Goal: Task Accomplishment & Management: Use online tool/utility

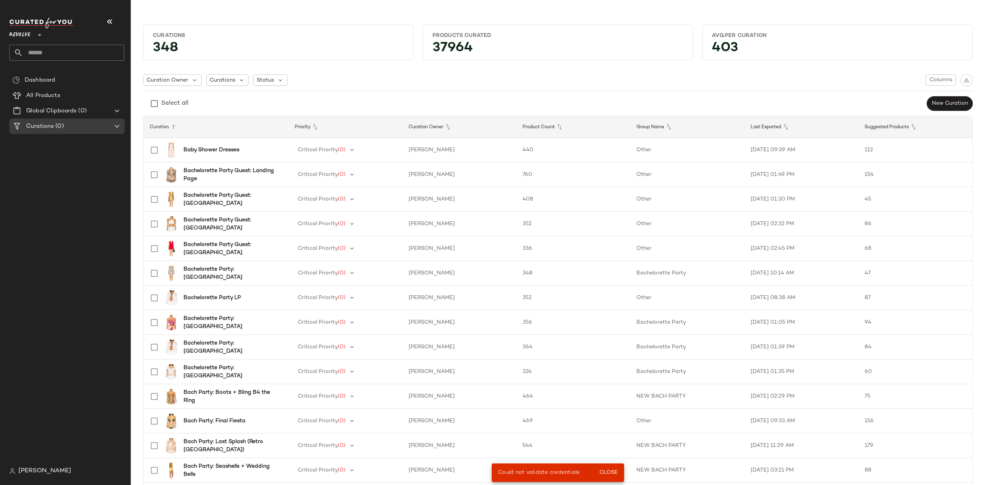
click at [22, 33] on span "Revolve" at bounding box center [19, 33] width 21 height 14
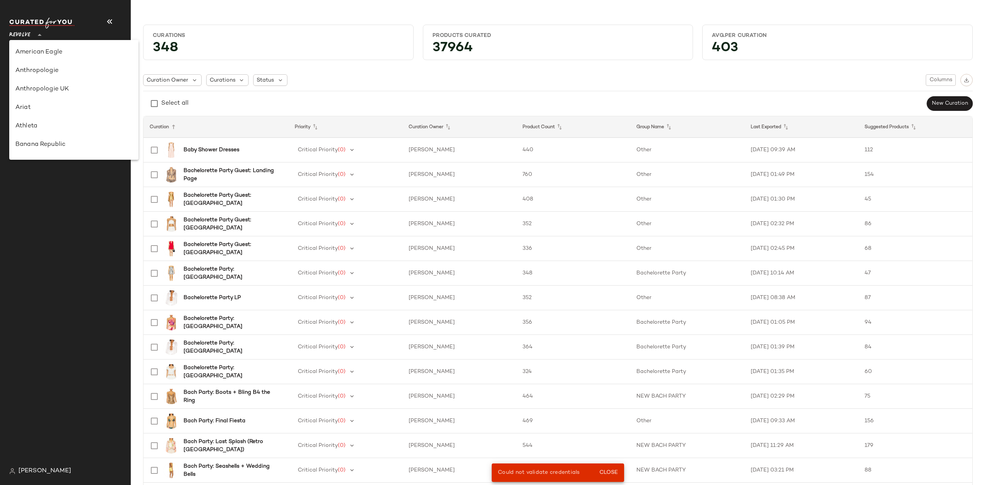
scroll to position [388, 0]
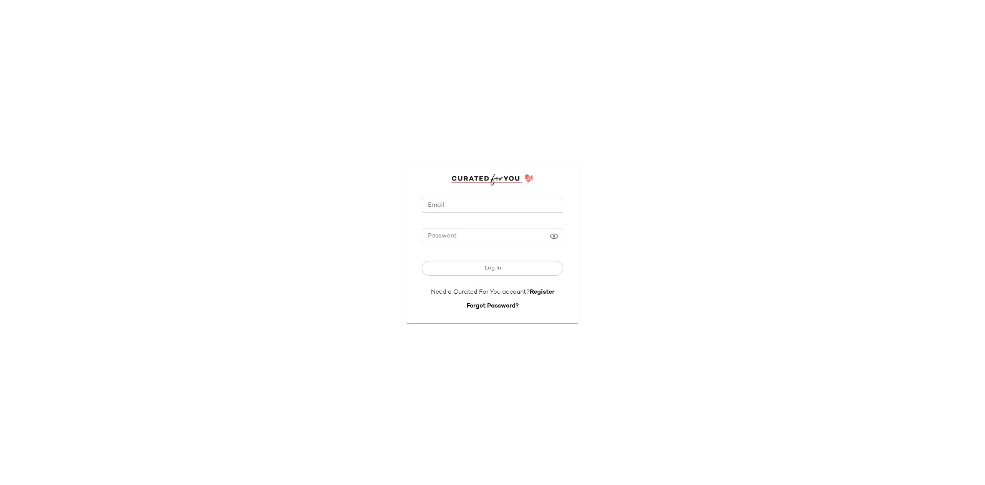
type input "**********"
click at [496, 266] on span "Log In" at bounding box center [492, 268] width 17 height 6
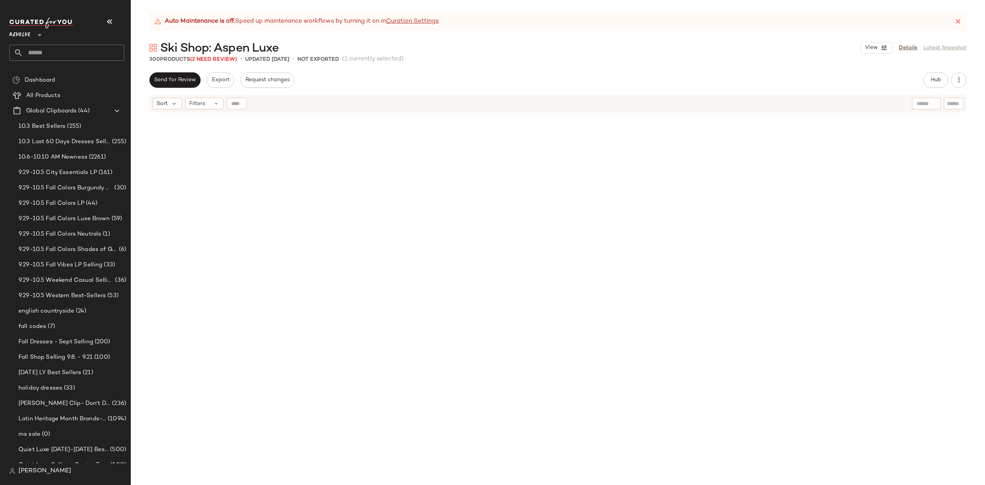
scroll to position [743, 0]
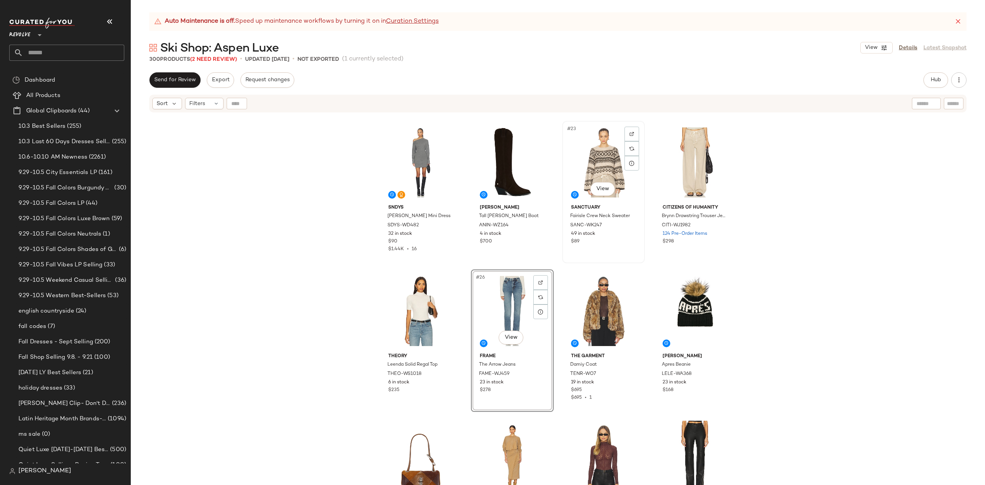
click at [597, 169] on div "#23 View" at bounding box center [603, 163] width 77 height 78
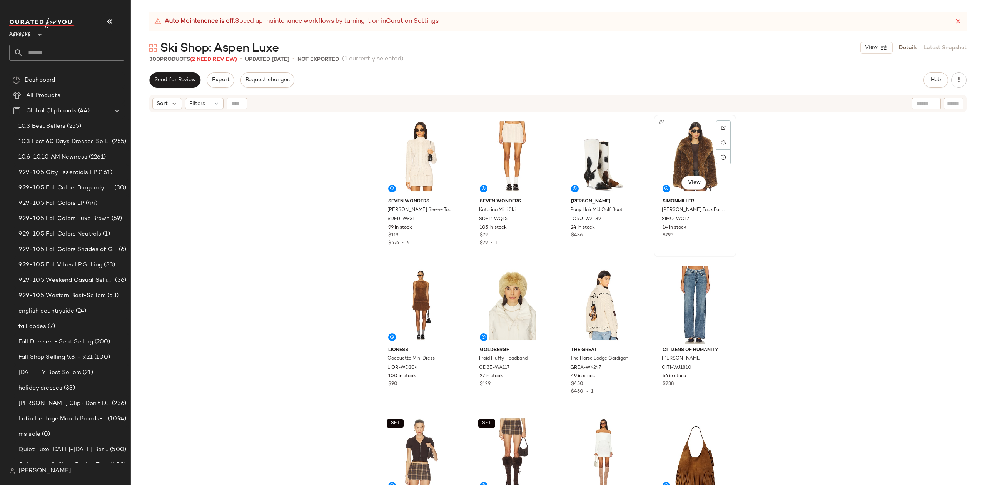
click at [672, 137] on div "#4 View" at bounding box center [694, 156] width 77 height 78
click at [360, 242] on div "SEVEN WONDERS Katarina Long Sleeve Top SDER-WS31 99 in stock $119 $476 • 4 SEVE…" at bounding box center [558, 308] width 854 height 391
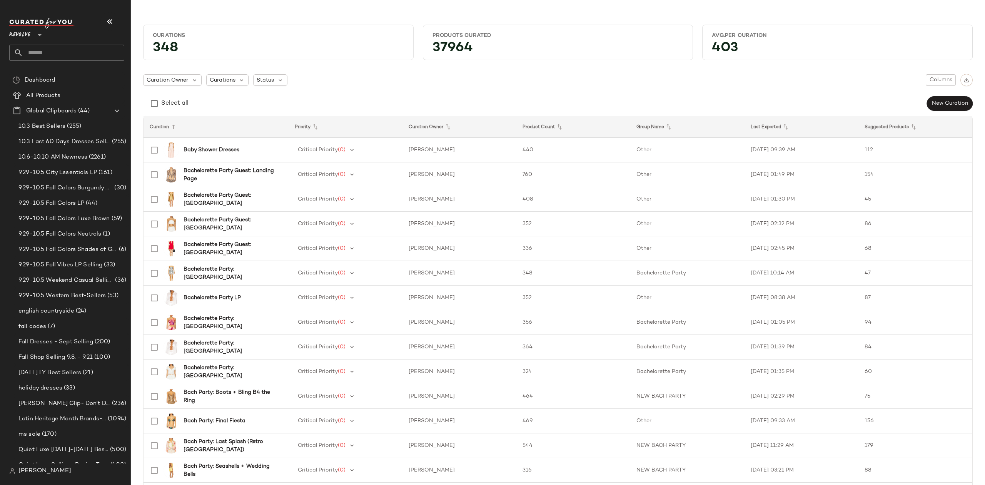
click at [55, 47] on input "text" at bounding box center [73, 53] width 101 height 16
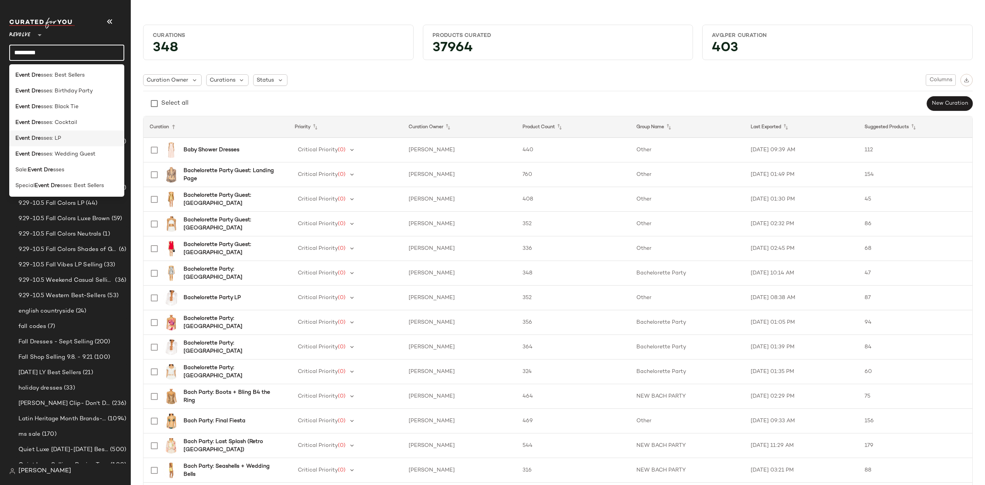
type input "*********"
click at [47, 137] on span "sses: LP" at bounding box center [51, 138] width 20 height 8
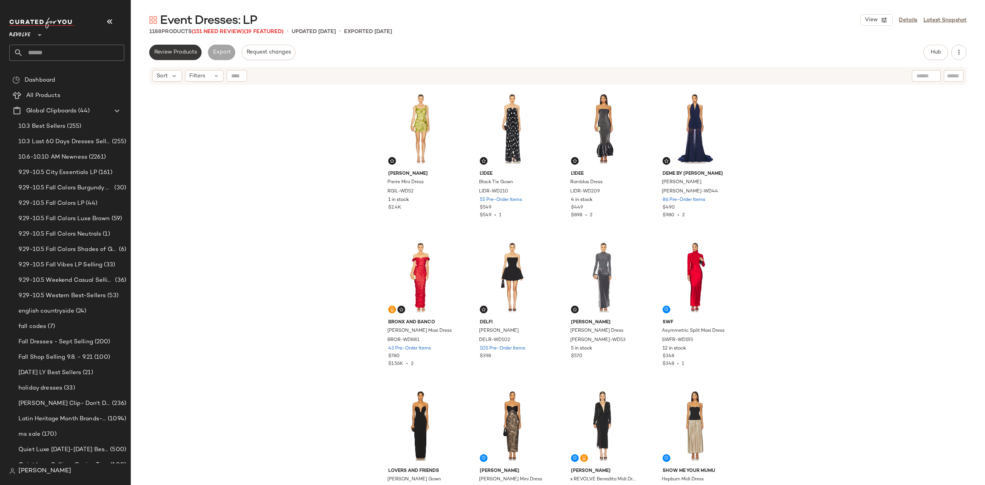
click at [174, 54] on span "Review Products" at bounding box center [175, 52] width 43 height 6
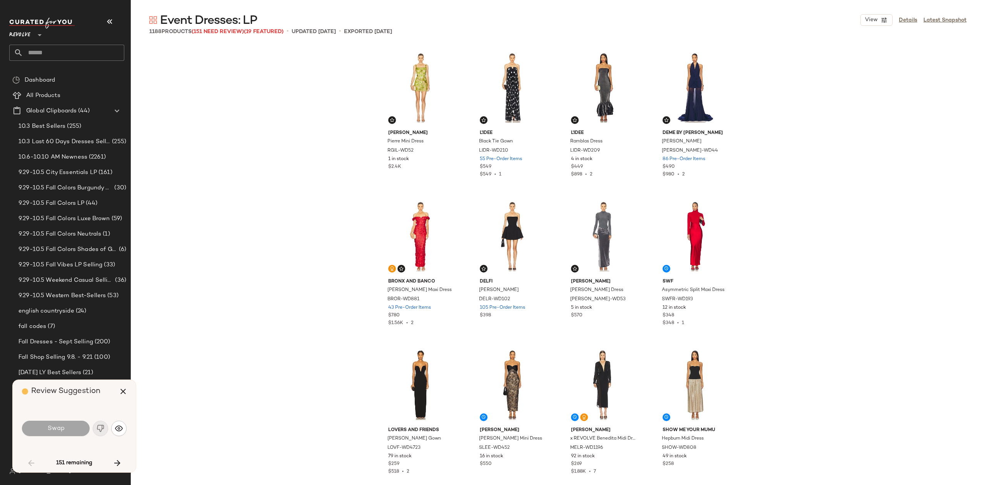
scroll to position [743, 0]
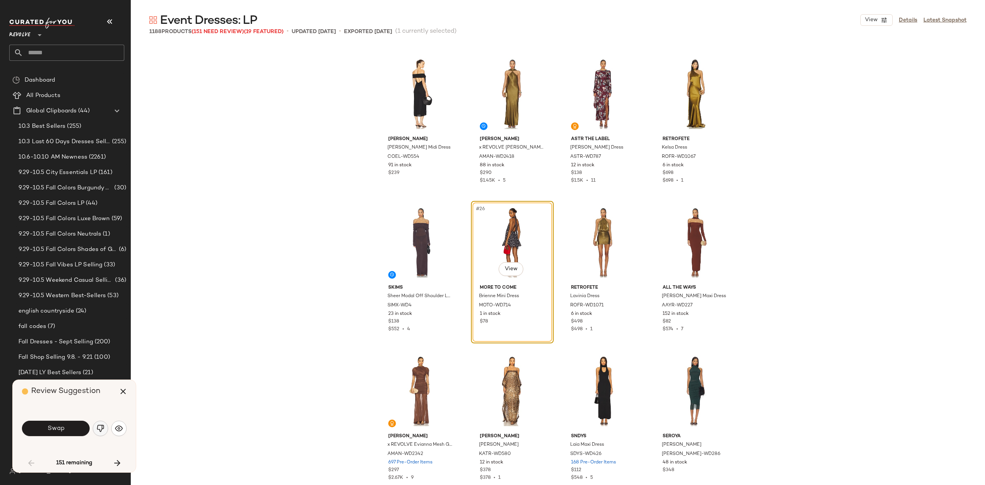
click at [102, 429] on img "button" at bounding box center [101, 428] width 8 height 8
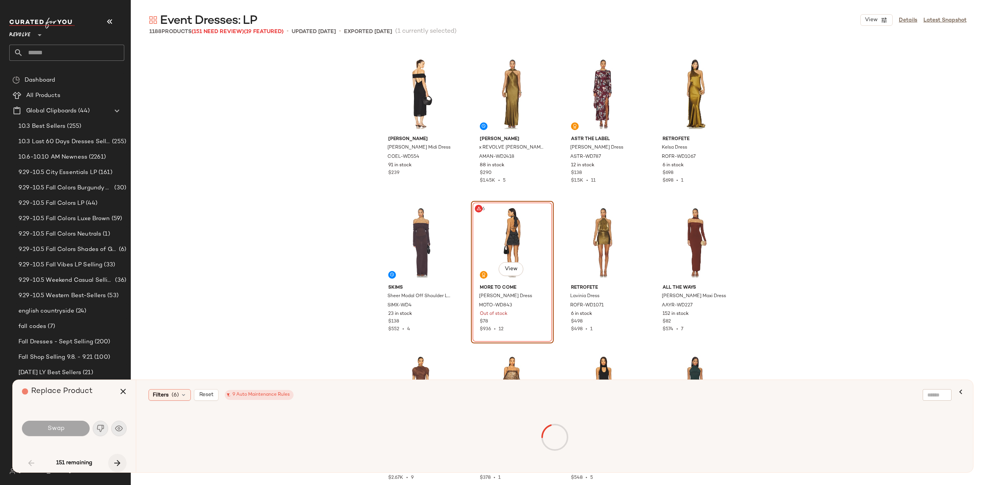
click at [120, 462] on icon "button" at bounding box center [117, 462] width 9 height 9
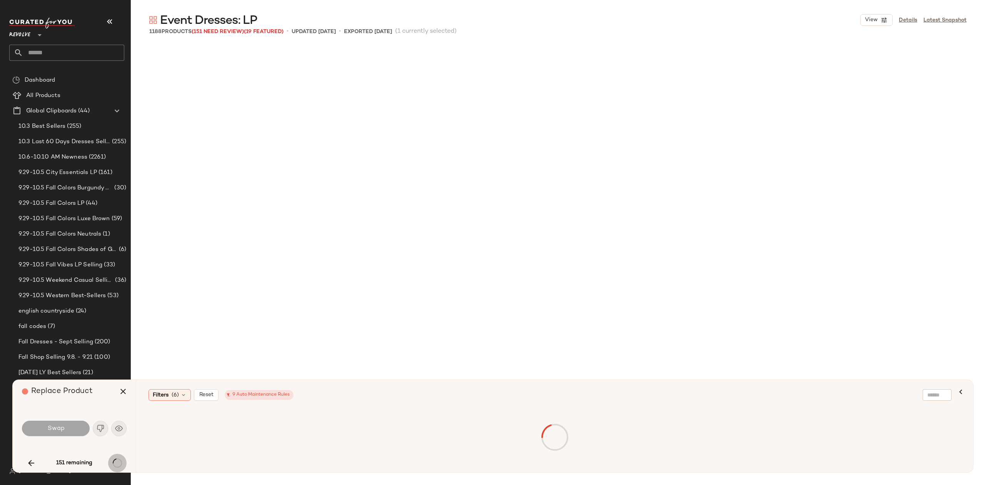
scroll to position [1931, 0]
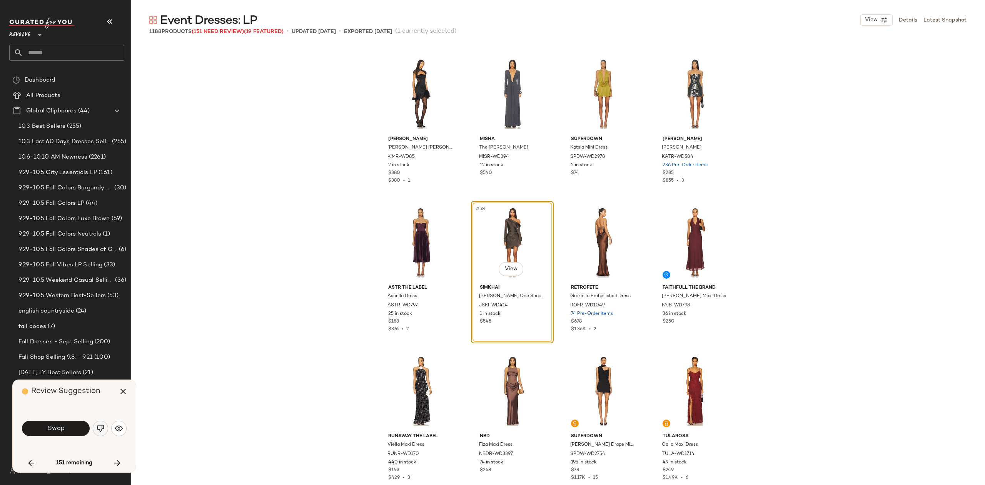
click at [102, 434] on button "button" at bounding box center [100, 428] width 15 height 15
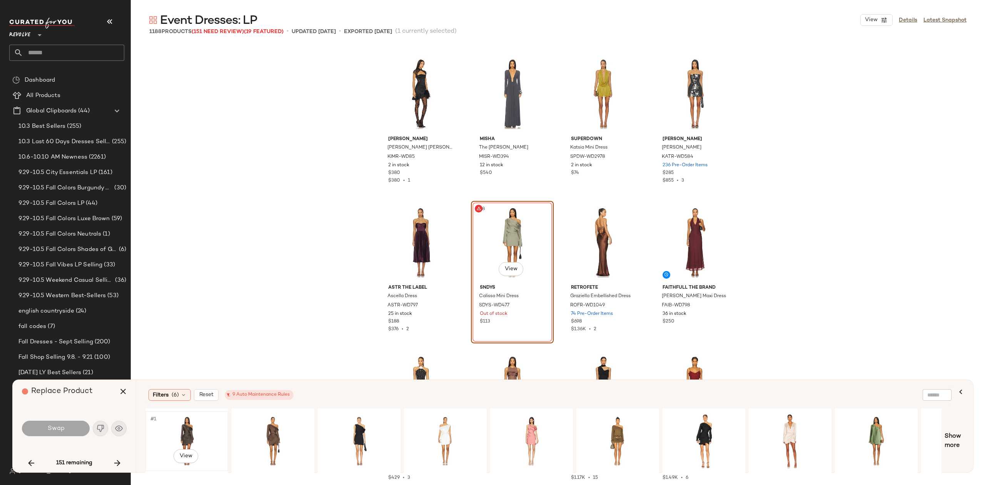
click at [184, 438] on div "#1 View" at bounding box center [186, 441] width 77 height 55
click at [273, 429] on div "#1 View" at bounding box center [272, 441] width 77 height 55
click at [347, 430] on div "#1 View" at bounding box center [359, 441] width 77 height 55
click at [71, 427] on button "Swap" at bounding box center [56, 428] width 68 height 15
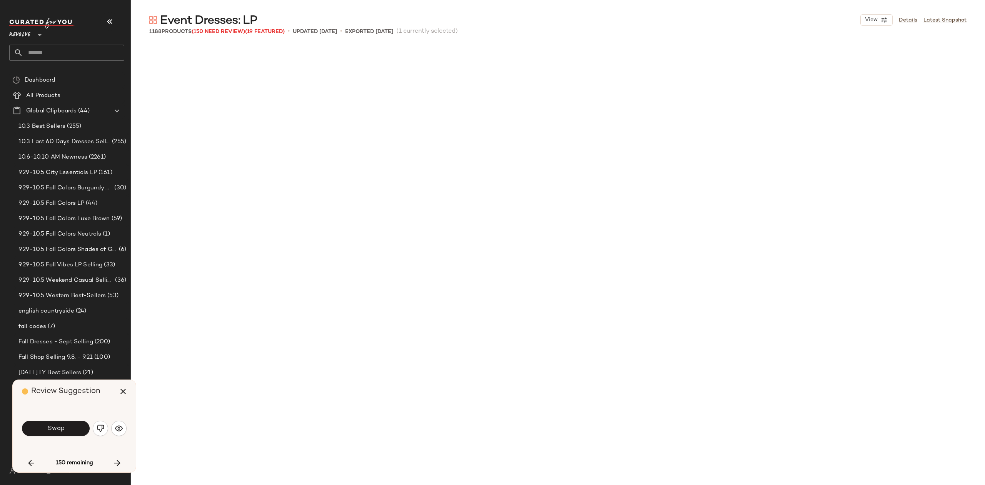
scroll to position [2674, 0]
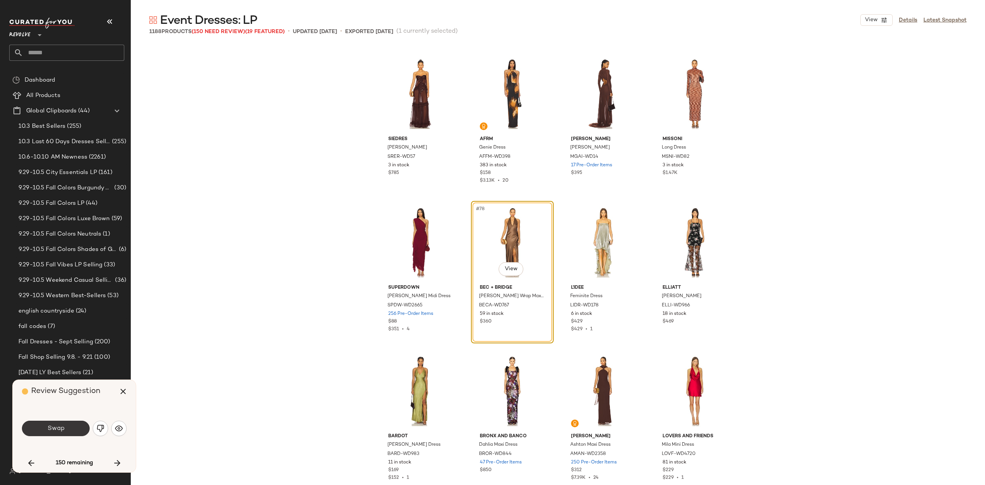
click at [48, 431] on span "Swap" at bounding box center [55, 428] width 17 height 7
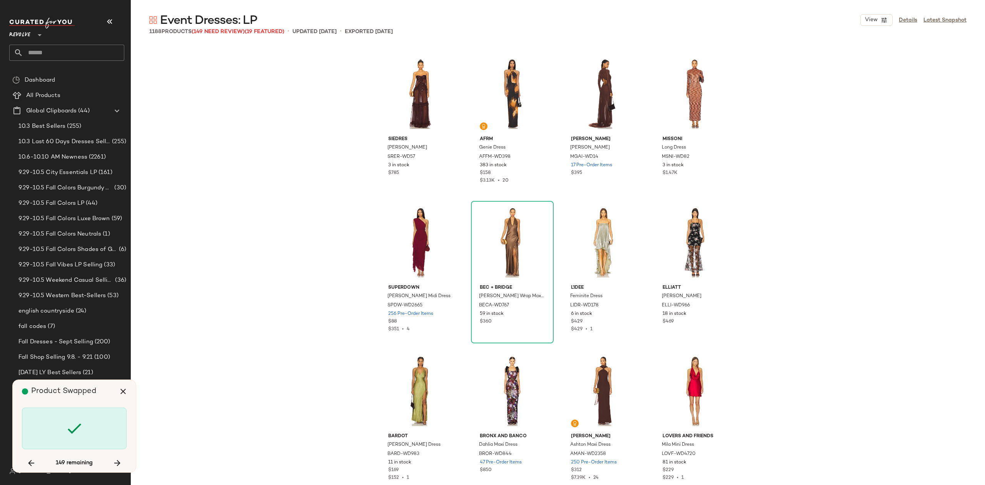
scroll to position [3268, 0]
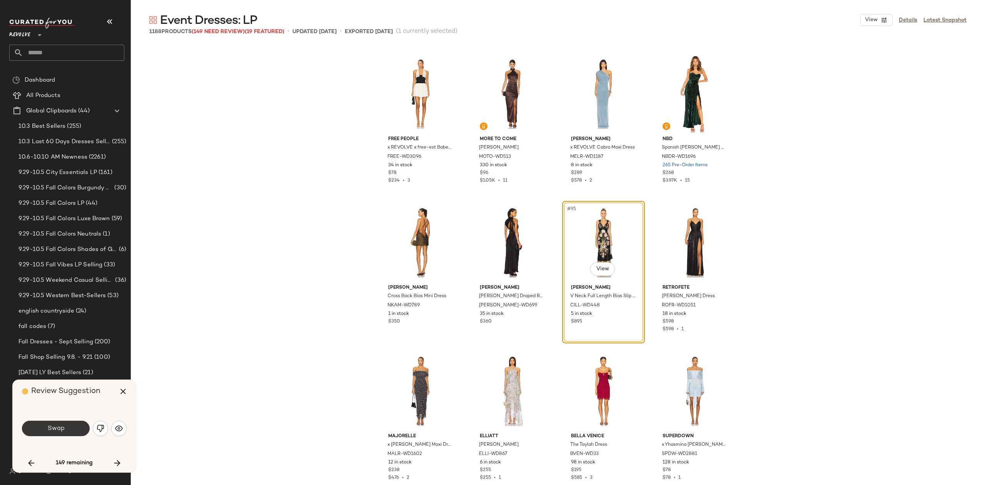
click at [57, 425] on span "Swap" at bounding box center [55, 428] width 17 height 7
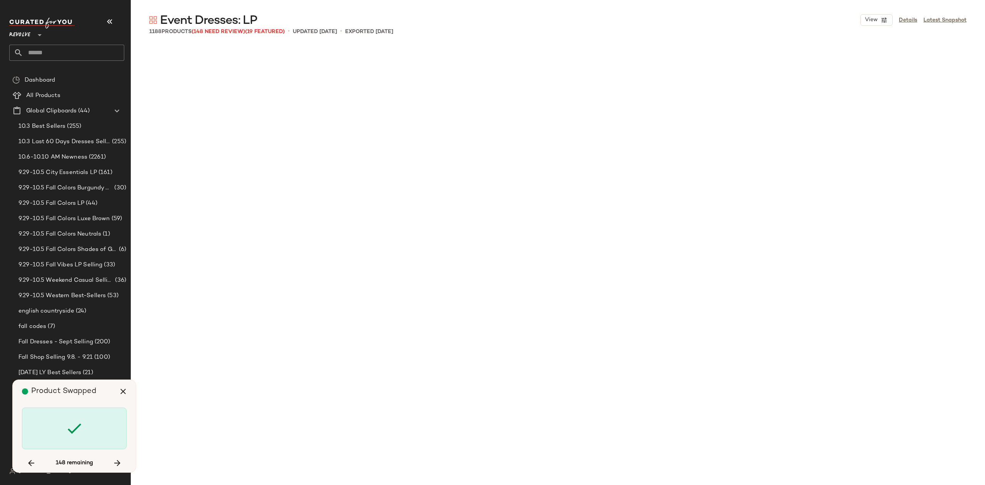
scroll to position [4159, 0]
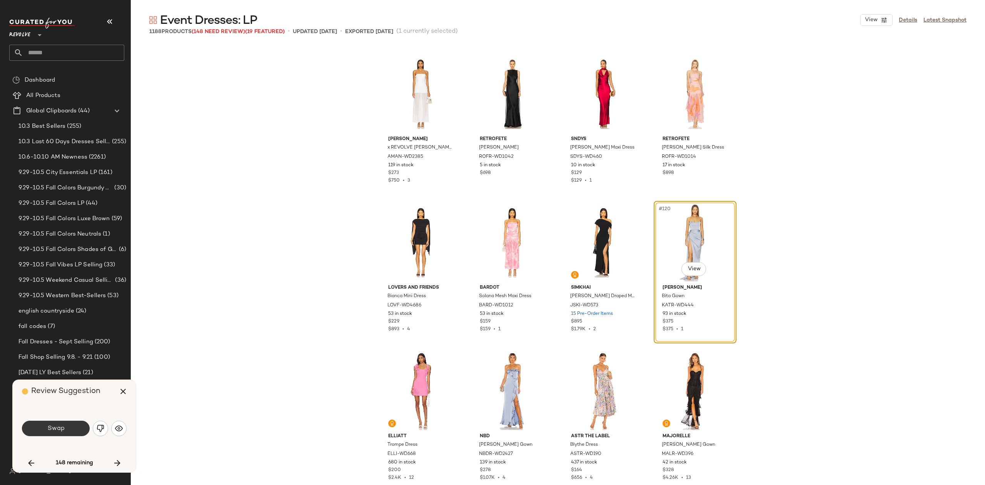
click at [60, 429] on span "Swap" at bounding box center [55, 428] width 17 height 7
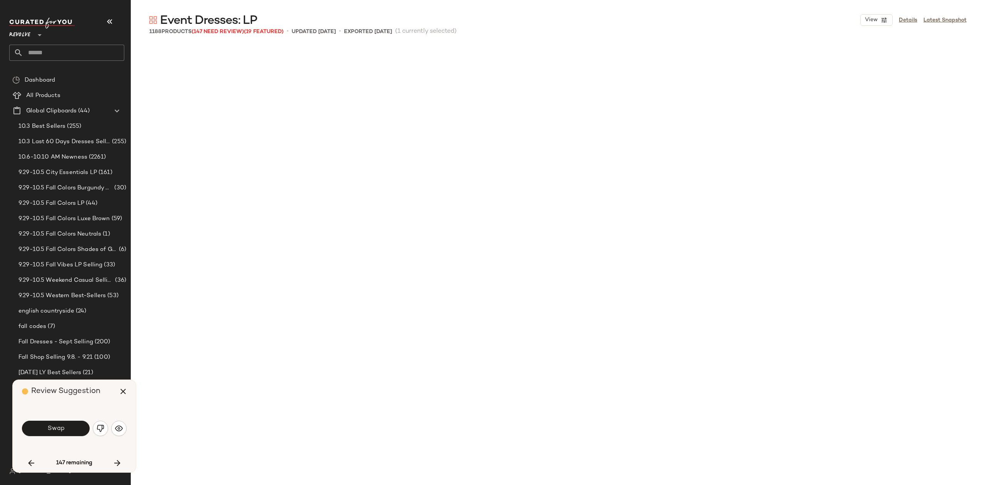
scroll to position [5050, 0]
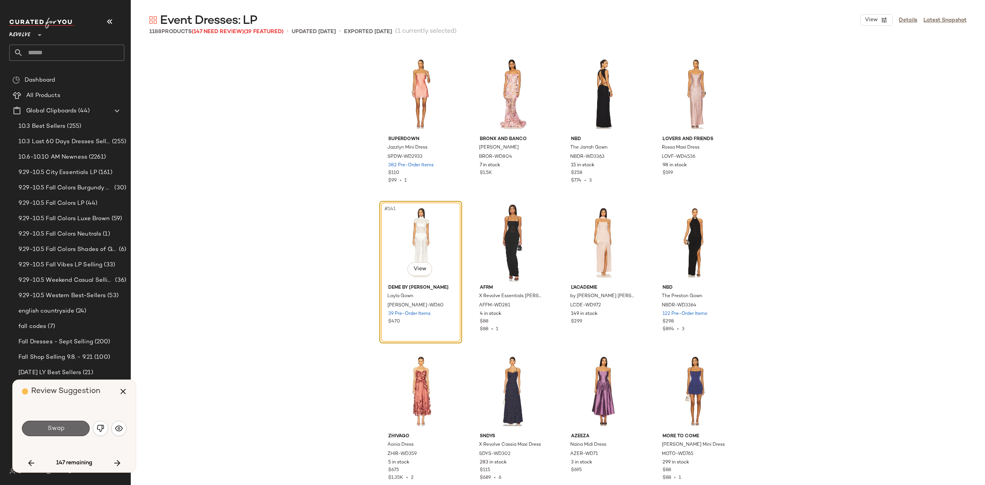
click at [62, 430] on span "Swap" at bounding box center [55, 428] width 17 height 7
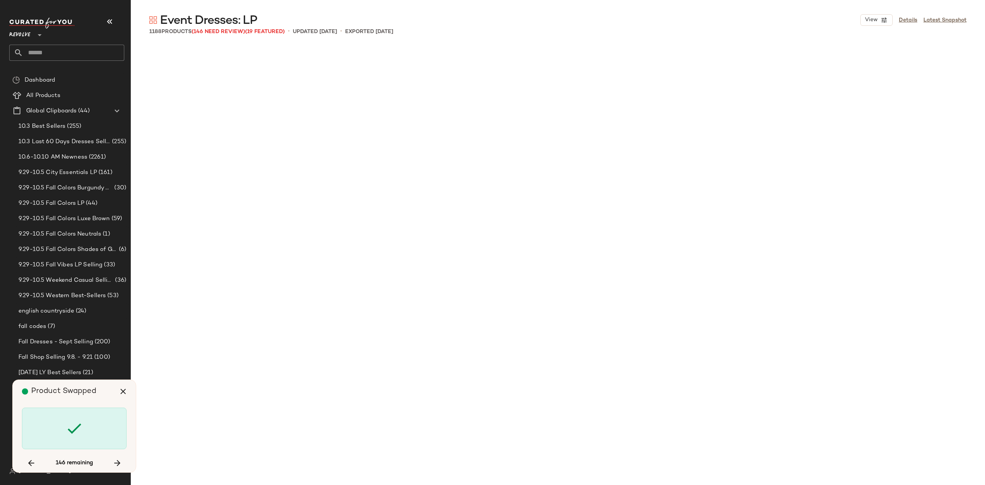
scroll to position [6090, 0]
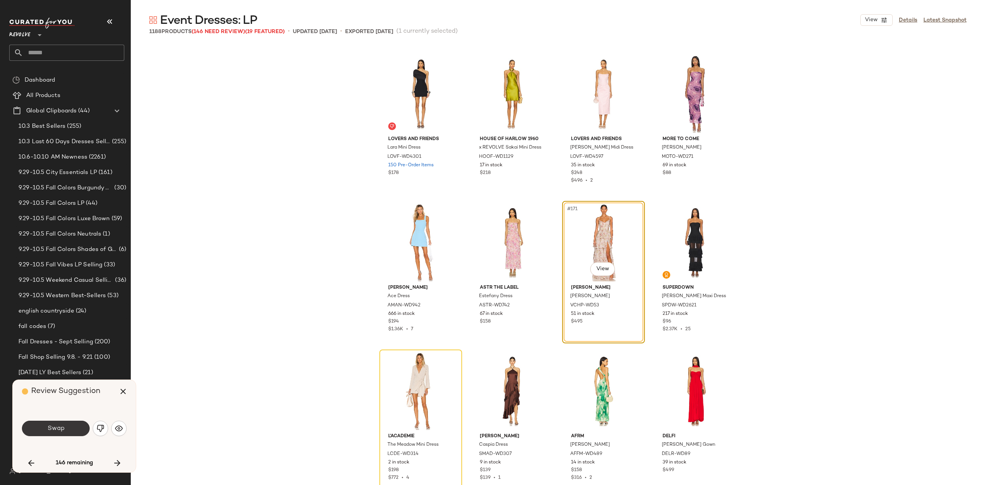
click at [52, 430] on span "Swap" at bounding box center [55, 428] width 17 height 7
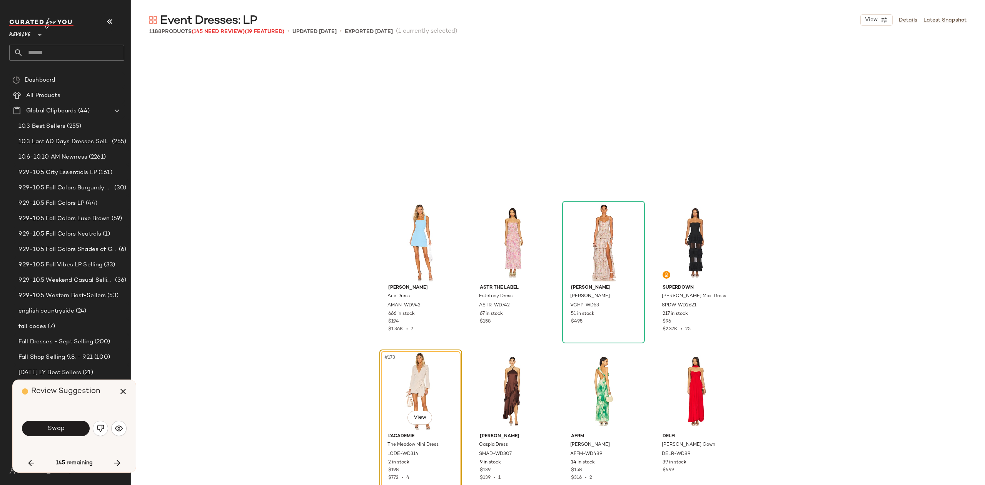
scroll to position [6238, 0]
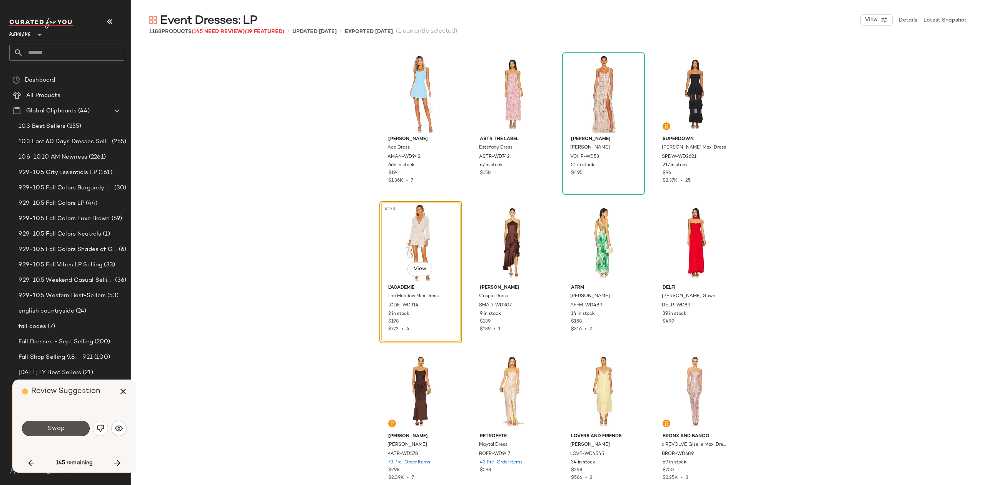
click at [52, 430] on span "Swap" at bounding box center [55, 428] width 17 height 7
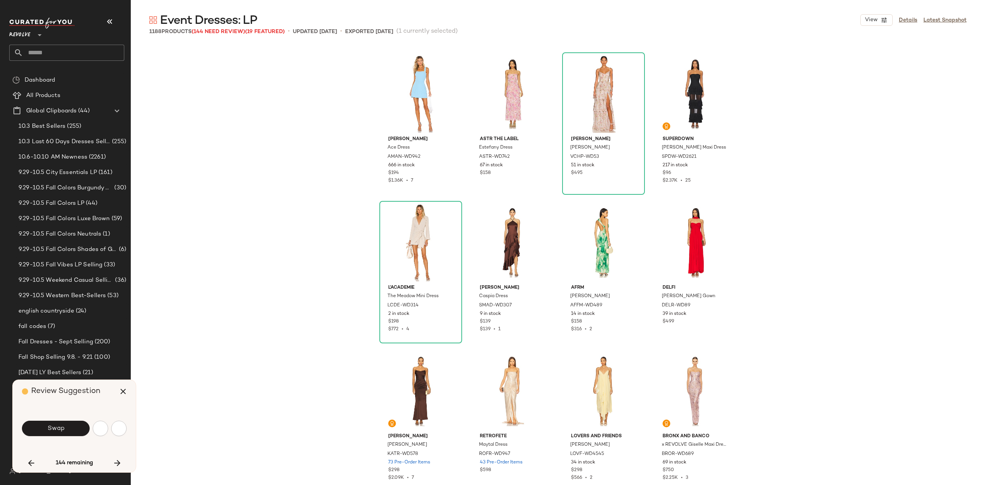
scroll to position [6684, 0]
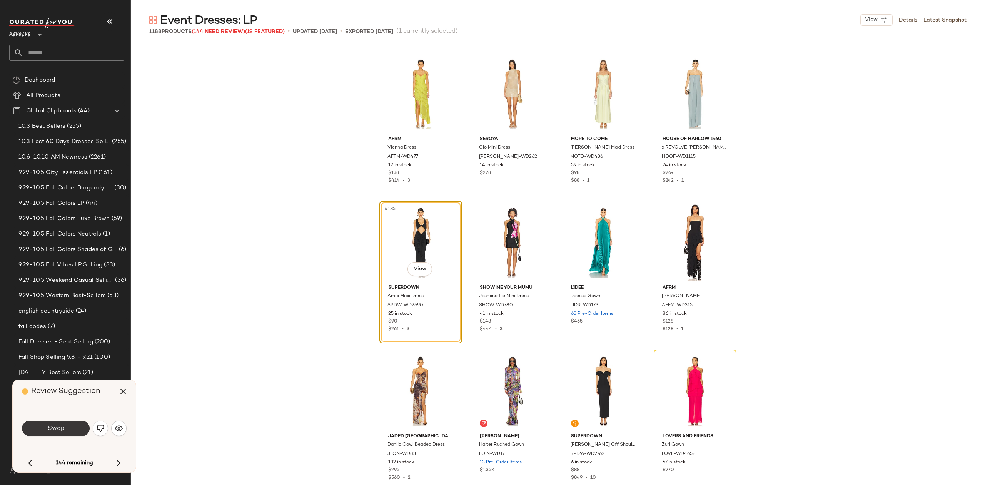
click at [78, 428] on button "Swap" at bounding box center [56, 428] width 68 height 15
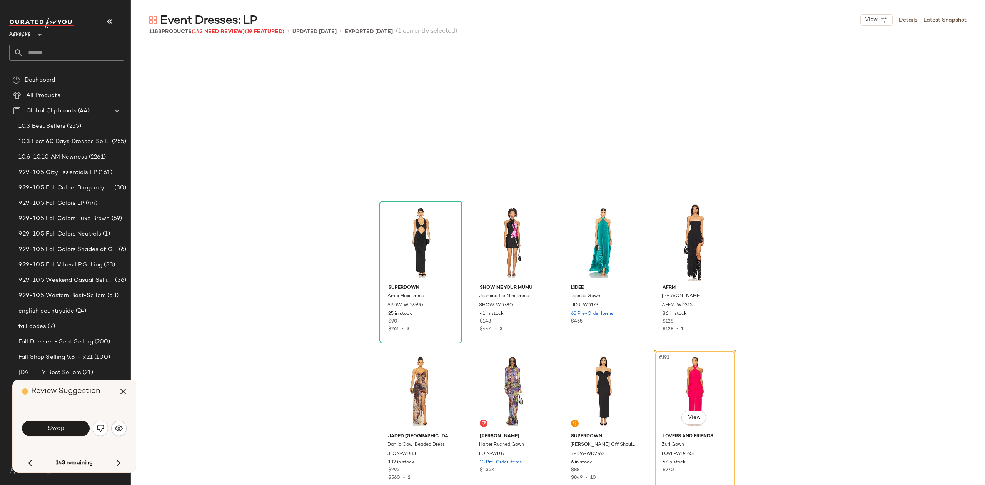
scroll to position [6833, 0]
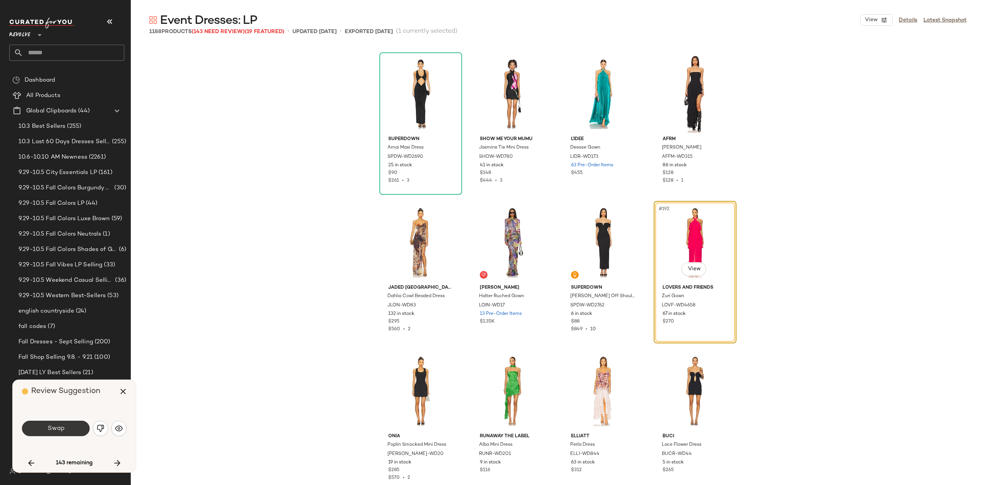
click at [79, 427] on button "Swap" at bounding box center [56, 428] width 68 height 15
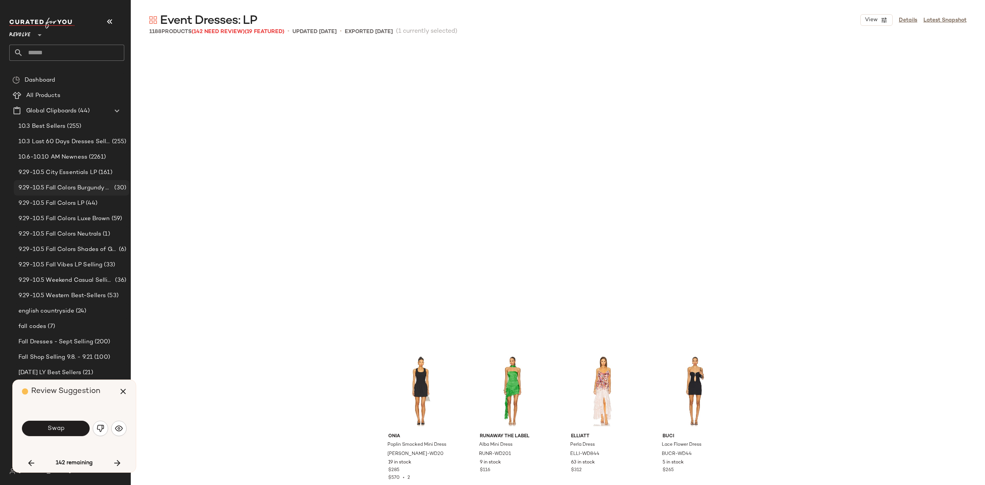
scroll to position [7130, 0]
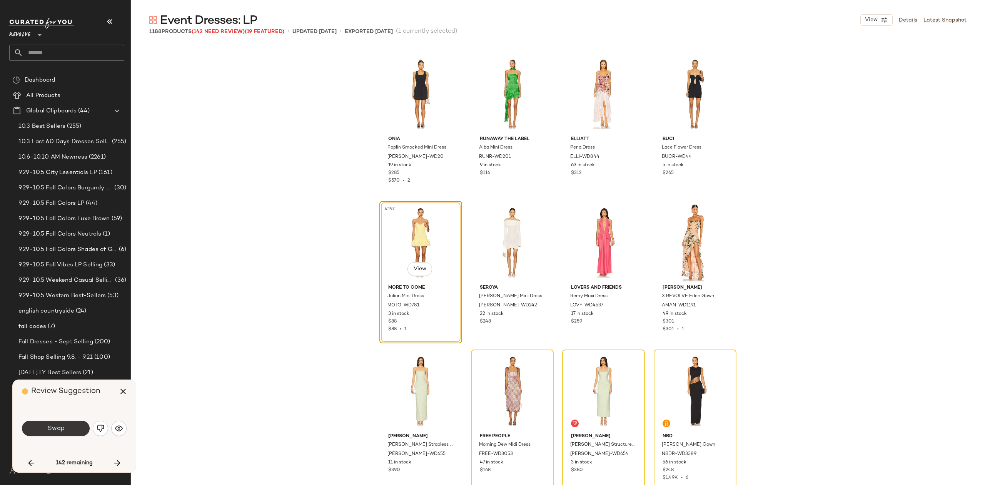
click at [52, 429] on span "Swap" at bounding box center [55, 428] width 17 height 7
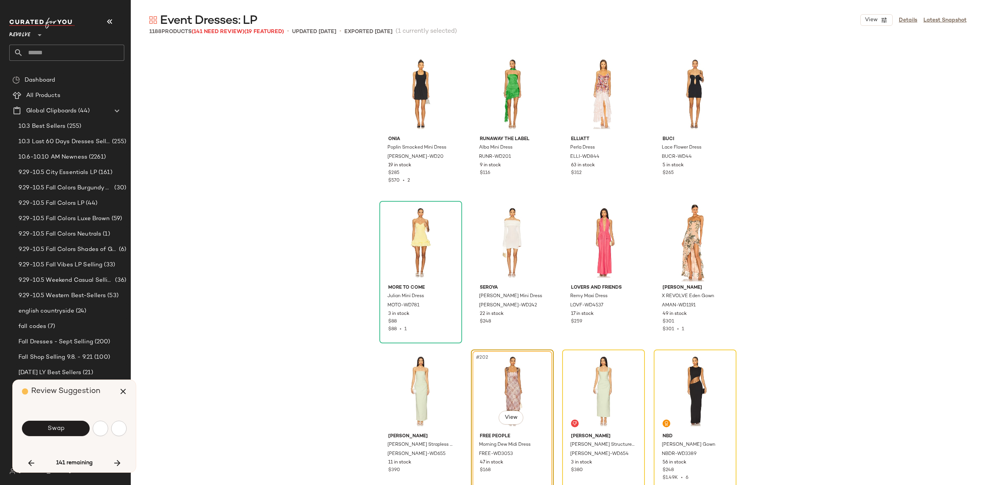
scroll to position [7278, 0]
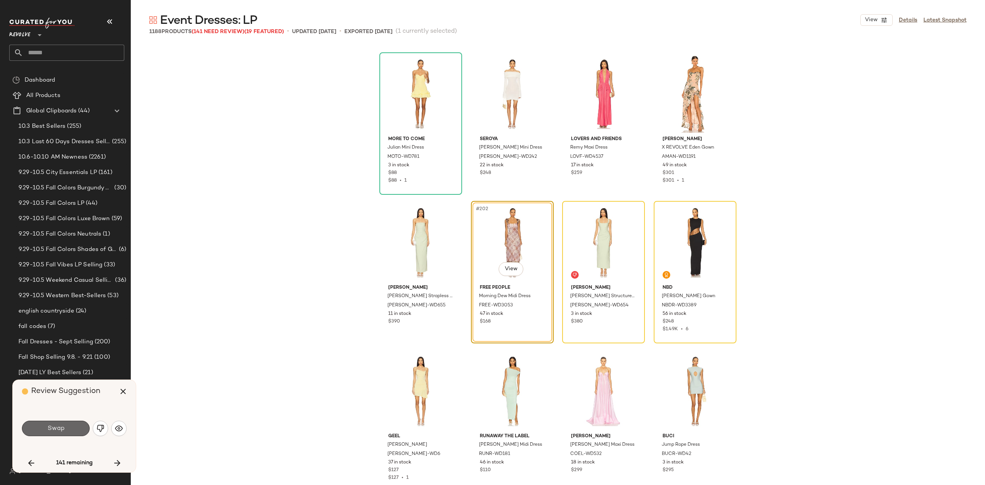
click at [61, 422] on button "Swap" at bounding box center [56, 428] width 68 height 15
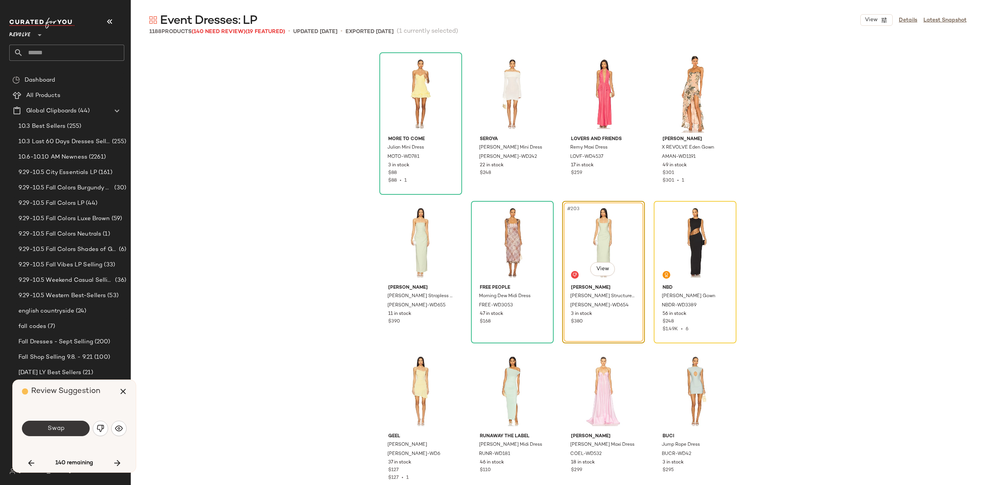
click at [55, 426] on span "Swap" at bounding box center [55, 428] width 17 height 7
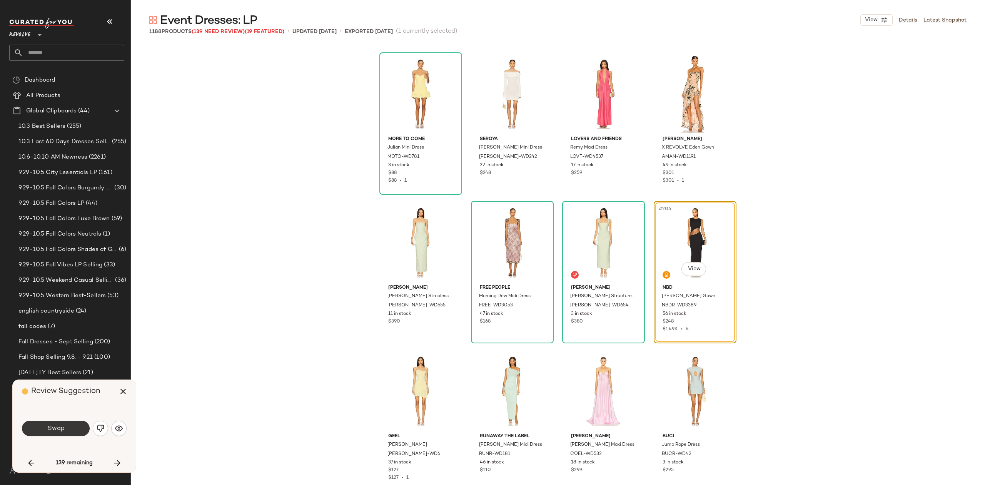
click at [58, 429] on span "Swap" at bounding box center [55, 428] width 17 height 7
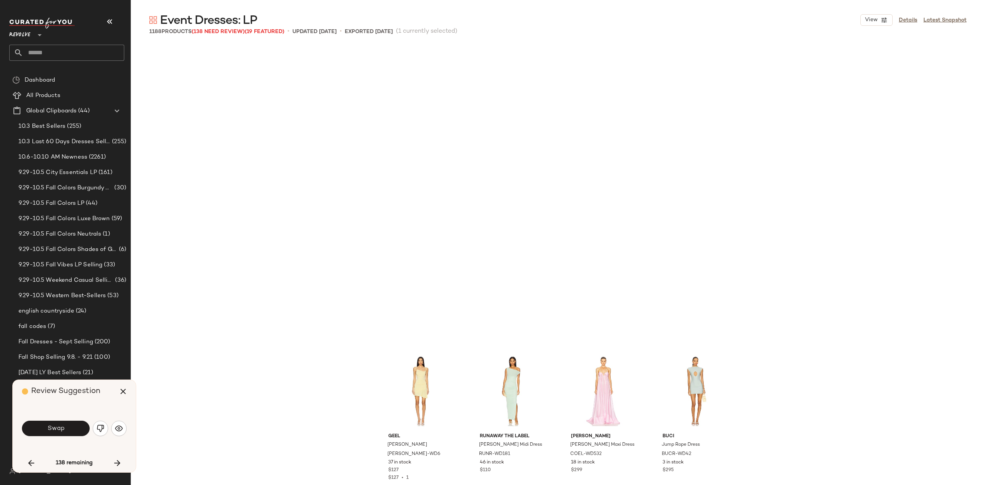
scroll to position [7575, 0]
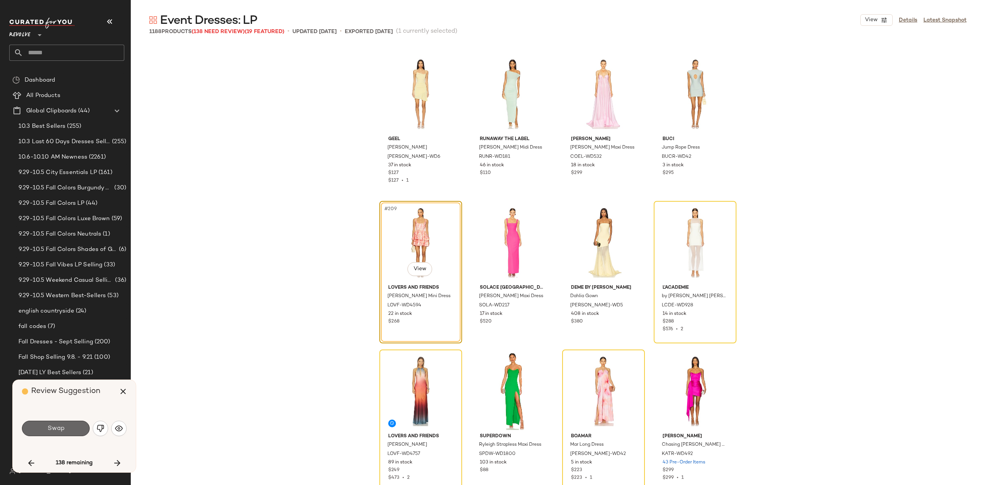
click at [60, 423] on button "Swap" at bounding box center [56, 428] width 68 height 15
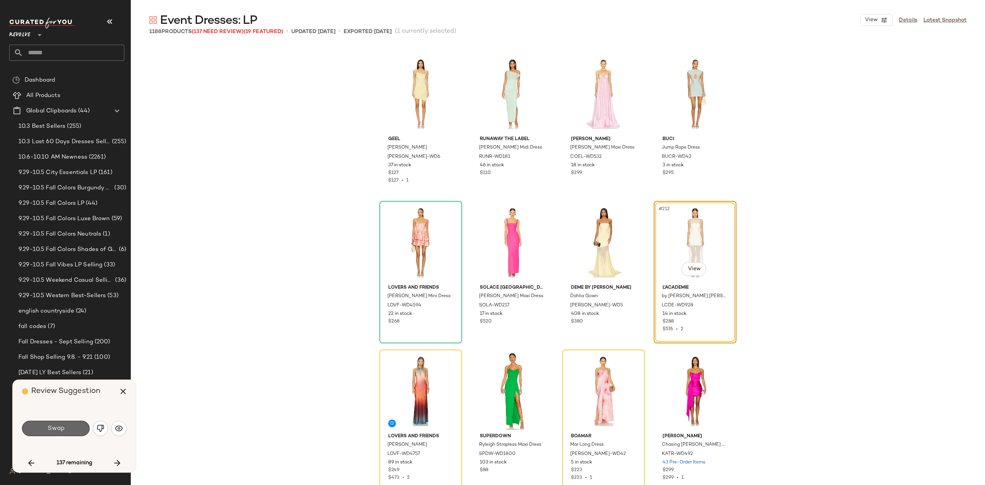
click at [37, 428] on button "Swap" at bounding box center [56, 428] width 68 height 15
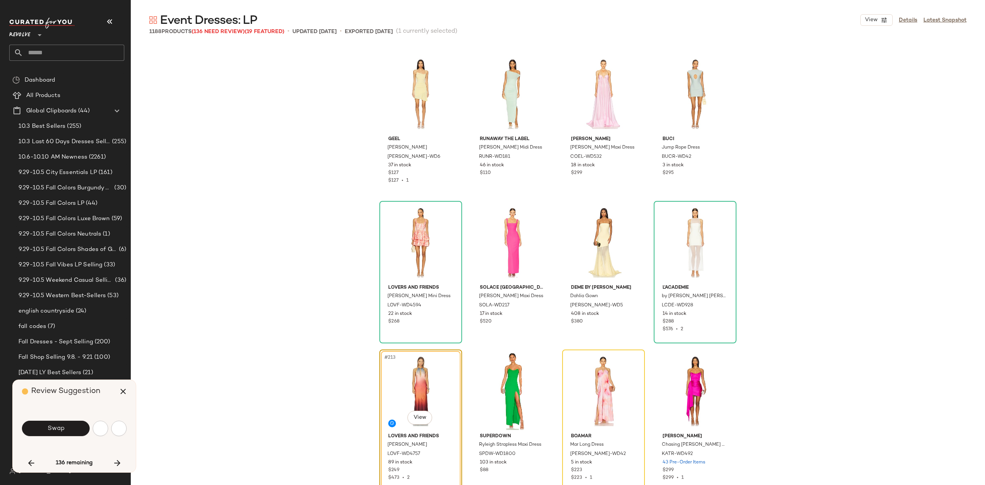
scroll to position [7724, 0]
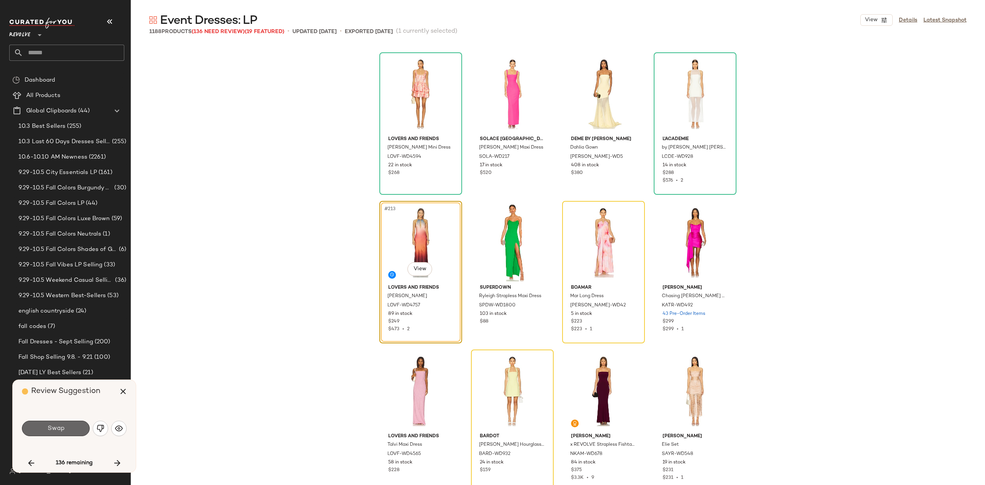
click at [58, 427] on span "Swap" at bounding box center [55, 428] width 17 height 7
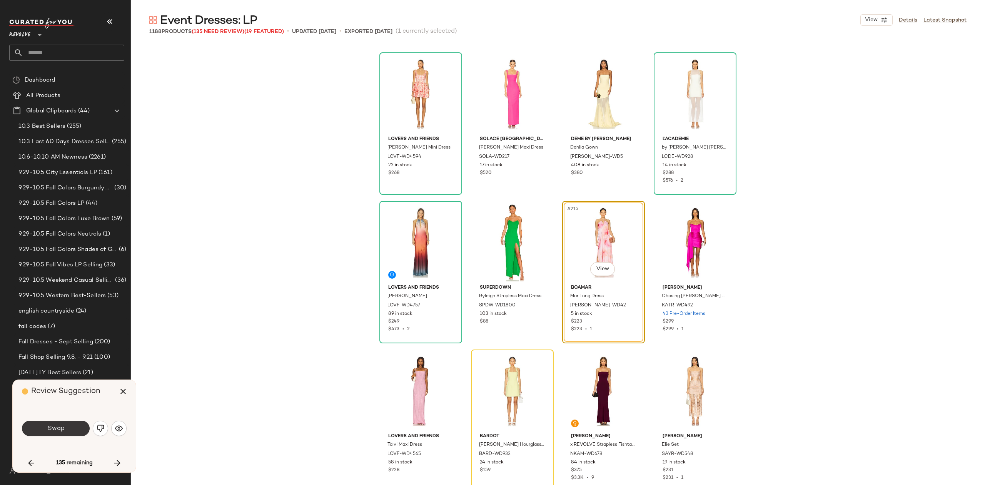
click at [39, 428] on button "Swap" at bounding box center [56, 428] width 68 height 15
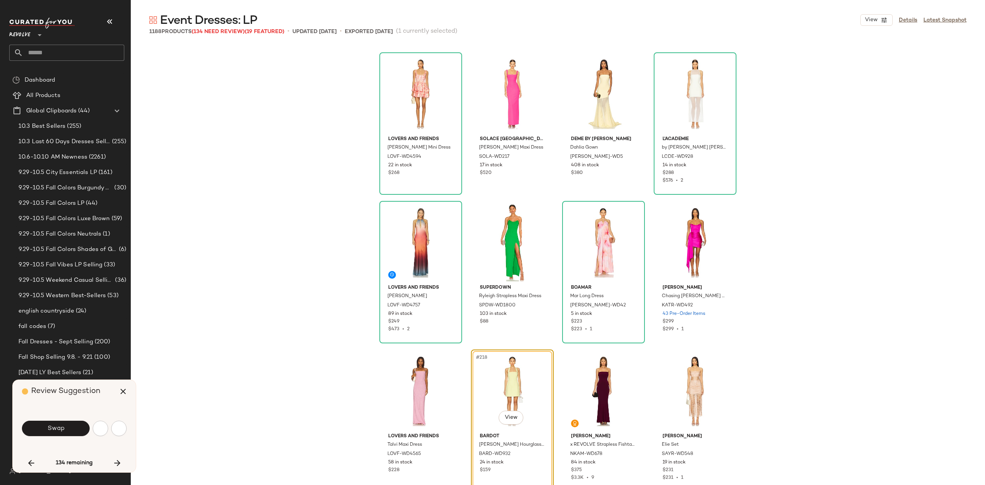
scroll to position [7872, 0]
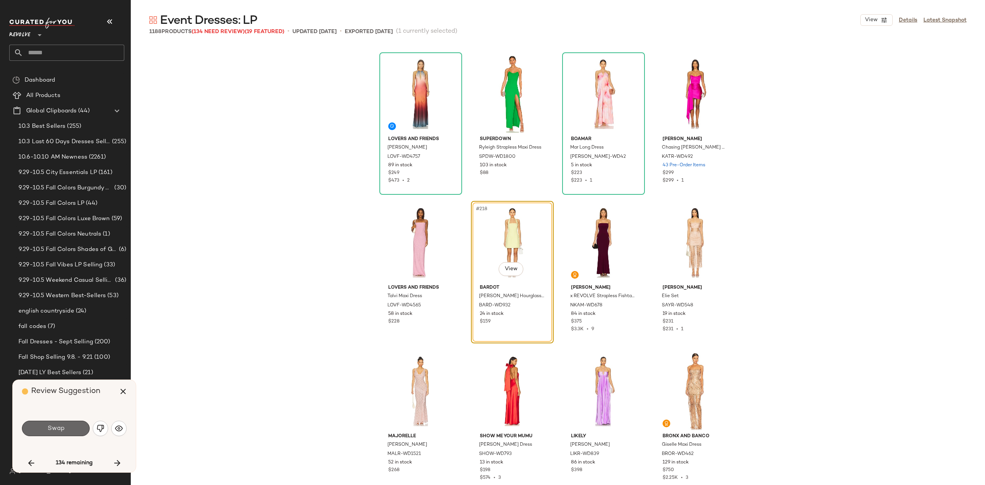
click at [62, 427] on span "Swap" at bounding box center [55, 428] width 17 height 7
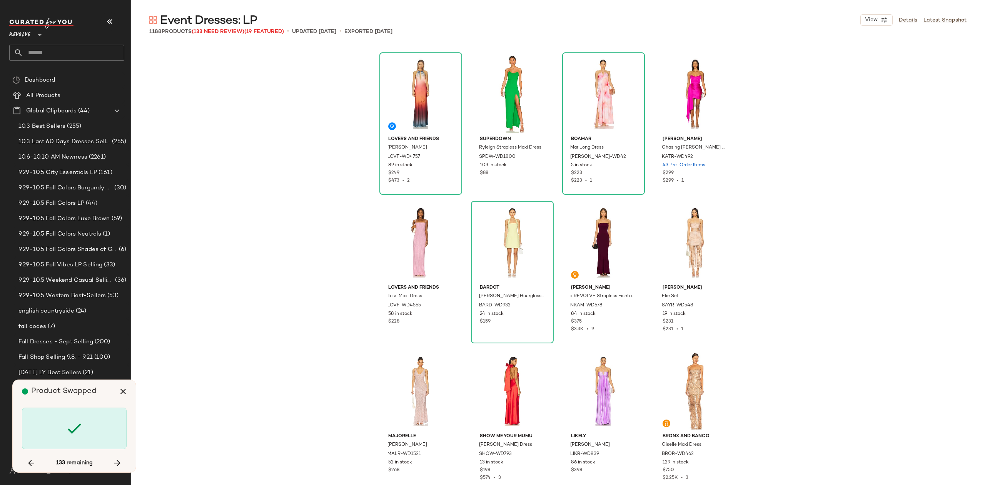
scroll to position [8466, 0]
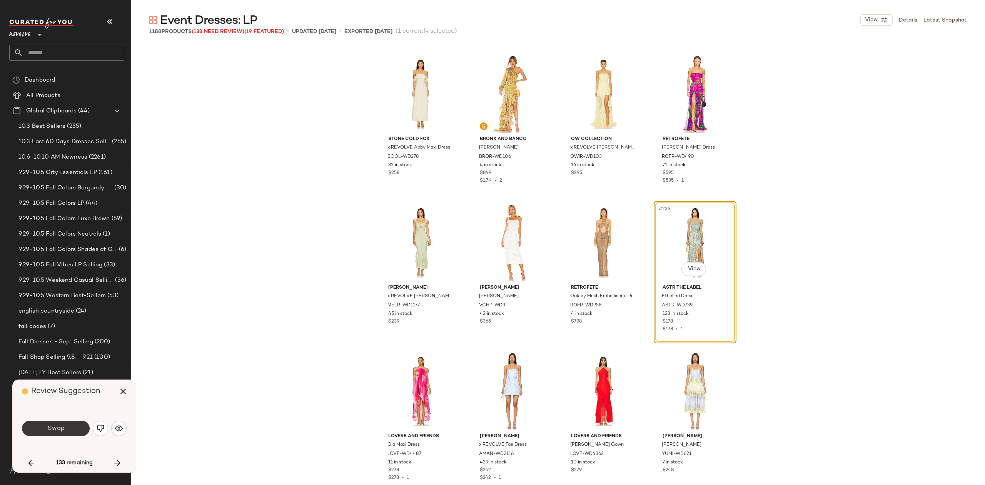
click at [59, 423] on button "Swap" at bounding box center [56, 428] width 68 height 15
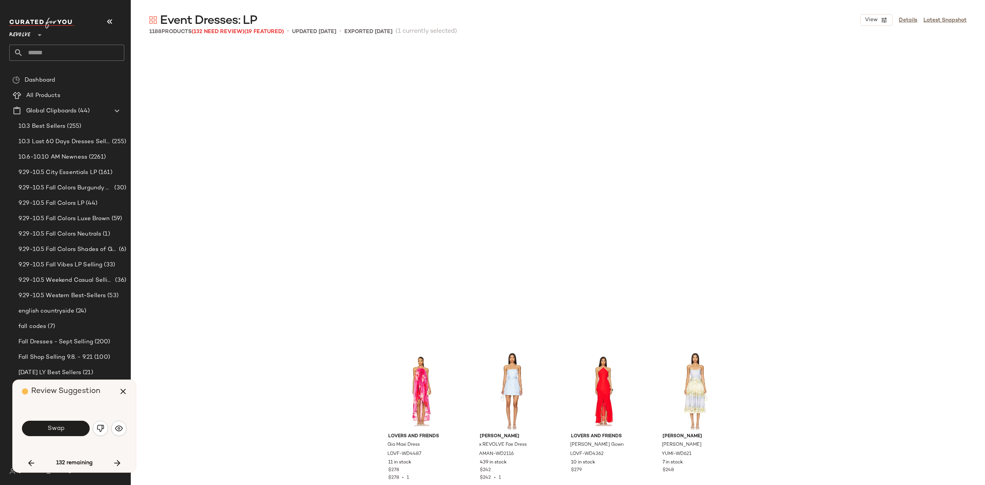
scroll to position [8764, 0]
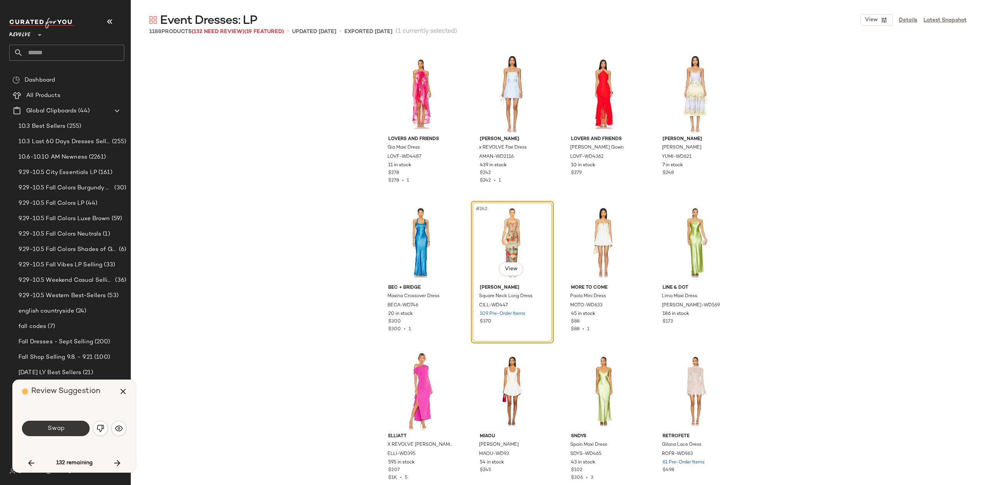
click at [52, 431] on span "Swap" at bounding box center [55, 428] width 17 height 7
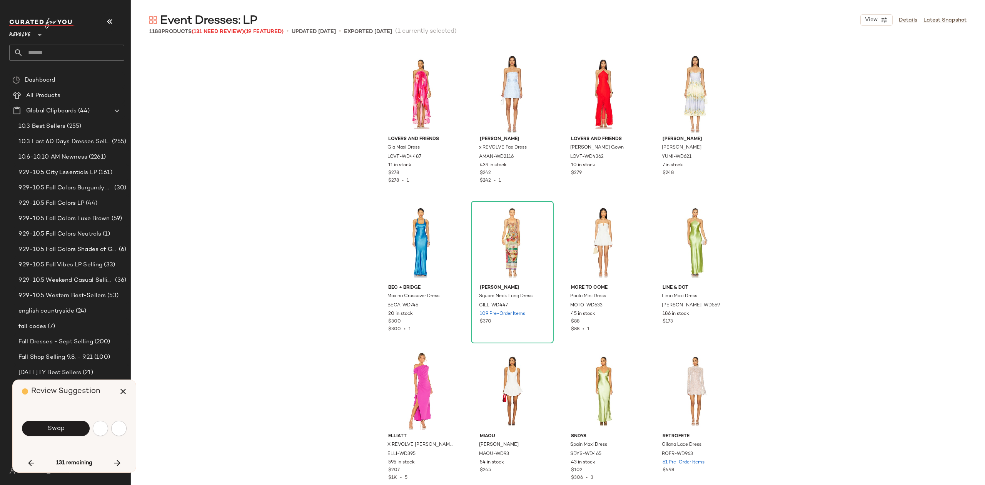
scroll to position [9209, 0]
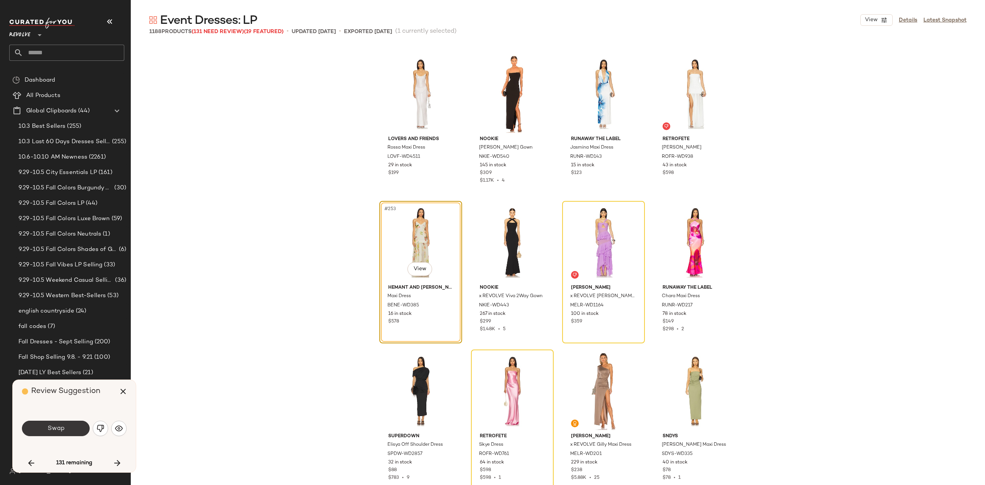
click at [57, 425] on span "Swap" at bounding box center [55, 428] width 17 height 7
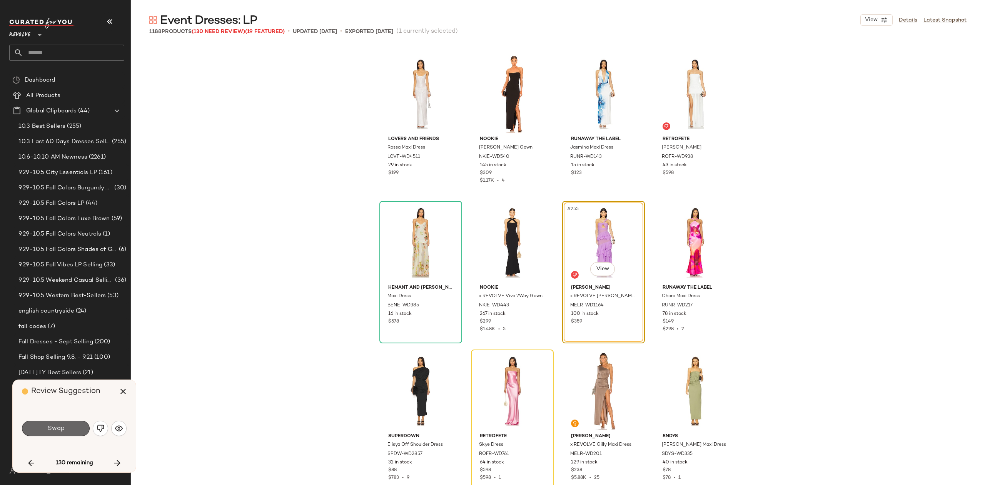
click at [54, 425] on span "Swap" at bounding box center [55, 428] width 17 height 7
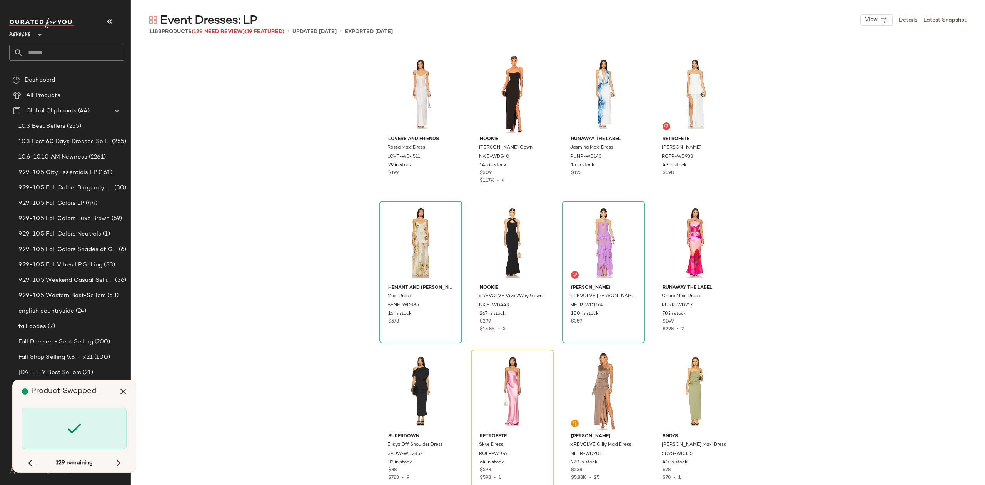
scroll to position [9358, 0]
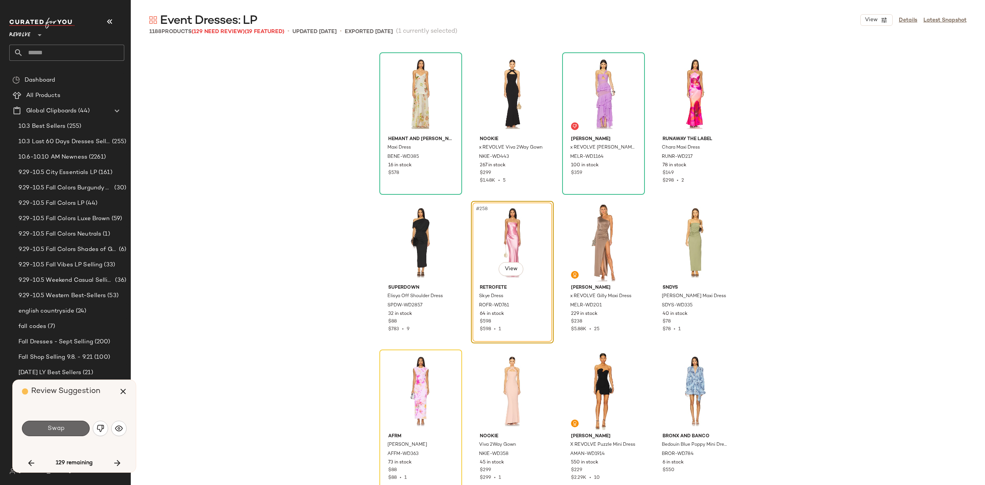
click at [65, 423] on button "Swap" at bounding box center [56, 428] width 68 height 15
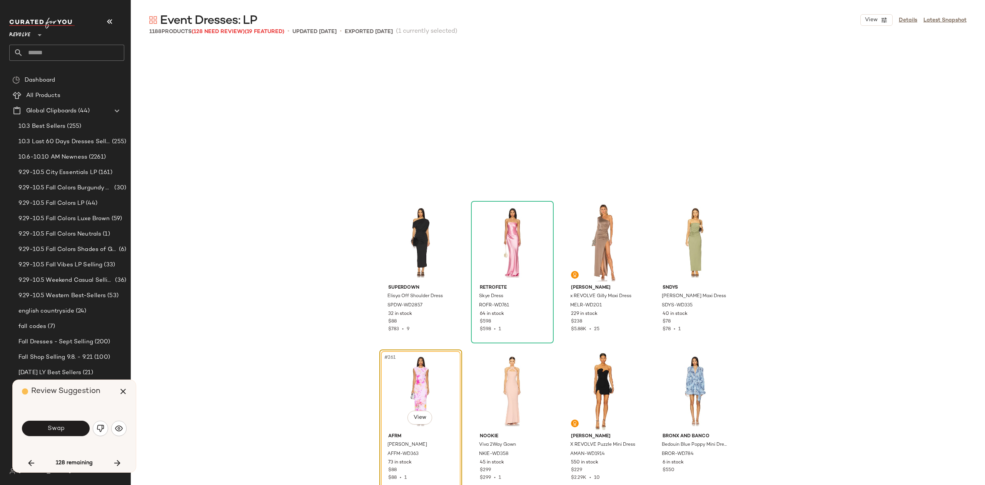
scroll to position [9506, 0]
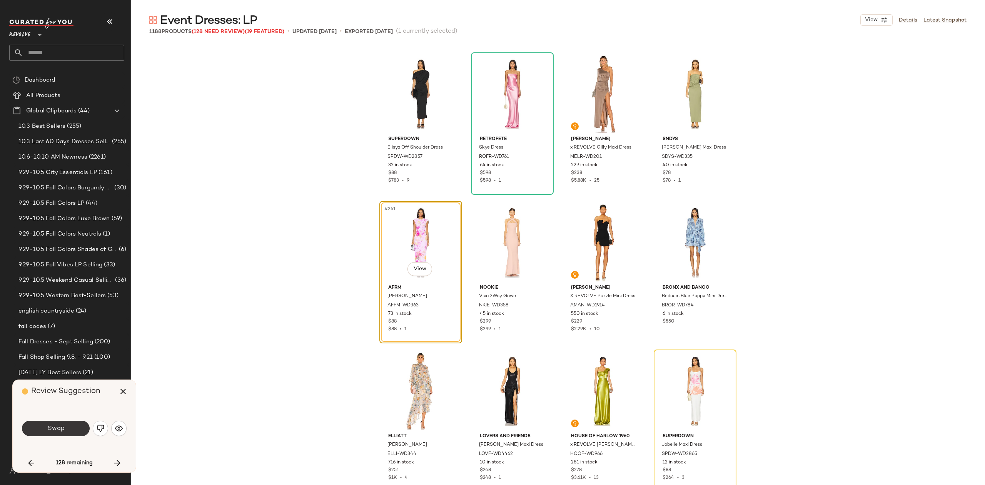
click at [51, 428] on span "Swap" at bounding box center [55, 428] width 17 height 7
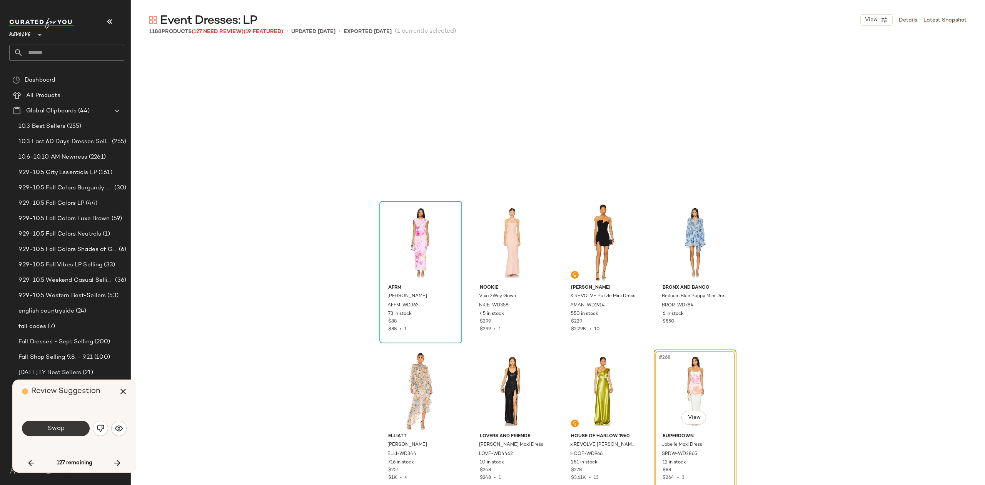
scroll to position [9655, 0]
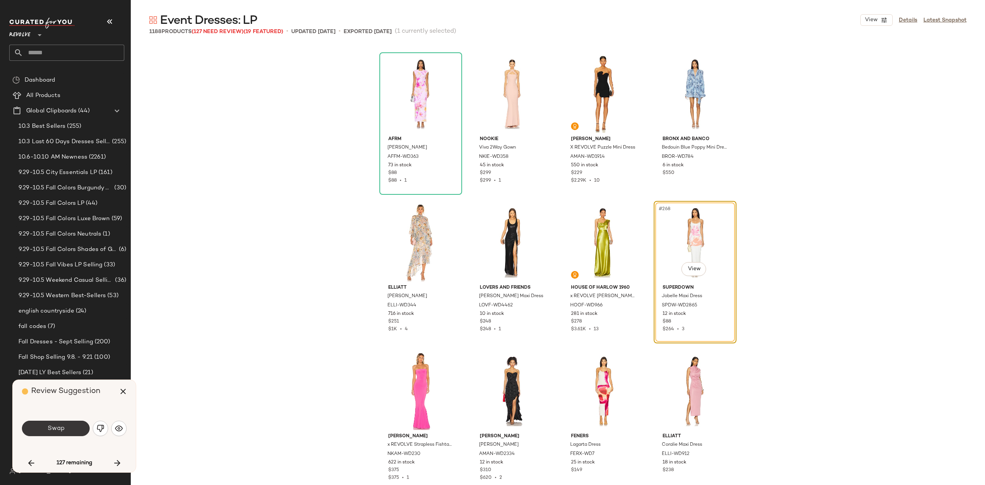
click at [60, 421] on button "Swap" at bounding box center [56, 428] width 68 height 15
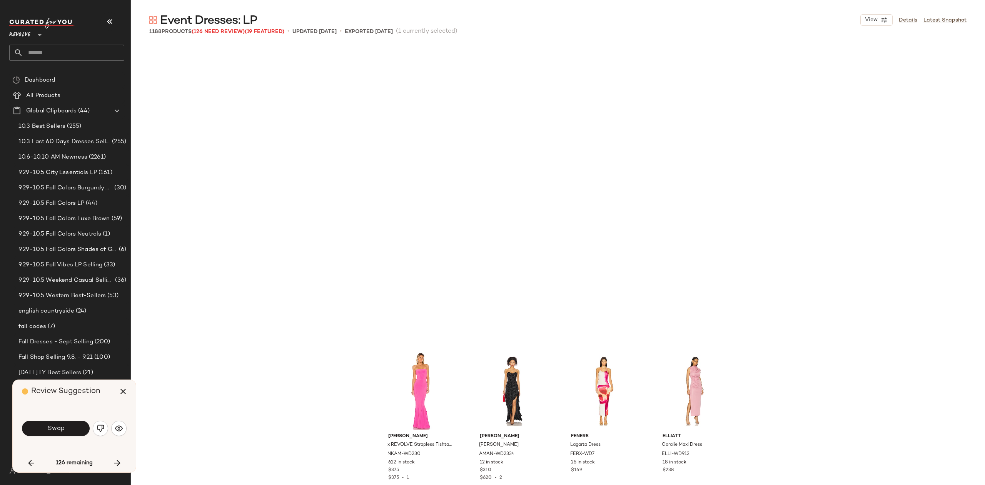
scroll to position [9952, 0]
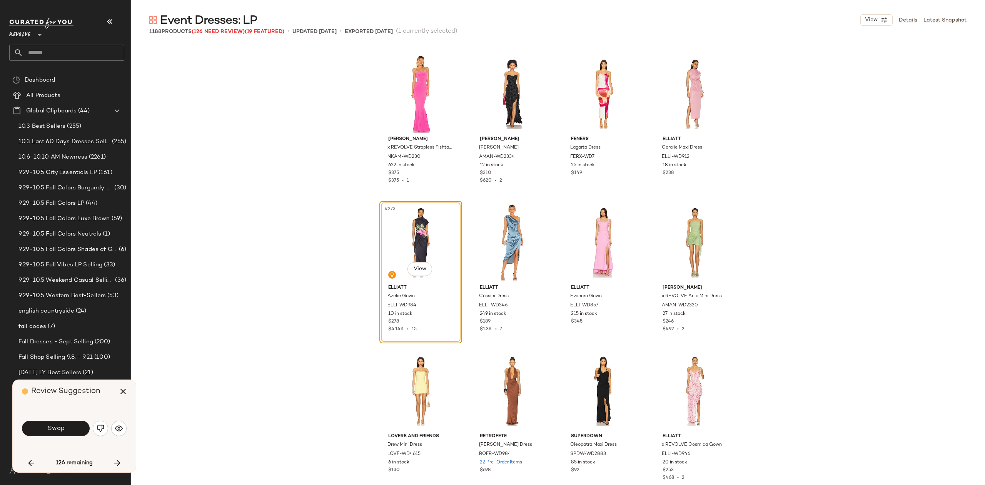
click at [56, 431] on span "Swap" at bounding box center [55, 428] width 17 height 7
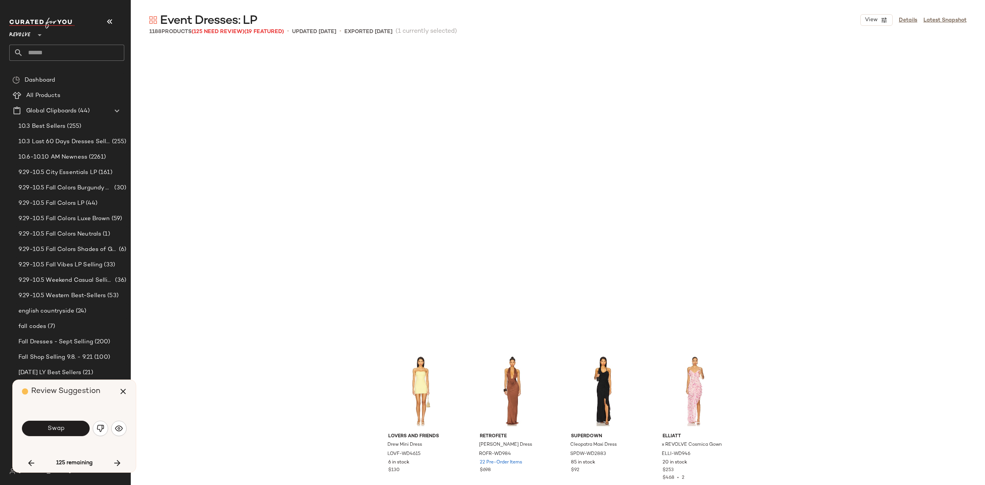
scroll to position [10249, 0]
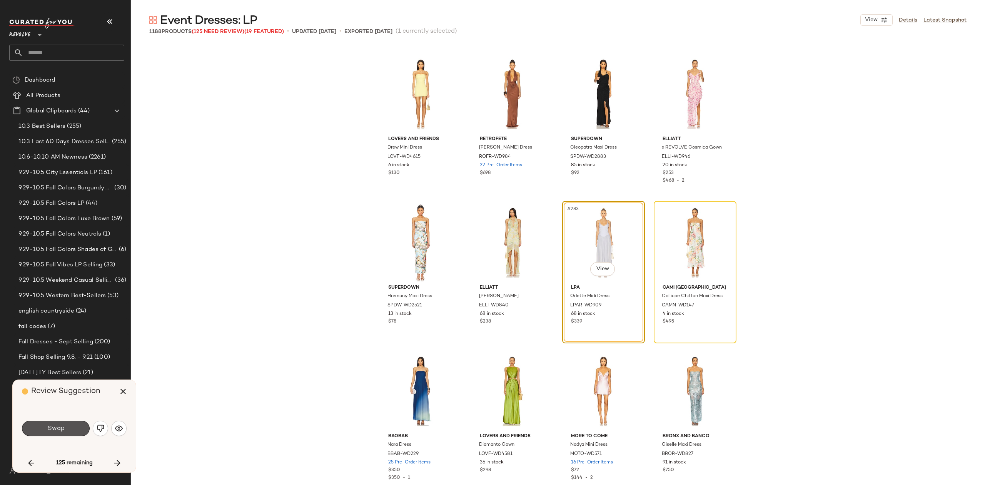
click at [58, 426] on span "Swap" at bounding box center [55, 428] width 17 height 7
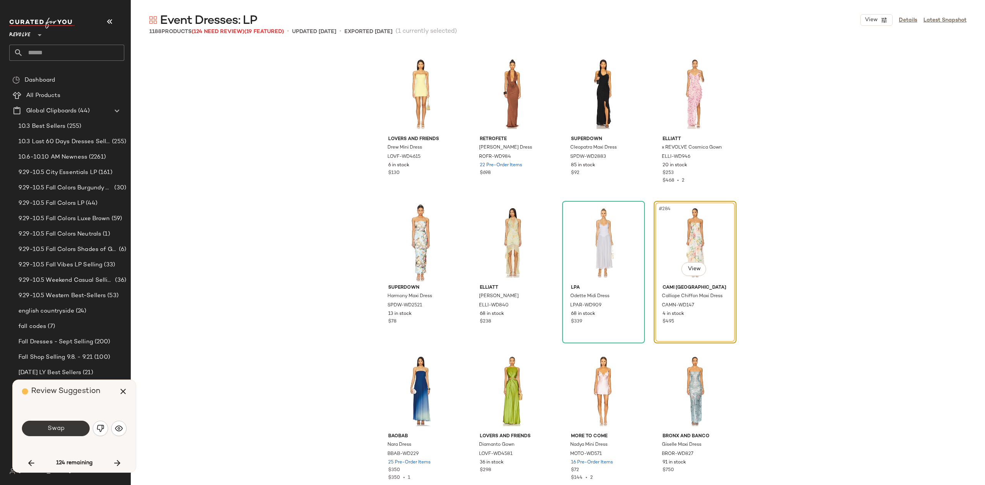
click at [53, 422] on button "Swap" at bounding box center [56, 428] width 68 height 15
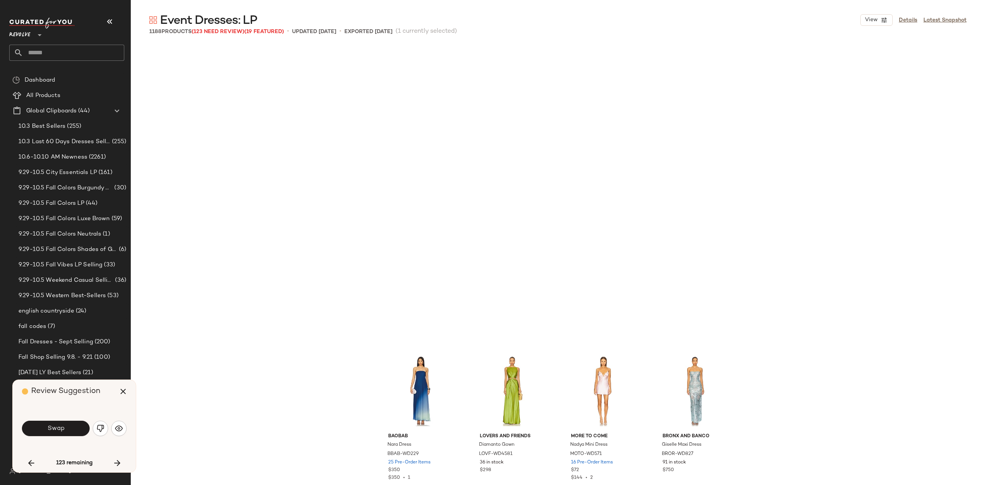
scroll to position [10546, 0]
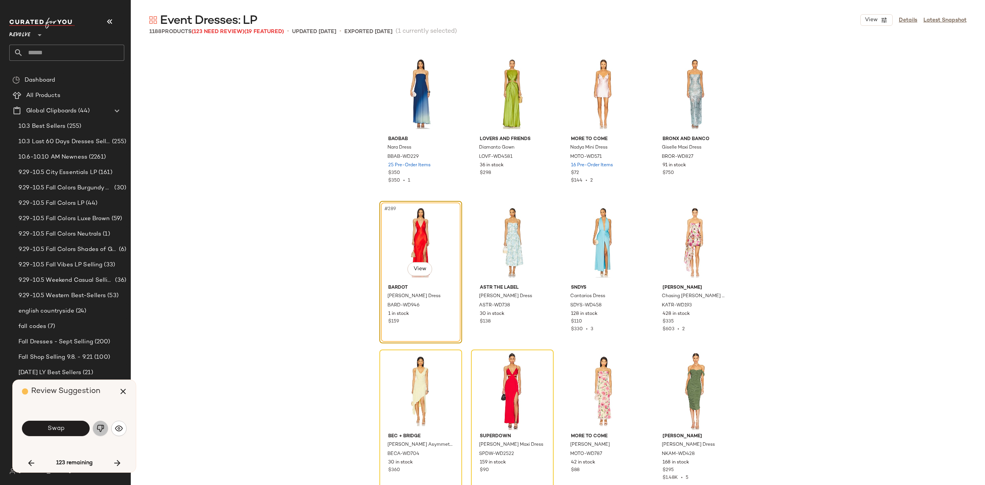
click at [98, 427] on img "button" at bounding box center [101, 428] width 8 height 8
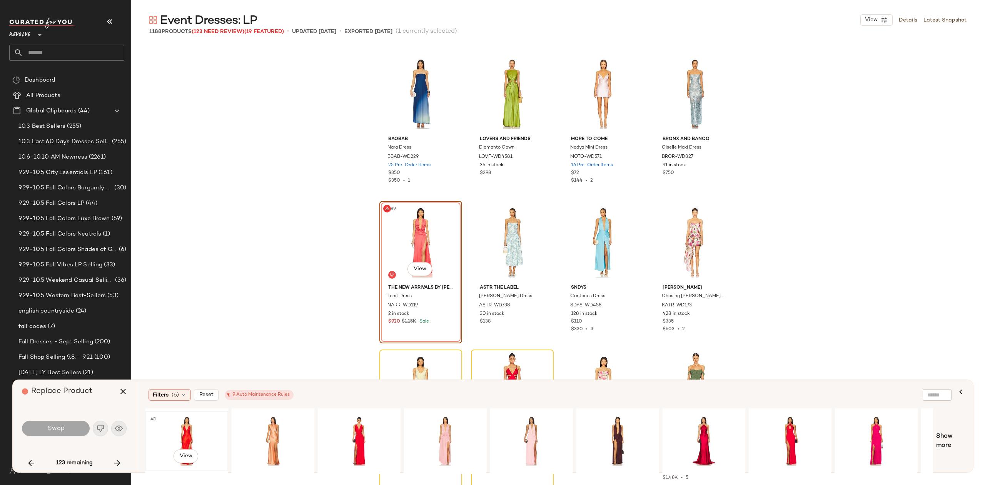
click at [185, 425] on div "#1 View" at bounding box center [186, 441] width 77 height 55
click at [256, 424] on div "#1 View" at bounding box center [272, 441] width 77 height 55
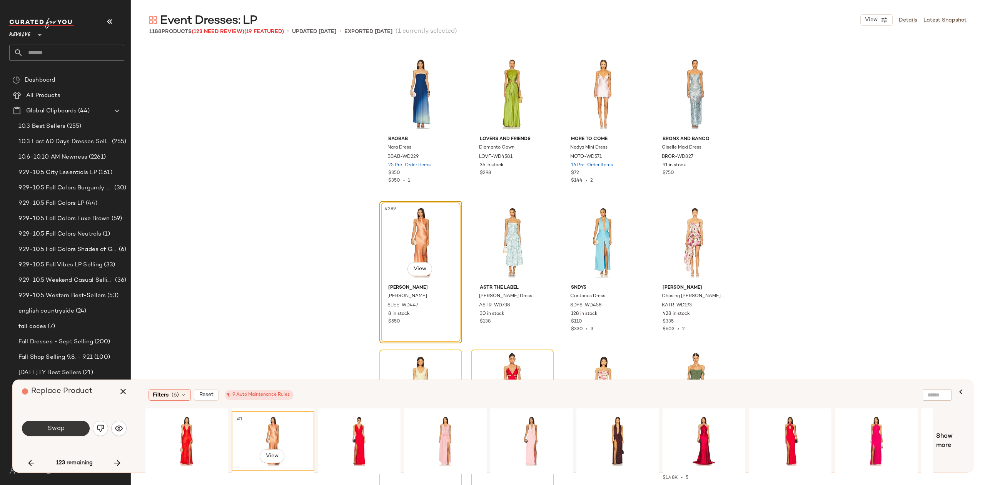
click at [54, 424] on button "Swap" at bounding box center [56, 428] width 68 height 15
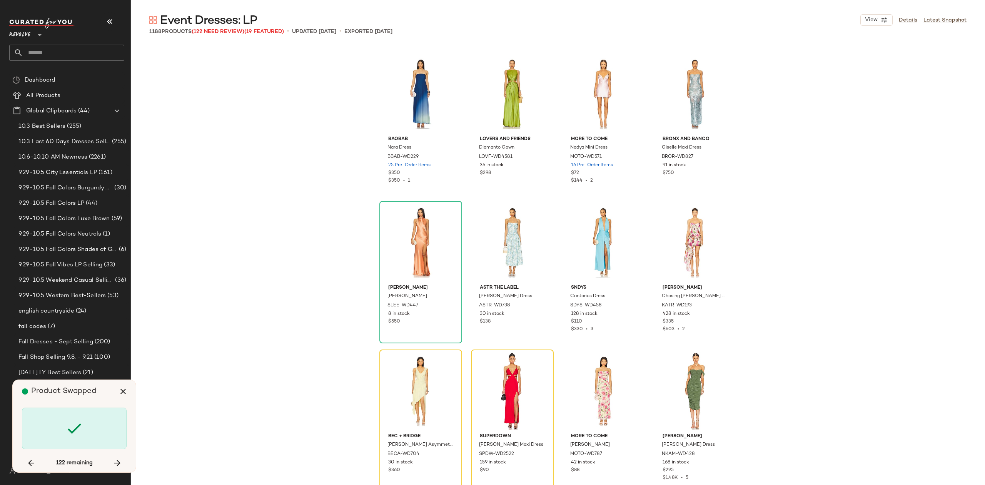
scroll to position [10694, 0]
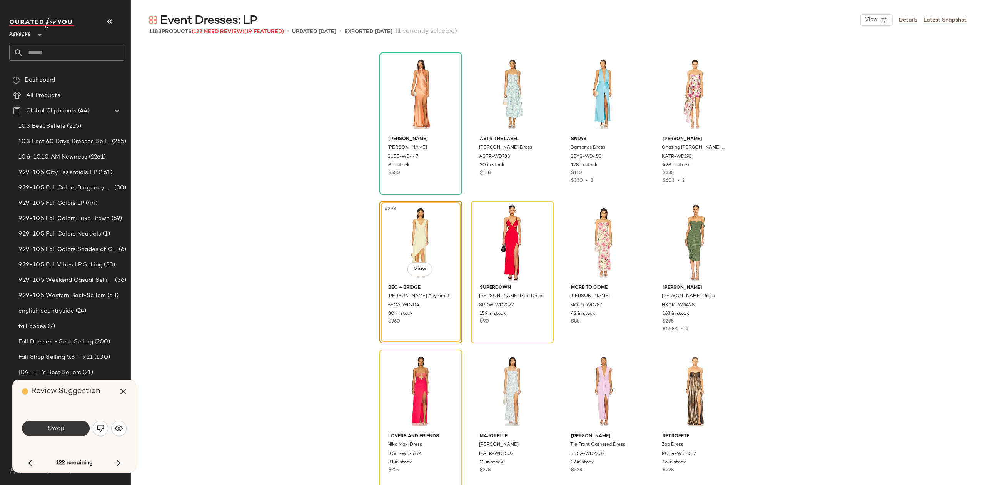
click at [57, 426] on span "Swap" at bounding box center [55, 428] width 17 height 7
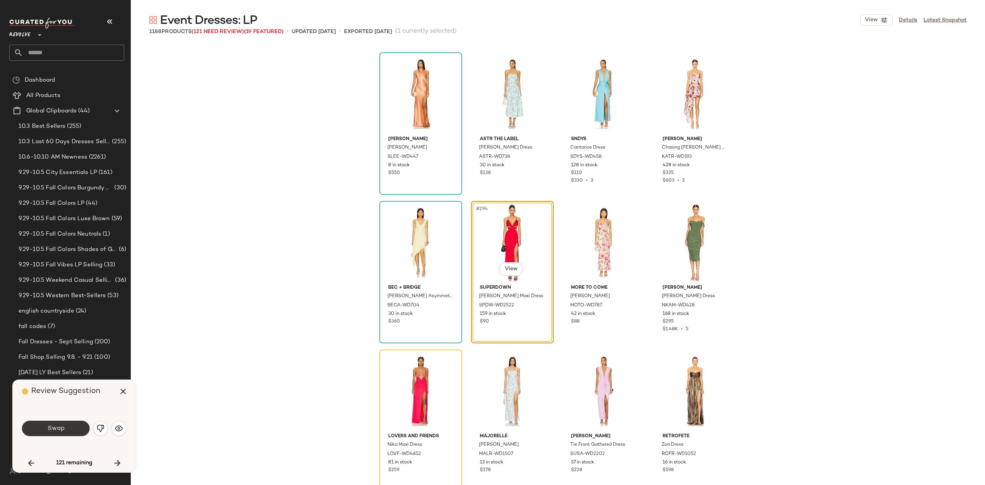
click at [36, 423] on button "Swap" at bounding box center [56, 428] width 68 height 15
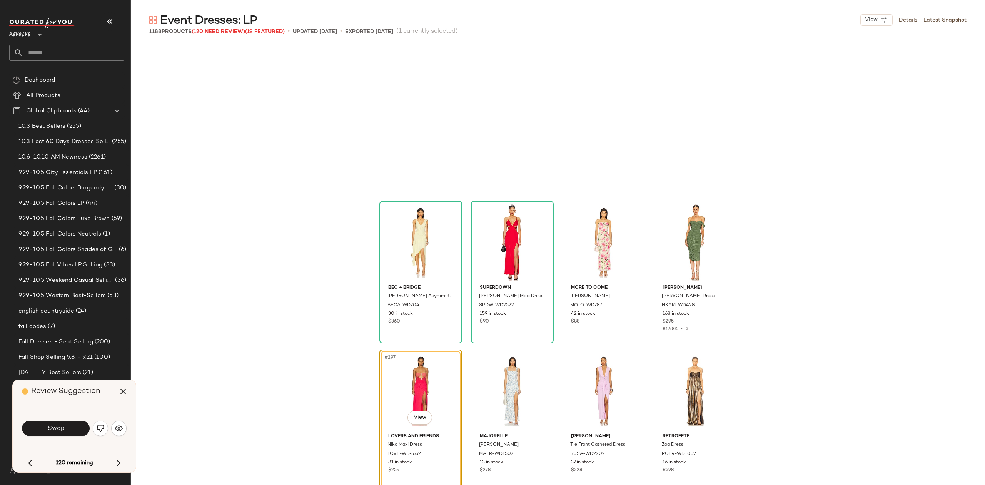
scroll to position [10843, 0]
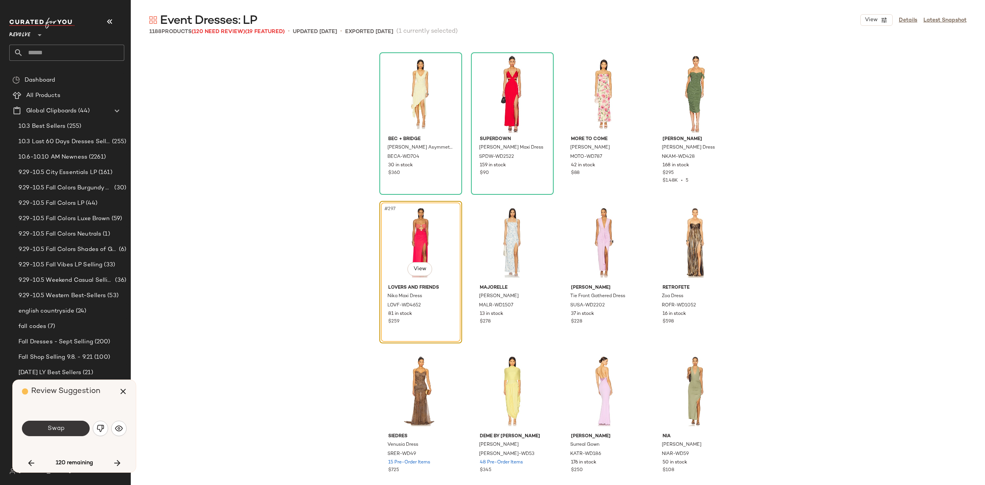
click at [56, 426] on span "Swap" at bounding box center [55, 428] width 17 height 7
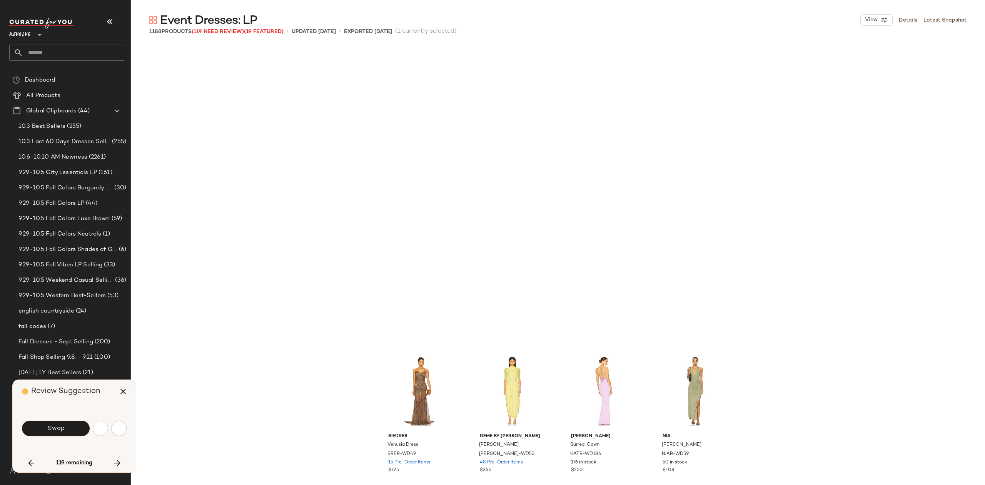
scroll to position [11140, 0]
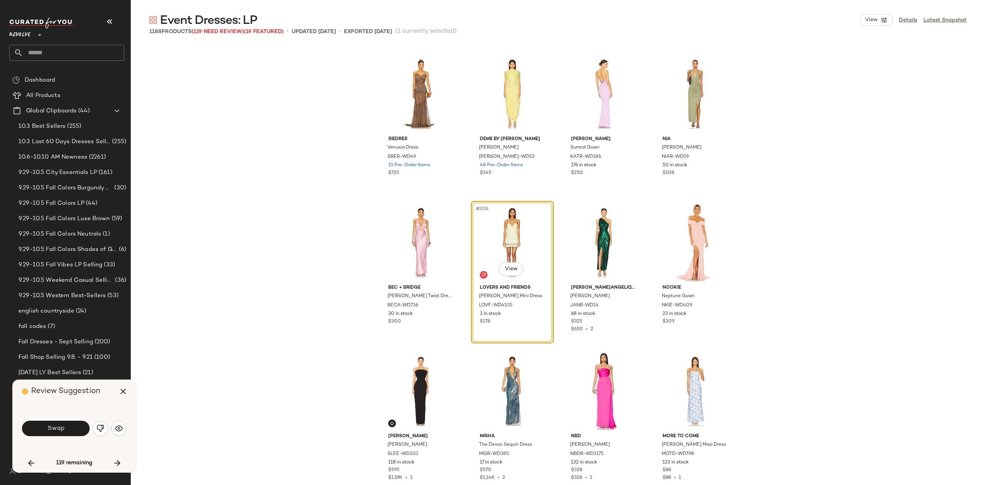
click at [56, 423] on button "Swap" at bounding box center [56, 428] width 68 height 15
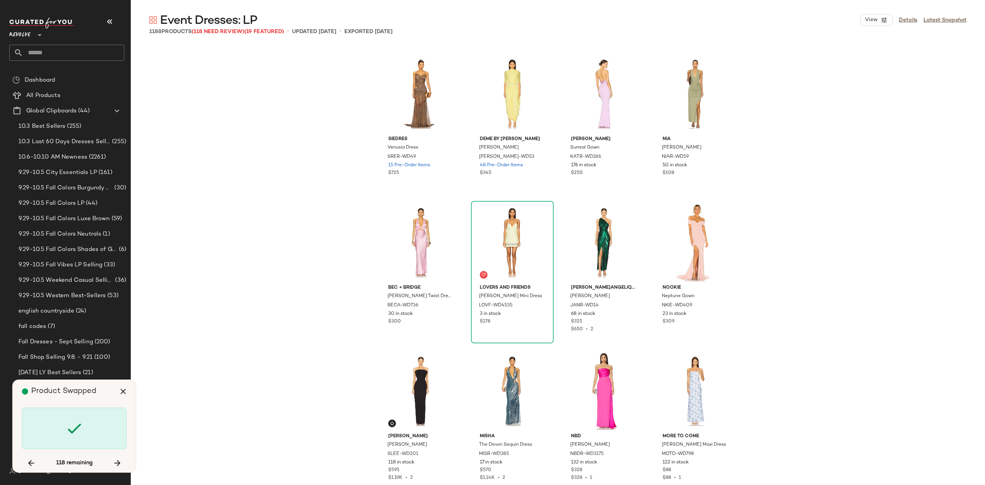
scroll to position [11883, 0]
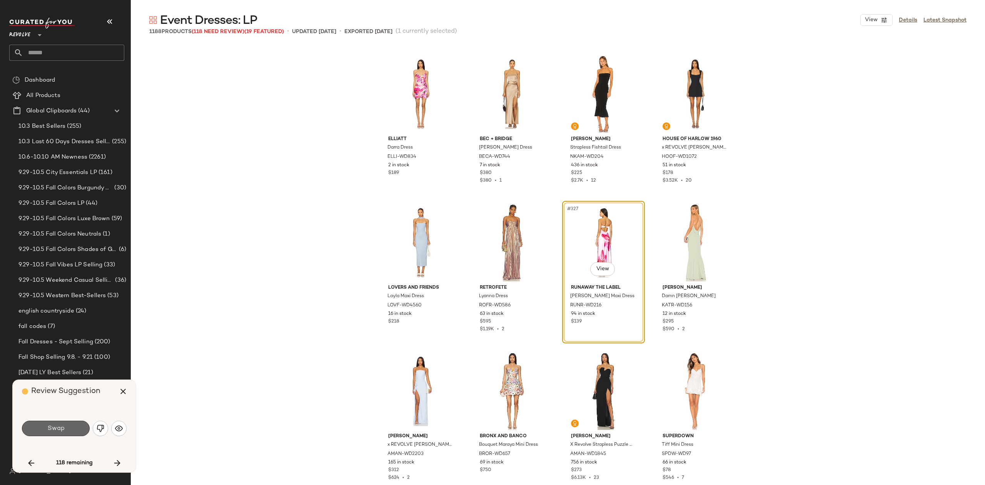
click at [75, 428] on button "Swap" at bounding box center [56, 428] width 68 height 15
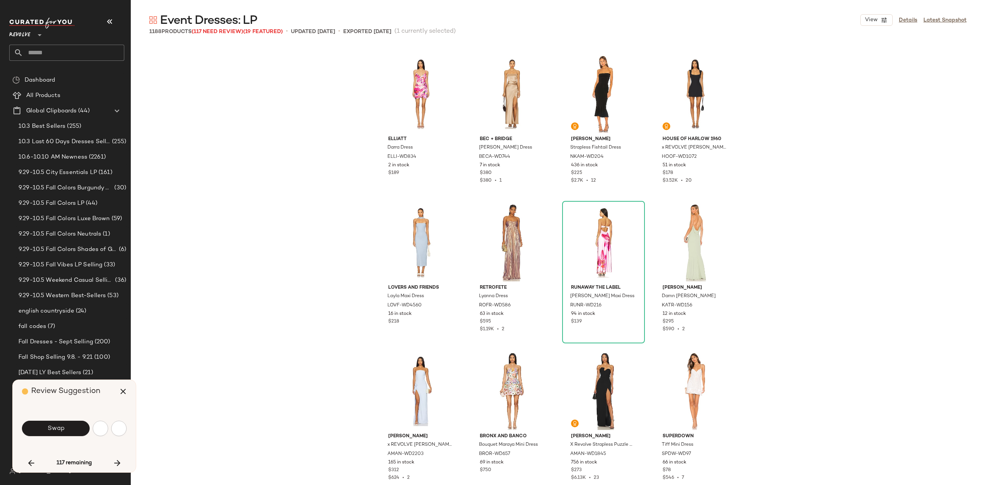
scroll to position [12328, 0]
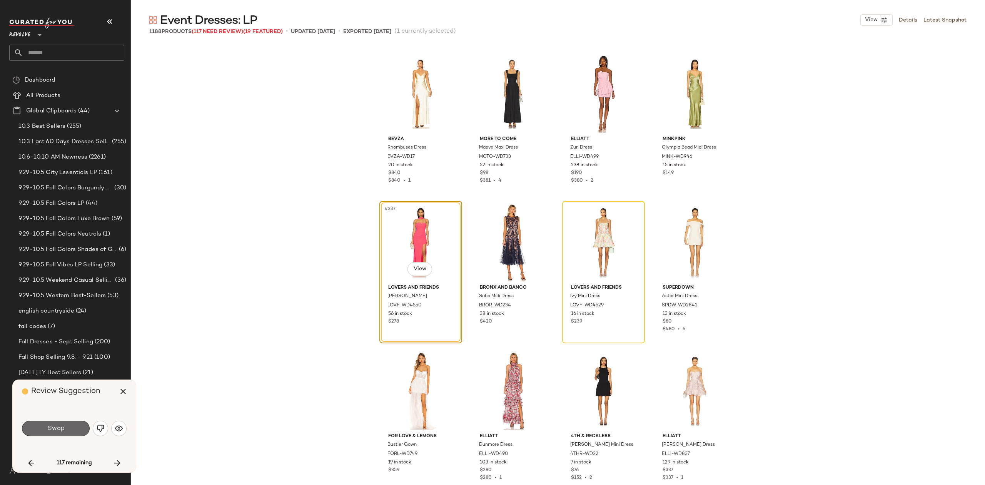
click at [62, 428] on span "Swap" at bounding box center [55, 428] width 17 height 7
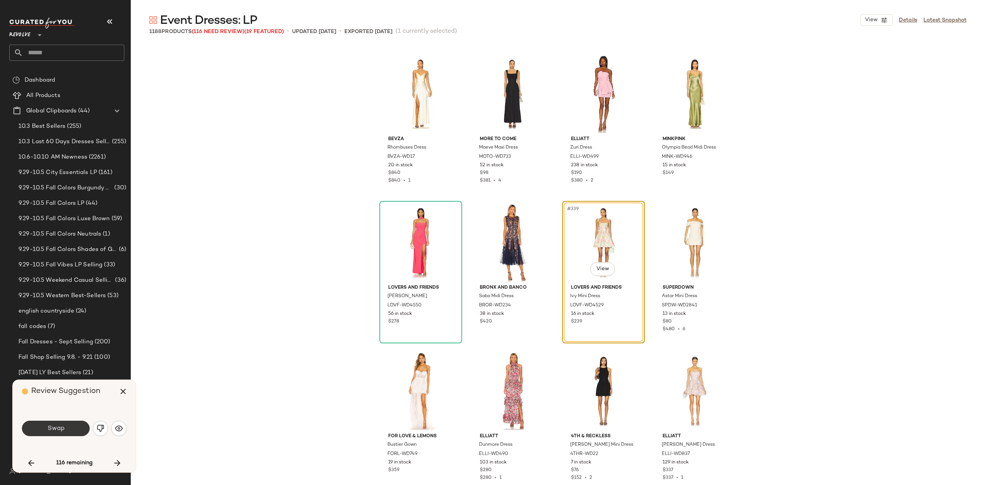
click at [49, 426] on span "Swap" at bounding box center [55, 428] width 17 height 7
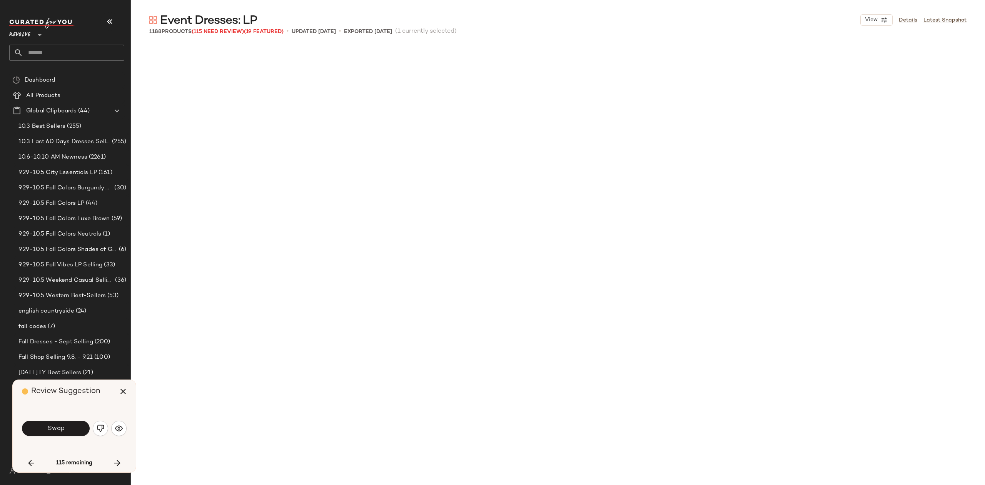
scroll to position [12774, 0]
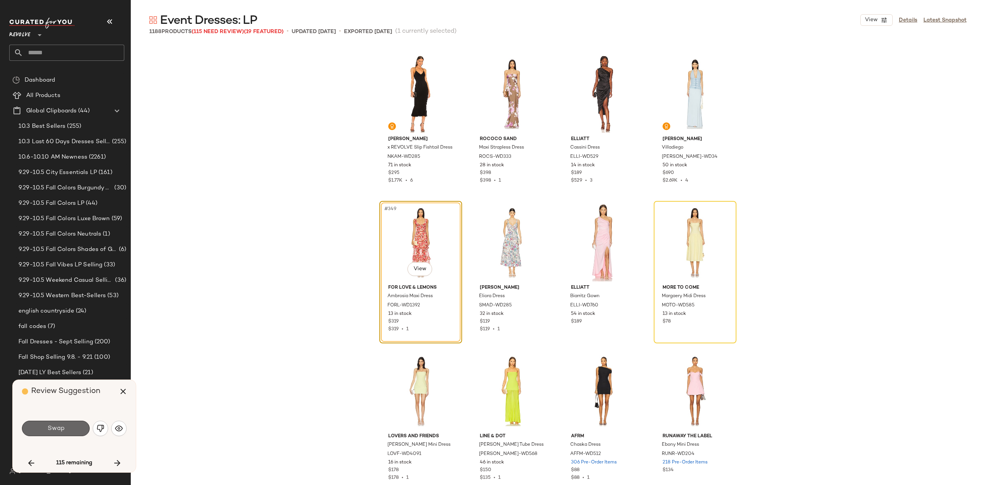
drag, startPoint x: 56, startPoint y: 433, endPoint x: 65, endPoint y: 437, distance: 10.0
click at [56, 433] on button "Swap" at bounding box center [56, 428] width 68 height 15
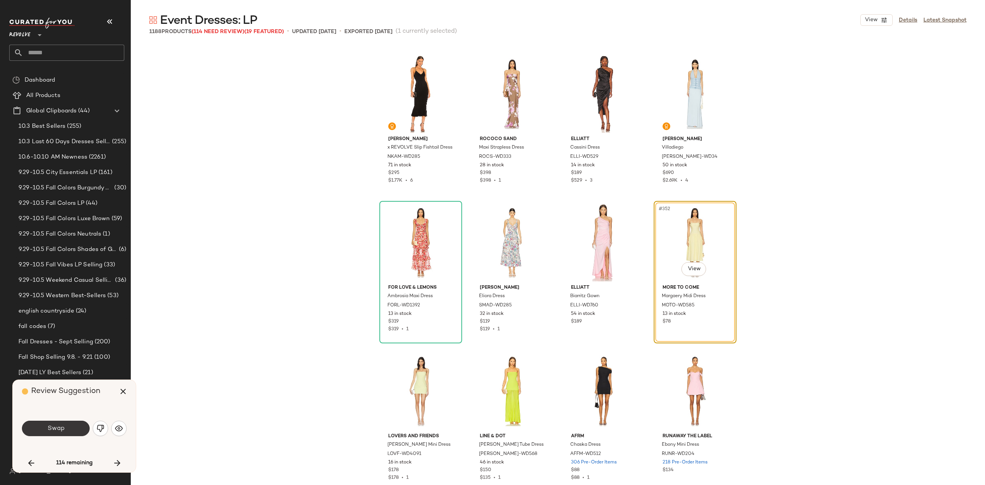
click at [59, 423] on button "Swap" at bounding box center [56, 428] width 68 height 15
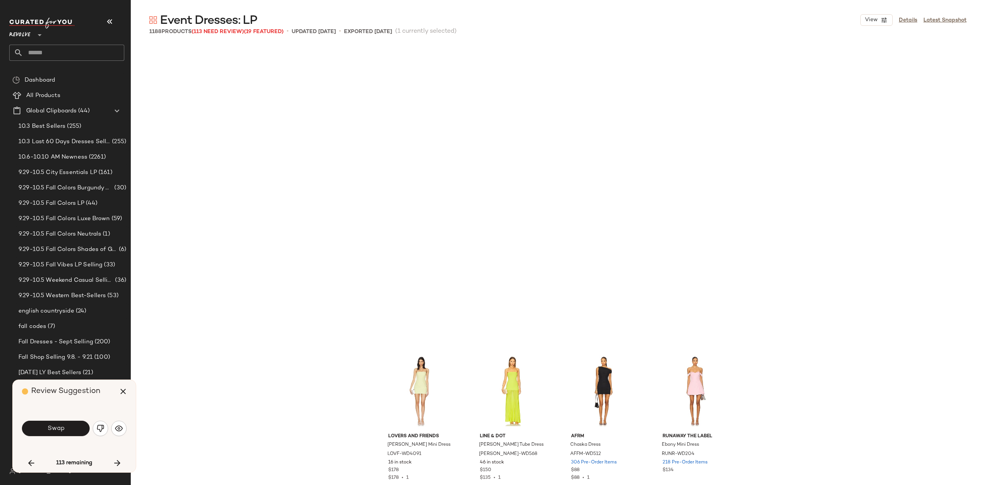
scroll to position [13071, 0]
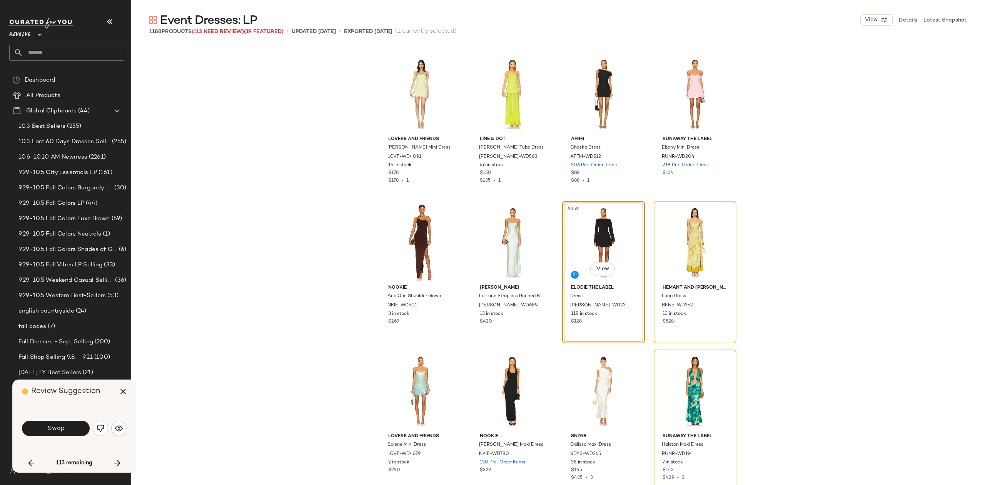
click at [62, 427] on span "Swap" at bounding box center [55, 428] width 17 height 7
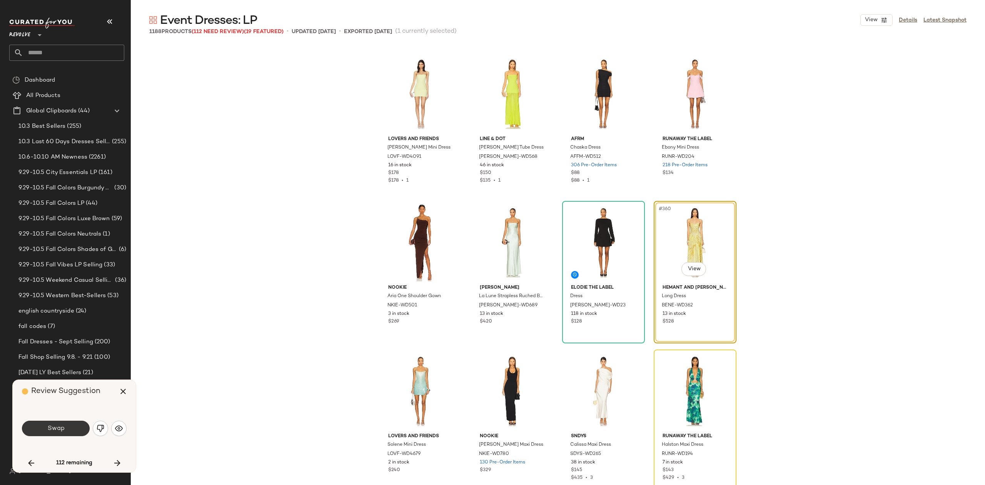
click at [62, 427] on span "Swap" at bounding box center [55, 428] width 17 height 7
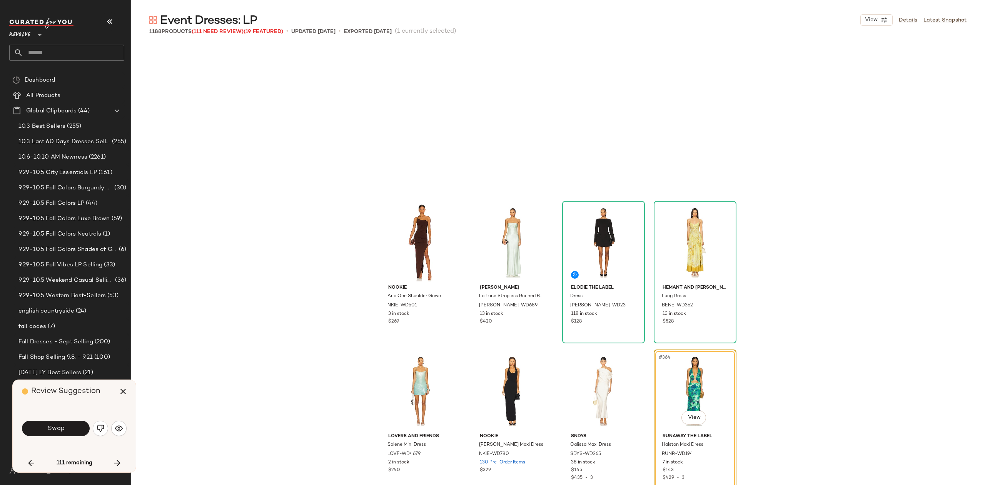
scroll to position [13220, 0]
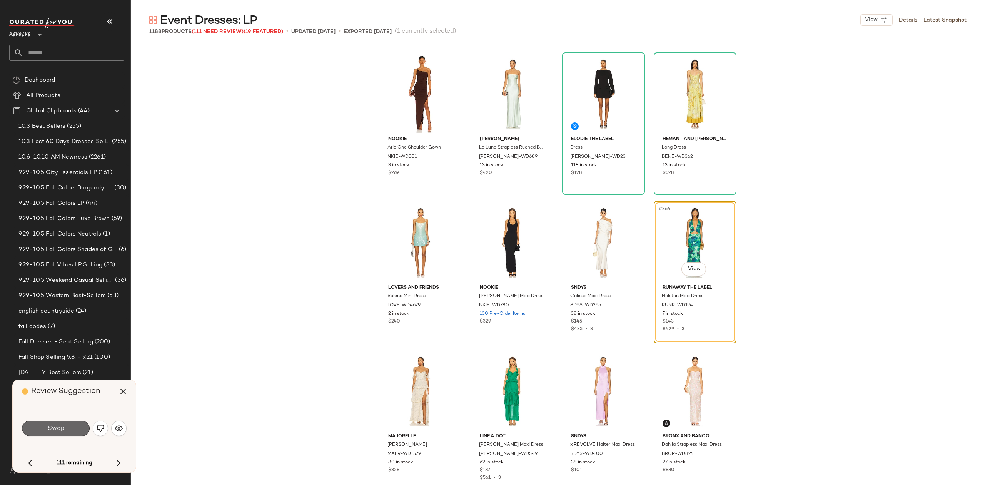
click at [81, 430] on button "Swap" at bounding box center [56, 428] width 68 height 15
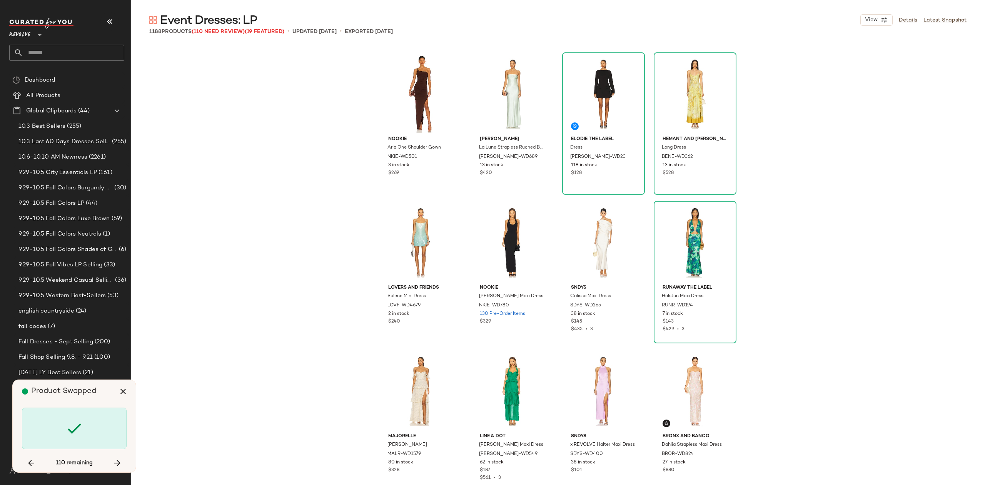
scroll to position [13665, 0]
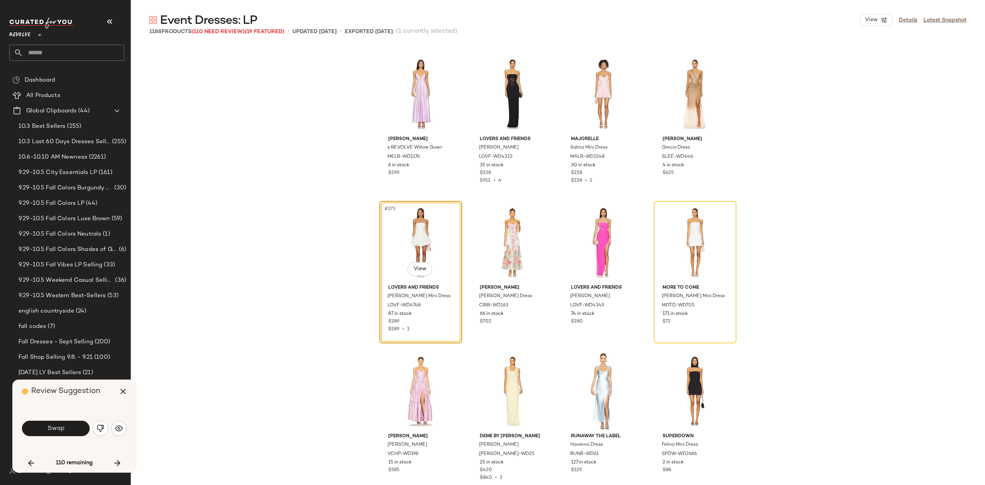
click at [45, 431] on button "Swap" at bounding box center [56, 428] width 68 height 15
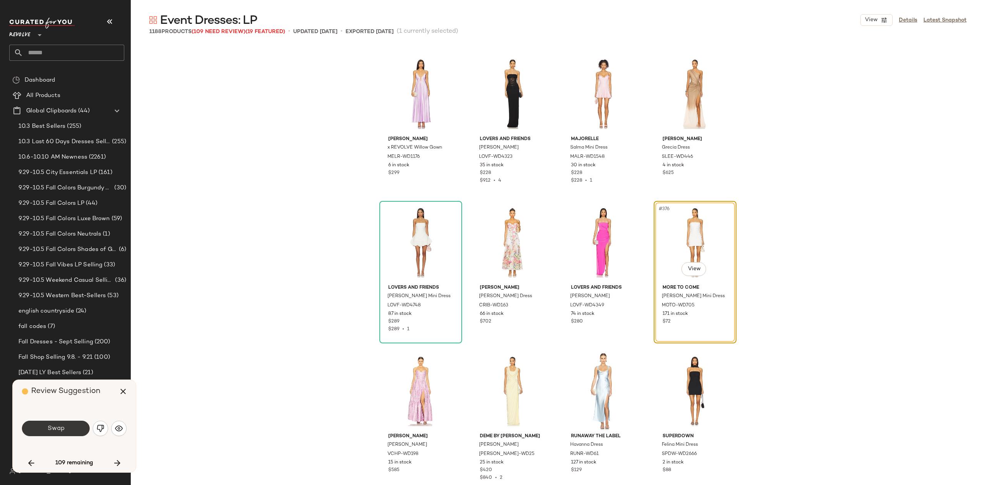
click at [45, 422] on button "Swap" at bounding box center [56, 428] width 68 height 15
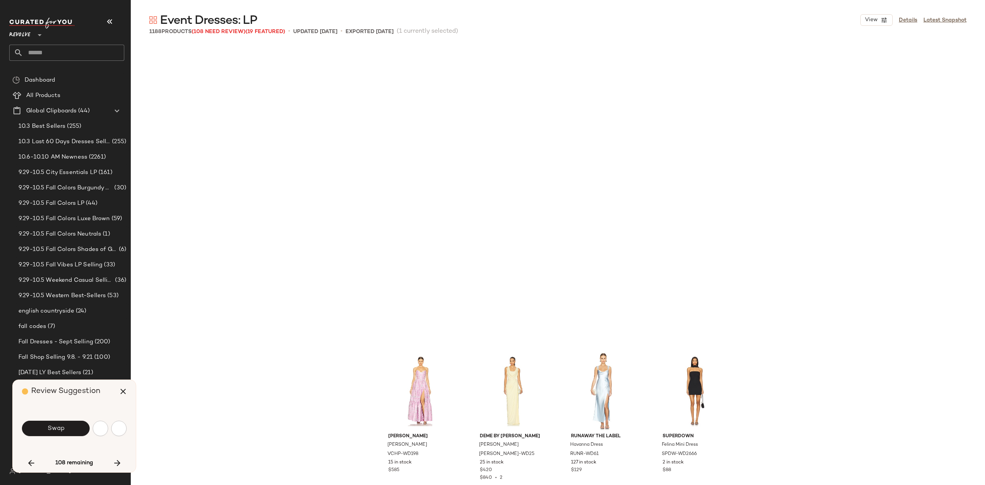
scroll to position [13962, 0]
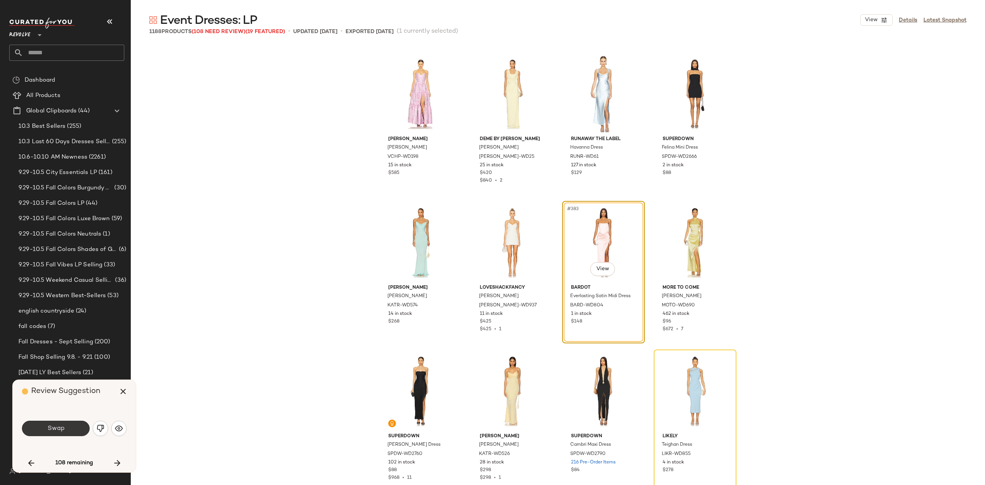
click at [68, 426] on button "Swap" at bounding box center [56, 428] width 68 height 15
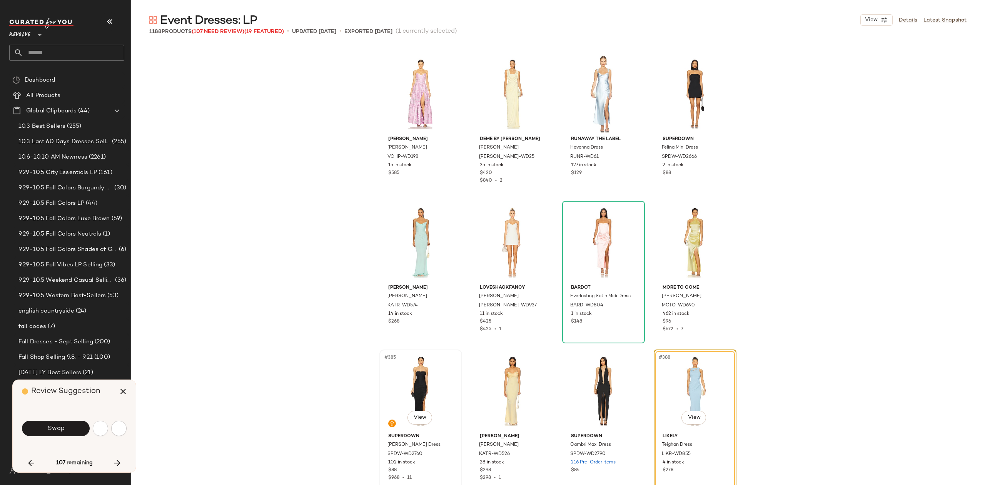
scroll to position [14111, 0]
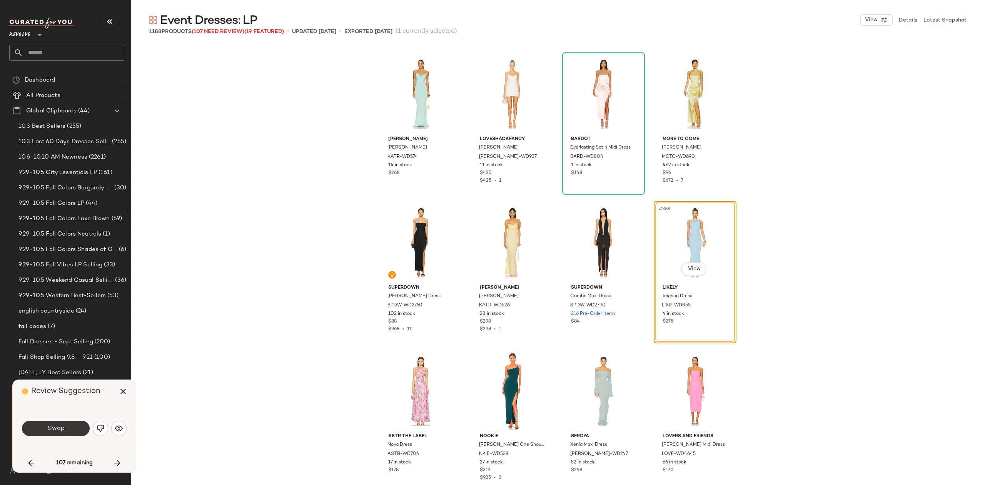
click at [74, 431] on button "Swap" at bounding box center [56, 428] width 68 height 15
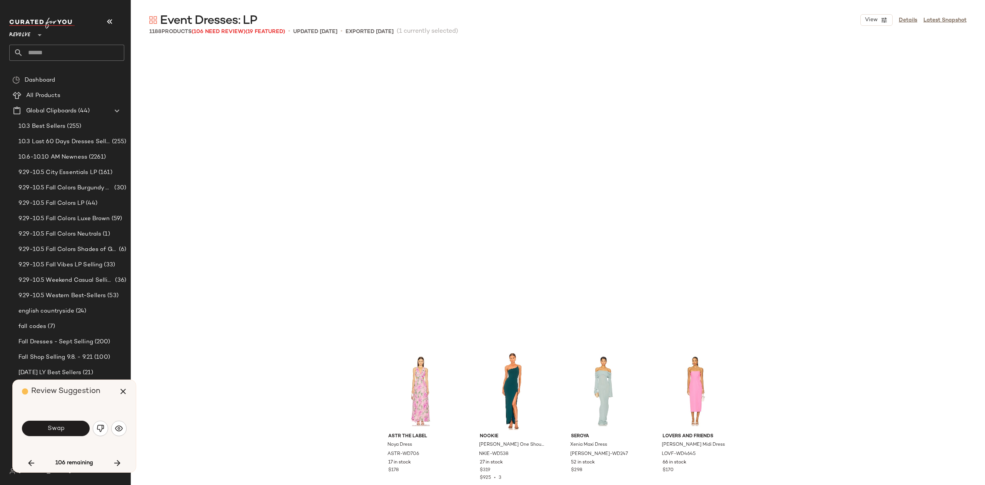
scroll to position [14408, 0]
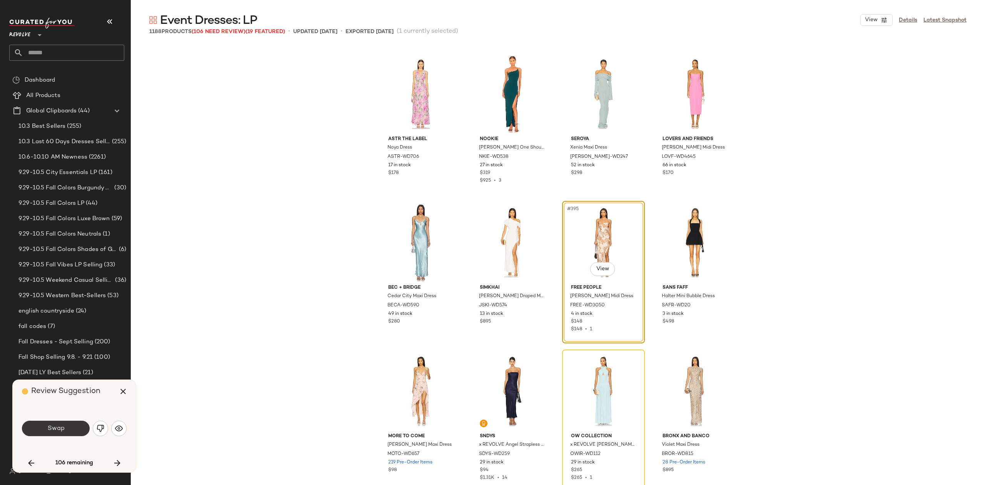
click at [62, 429] on span "Swap" at bounding box center [55, 428] width 17 height 7
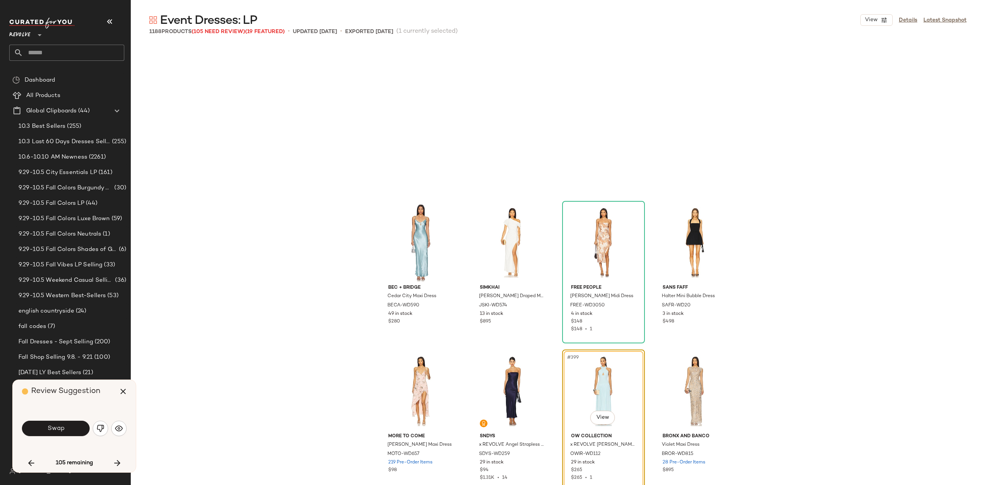
scroll to position [14556, 0]
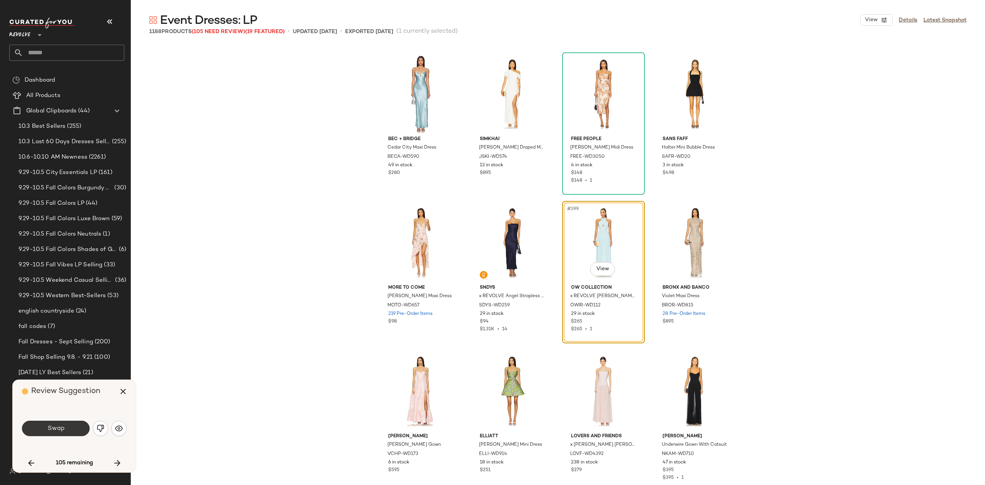
click at [60, 424] on button "Swap" at bounding box center [56, 428] width 68 height 15
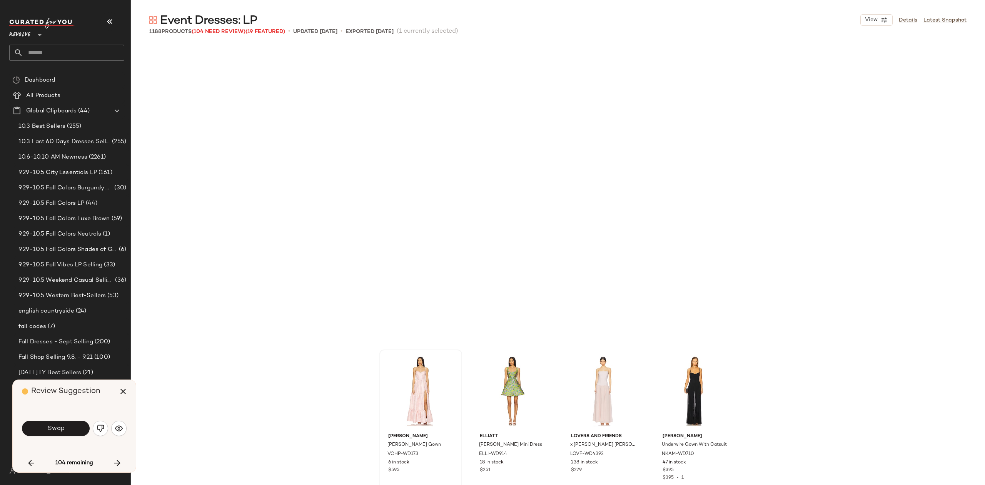
scroll to position [14853, 0]
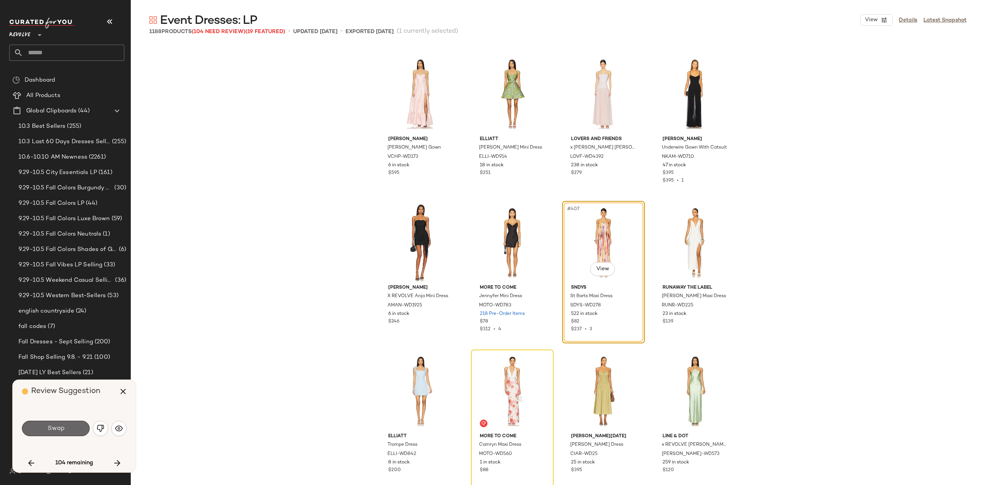
click at [32, 431] on button "Swap" at bounding box center [56, 428] width 68 height 15
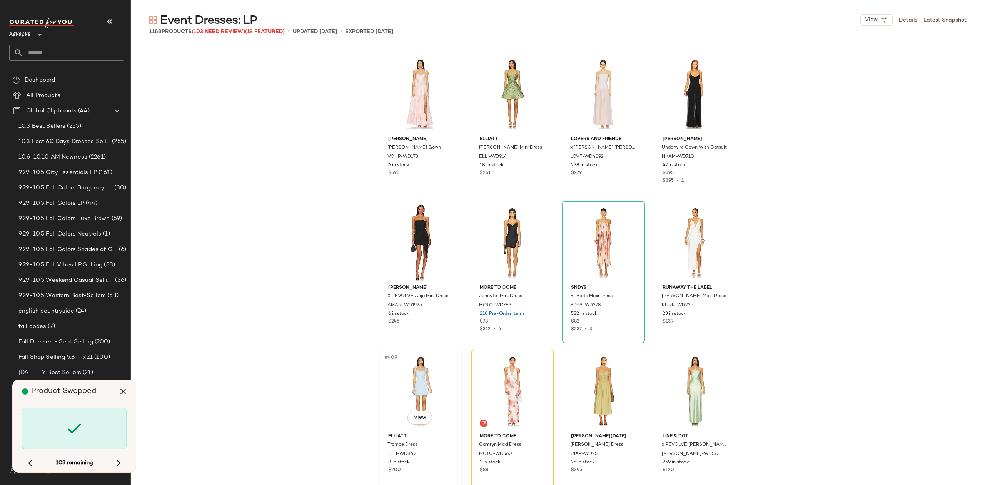
scroll to position [15002, 0]
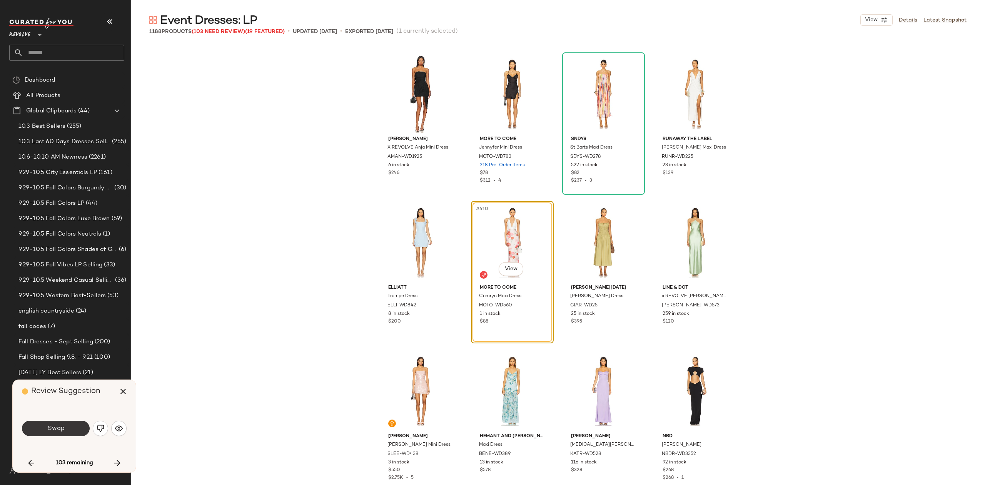
click at [68, 427] on button "Swap" at bounding box center [56, 428] width 68 height 15
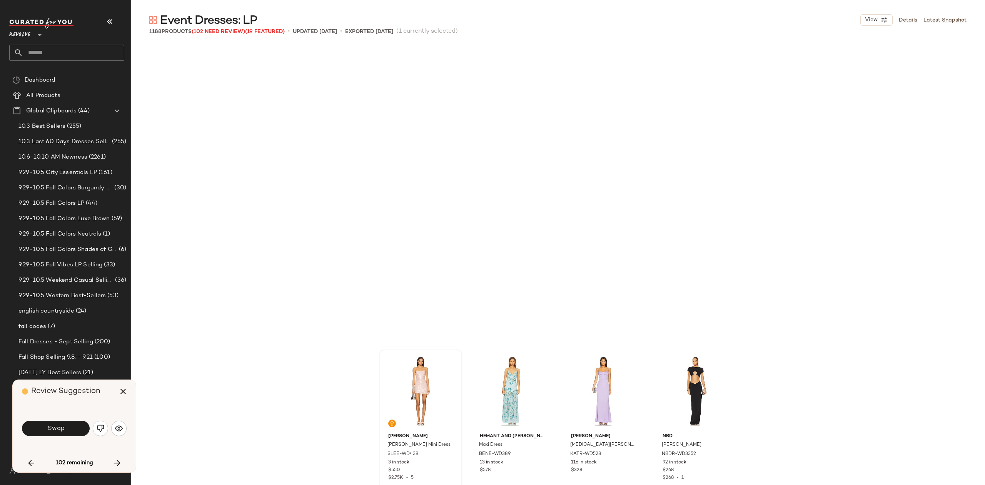
scroll to position [15299, 0]
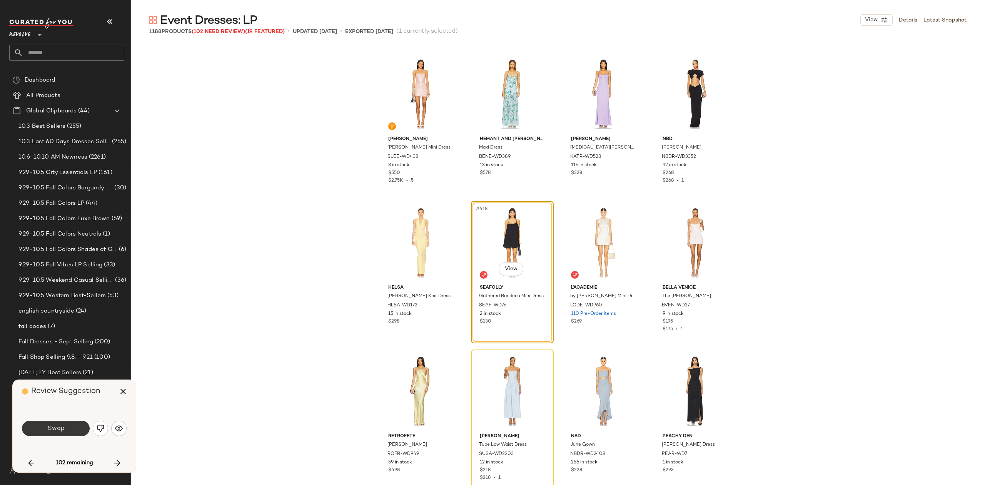
click at [57, 430] on span "Swap" at bounding box center [55, 428] width 17 height 7
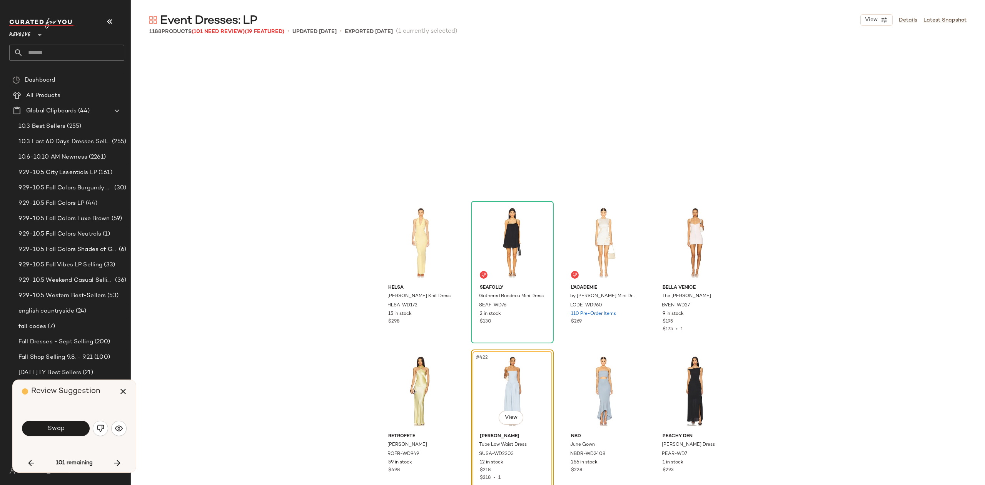
scroll to position [15448, 0]
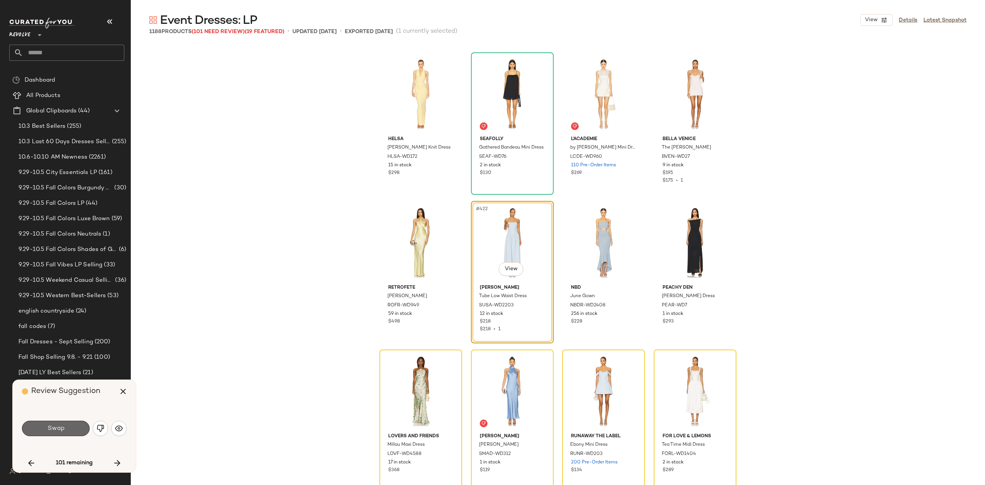
click at [73, 431] on button "Swap" at bounding box center [56, 428] width 68 height 15
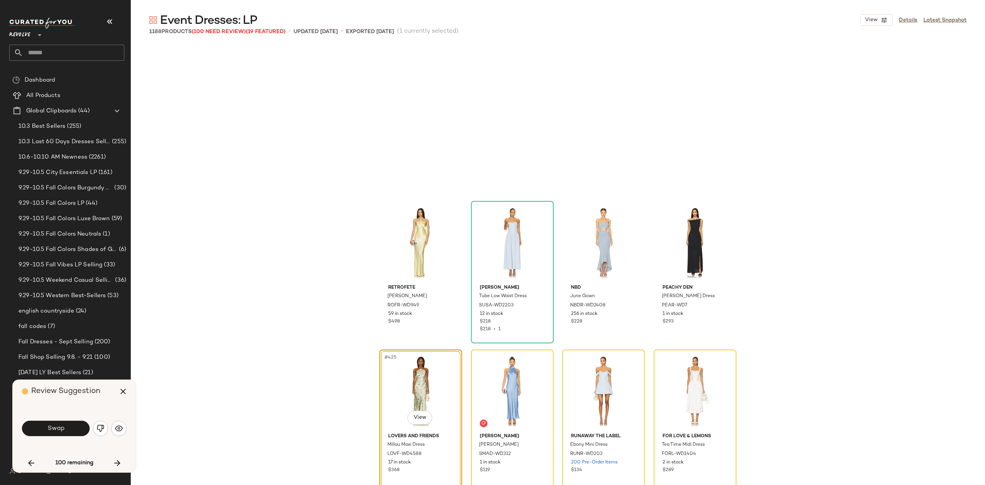
scroll to position [15596, 0]
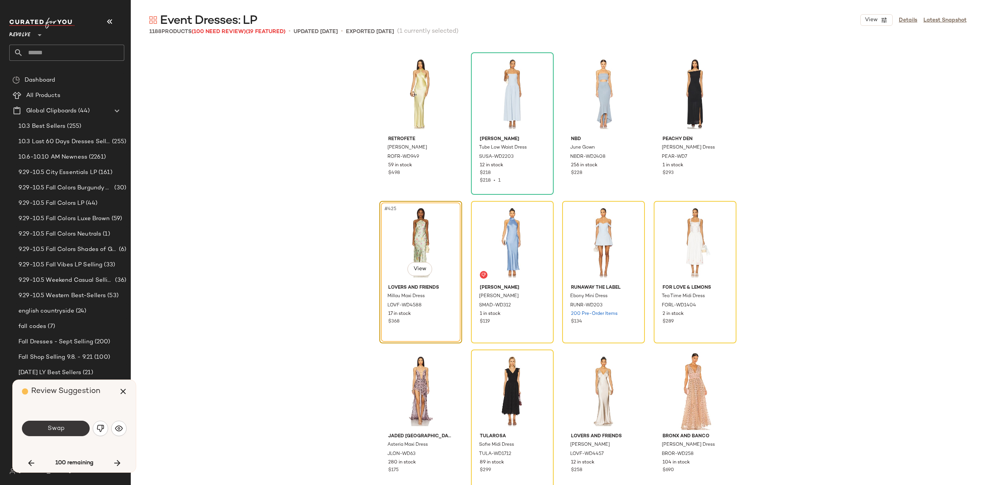
click at [51, 425] on span "Swap" at bounding box center [55, 428] width 17 height 7
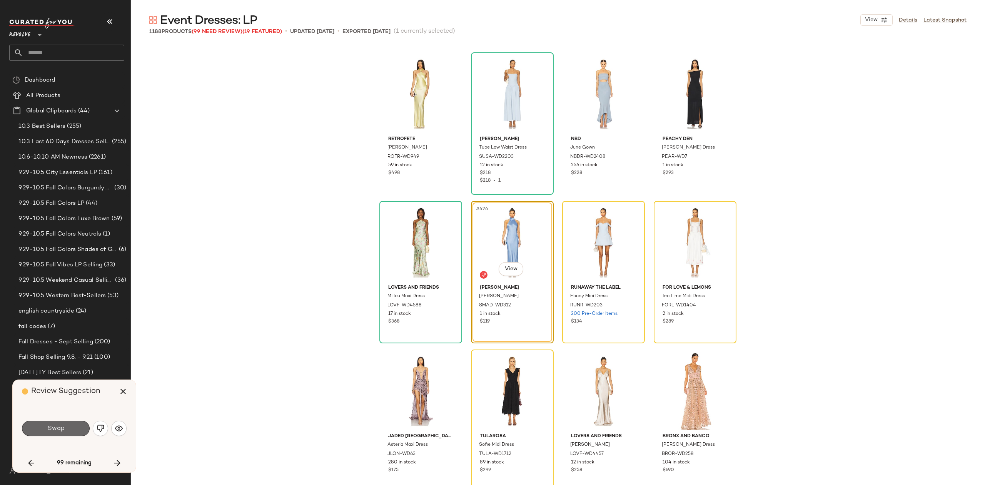
click at [60, 426] on span "Swap" at bounding box center [55, 428] width 17 height 7
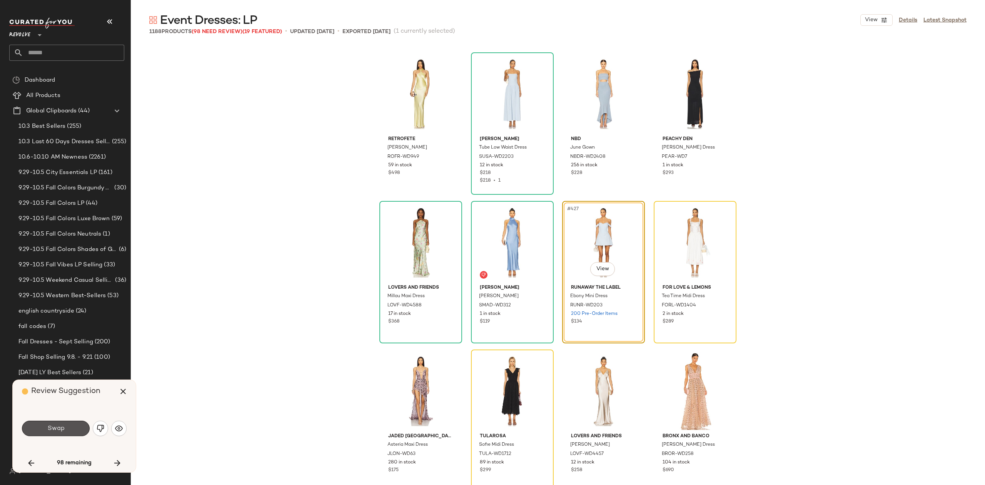
click at [59, 426] on span "Swap" at bounding box center [55, 428] width 17 height 7
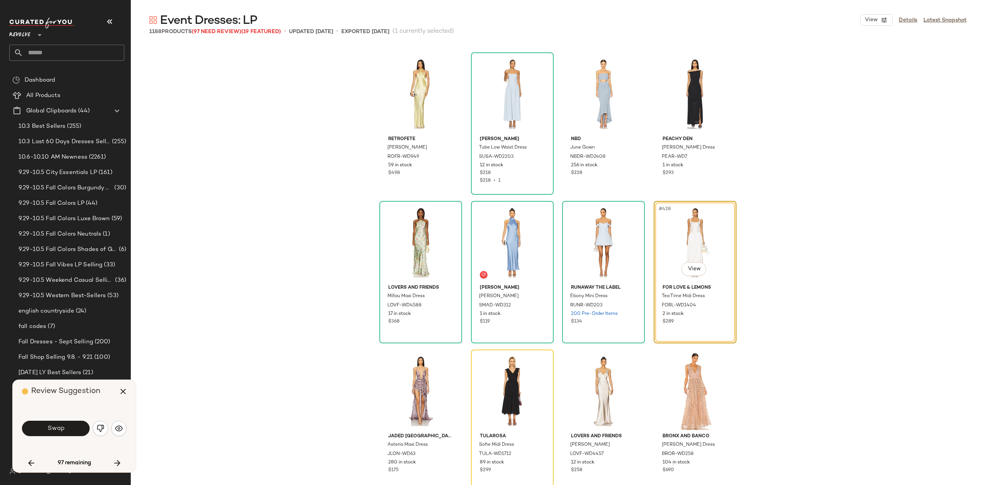
click at [59, 426] on span "Swap" at bounding box center [55, 428] width 17 height 7
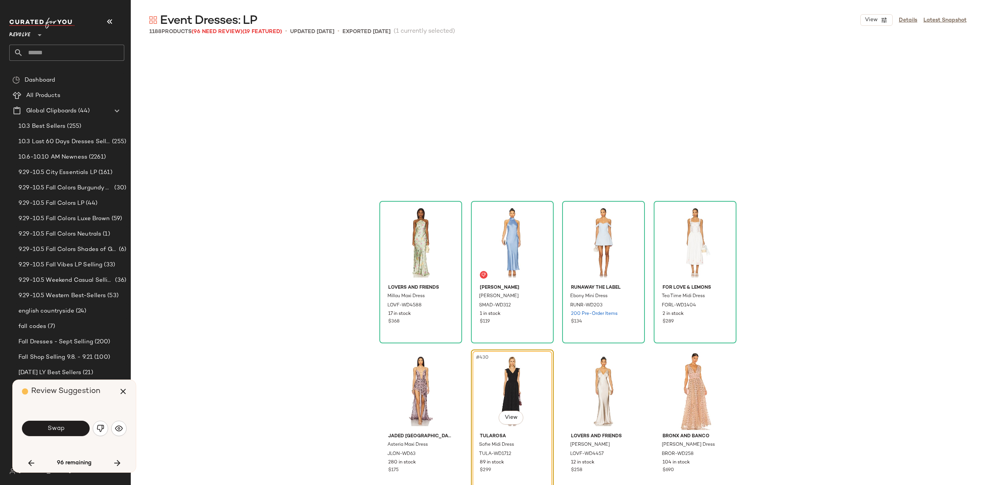
scroll to position [15745, 0]
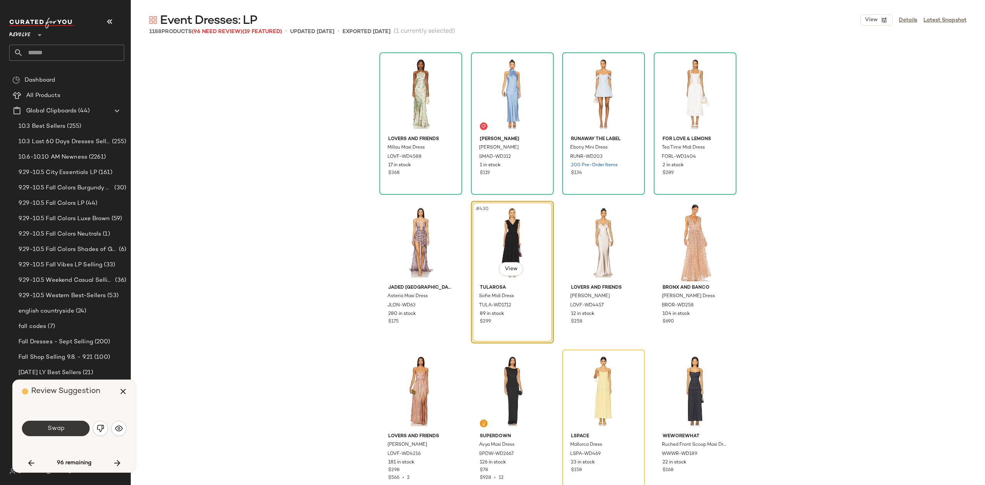
click at [62, 431] on span "Swap" at bounding box center [55, 428] width 17 height 7
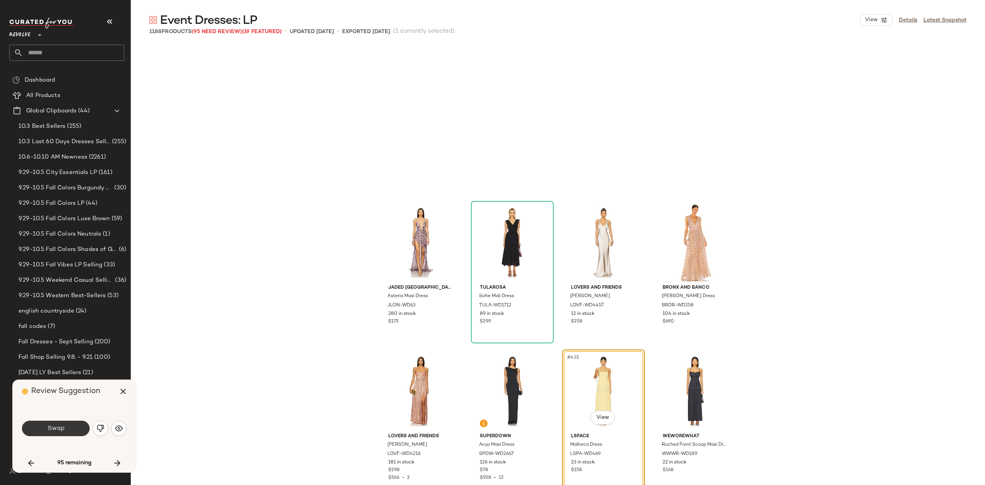
scroll to position [15893, 0]
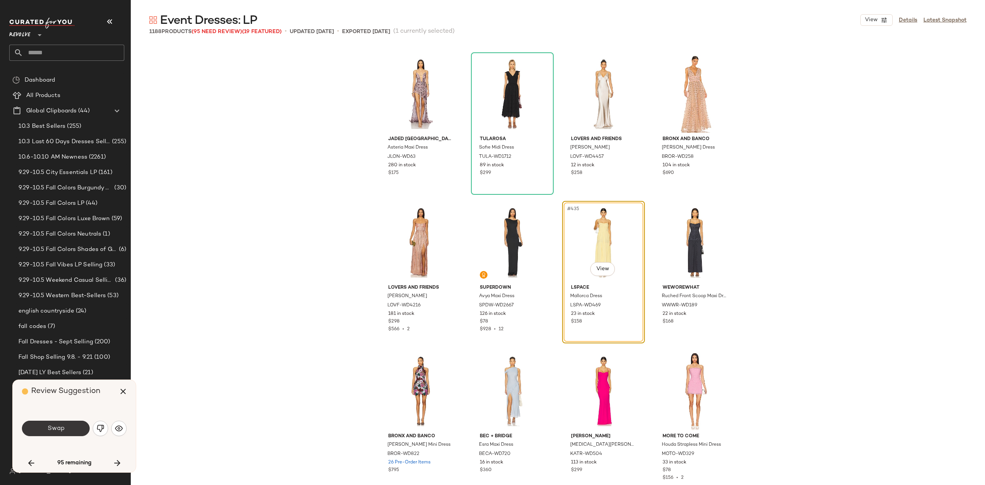
click at [57, 427] on span "Swap" at bounding box center [55, 428] width 17 height 7
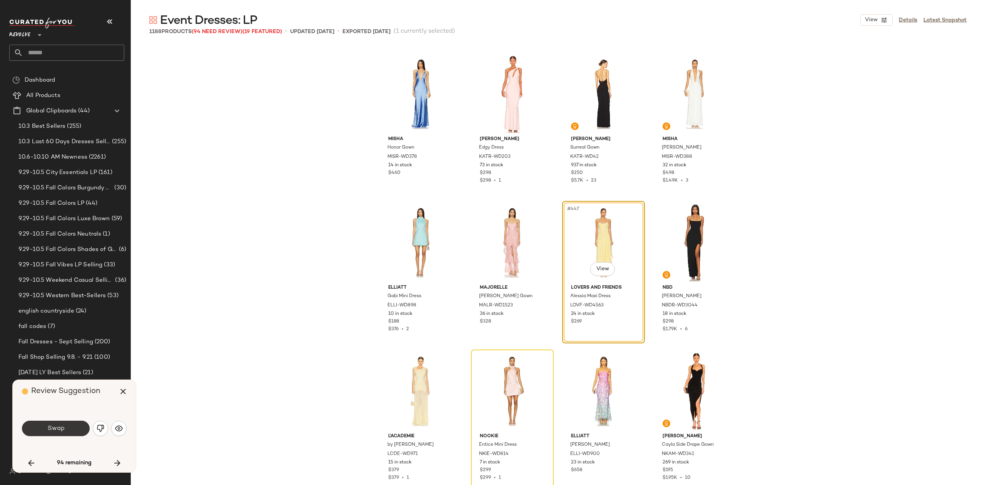
click at [62, 429] on span "Swap" at bounding box center [55, 428] width 17 height 7
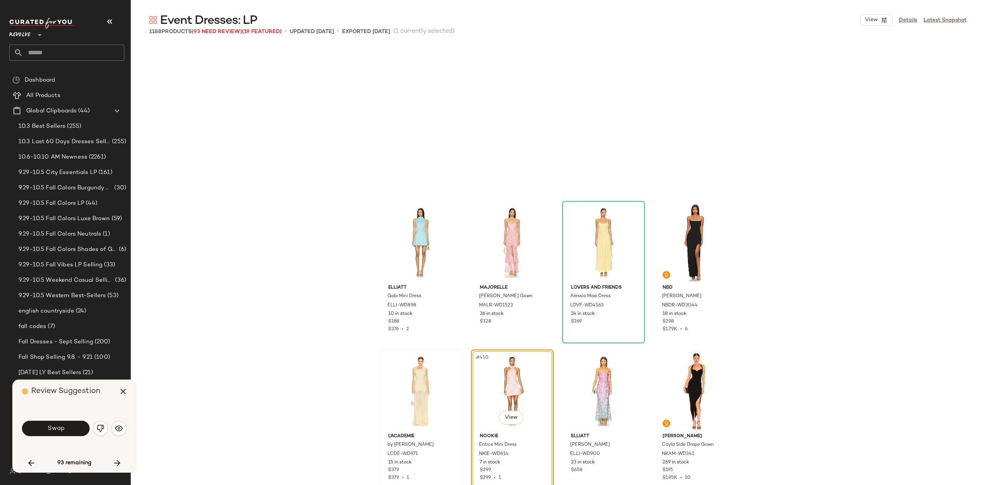
scroll to position [16487, 0]
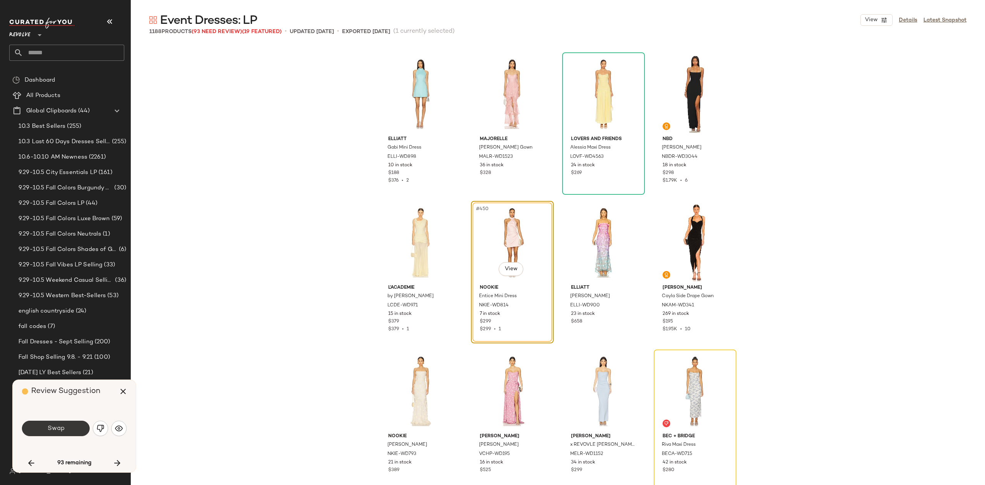
click at [45, 431] on button "Swap" at bounding box center [56, 428] width 68 height 15
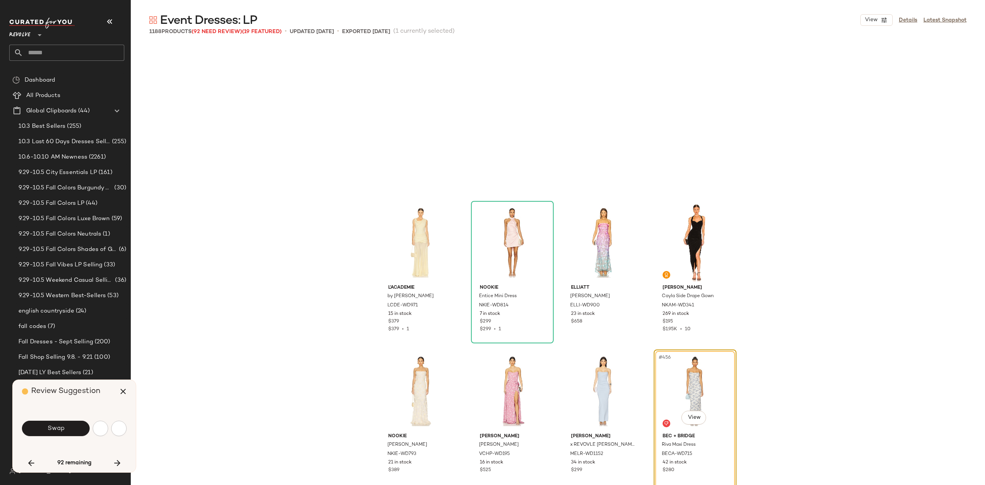
scroll to position [16636, 0]
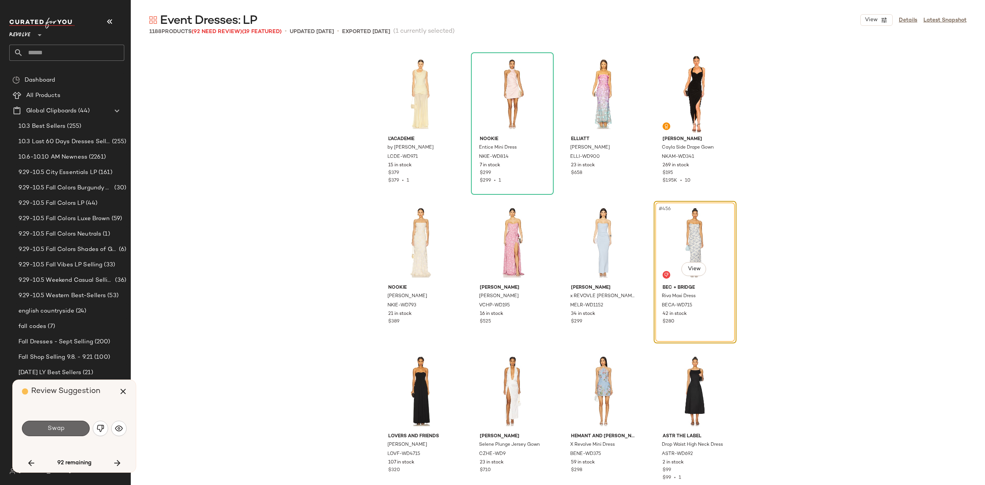
click at [55, 431] on span "Swap" at bounding box center [55, 428] width 17 height 7
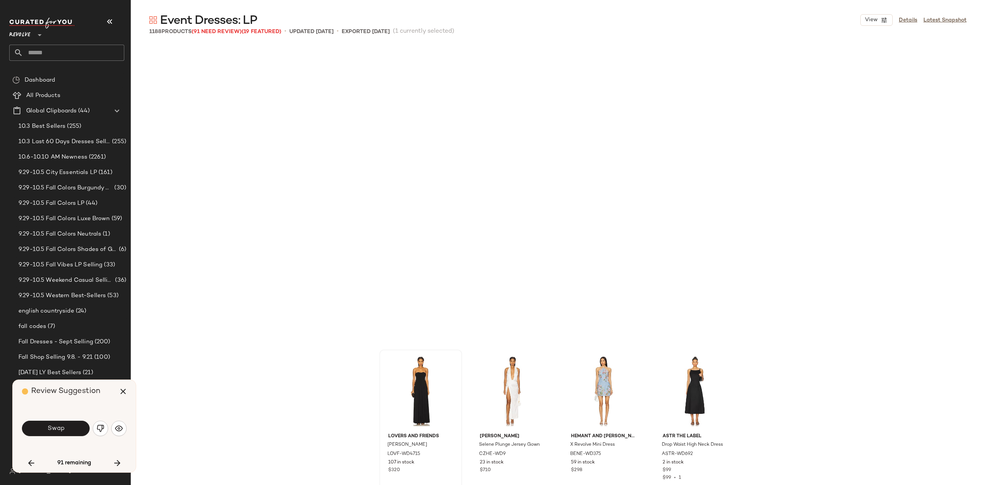
scroll to position [16933, 0]
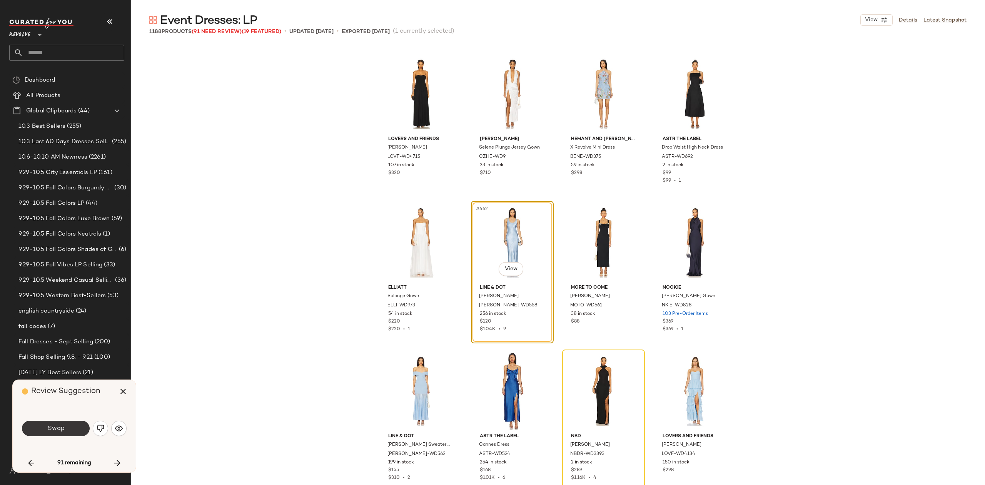
click at [52, 425] on span "Swap" at bounding box center [55, 428] width 17 height 7
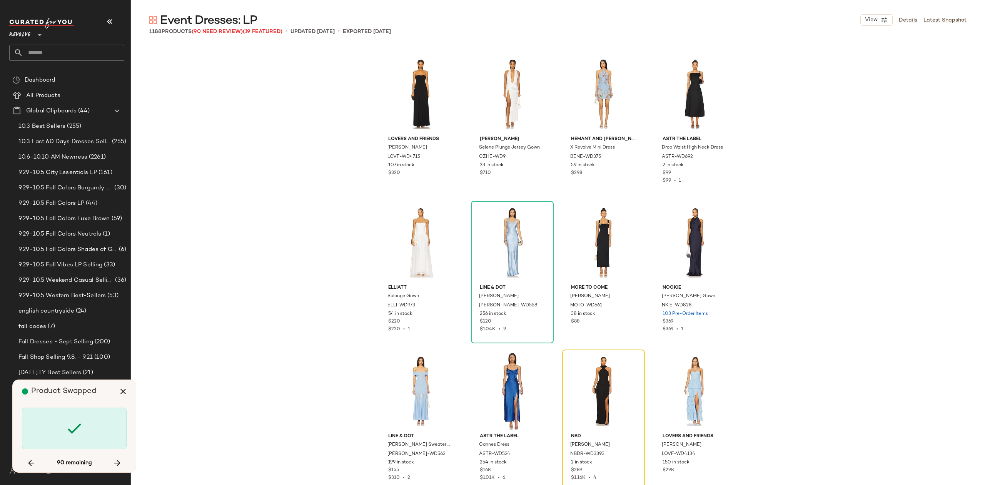
scroll to position [17081, 0]
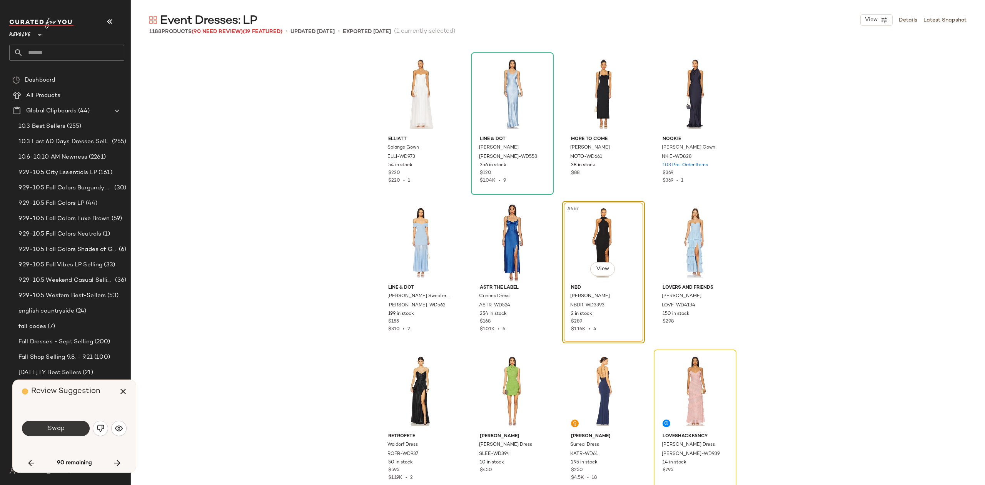
click at [41, 425] on button "Swap" at bounding box center [56, 428] width 68 height 15
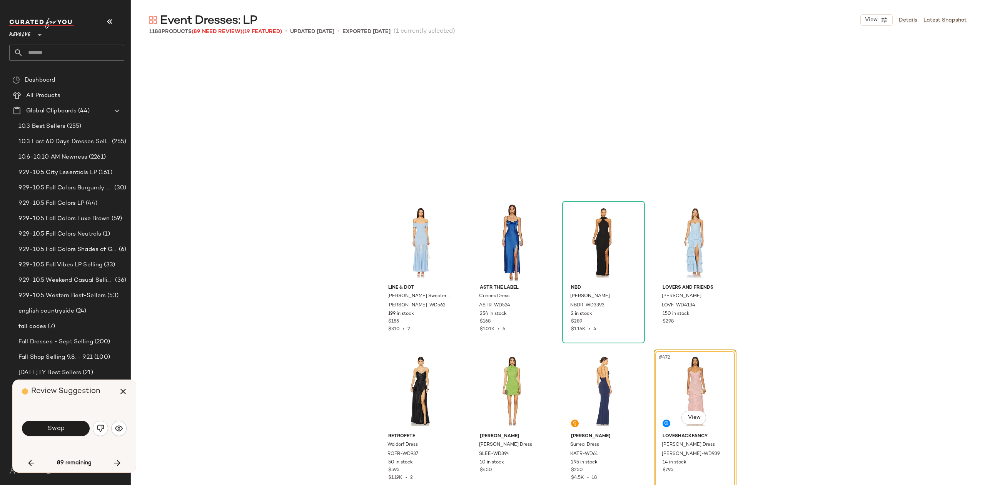
scroll to position [17230, 0]
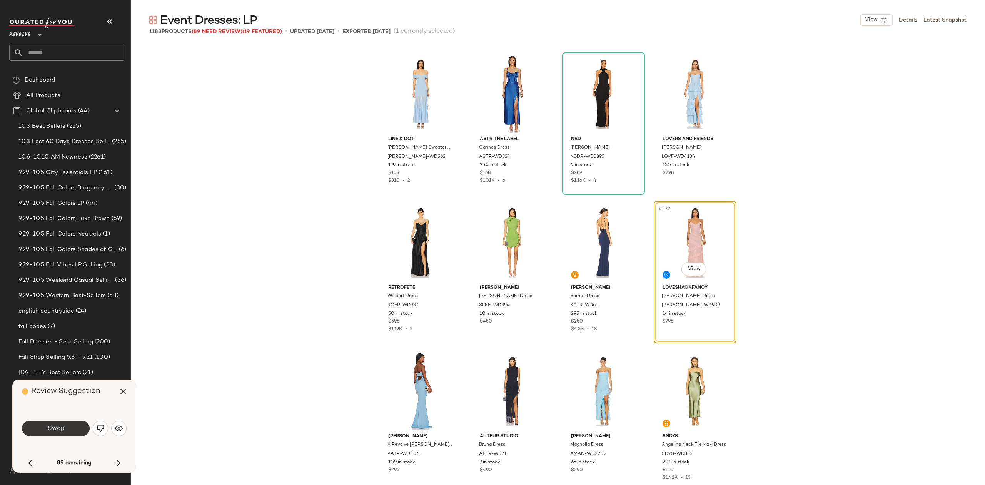
drag, startPoint x: 56, startPoint y: 424, endPoint x: 91, endPoint y: 299, distance: 130.1
click at [56, 424] on button "Swap" at bounding box center [56, 428] width 68 height 15
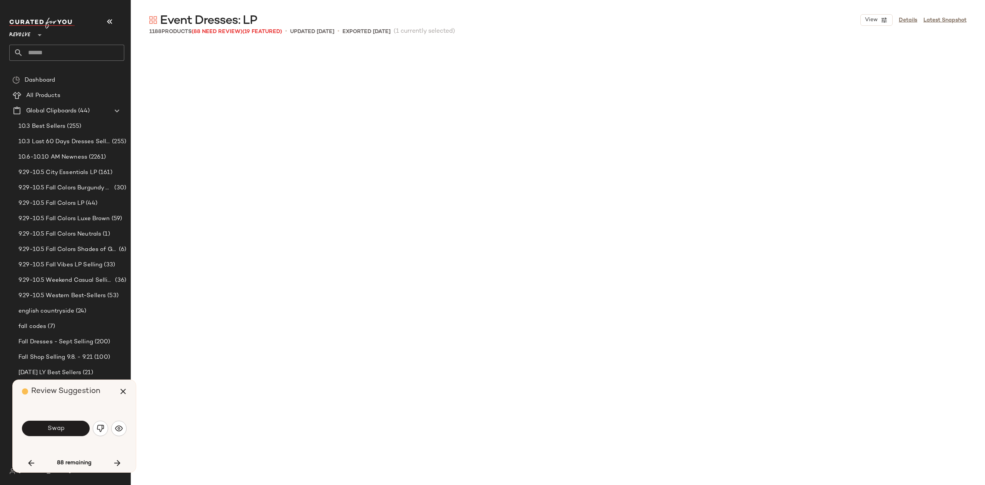
scroll to position [17676, 0]
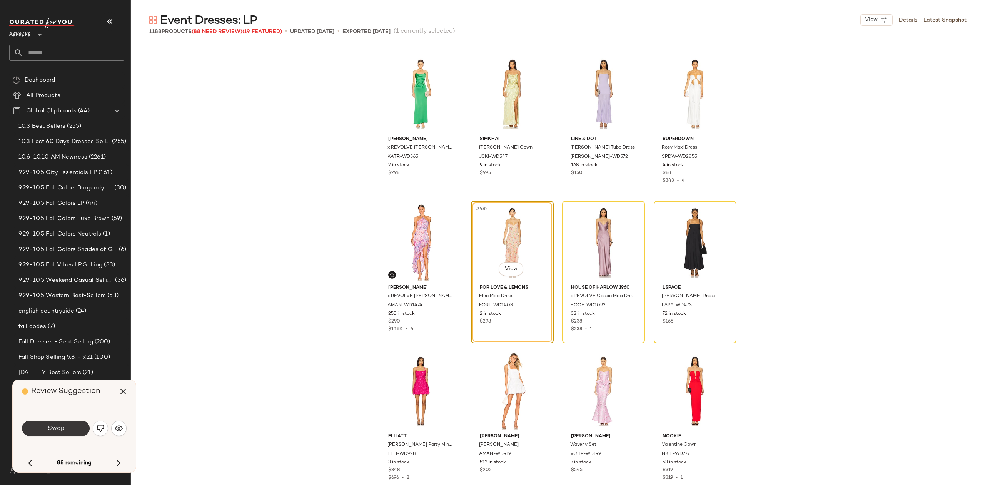
click at [56, 426] on span "Swap" at bounding box center [55, 428] width 17 height 7
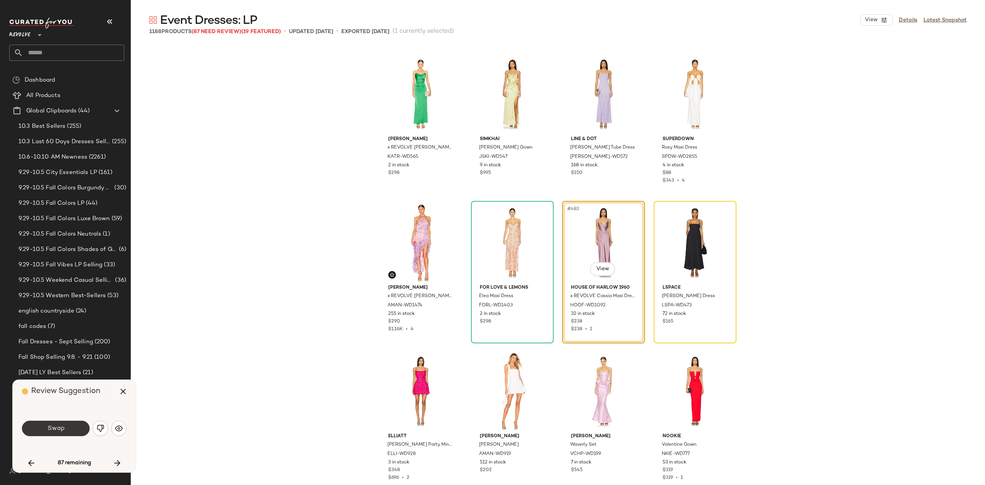
click at [62, 425] on span "Swap" at bounding box center [55, 428] width 17 height 7
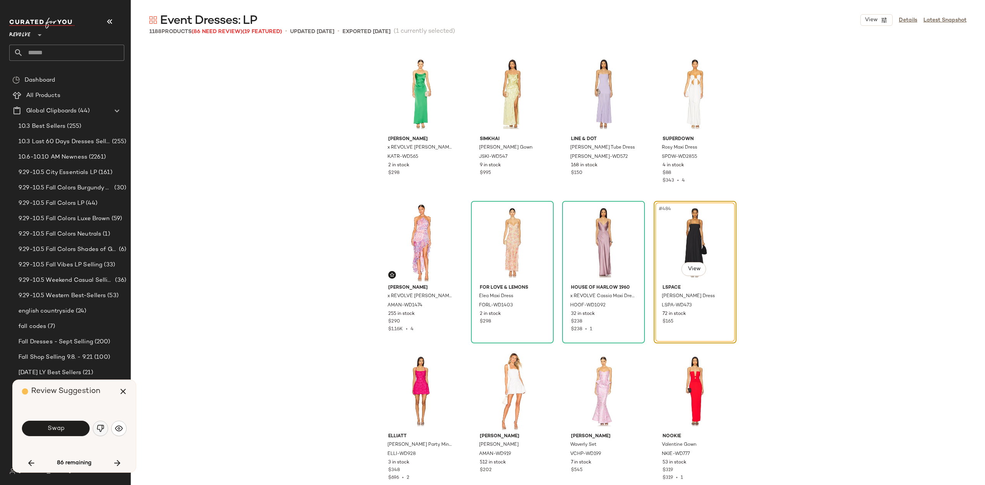
click at [99, 425] on img "button" at bounding box center [101, 428] width 8 height 8
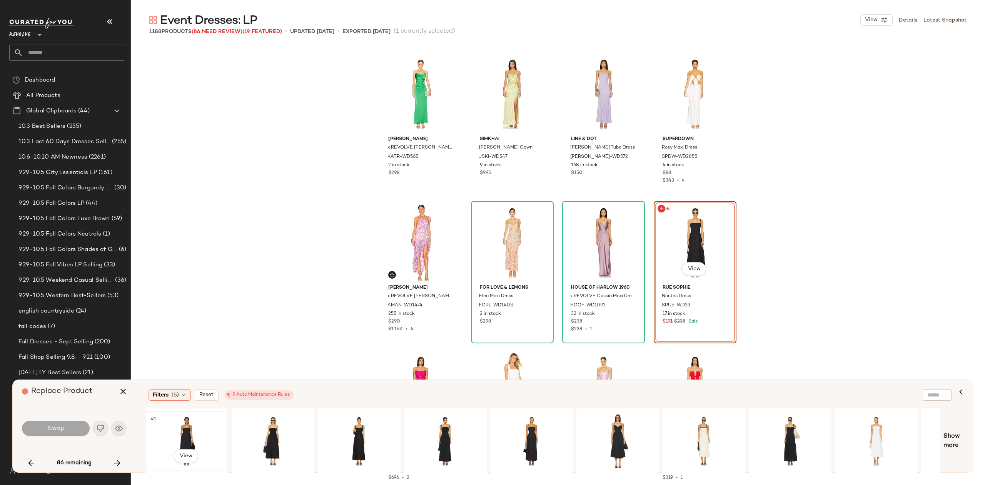
click at [187, 433] on div "#1 View" at bounding box center [186, 441] width 77 height 55
click at [345, 427] on div "#1 View" at bounding box center [359, 441] width 77 height 55
click at [52, 425] on span "Swap" at bounding box center [55, 428] width 17 height 7
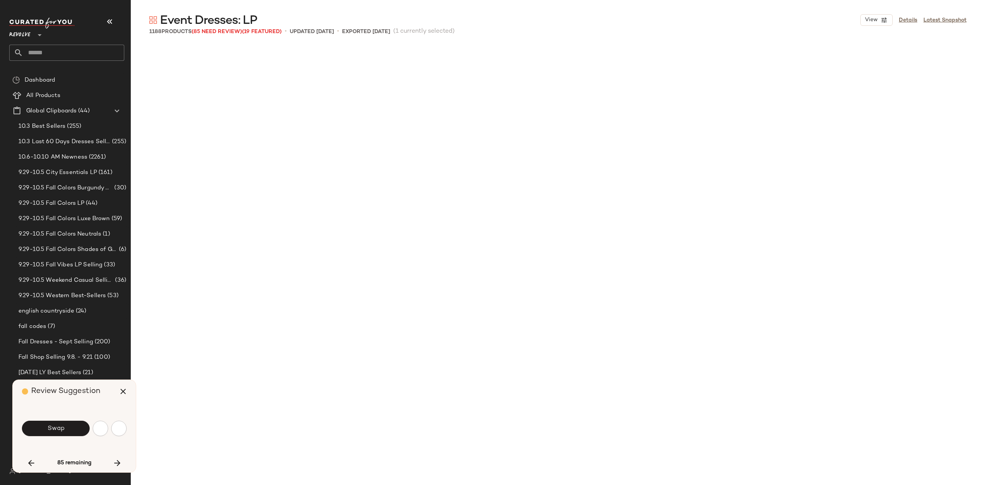
scroll to position [18567, 0]
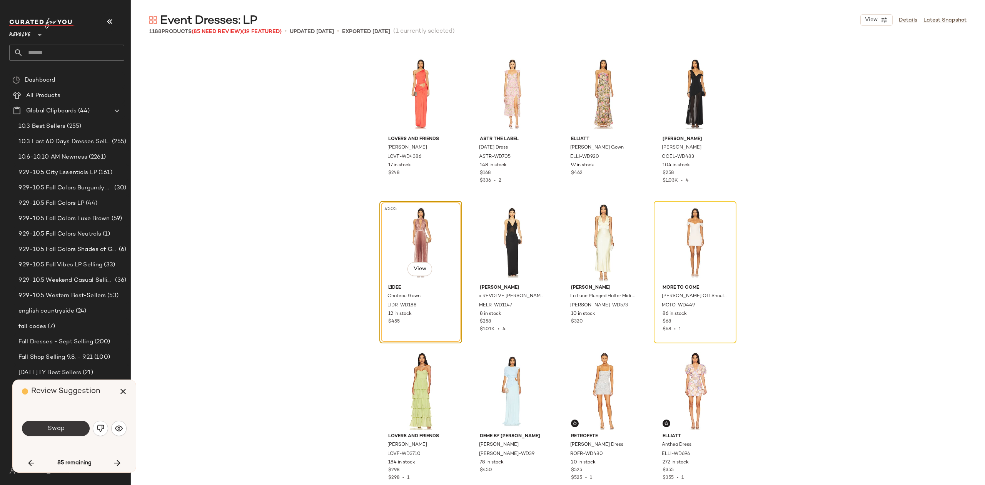
click at [68, 433] on button "Swap" at bounding box center [56, 428] width 68 height 15
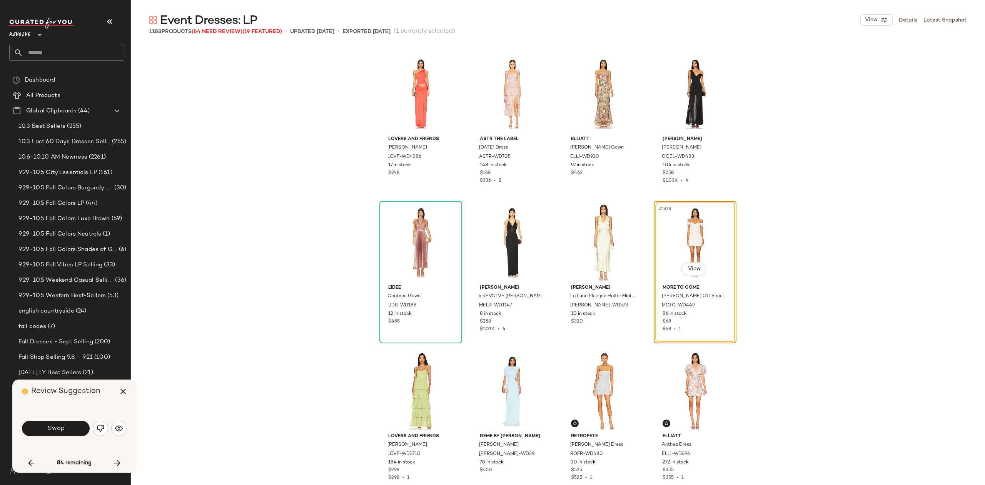
click at [67, 430] on button "Swap" at bounding box center [56, 428] width 68 height 15
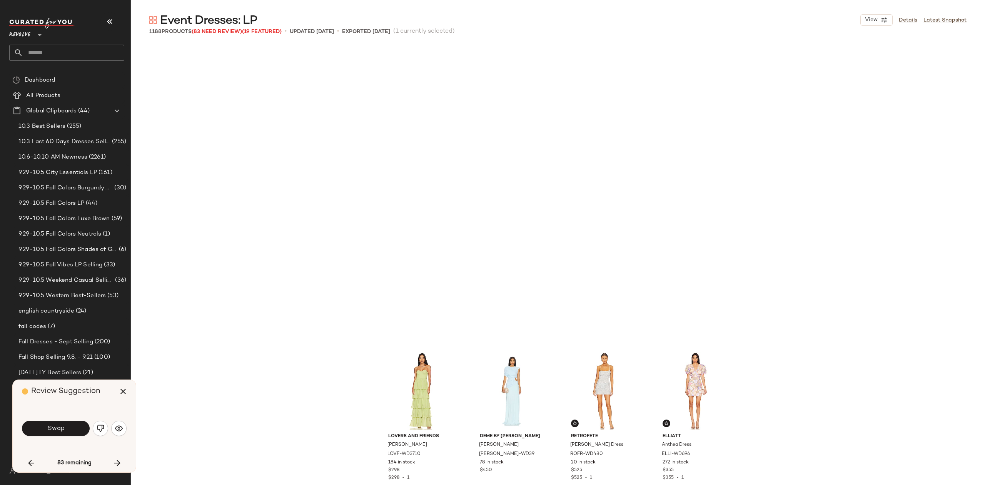
scroll to position [18864, 0]
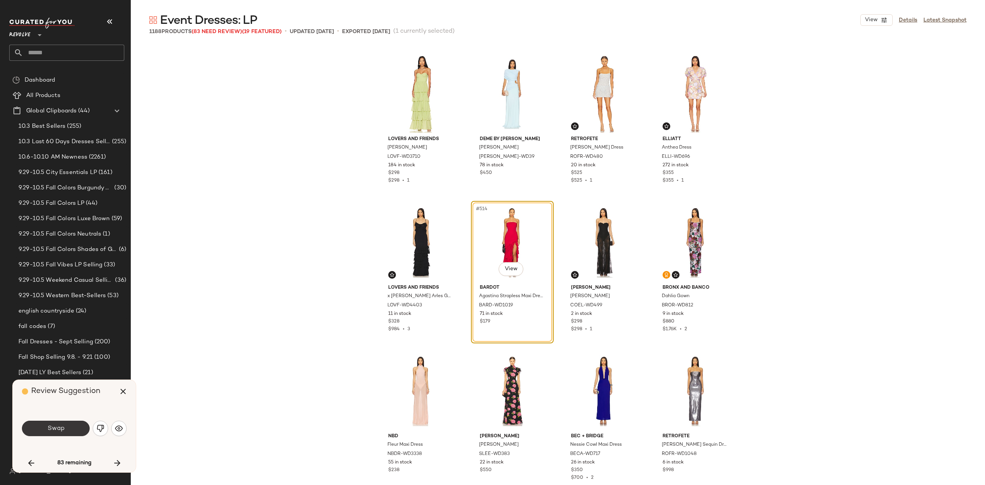
click at [57, 425] on span "Swap" at bounding box center [55, 428] width 17 height 7
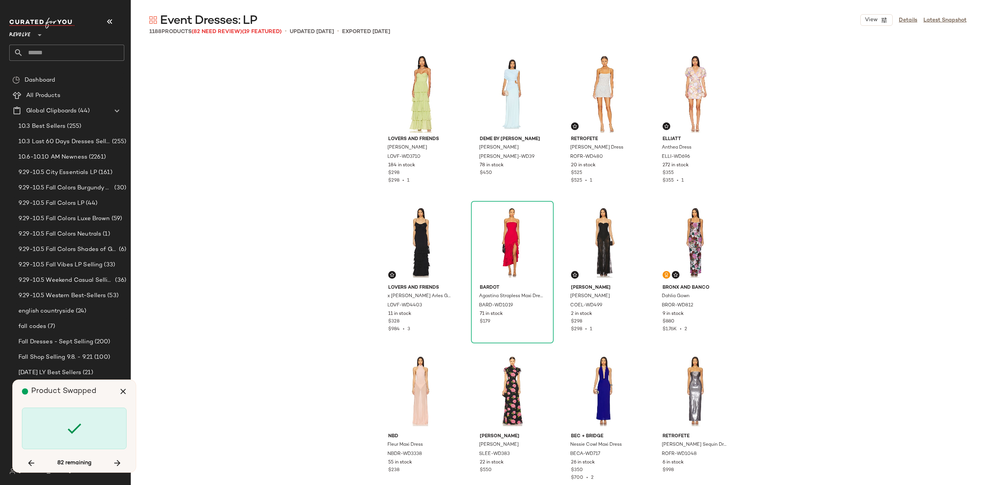
scroll to position [19161, 0]
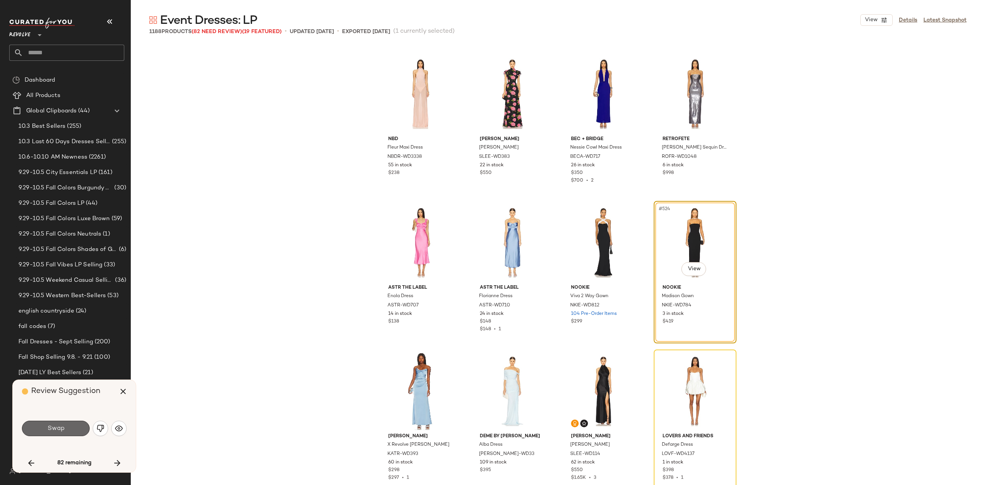
click at [52, 426] on span "Swap" at bounding box center [55, 428] width 17 height 7
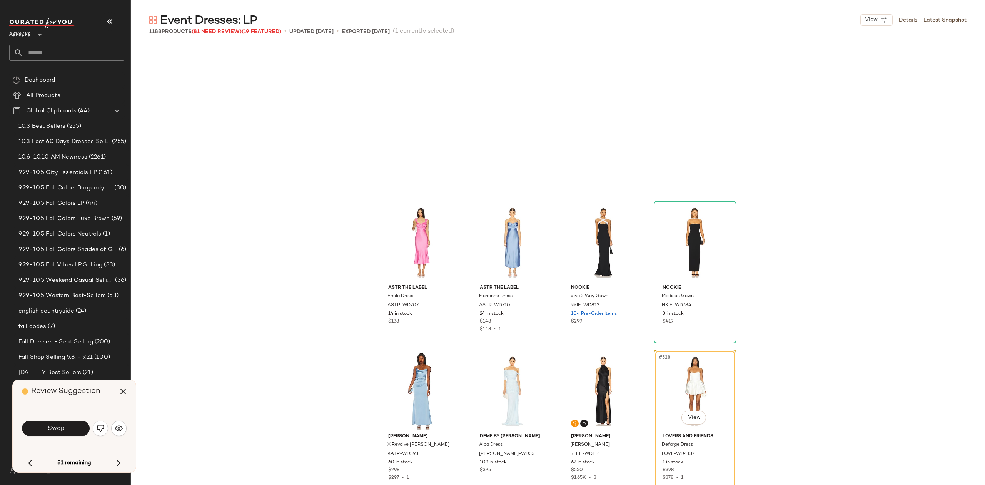
scroll to position [19309, 0]
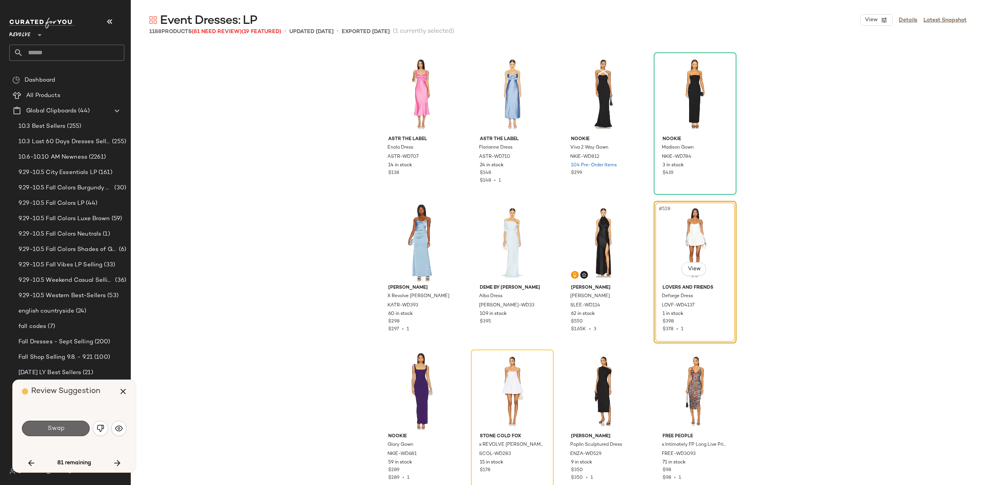
click at [62, 426] on span "Swap" at bounding box center [55, 428] width 17 height 7
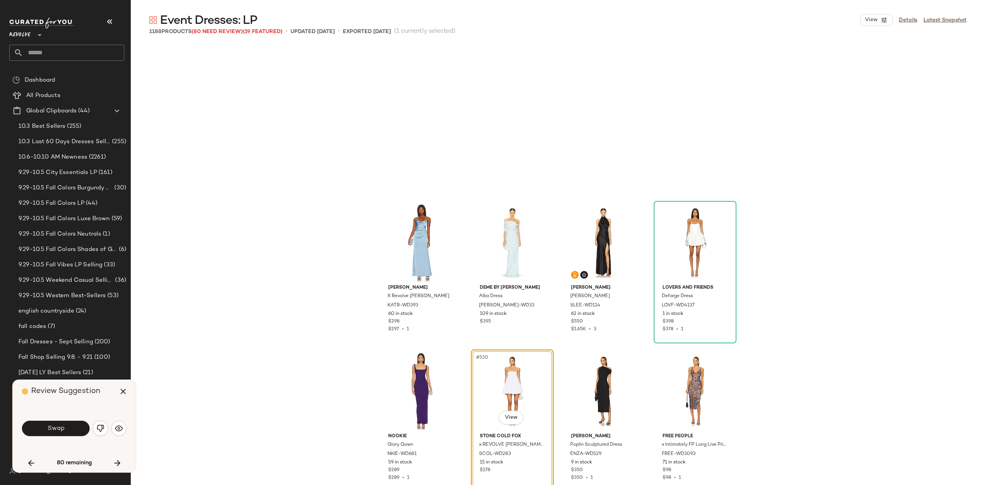
scroll to position [19458, 0]
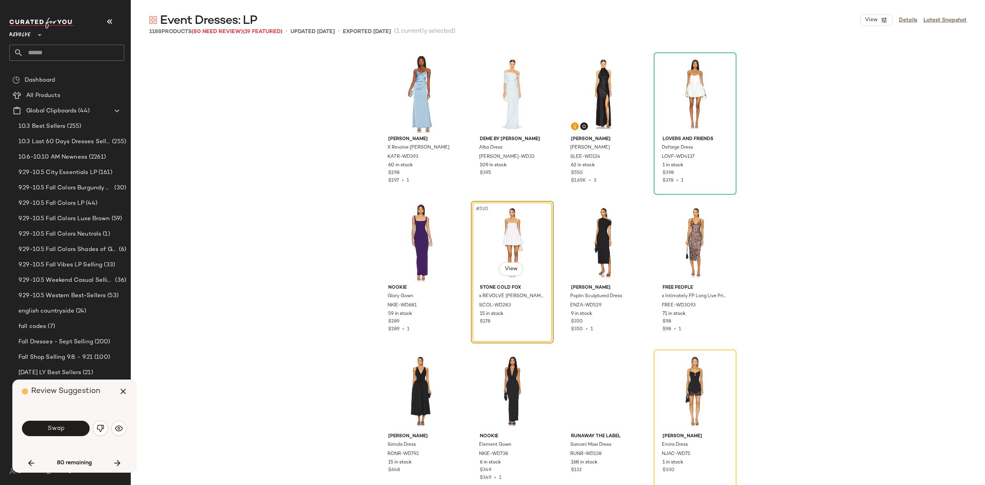
click at [60, 432] on span "Swap" at bounding box center [55, 428] width 17 height 7
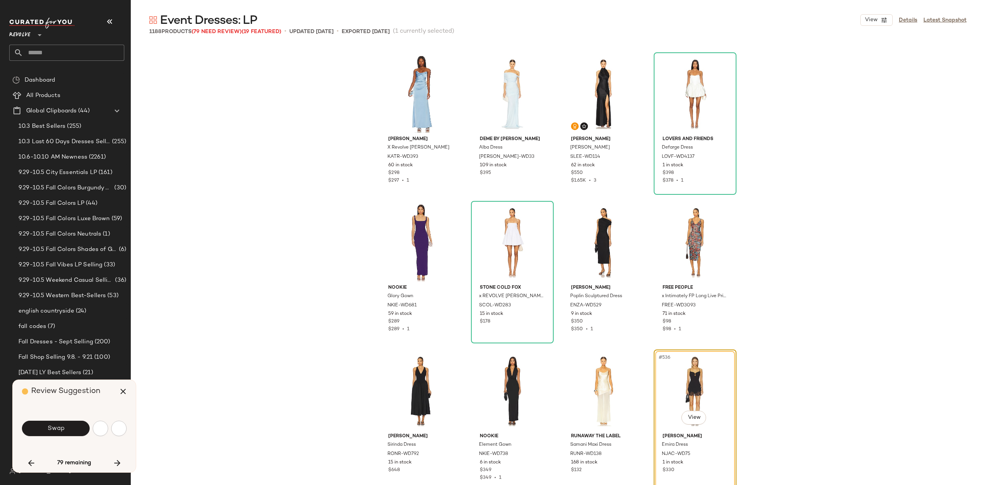
scroll to position [19607, 0]
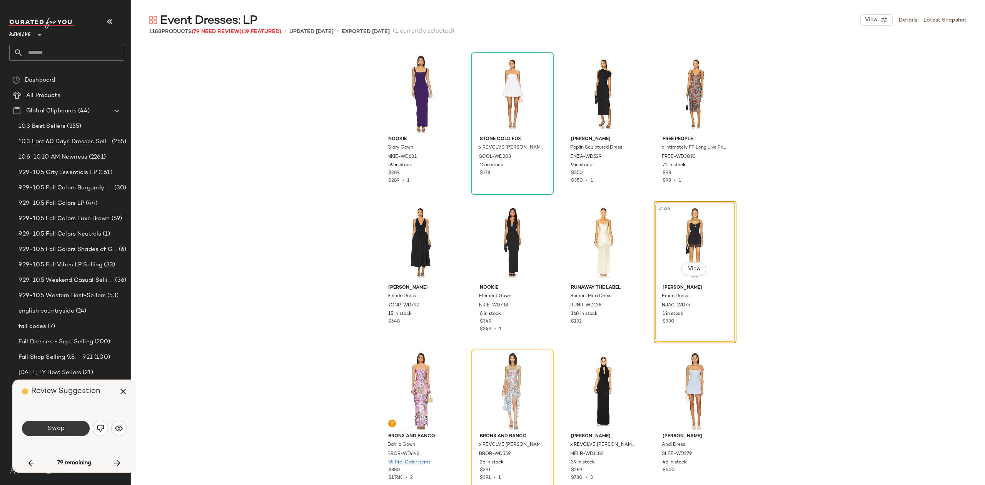
click at [66, 428] on button "Swap" at bounding box center [56, 428] width 68 height 15
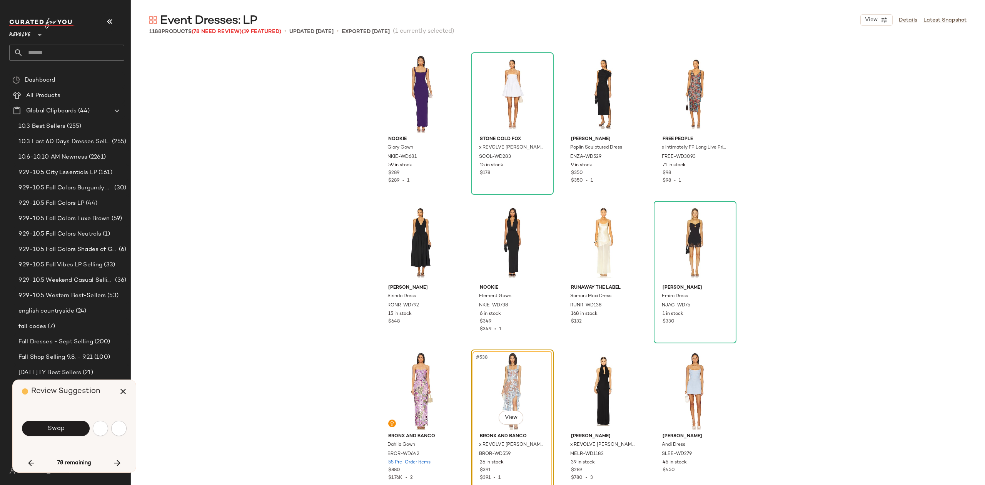
scroll to position [19755, 0]
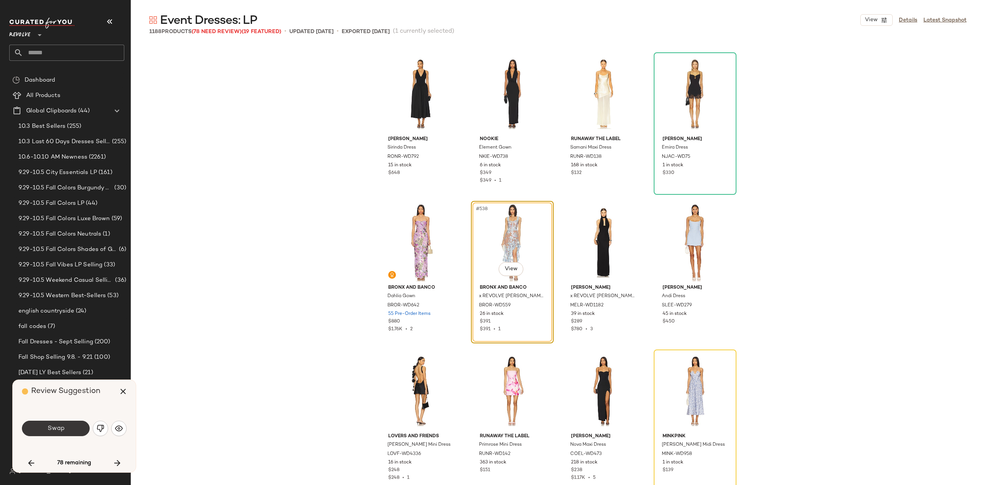
click at [63, 429] on span "Swap" at bounding box center [55, 428] width 17 height 7
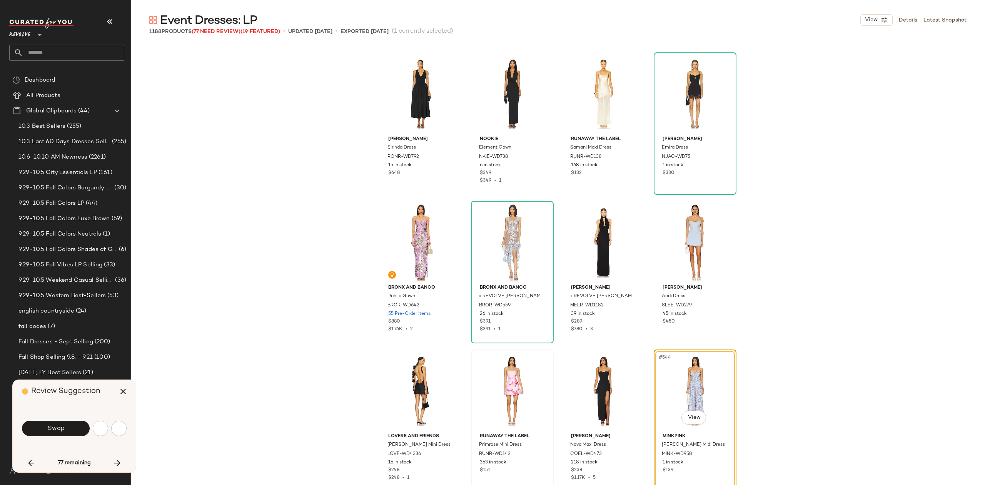
scroll to position [19904, 0]
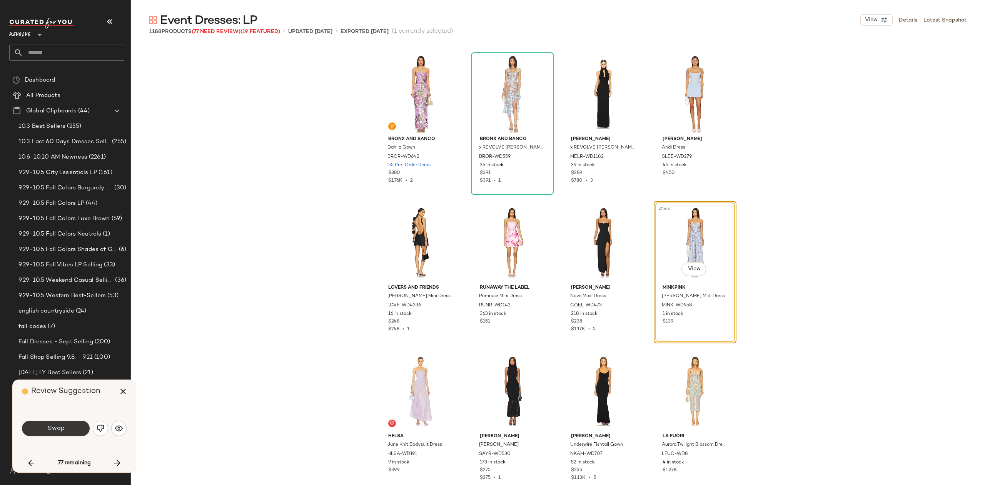
click at [68, 425] on button "Swap" at bounding box center [56, 428] width 68 height 15
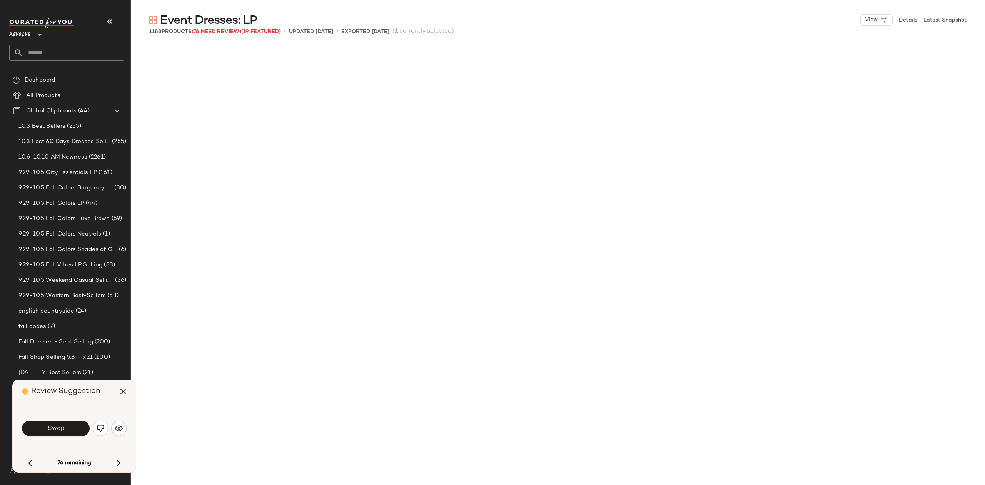
scroll to position [20349, 0]
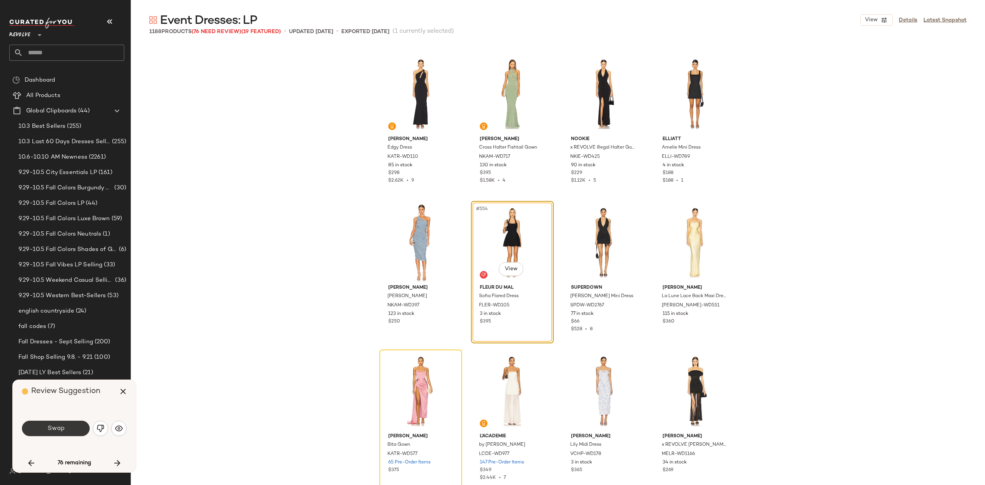
click at [53, 425] on span "Swap" at bounding box center [55, 428] width 17 height 7
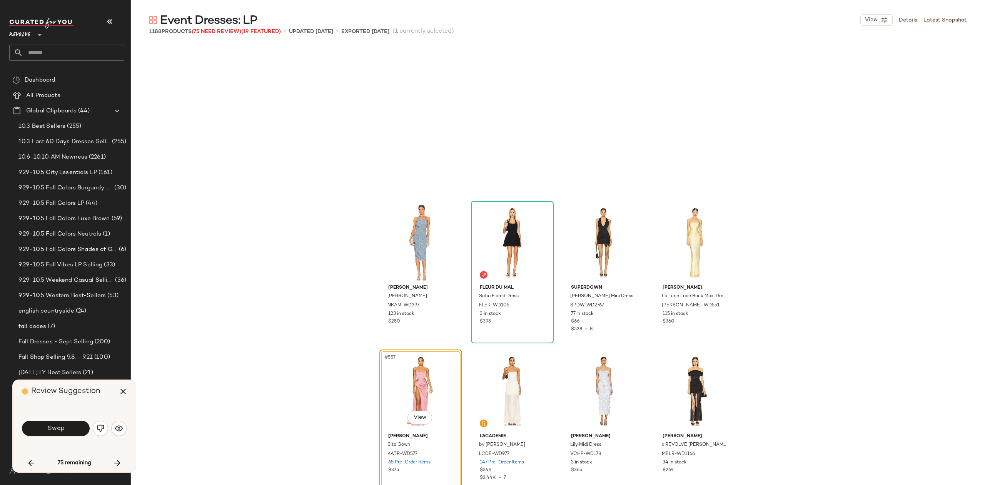
scroll to position [20498, 0]
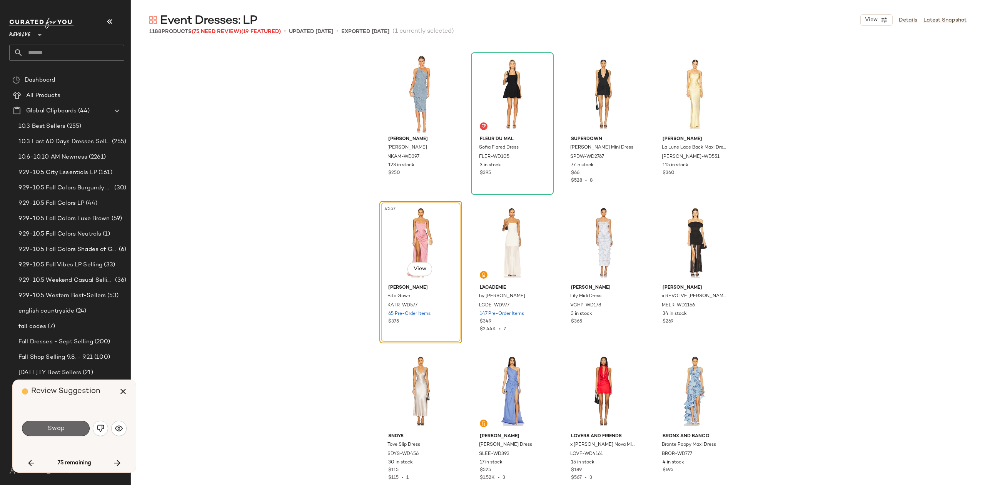
click at [65, 427] on button "Swap" at bounding box center [56, 428] width 68 height 15
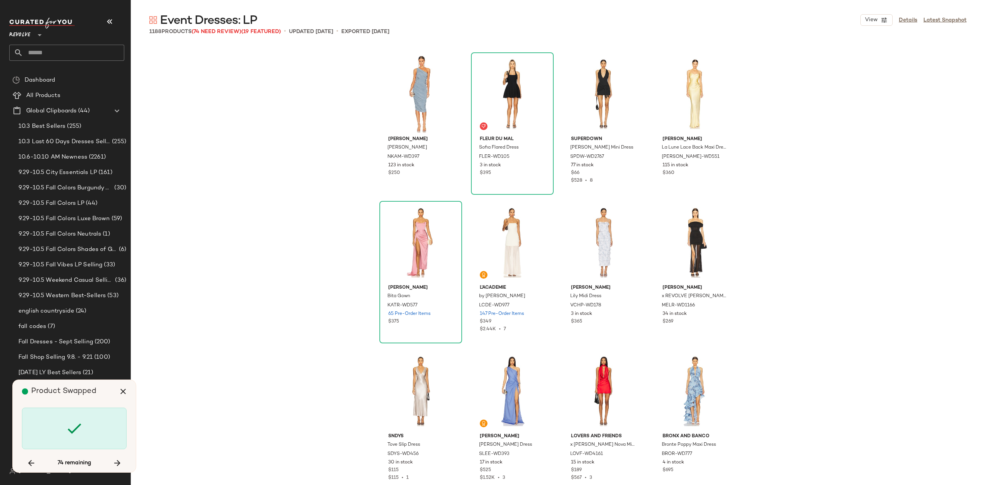
scroll to position [21092, 0]
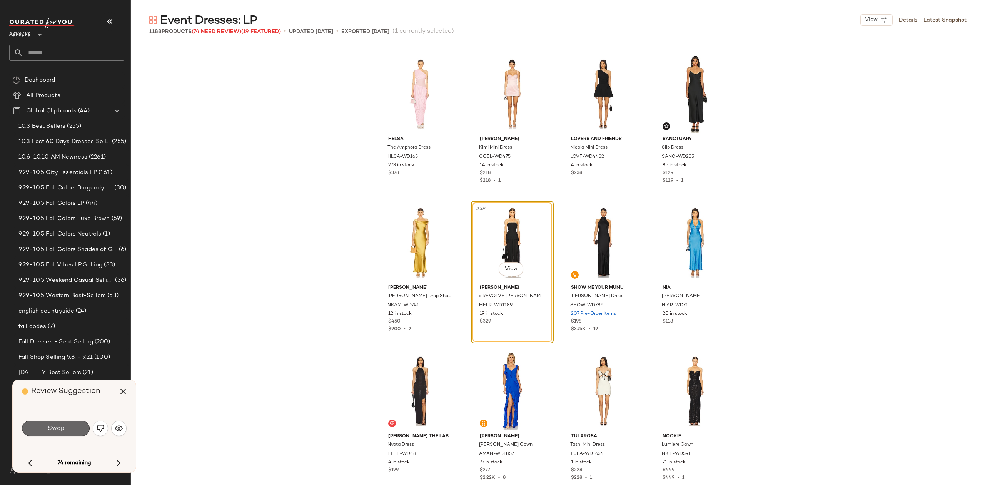
click at [59, 421] on button "Swap" at bounding box center [56, 428] width 68 height 15
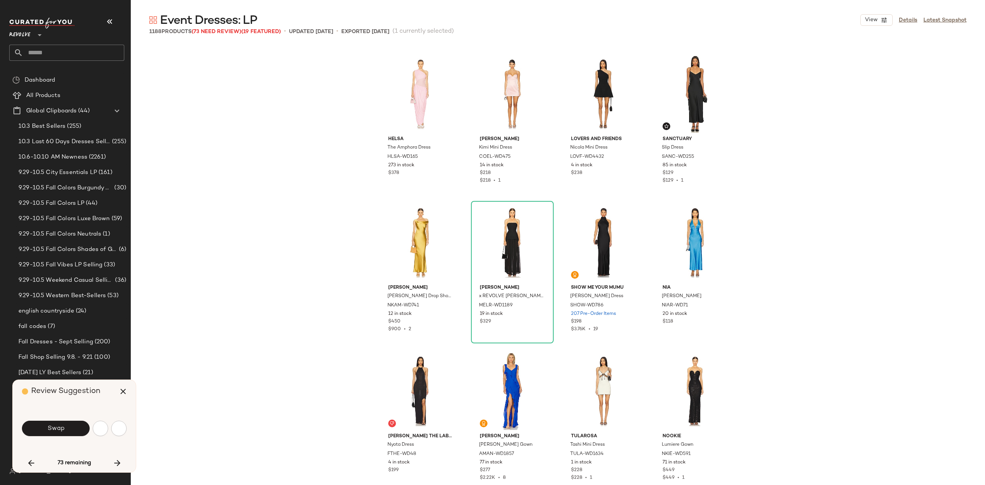
scroll to position [21537, 0]
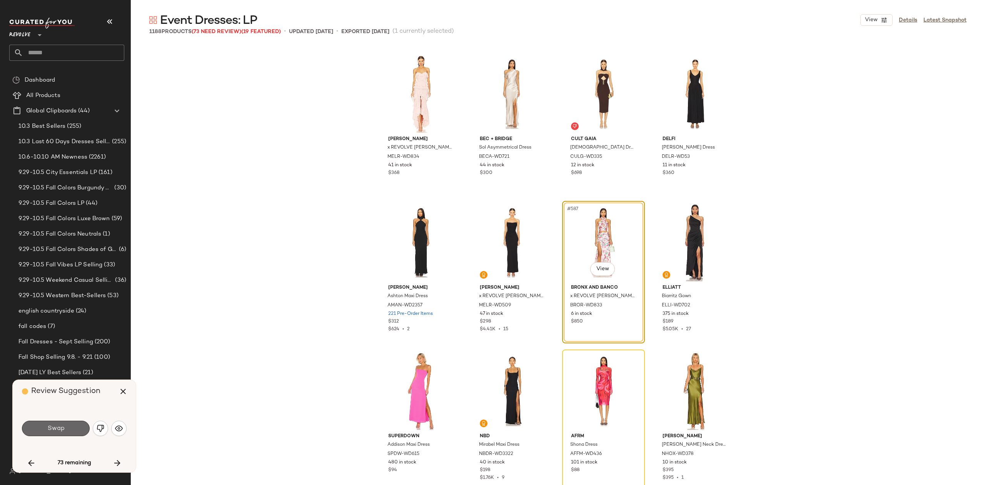
click at [67, 426] on button "Swap" at bounding box center [56, 428] width 68 height 15
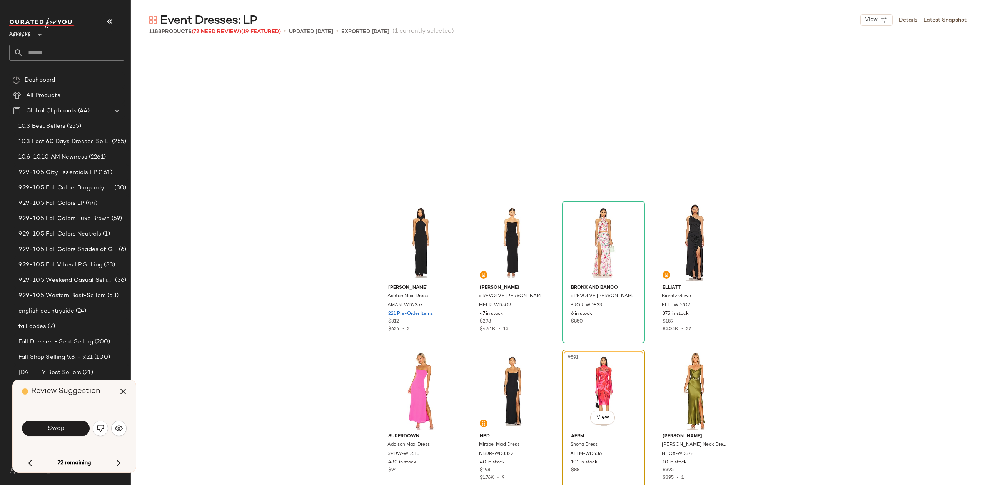
scroll to position [21686, 0]
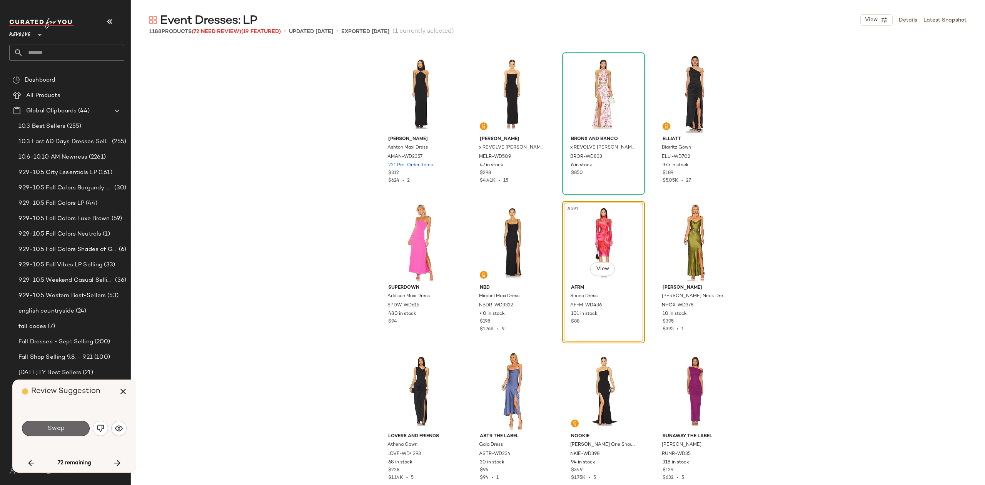
click at [56, 427] on span "Swap" at bounding box center [55, 428] width 17 height 7
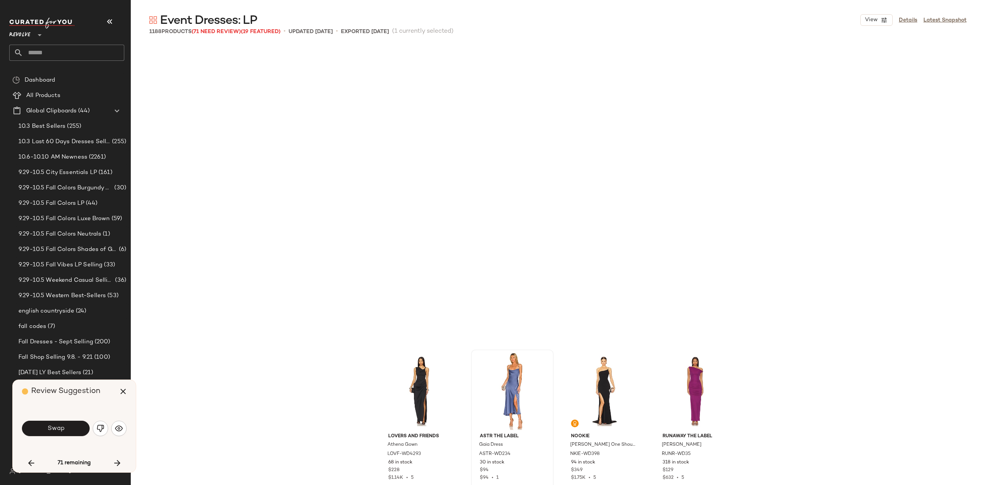
scroll to position [21983, 0]
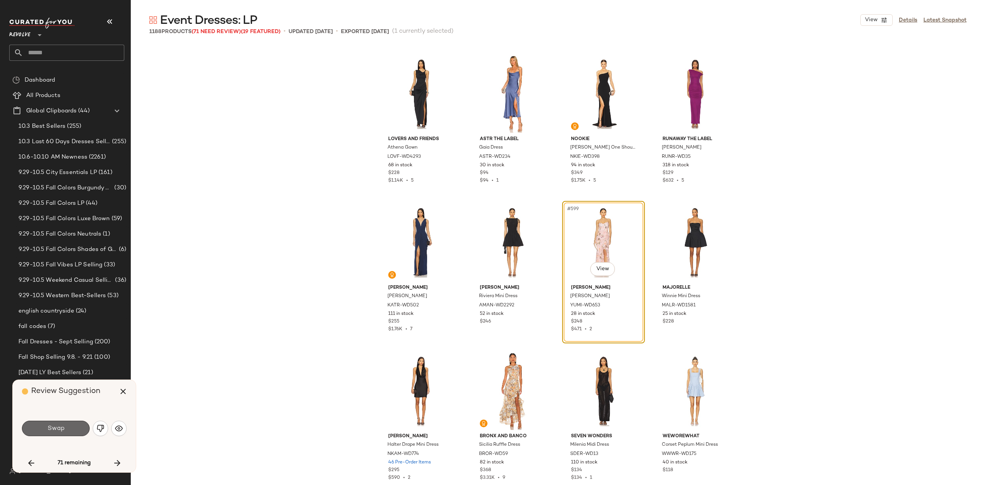
click at [67, 425] on button "Swap" at bounding box center [56, 428] width 68 height 15
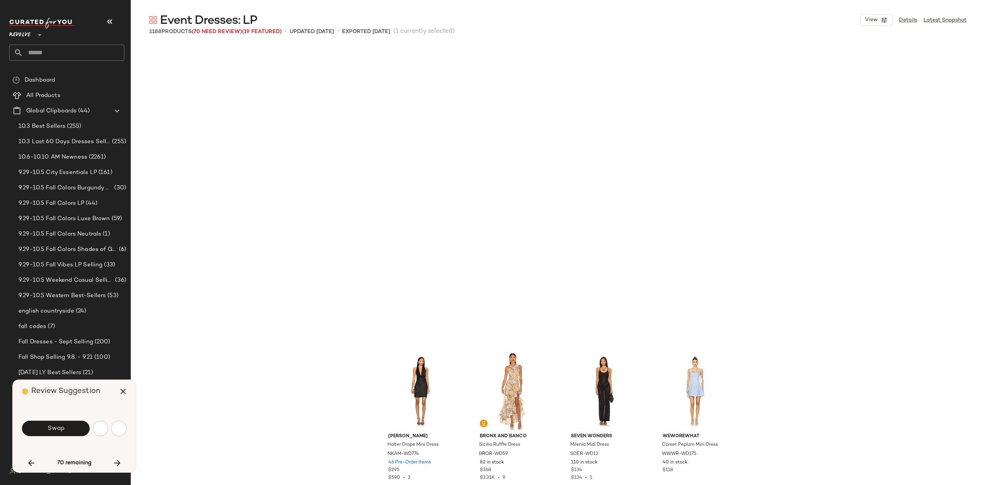
scroll to position [22280, 0]
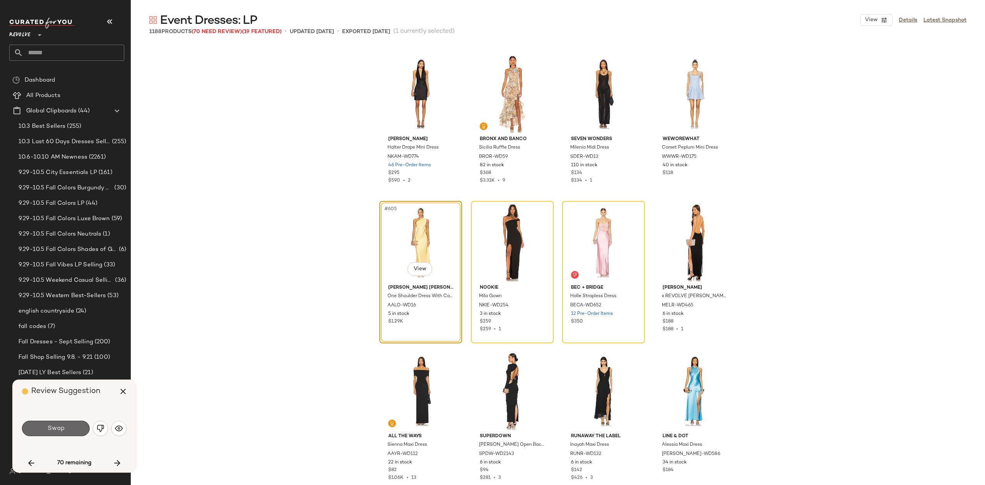
click at [57, 425] on span "Swap" at bounding box center [55, 428] width 17 height 7
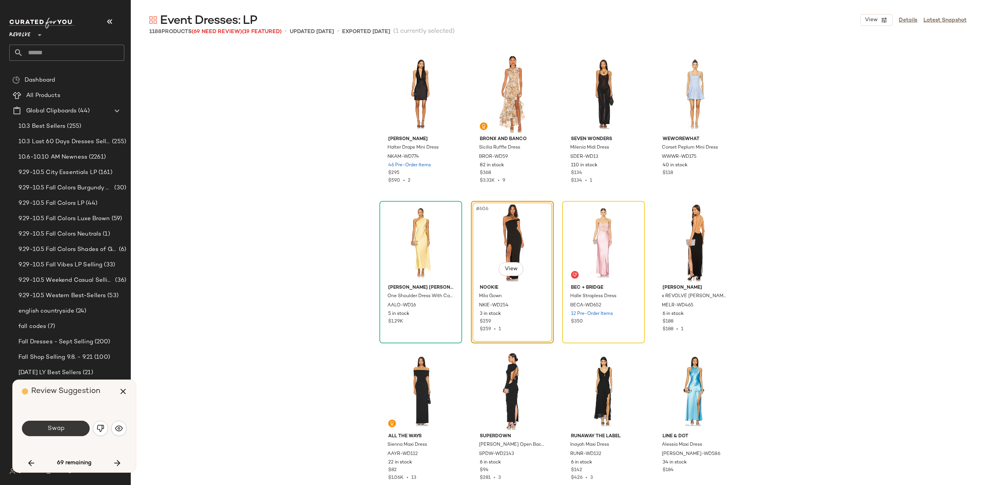
click at [58, 429] on span "Swap" at bounding box center [55, 428] width 17 height 7
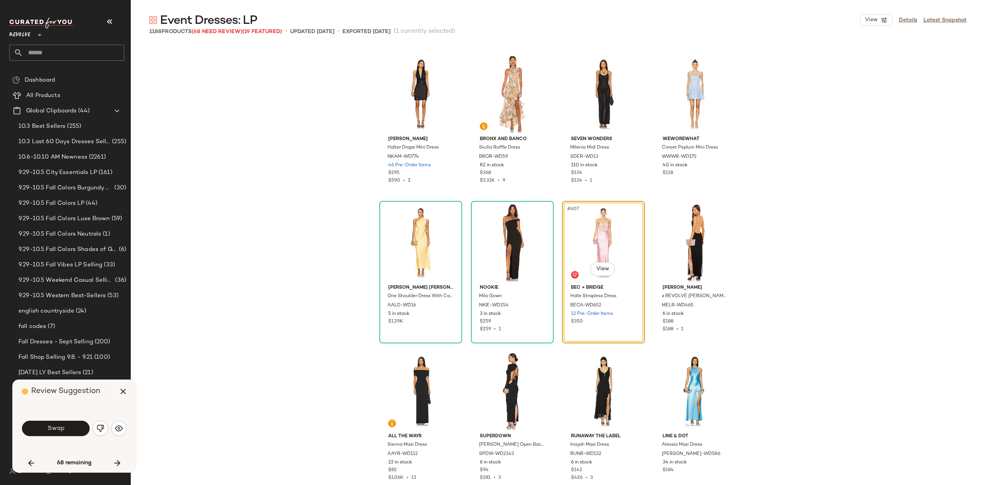
click at [56, 427] on span "Swap" at bounding box center [55, 428] width 17 height 7
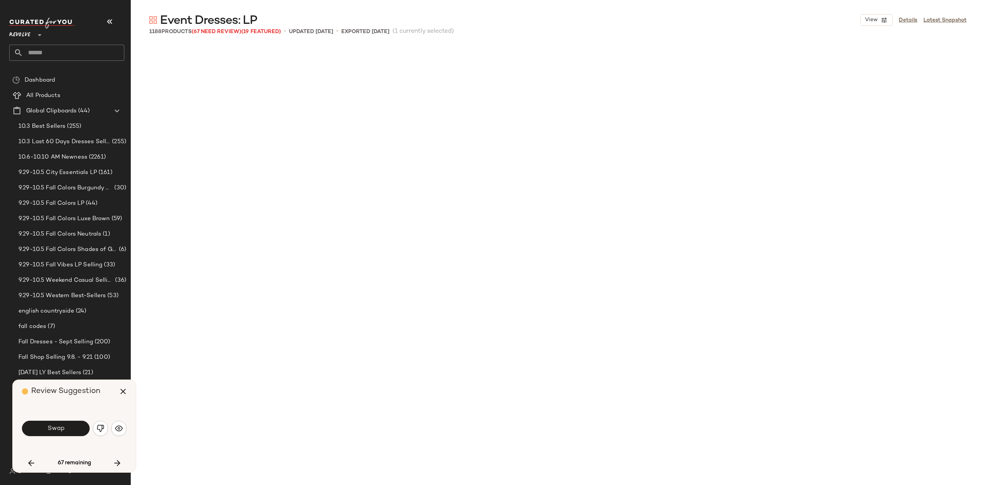
scroll to position [22726, 0]
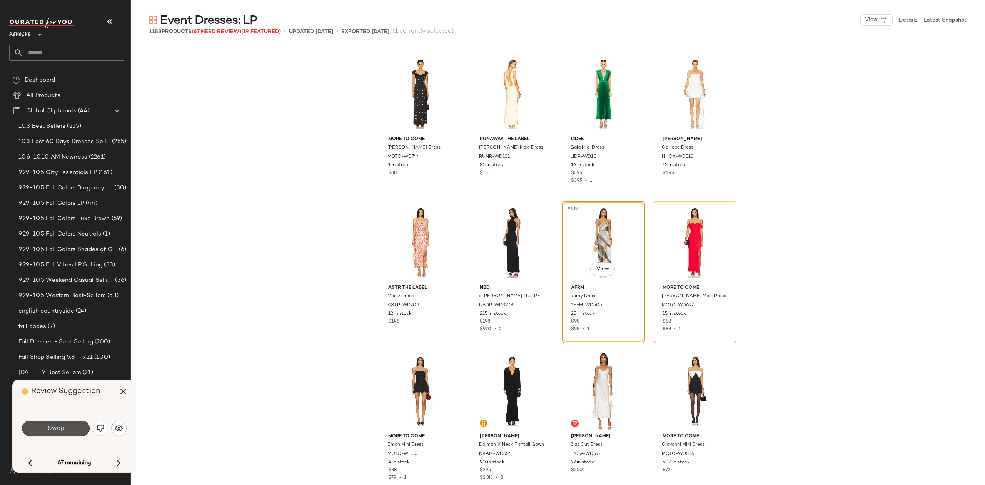
click at [56, 427] on span "Swap" at bounding box center [55, 428] width 17 height 7
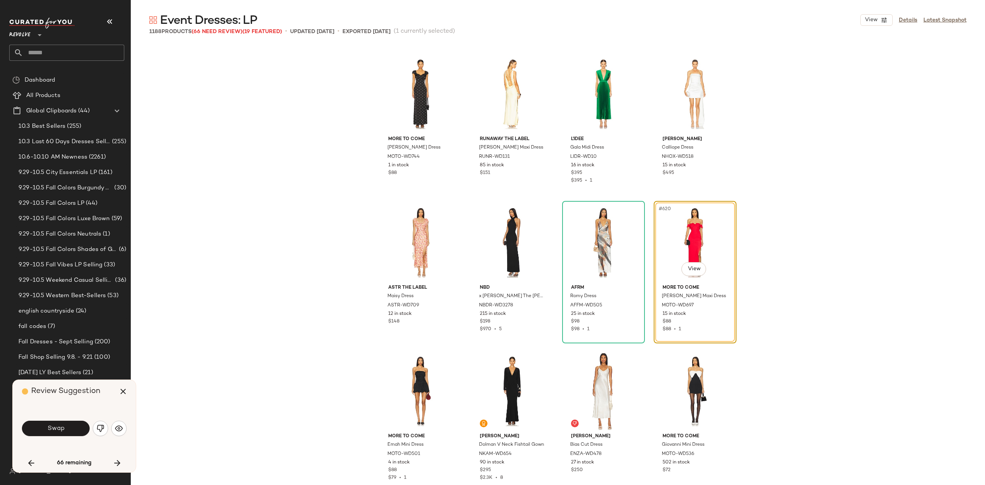
click at [55, 427] on span "Swap" at bounding box center [55, 428] width 17 height 7
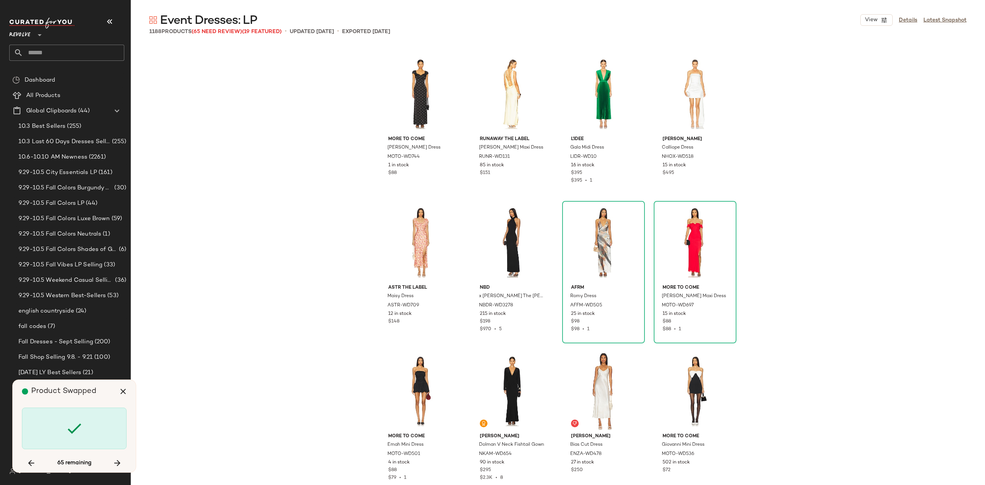
scroll to position [23320, 0]
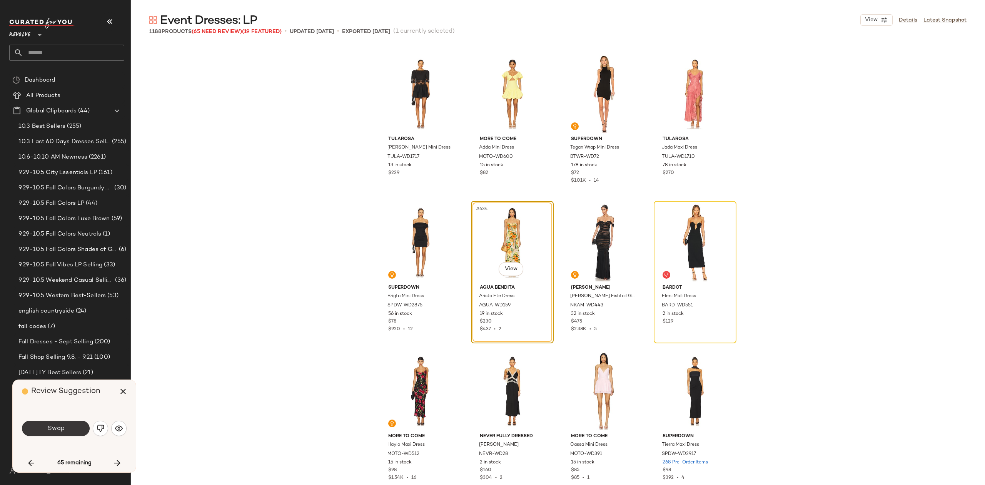
click at [63, 425] on span "Swap" at bounding box center [55, 428] width 17 height 7
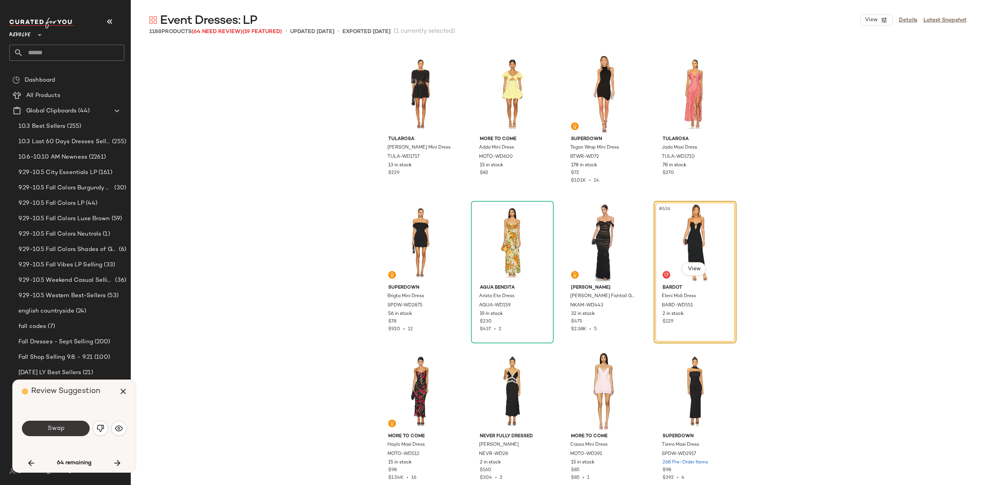
click at [58, 422] on button "Swap" at bounding box center [56, 428] width 68 height 15
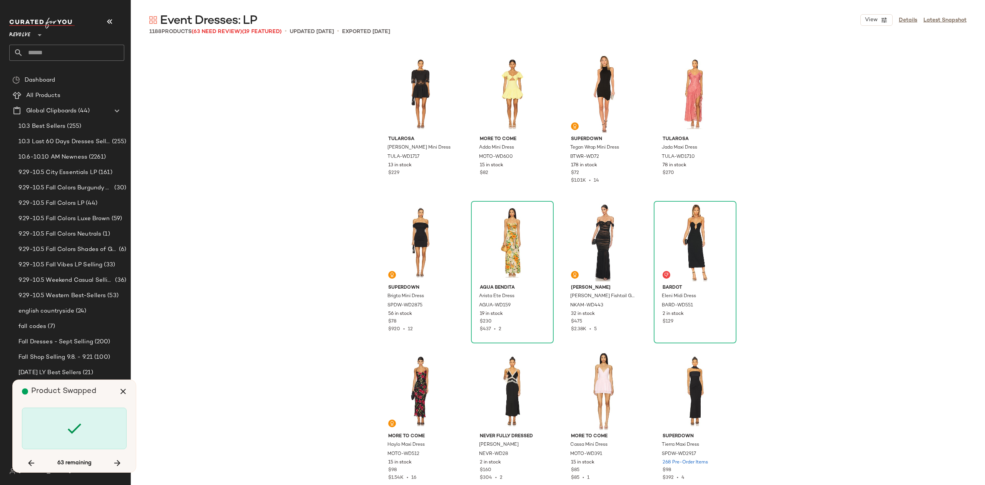
scroll to position [23617, 0]
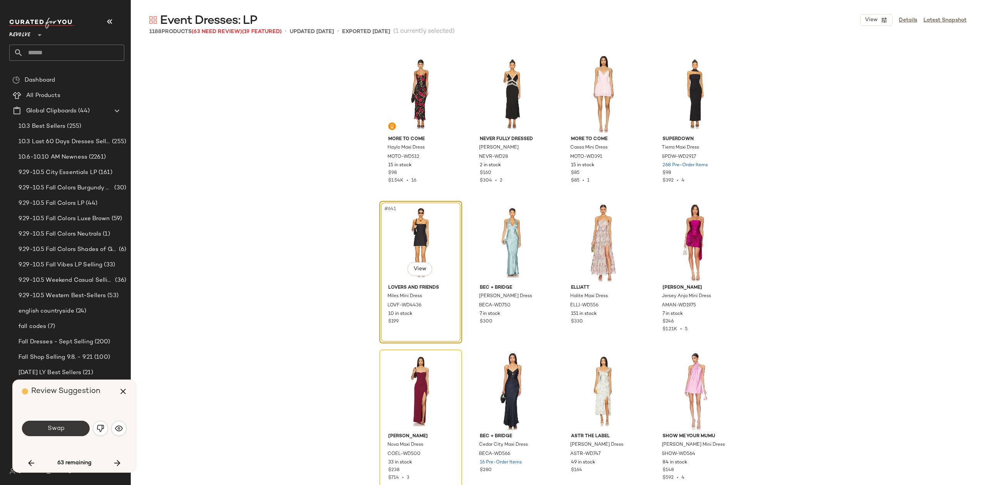
click at [52, 422] on button "Swap" at bounding box center [56, 428] width 68 height 15
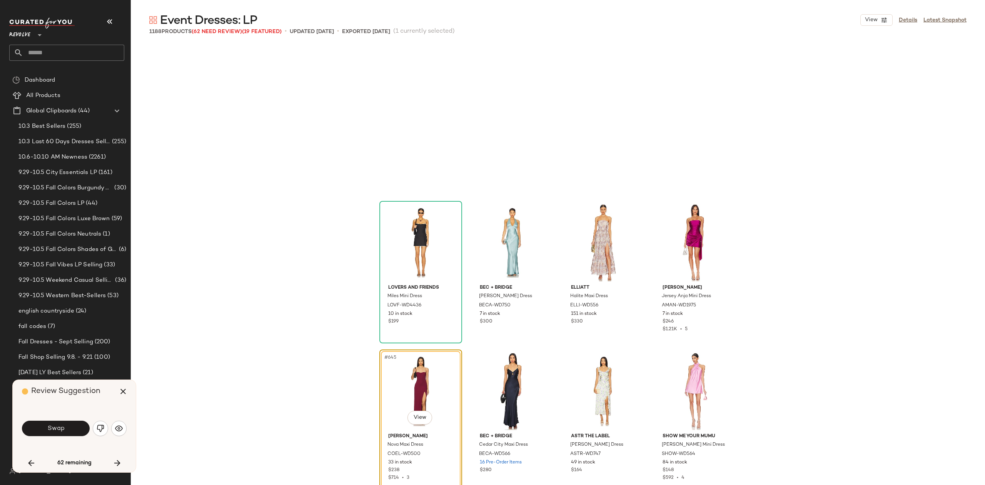
scroll to position [23765, 0]
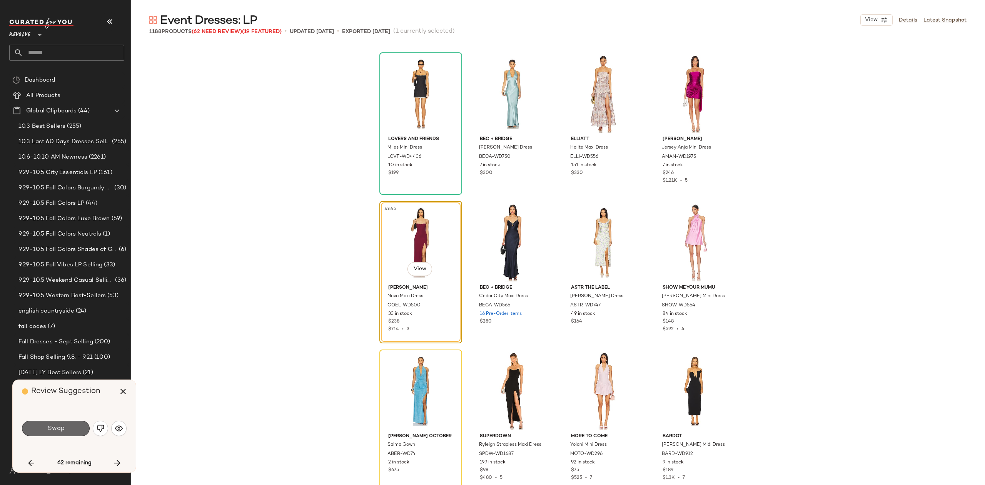
click at [62, 423] on button "Swap" at bounding box center [56, 428] width 68 height 15
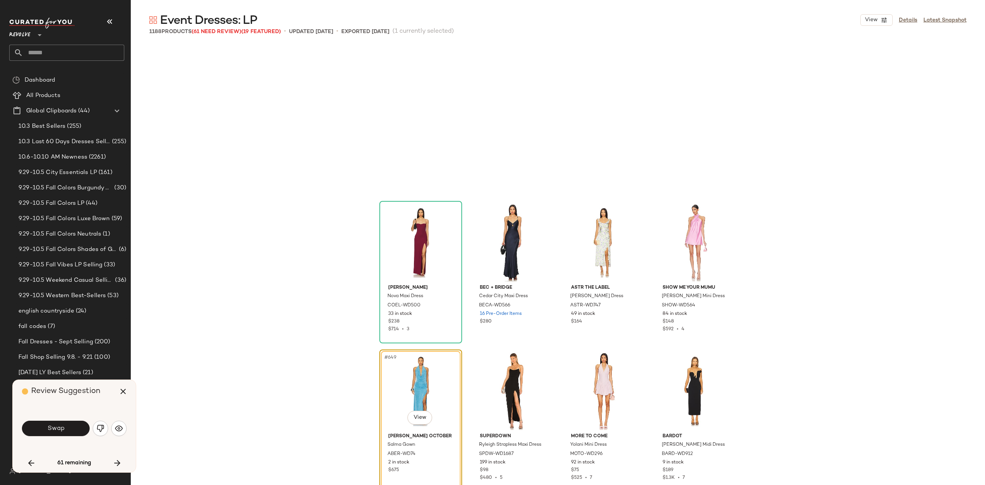
scroll to position [23914, 0]
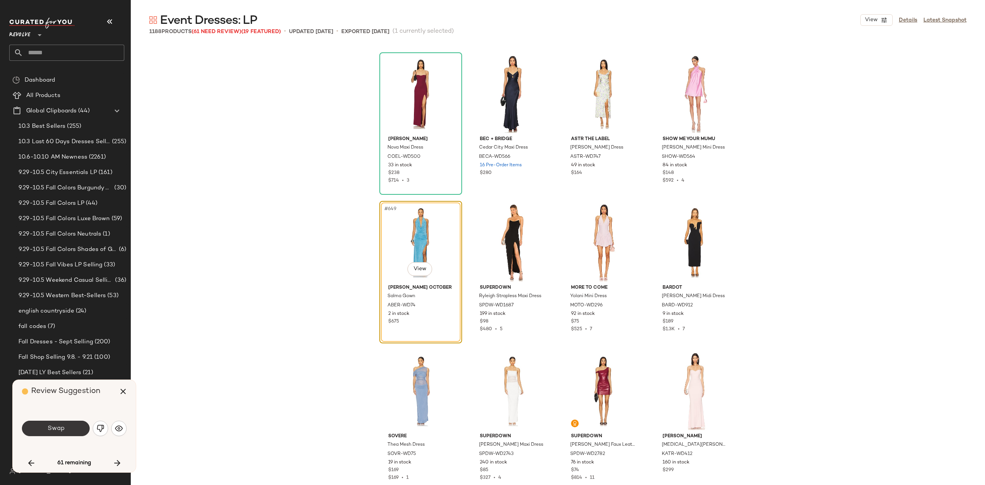
click at [67, 428] on button "Swap" at bounding box center [56, 428] width 68 height 15
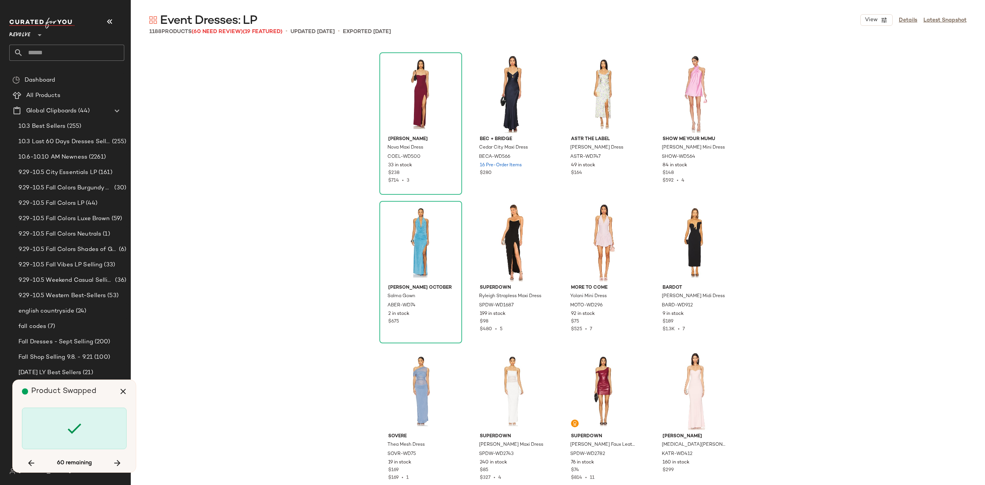
scroll to position [24360, 0]
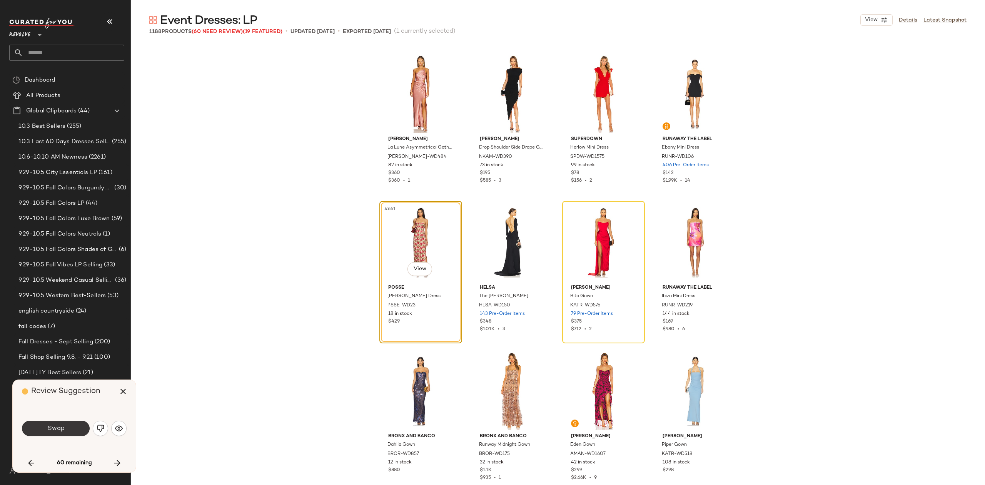
click at [49, 423] on button "Swap" at bounding box center [56, 428] width 68 height 15
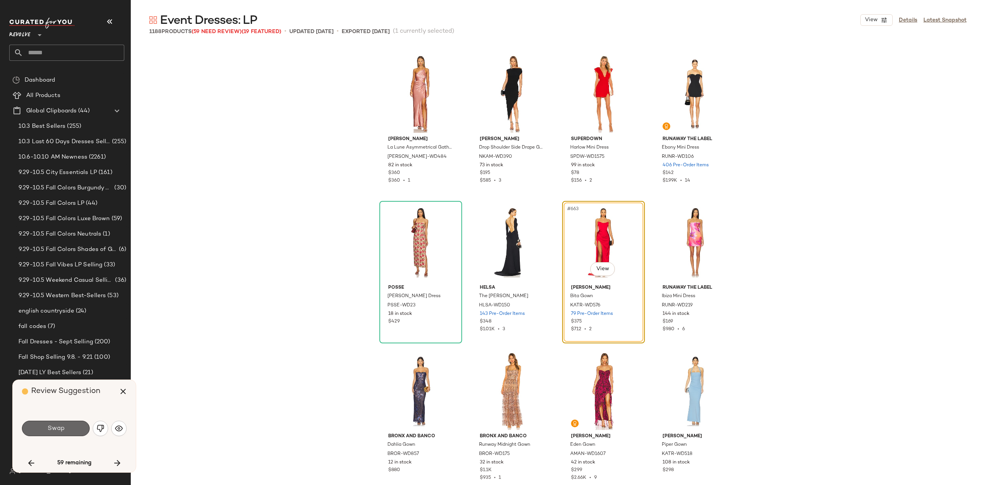
click at [50, 422] on button "Swap" at bounding box center [56, 428] width 68 height 15
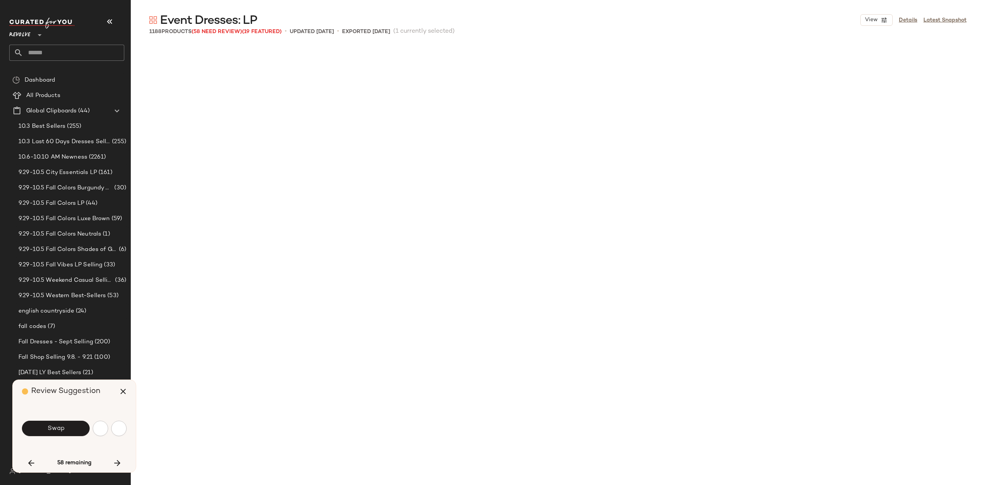
scroll to position [24805, 0]
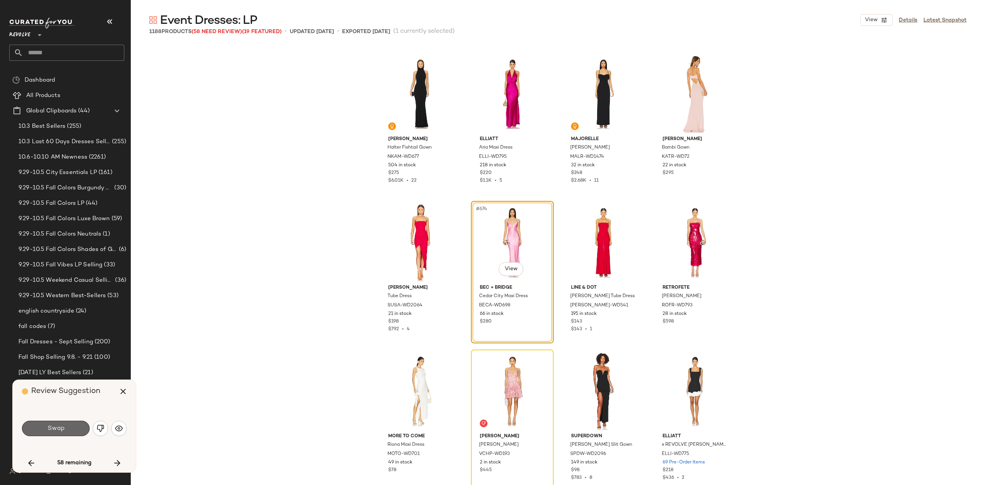
click at [62, 427] on span "Swap" at bounding box center [55, 428] width 17 height 7
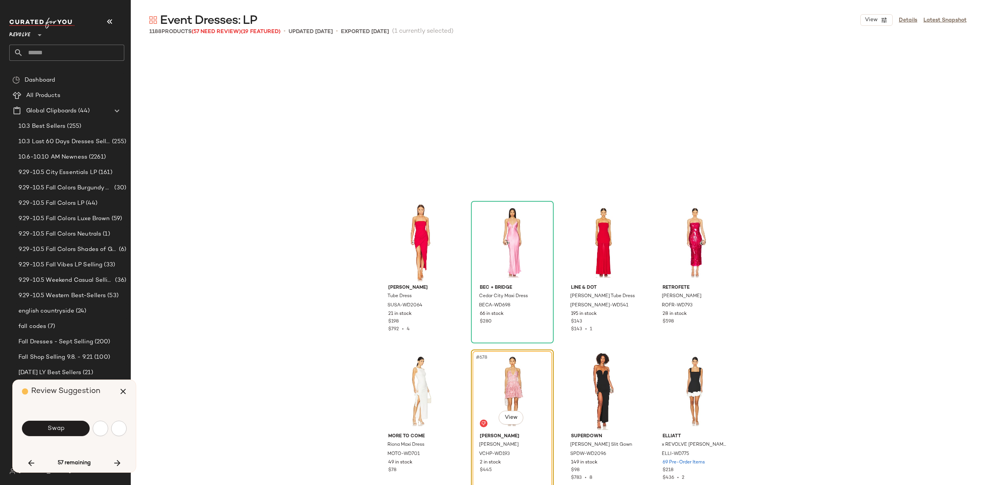
scroll to position [24954, 0]
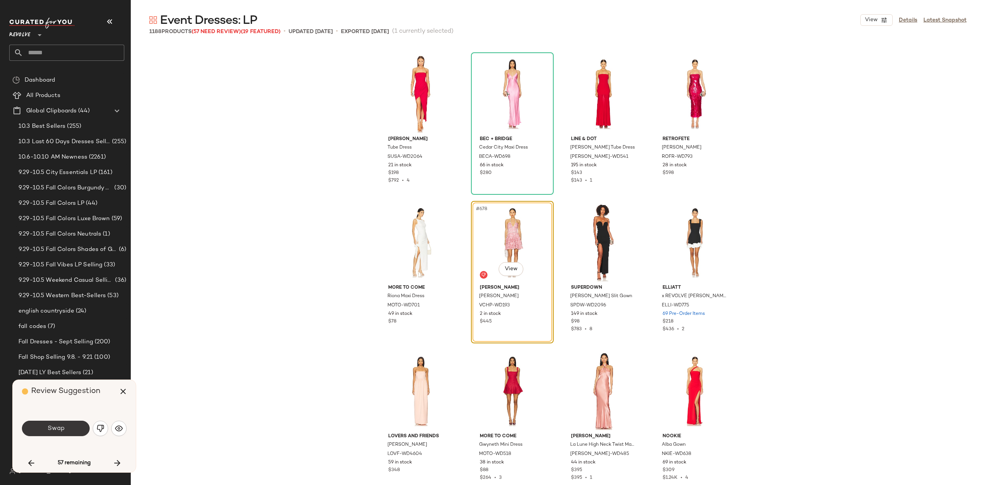
click at [78, 429] on button "Swap" at bounding box center [56, 428] width 68 height 15
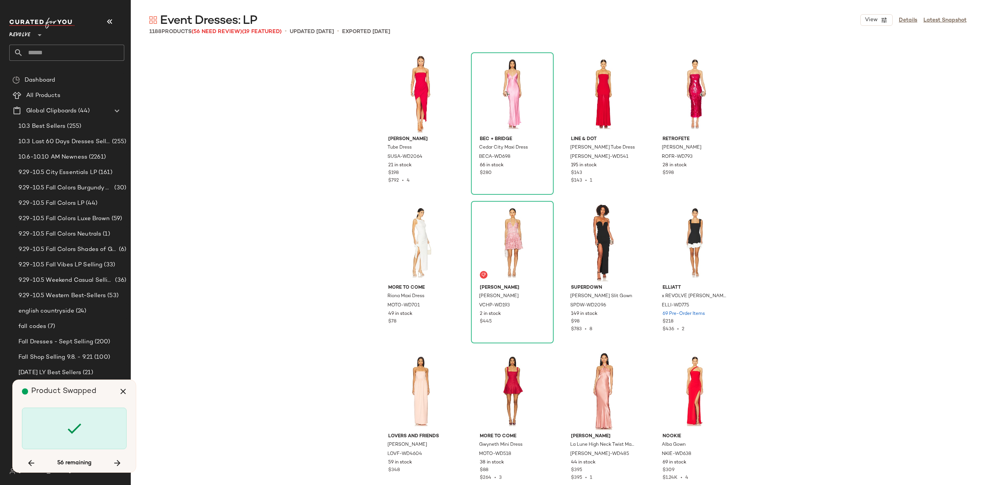
scroll to position [25696, 0]
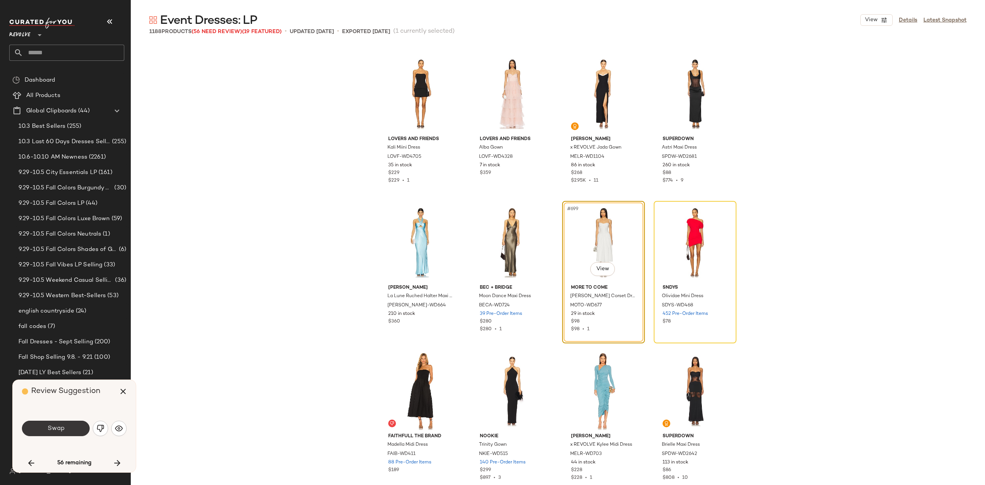
click at [68, 424] on button "Swap" at bounding box center [56, 428] width 68 height 15
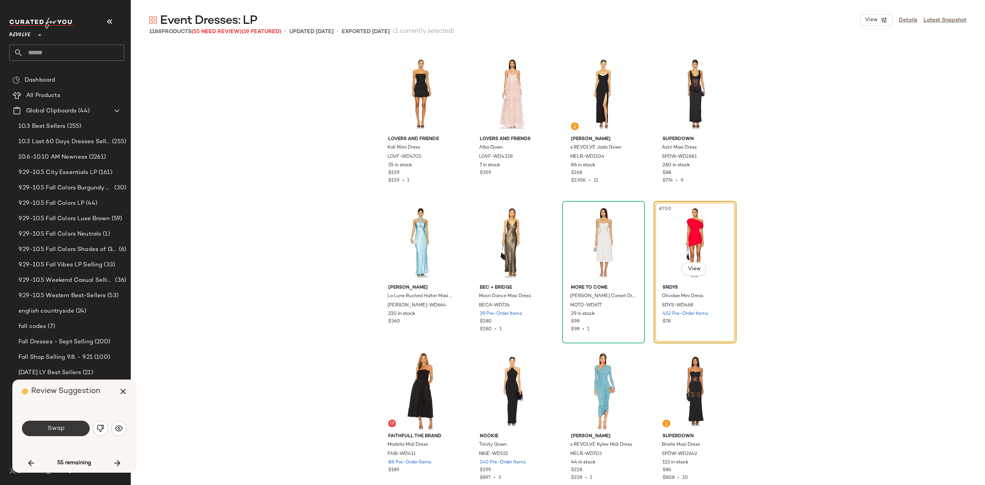
click at [61, 432] on span "Swap" at bounding box center [55, 428] width 17 height 7
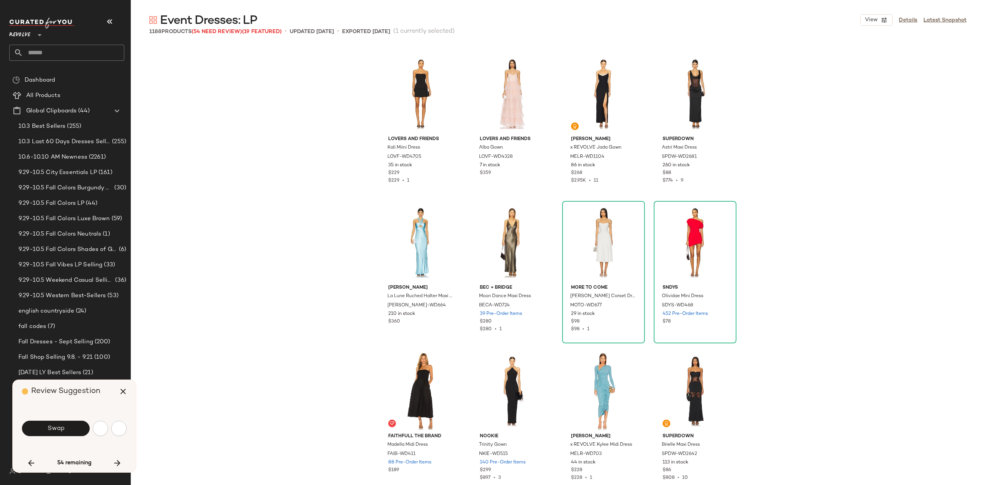
scroll to position [25993, 0]
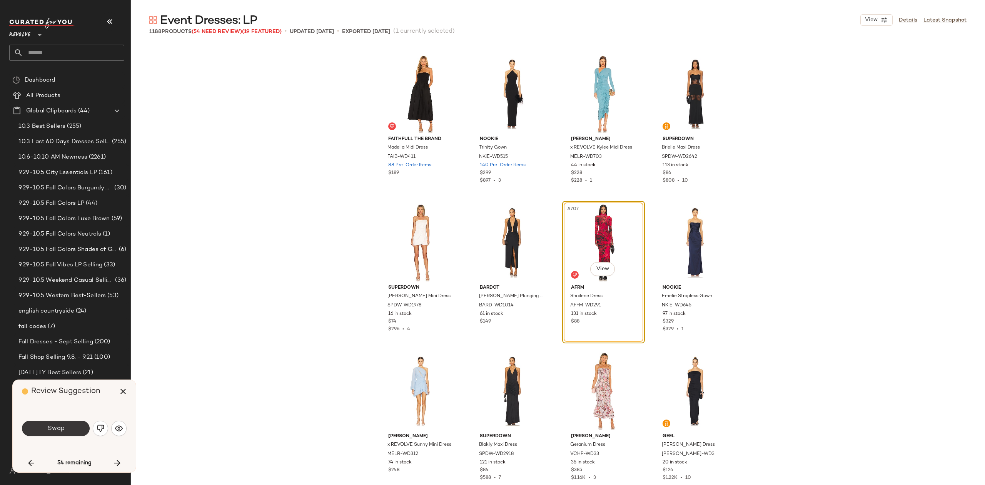
click at [35, 428] on button "Swap" at bounding box center [56, 428] width 68 height 15
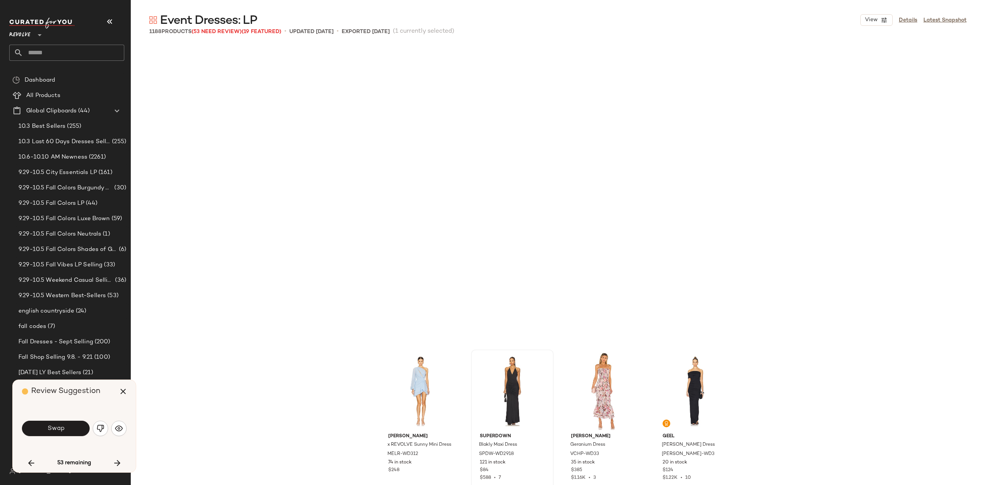
scroll to position [26291, 0]
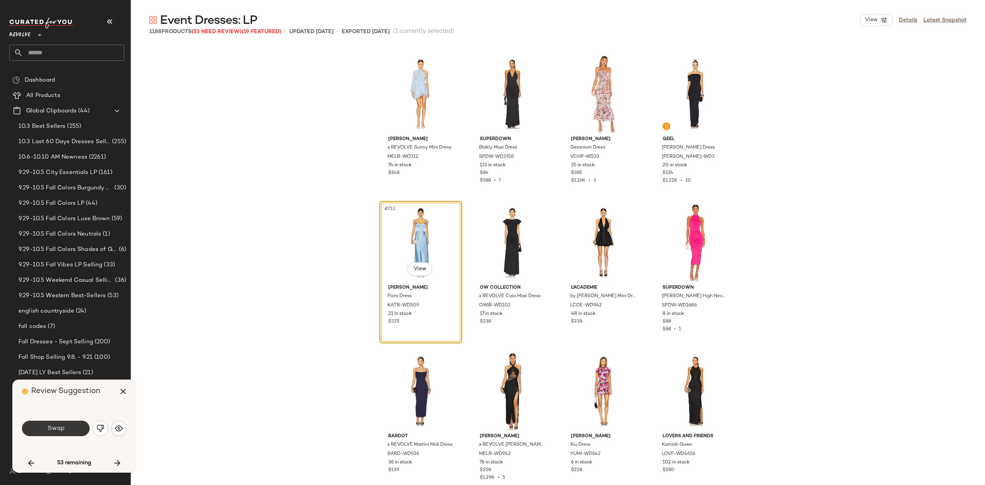
click at [53, 429] on span "Swap" at bounding box center [55, 428] width 17 height 7
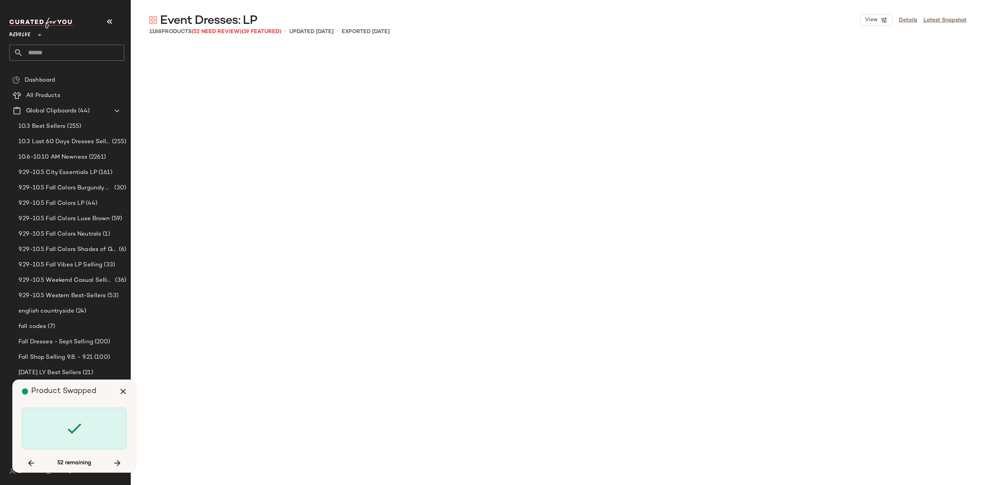
scroll to position [27479, 0]
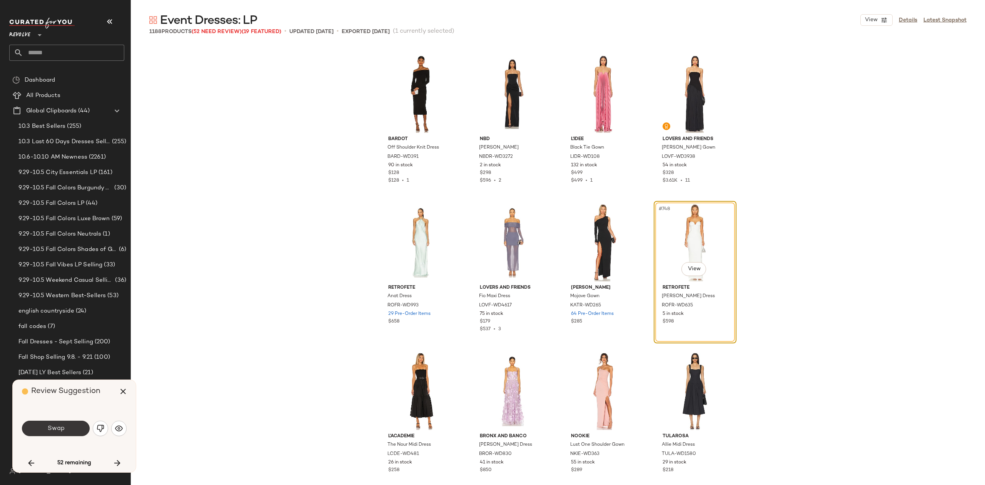
click at [51, 430] on span "Swap" at bounding box center [55, 428] width 17 height 7
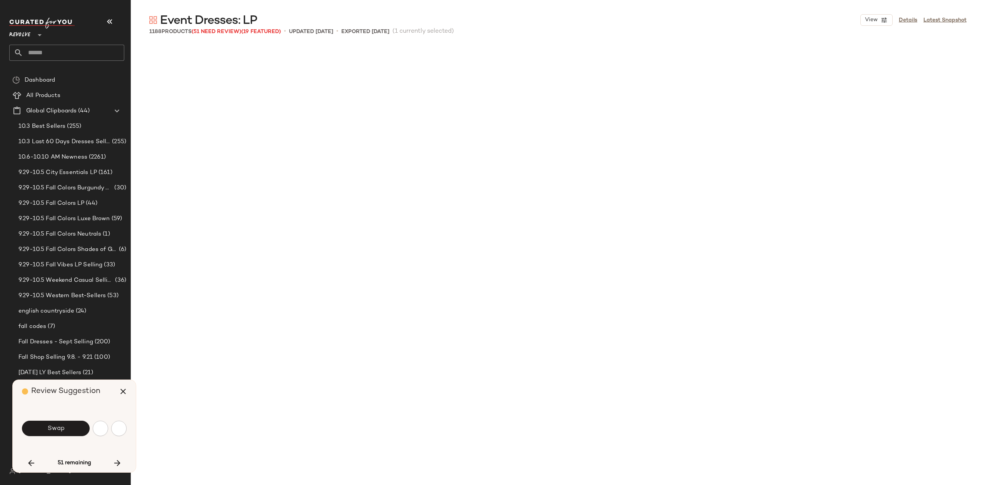
scroll to position [27924, 0]
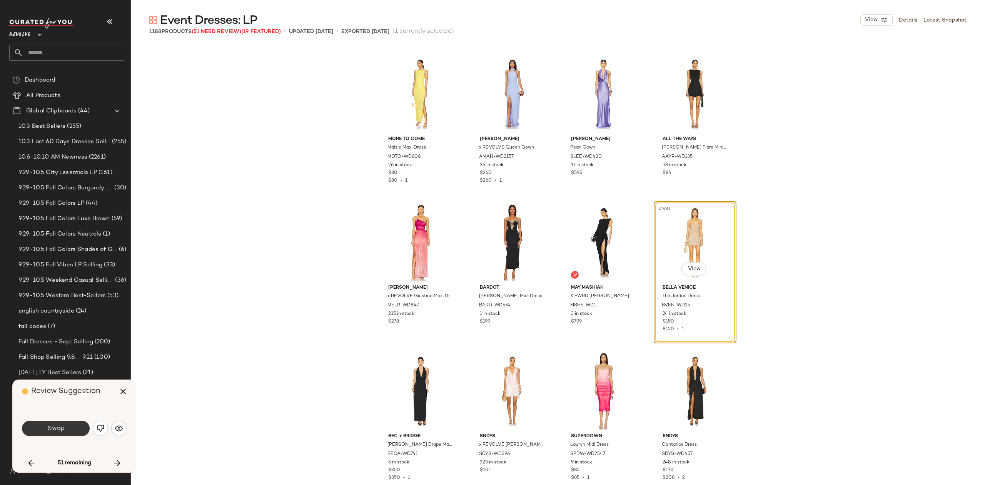
click at [54, 431] on span "Swap" at bounding box center [55, 428] width 17 height 7
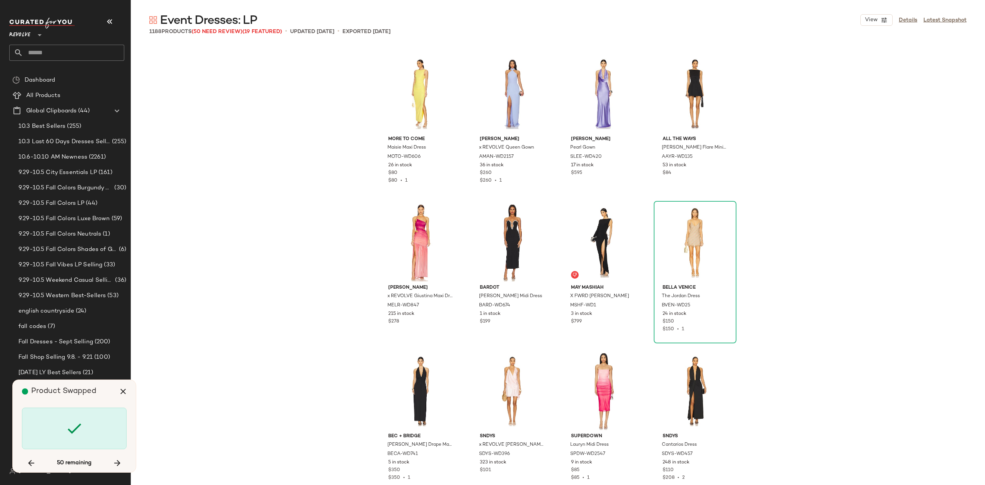
scroll to position [28221, 0]
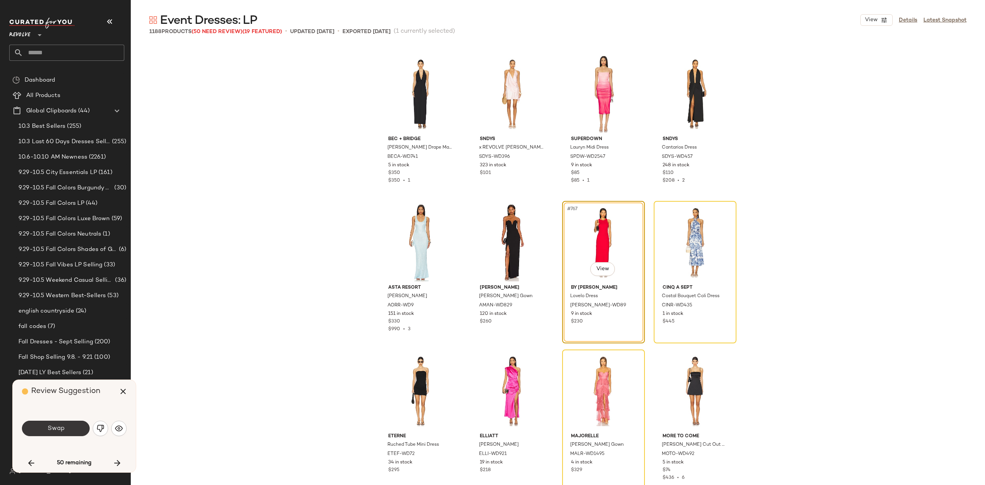
click at [48, 428] on span "Swap" at bounding box center [55, 428] width 17 height 7
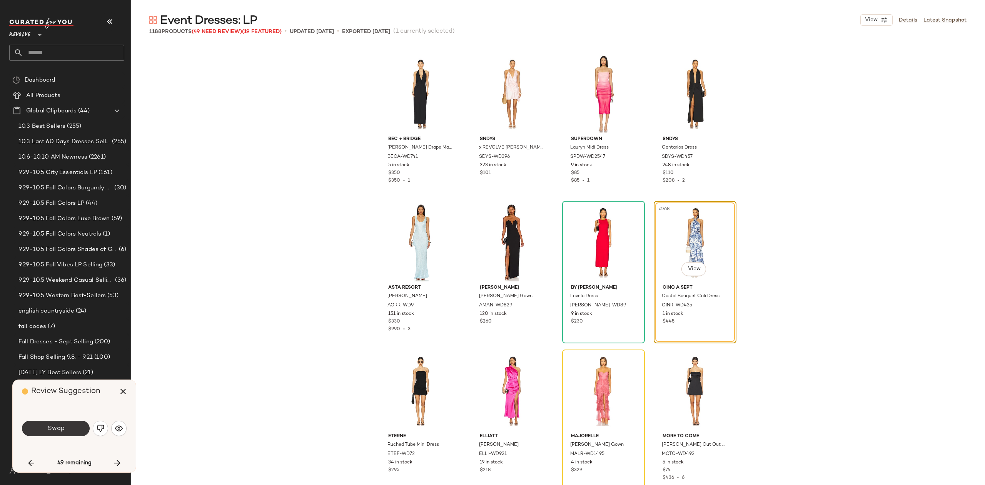
click at [68, 431] on button "Swap" at bounding box center [56, 428] width 68 height 15
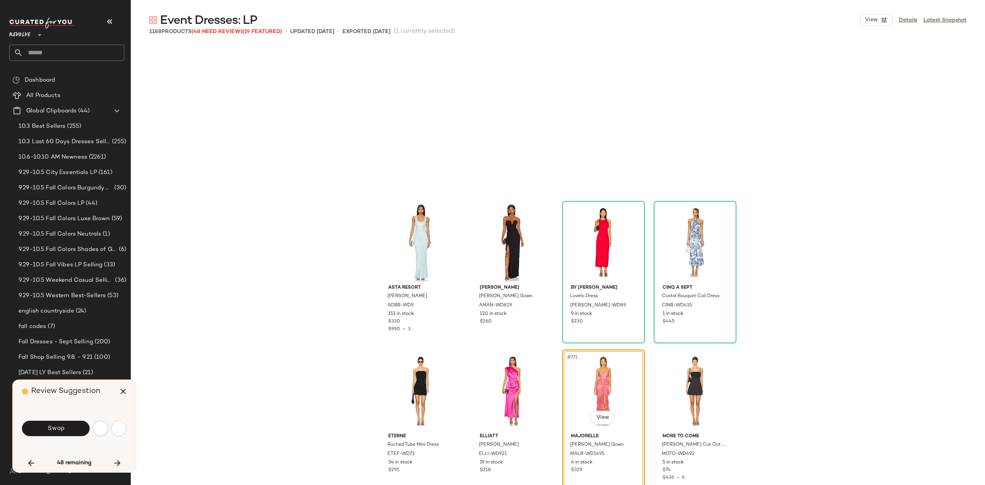
scroll to position [28370, 0]
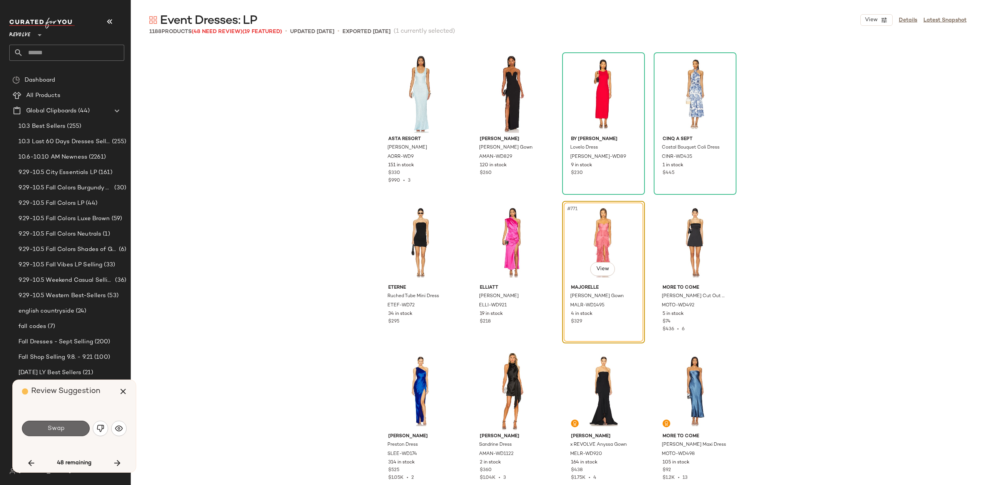
click at [67, 429] on button "Swap" at bounding box center [56, 428] width 68 height 15
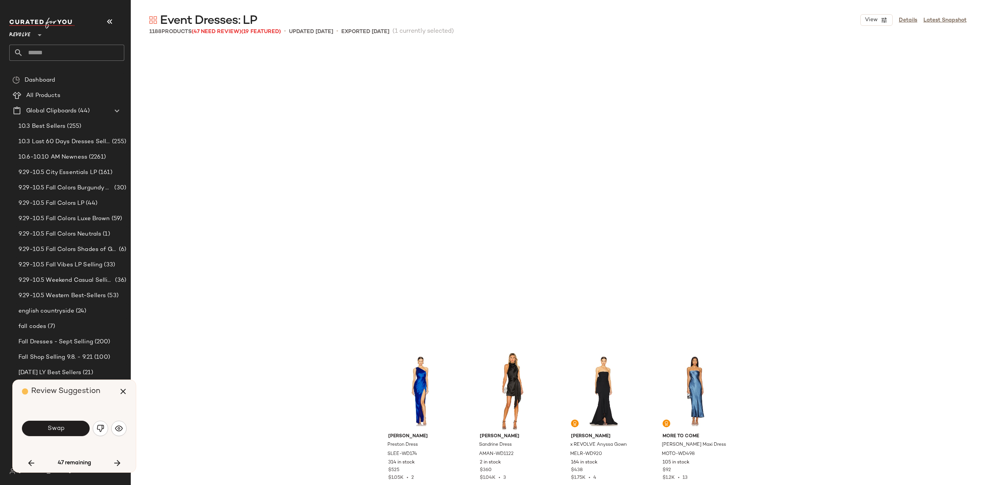
scroll to position [28667, 0]
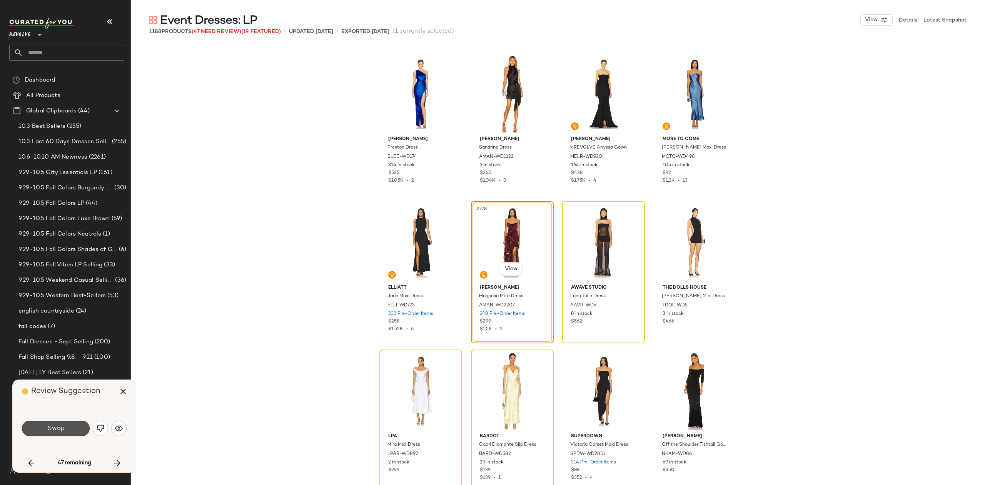
click at [67, 429] on button "Swap" at bounding box center [56, 428] width 68 height 15
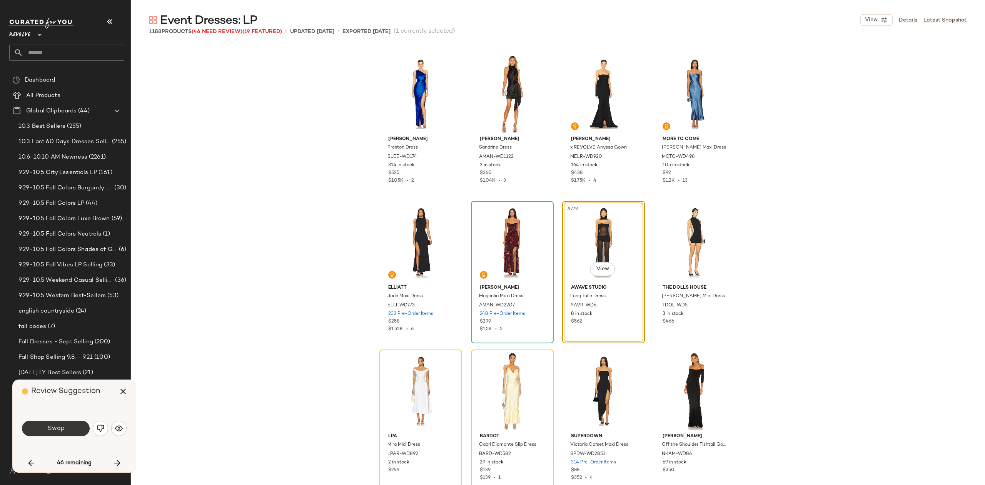
click at [42, 430] on button "Swap" at bounding box center [56, 428] width 68 height 15
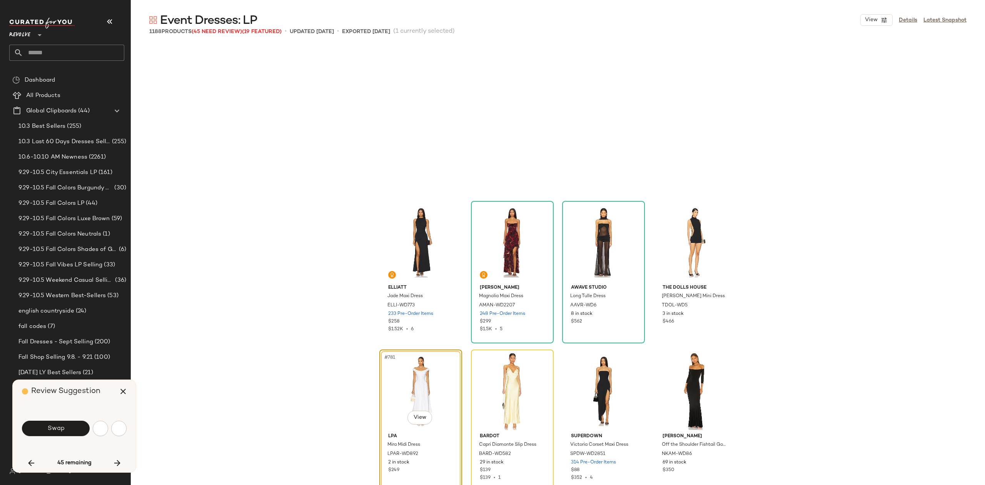
scroll to position [28816, 0]
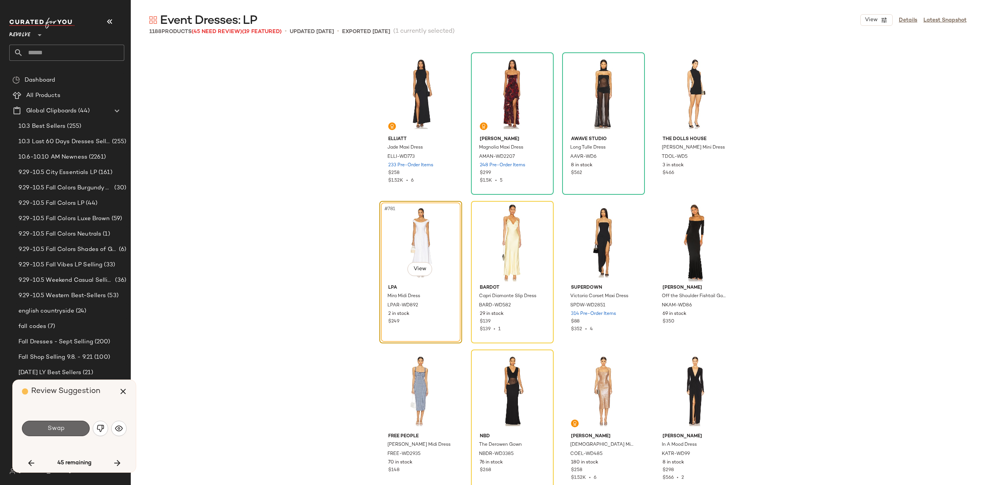
click at [54, 424] on button "Swap" at bounding box center [56, 428] width 68 height 15
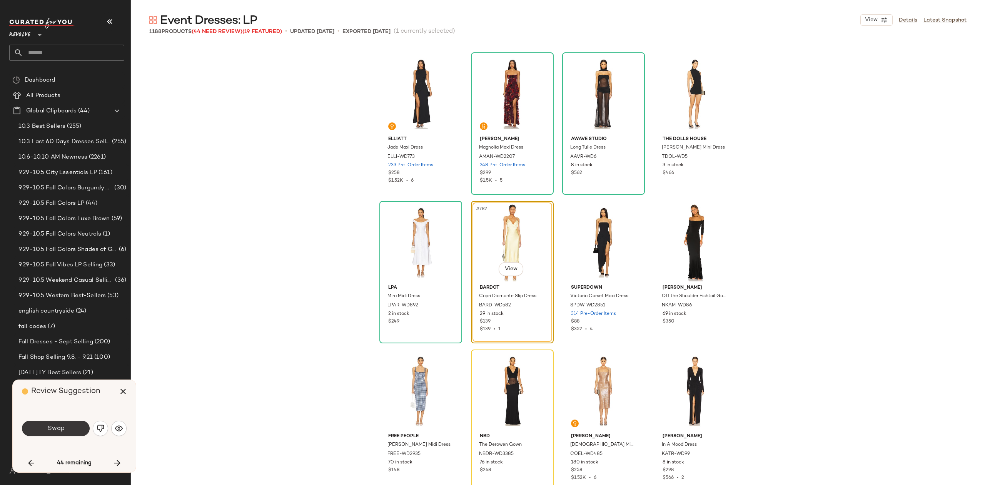
click at [61, 426] on span "Swap" at bounding box center [55, 428] width 17 height 7
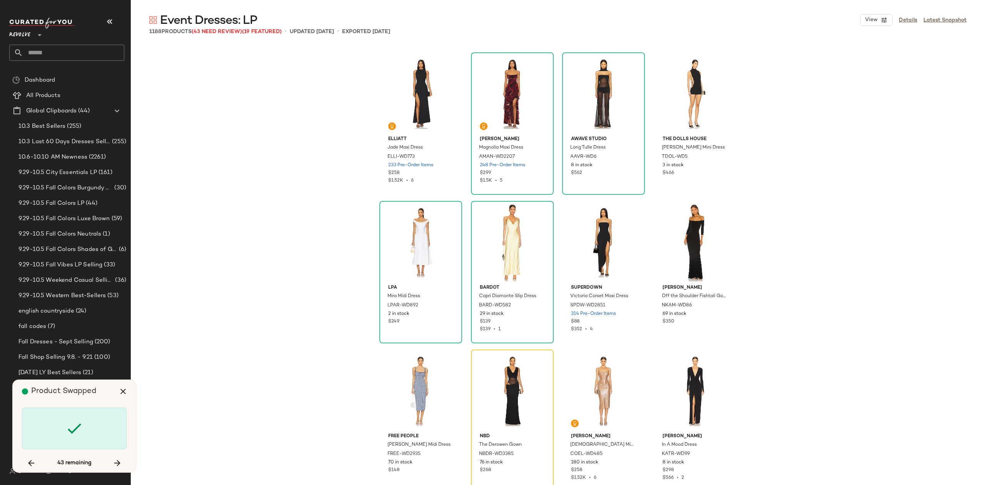
scroll to position [28964, 0]
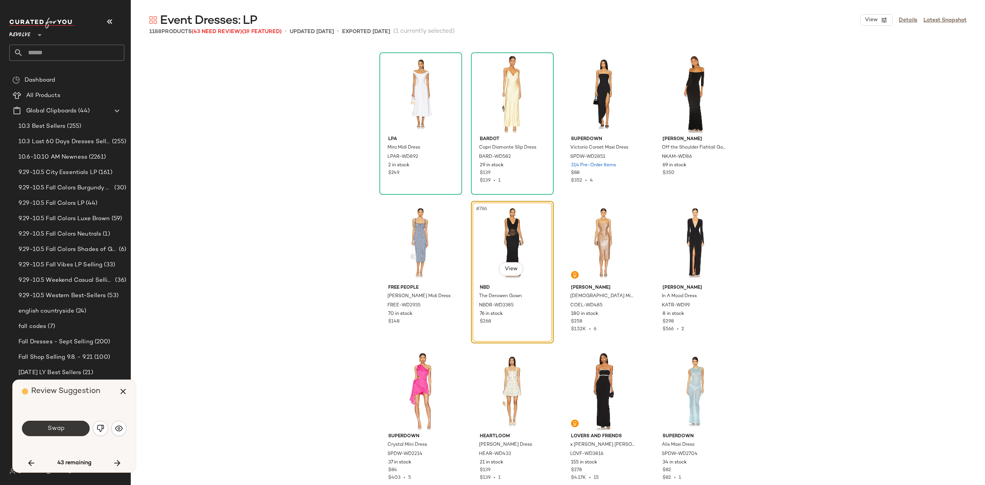
click at [69, 432] on button "Swap" at bounding box center [56, 428] width 68 height 15
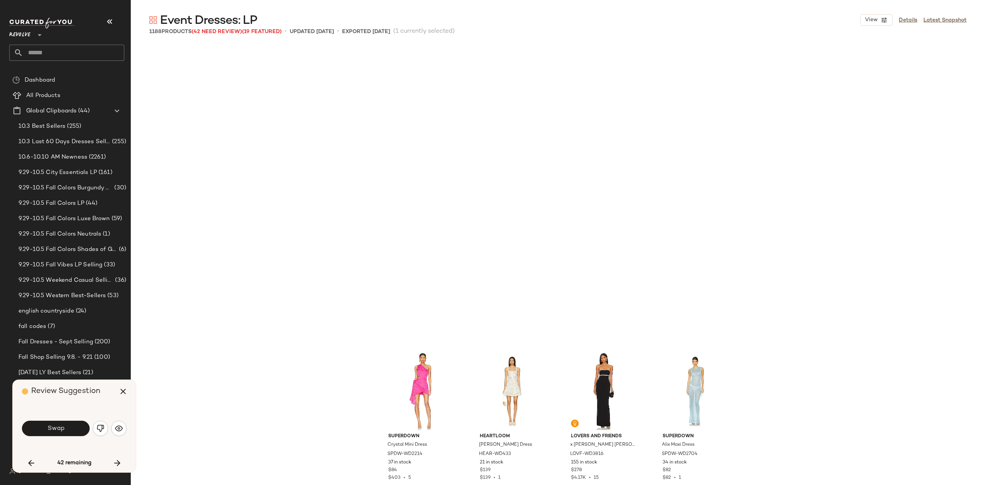
scroll to position [29261, 0]
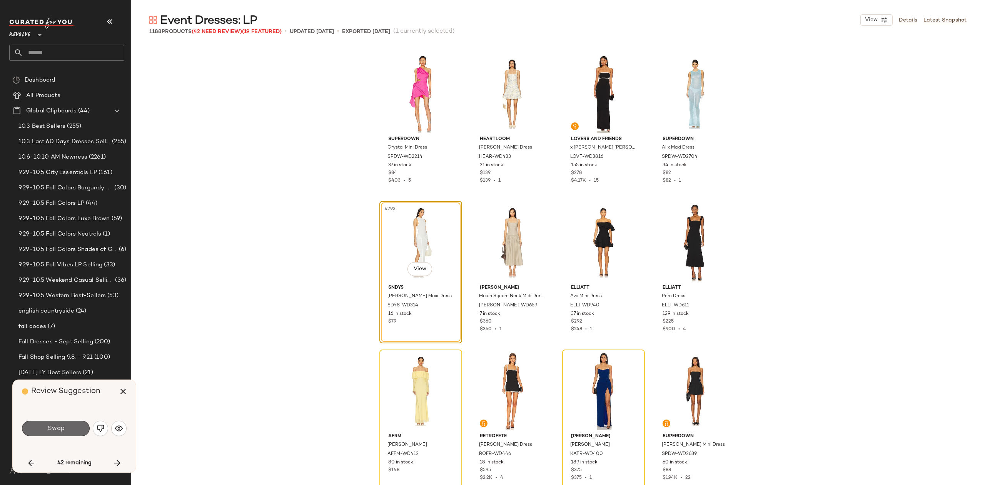
click at [71, 431] on button "Swap" at bounding box center [56, 428] width 68 height 15
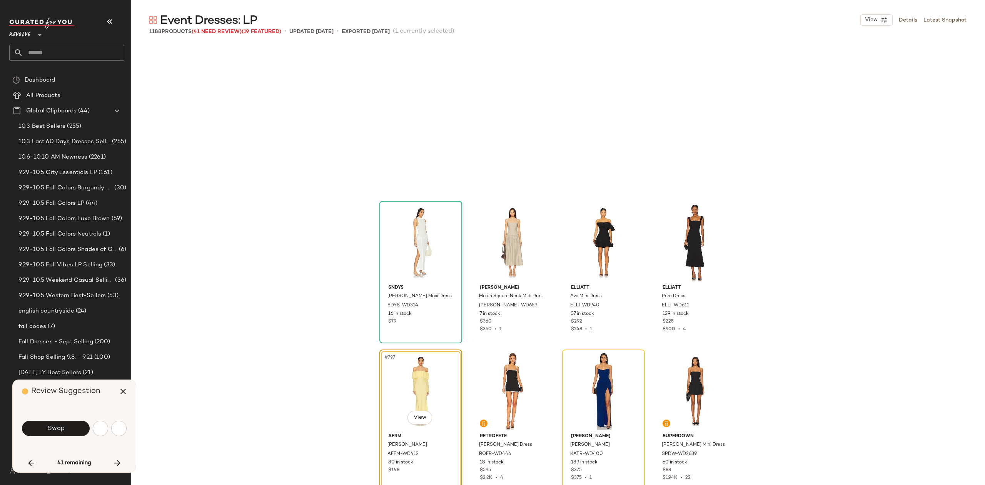
scroll to position [29410, 0]
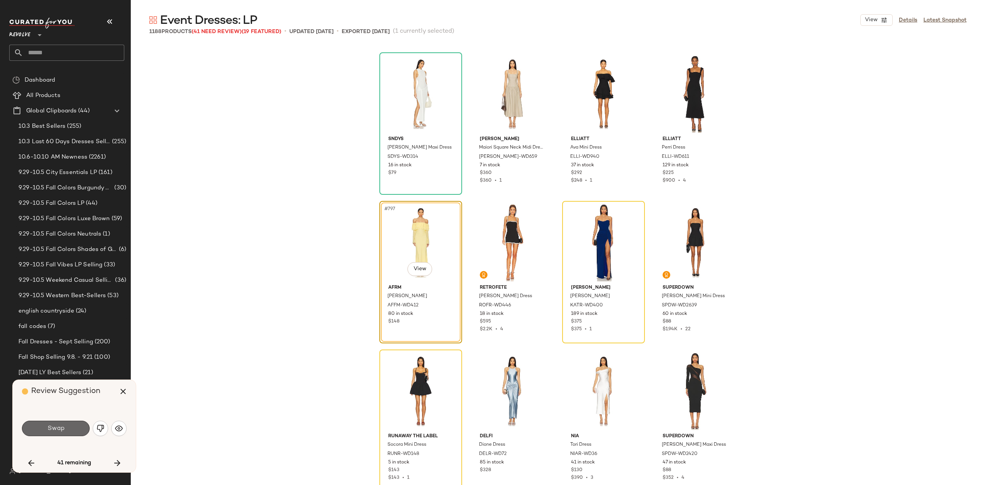
click at [70, 429] on button "Swap" at bounding box center [56, 428] width 68 height 15
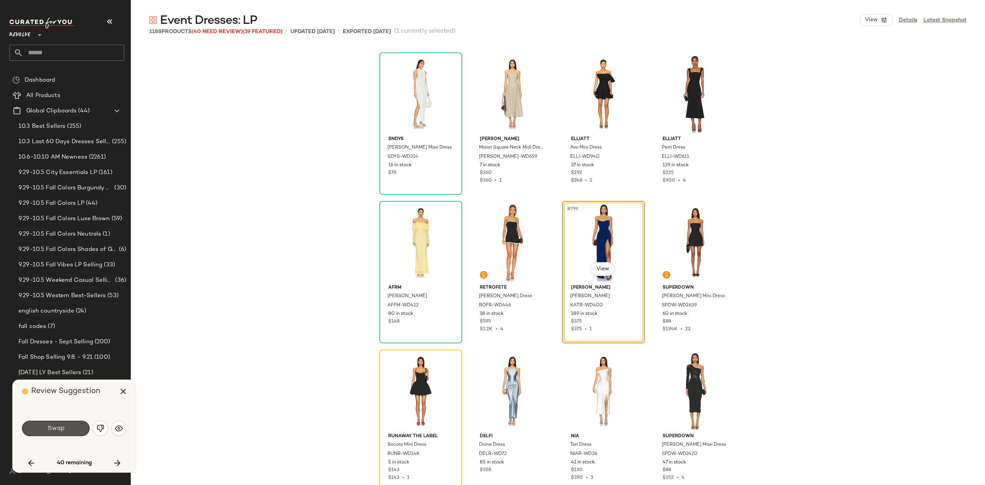
click at [66, 431] on button "Swap" at bounding box center [56, 428] width 68 height 15
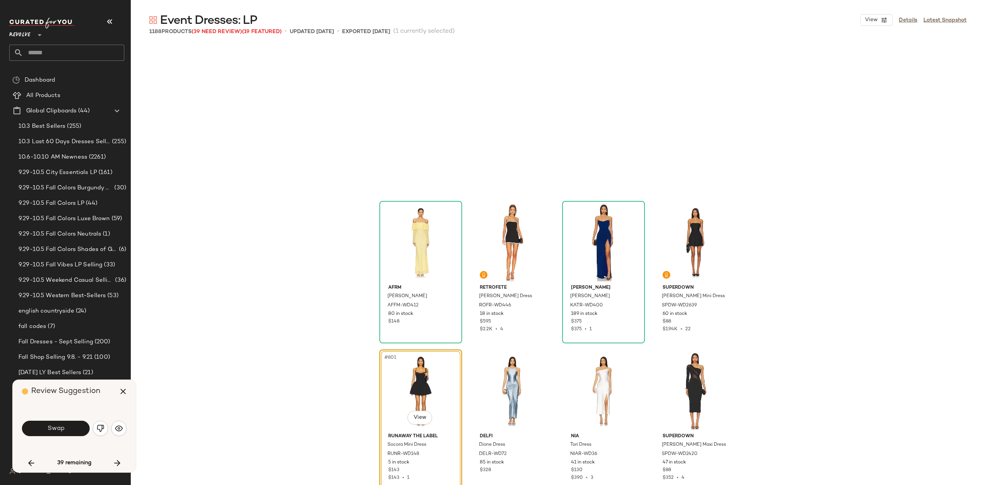
scroll to position [29558, 0]
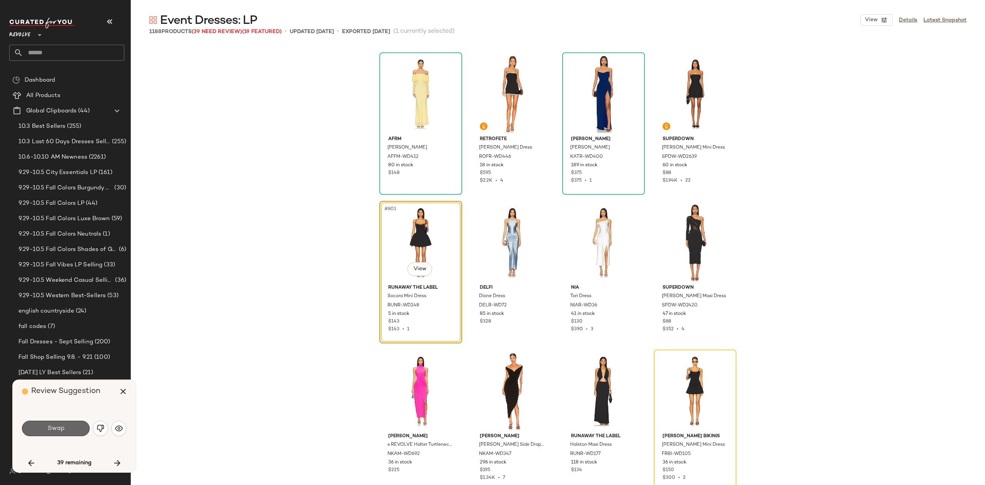
click at [70, 431] on button "Swap" at bounding box center [56, 428] width 68 height 15
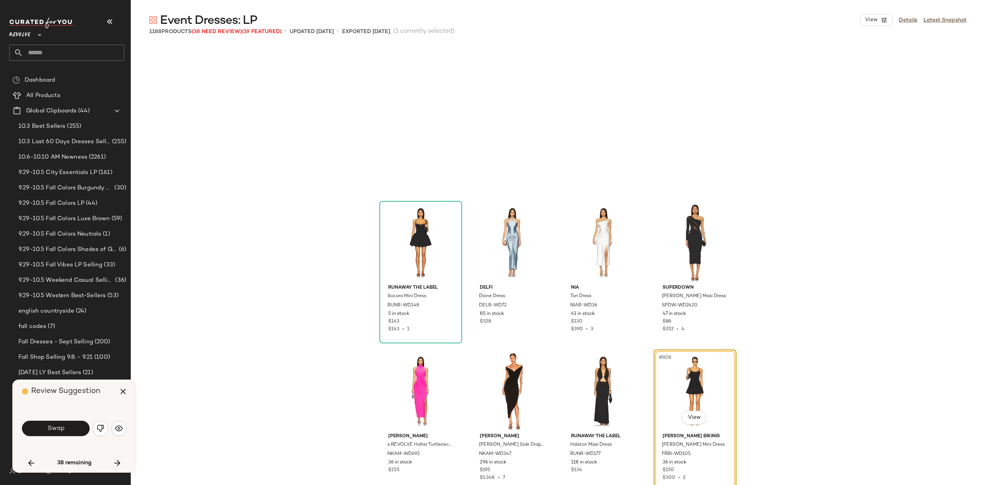
scroll to position [29707, 0]
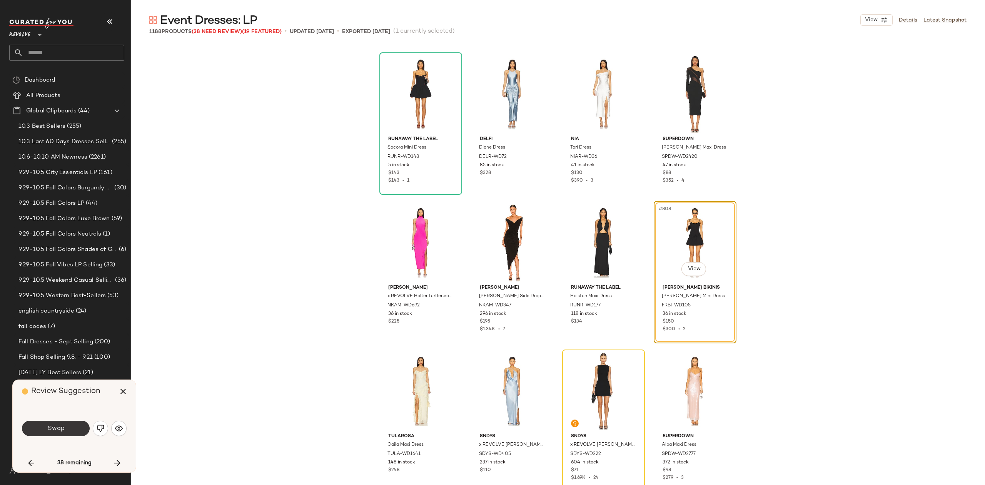
click at [66, 426] on button "Swap" at bounding box center [56, 428] width 68 height 15
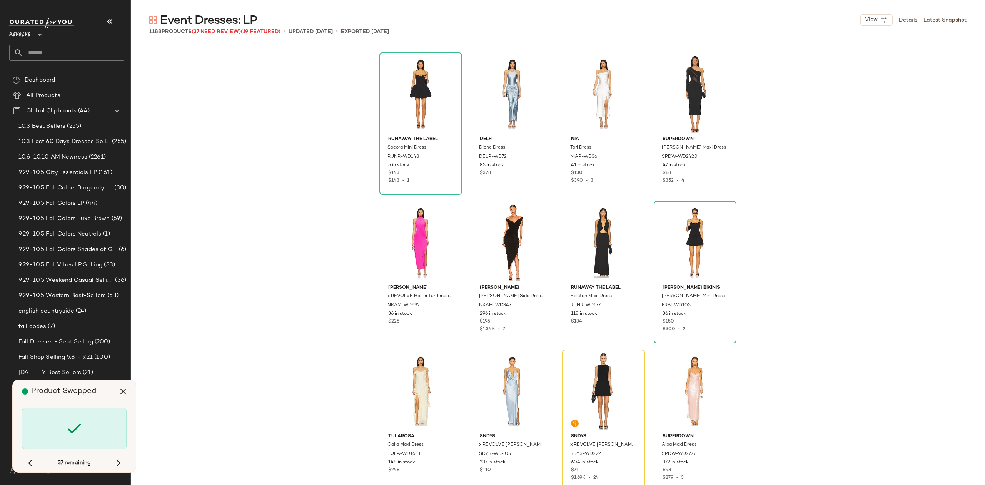
scroll to position [29855, 0]
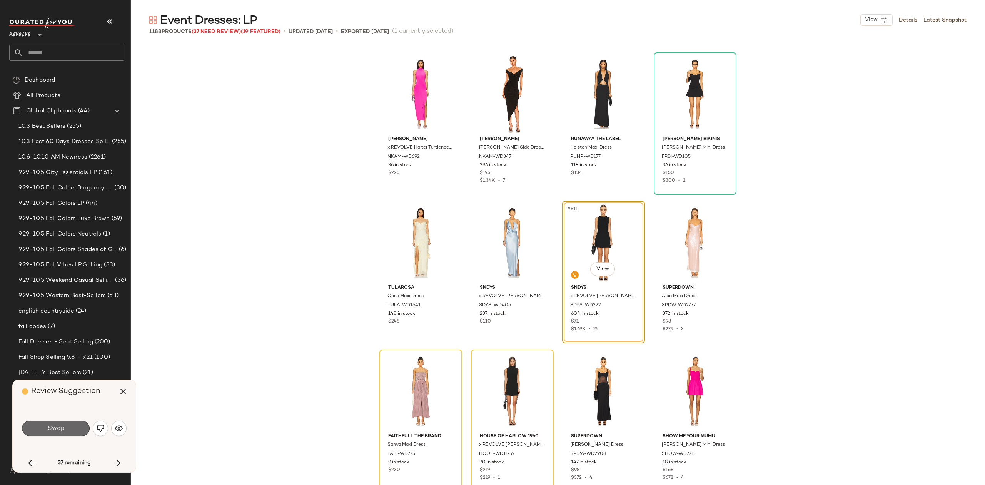
click at [62, 429] on span "Swap" at bounding box center [55, 428] width 17 height 7
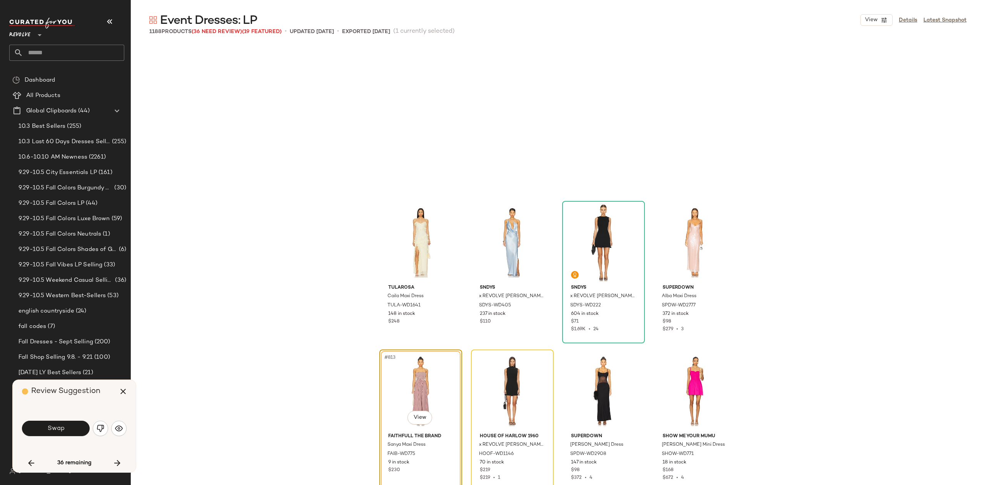
scroll to position [30004, 0]
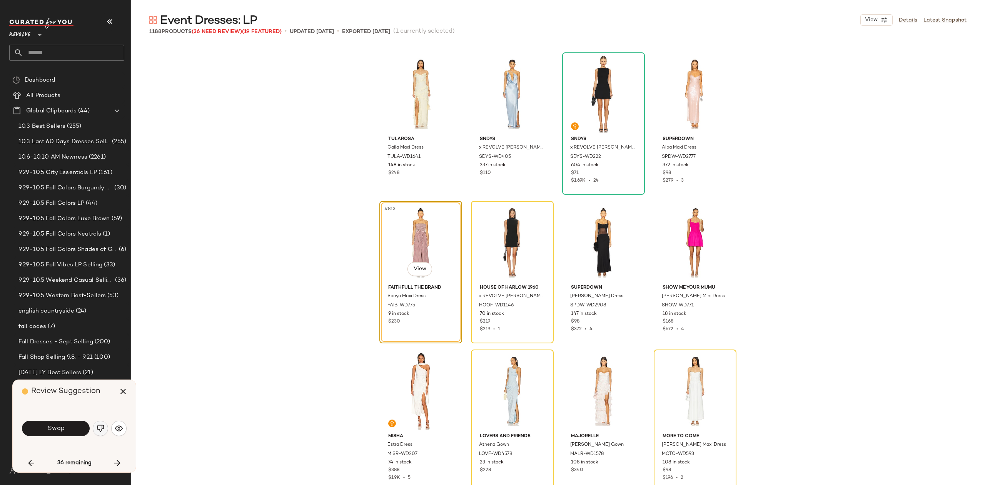
click at [102, 428] on img "button" at bounding box center [101, 428] width 8 height 8
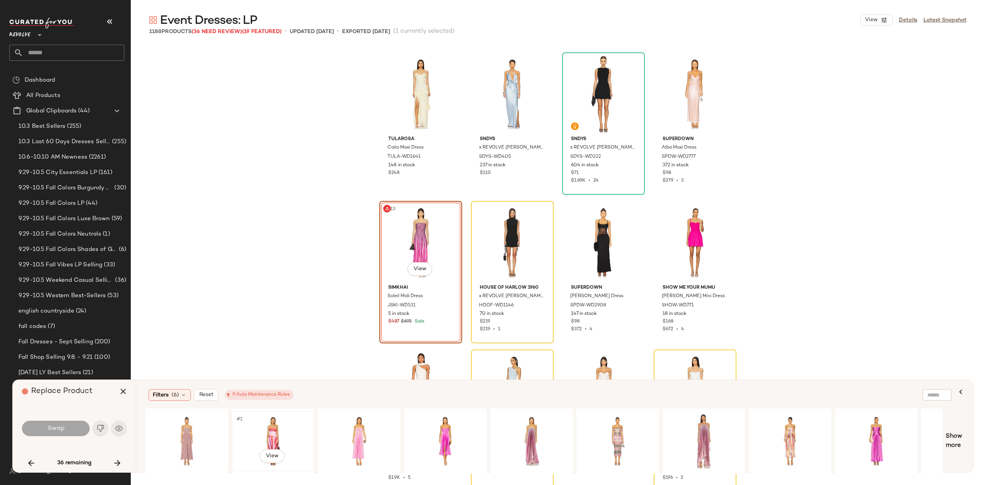
click at [279, 429] on div "#1 View" at bounding box center [272, 441] width 77 height 55
click at [352, 429] on div "#1 View" at bounding box center [359, 441] width 77 height 55
click at [424, 426] on div "#1 View" at bounding box center [445, 441] width 77 height 55
click at [616, 436] on div "#1 View" at bounding box center [617, 441] width 77 height 55
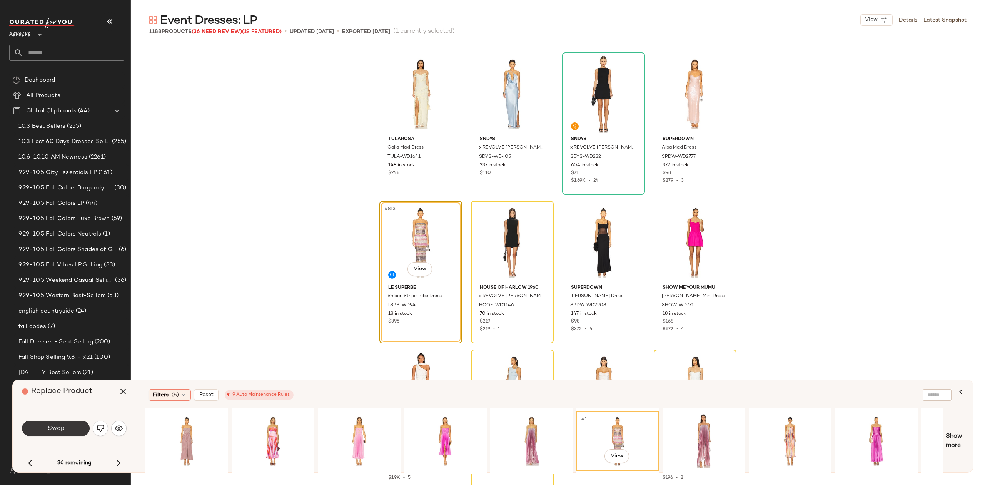
click at [68, 429] on button "Swap" at bounding box center [56, 428] width 68 height 15
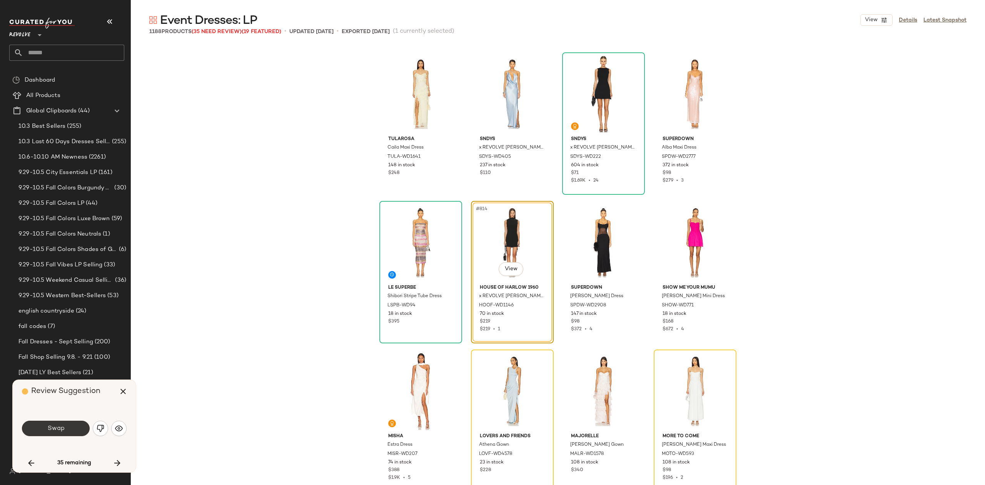
click at [62, 429] on span "Swap" at bounding box center [55, 428] width 17 height 7
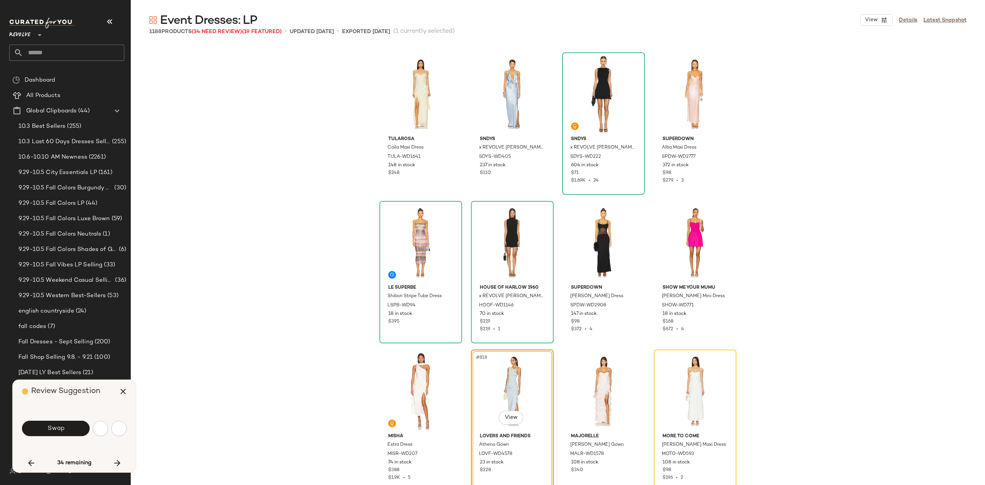
scroll to position [30152, 0]
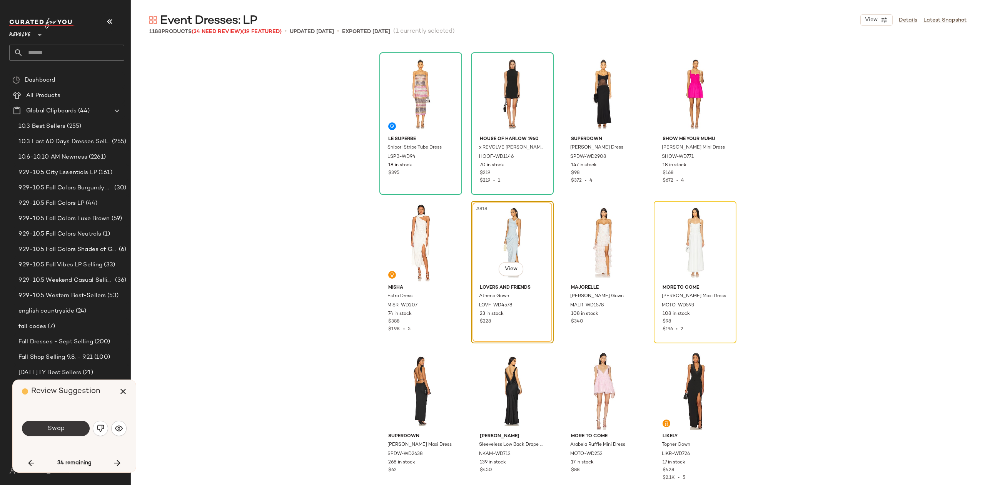
click at [44, 427] on button "Swap" at bounding box center [56, 428] width 68 height 15
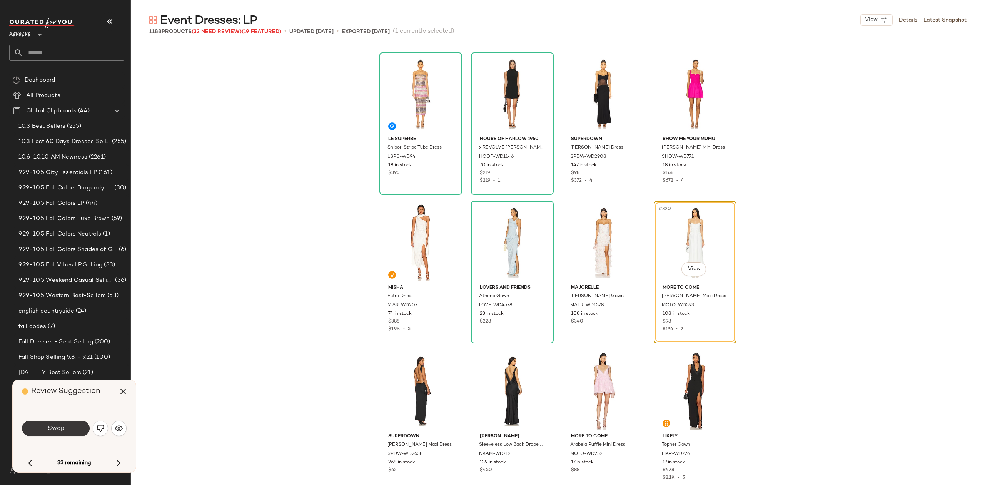
click at [60, 427] on span "Swap" at bounding box center [55, 428] width 17 height 7
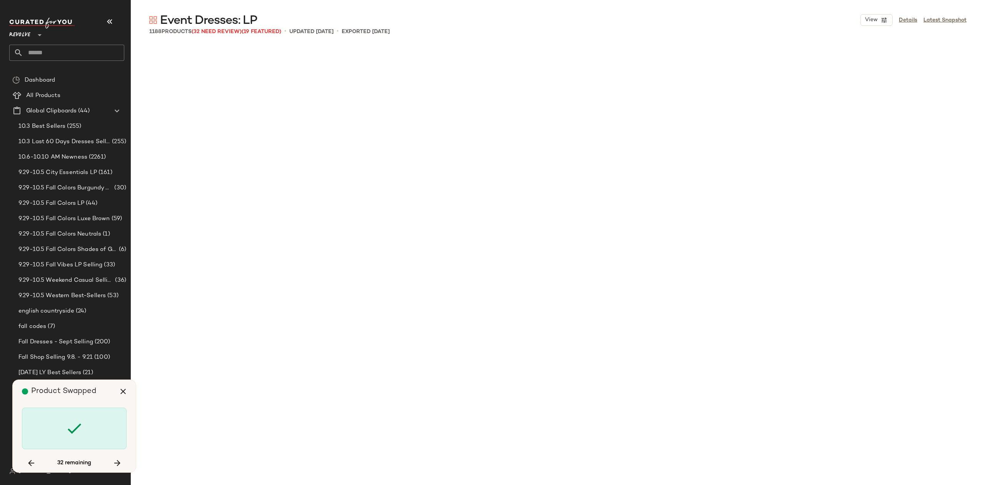
scroll to position [30747, 0]
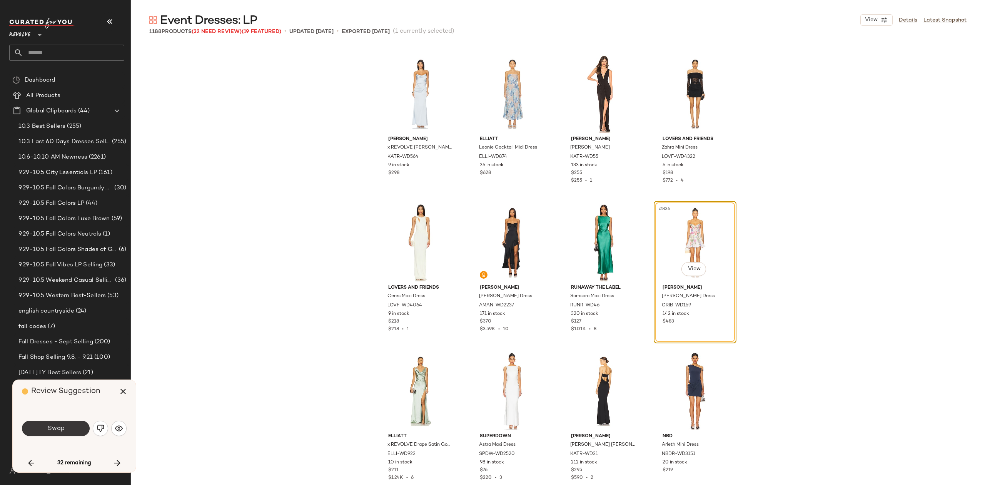
click at [62, 433] on button "Swap" at bounding box center [56, 428] width 68 height 15
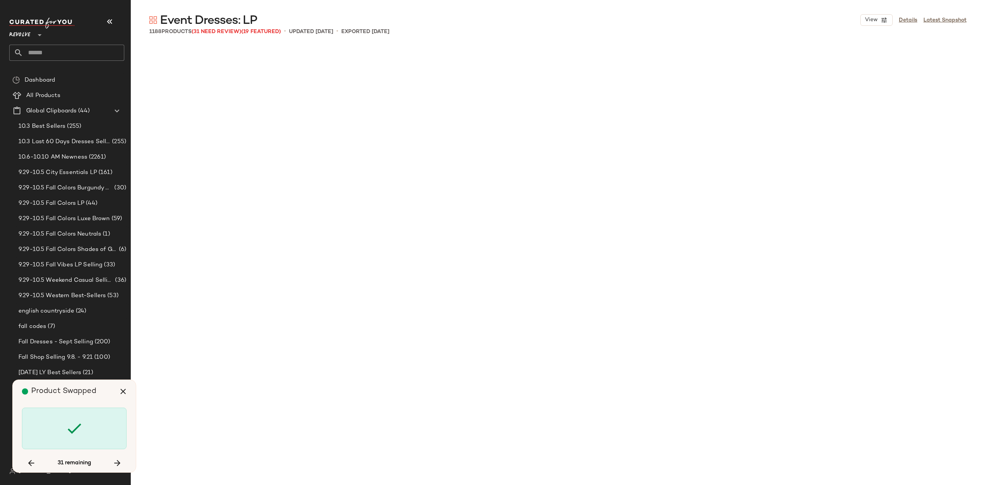
scroll to position [31341, 0]
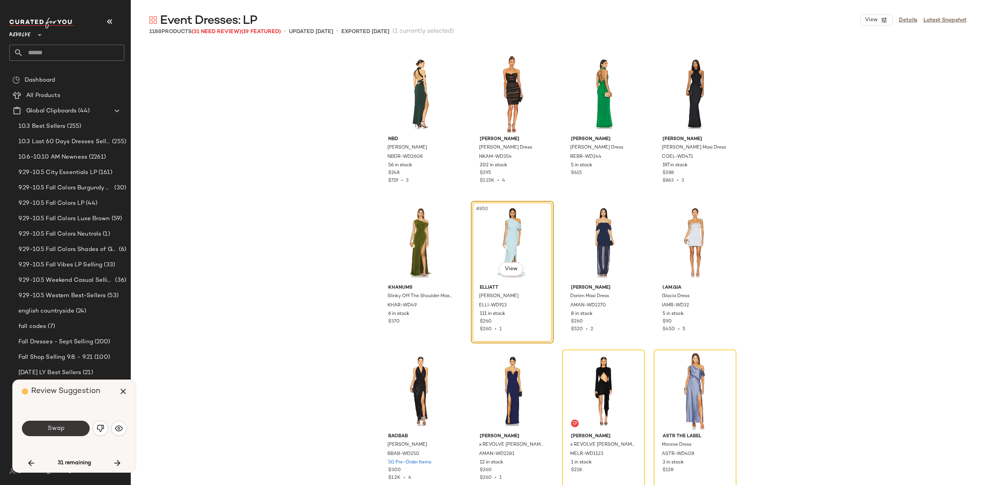
click at [54, 431] on span "Swap" at bounding box center [55, 428] width 17 height 7
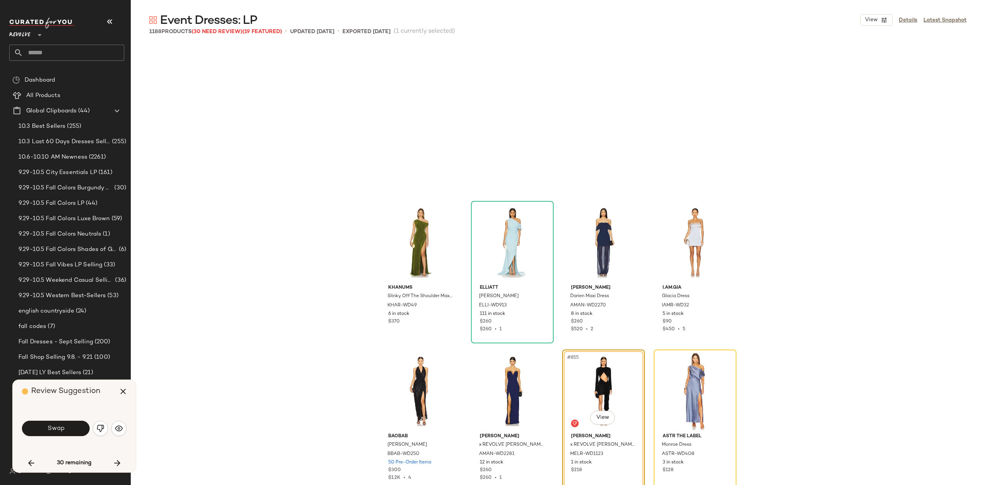
scroll to position [31489, 0]
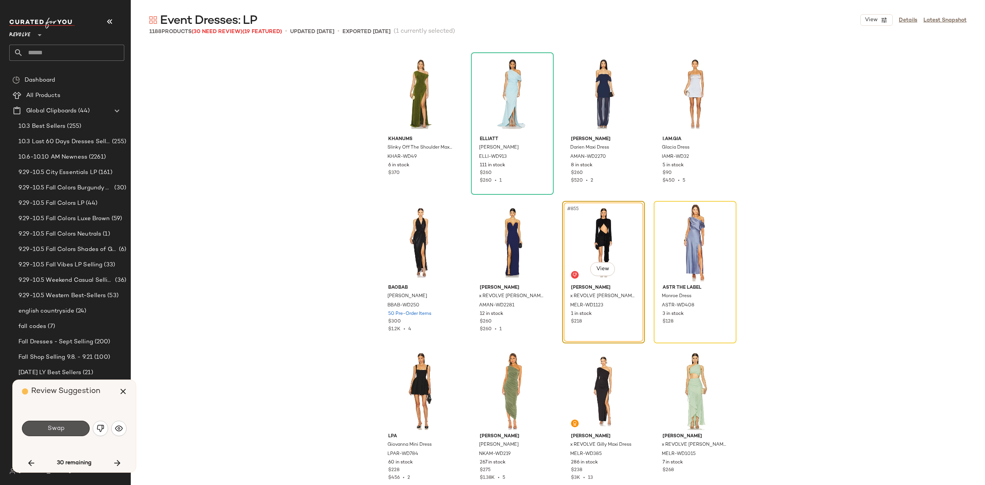
click at [54, 431] on span "Swap" at bounding box center [55, 428] width 17 height 7
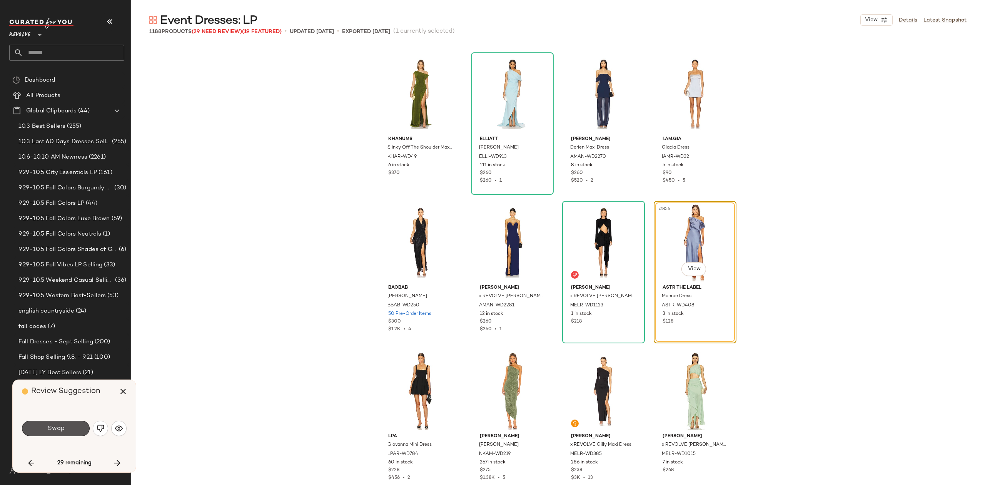
click at [67, 431] on button "Swap" at bounding box center [56, 428] width 68 height 15
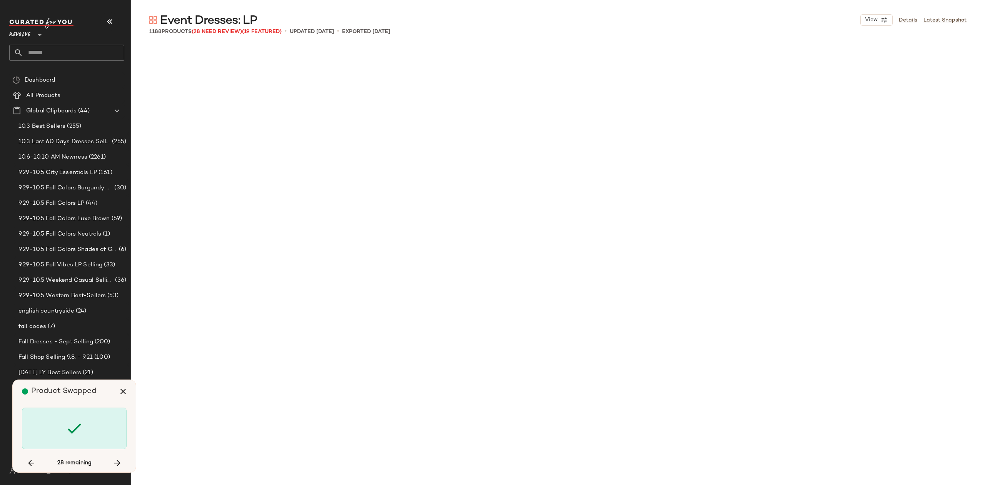
scroll to position [32529, 0]
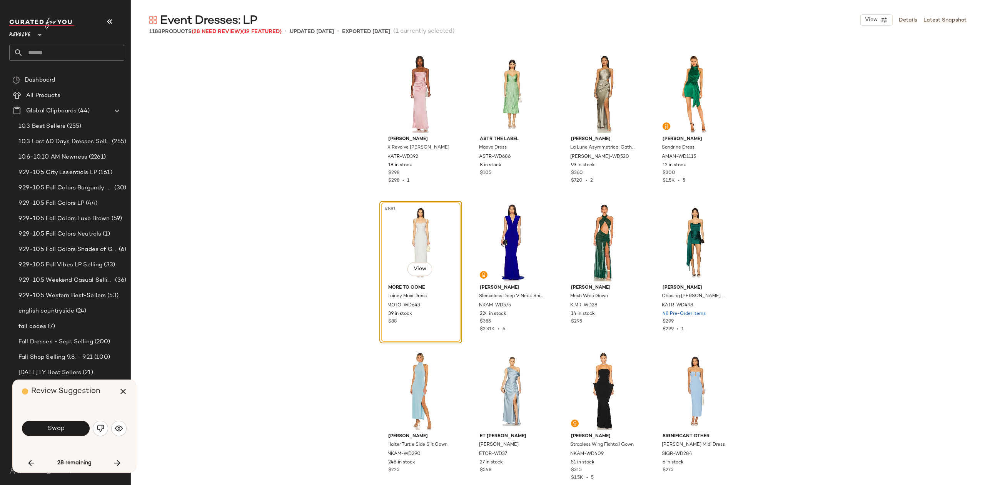
click at [67, 431] on button "Swap" at bounding box center [56, 428] width 68 height 15
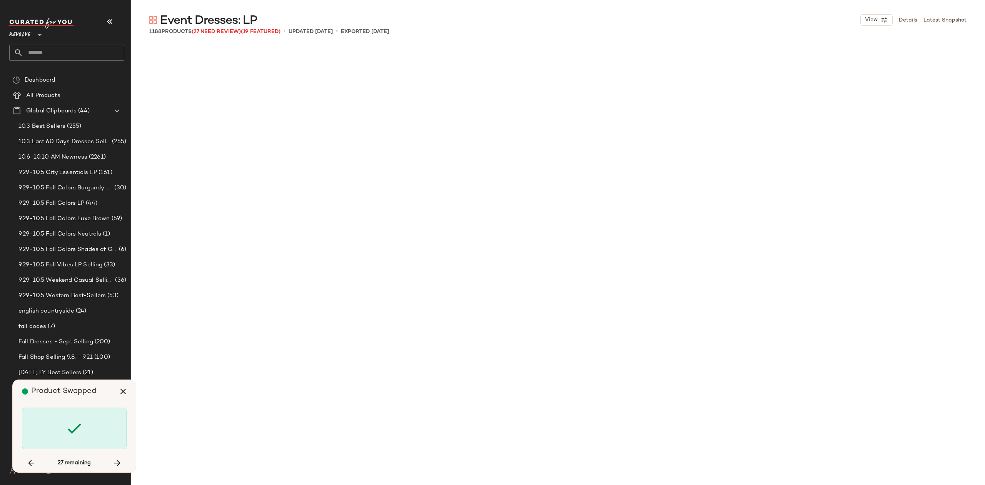
scroll to position [33272, 0]
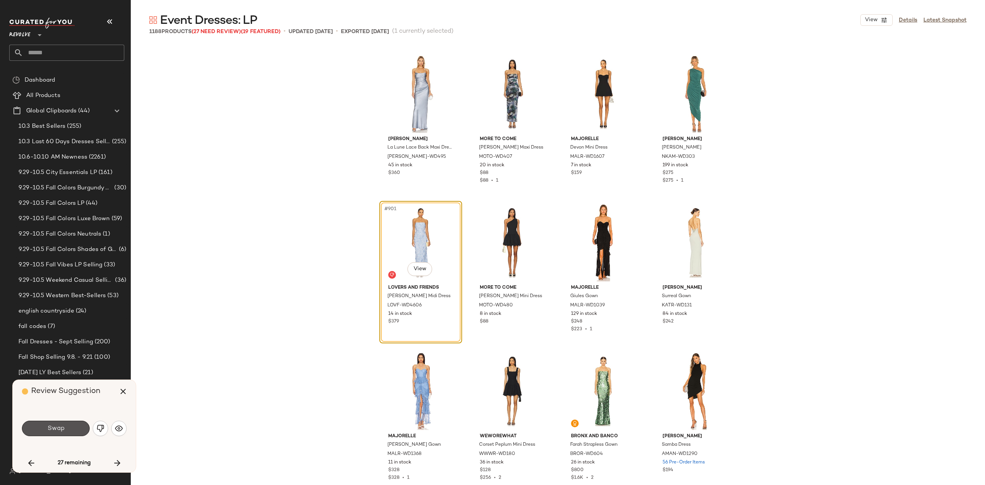
click at [67, 431] on button "Swap" at bounding box center [56, 428] width 68 height 15
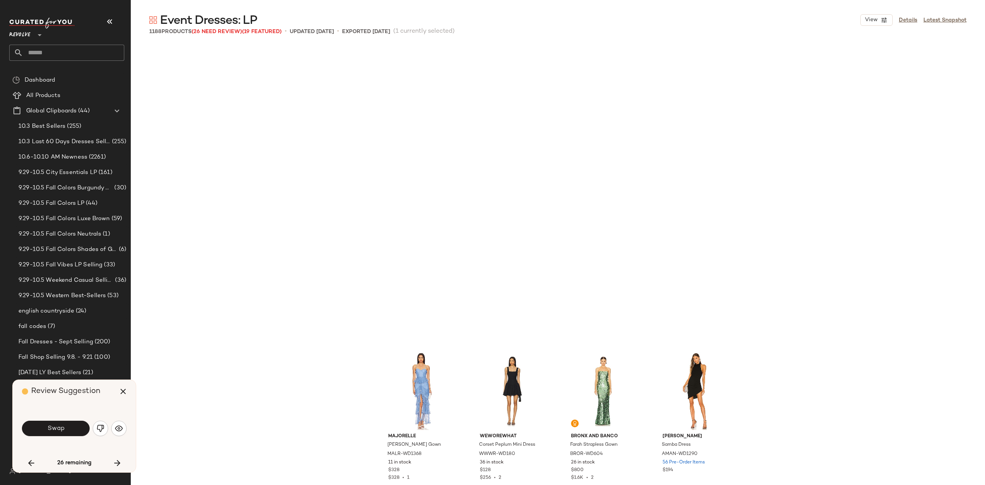
scroll to position [33569, 0]
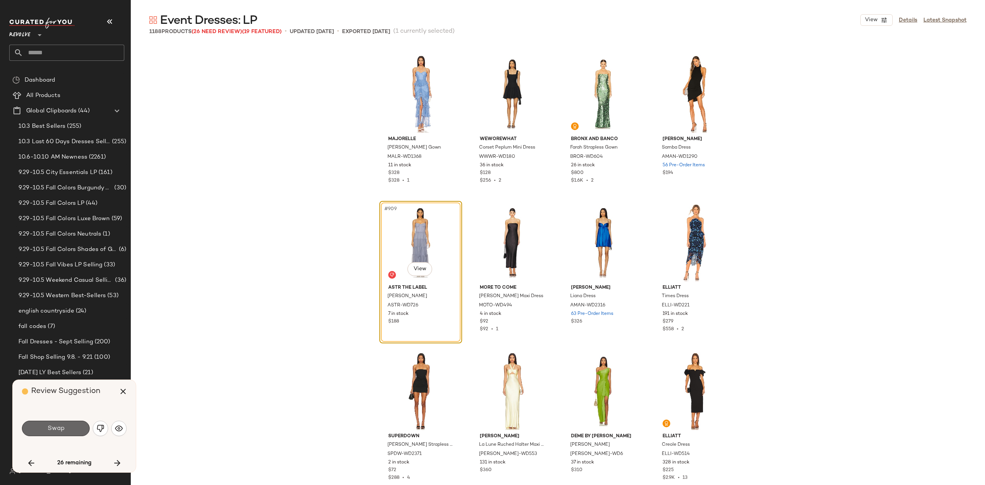
click at [68, 425] on button "Swap" at bounding box center [56, 428] width 68 height 15
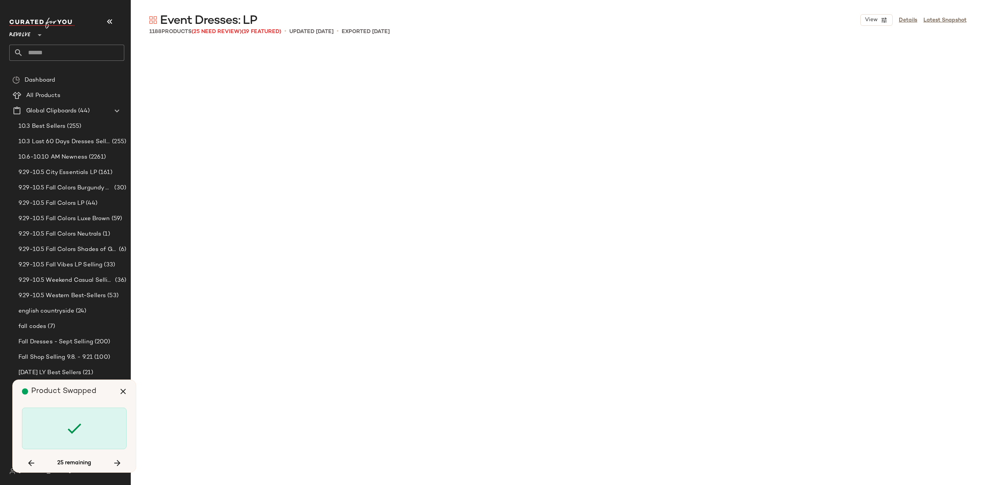
scroll to position [34460, 0]
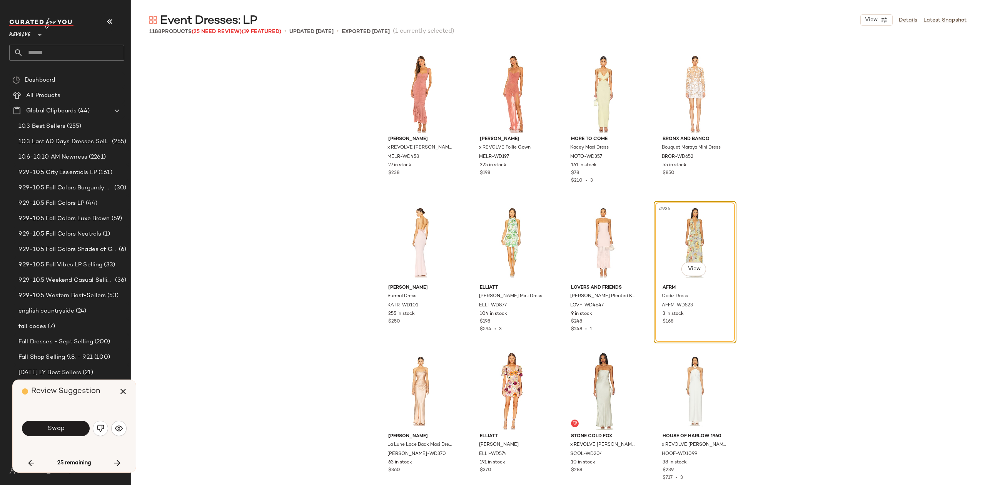
click at [61, 438] on div "Swap" at bounding box center [74, 429] width 105 height 42
click at [62, 428] on span "Swap" at bounding box center [55, 428] width 17 height 7
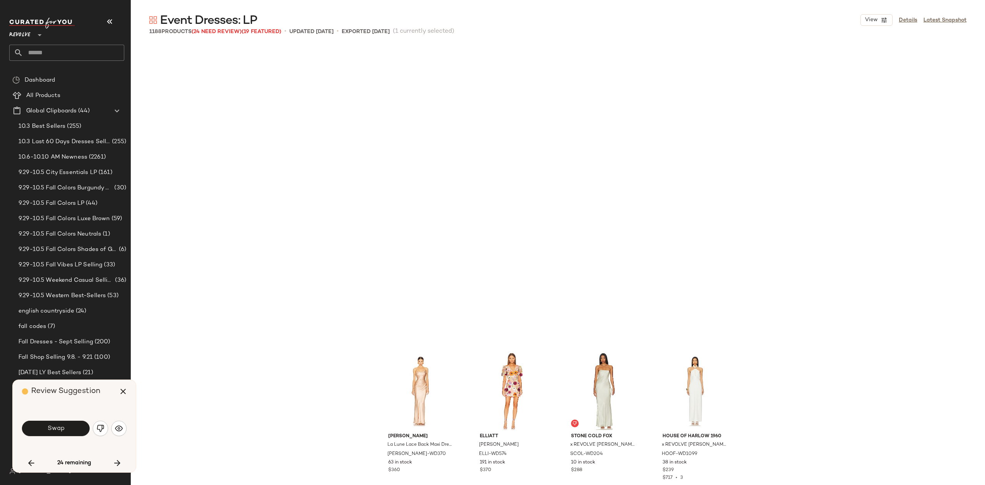
scroll to position [34757, 0]
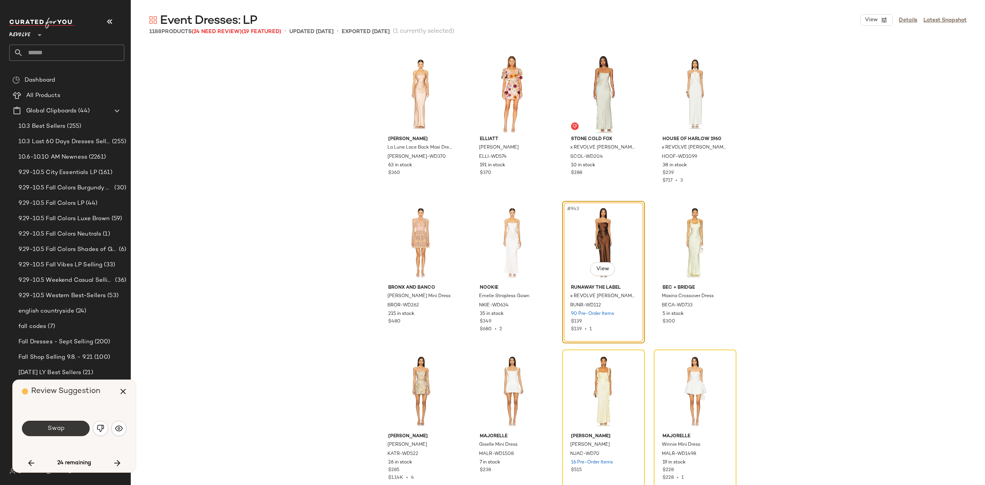
click at [60, 433] on button "Swap" at bounding box center [56, 428] width 68 height 15
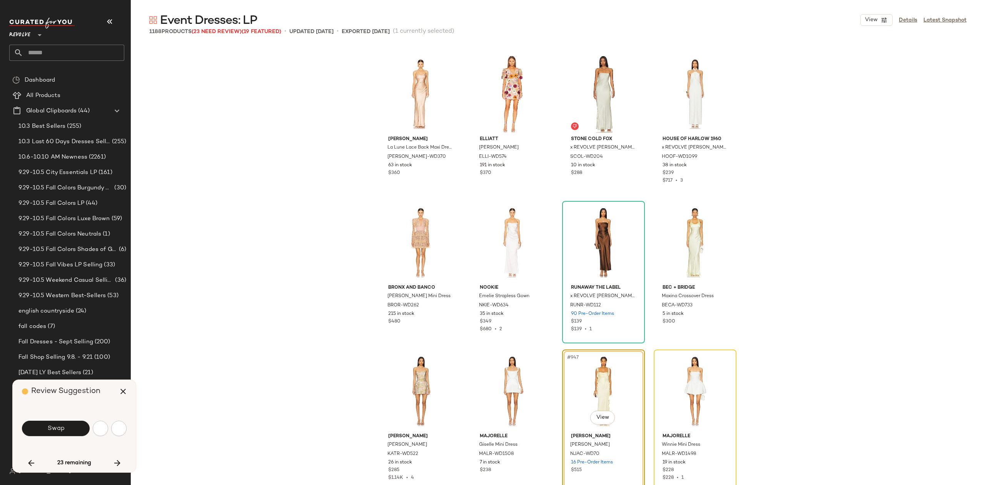
scroll to position [34906, 0]
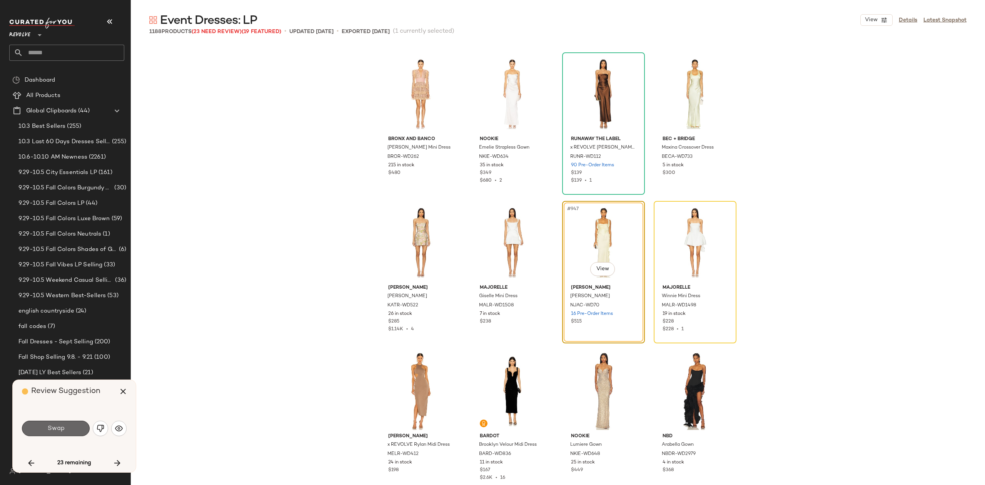
click at [60, 431] on span "Swap" at bounding box center [55, 428] width 17 height 7
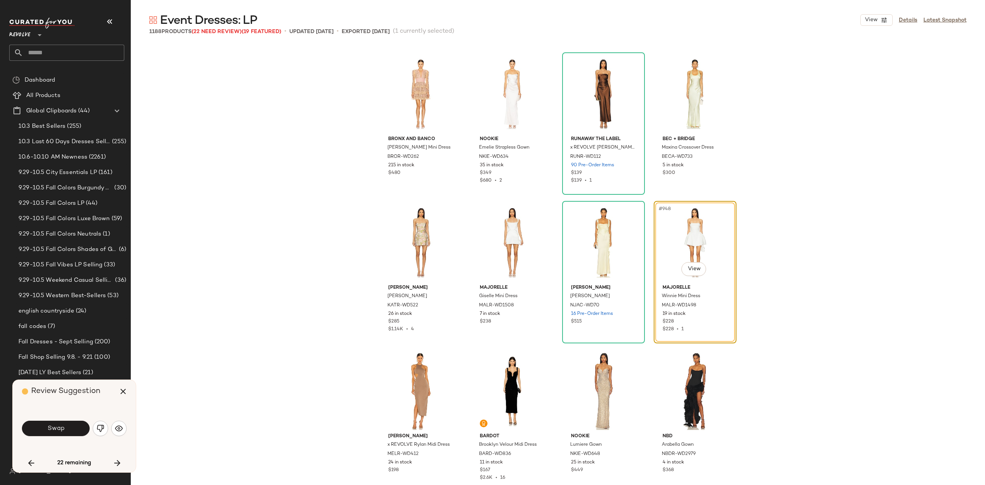
click at [60, 431] on span "Swap" at bounding box center [55, 428] width 17 height 7
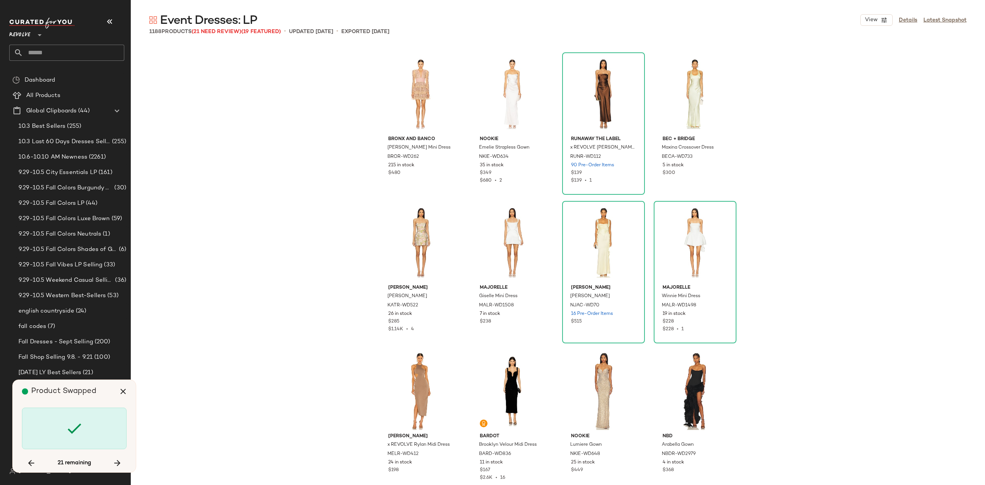
scroll to position [36688, 0]
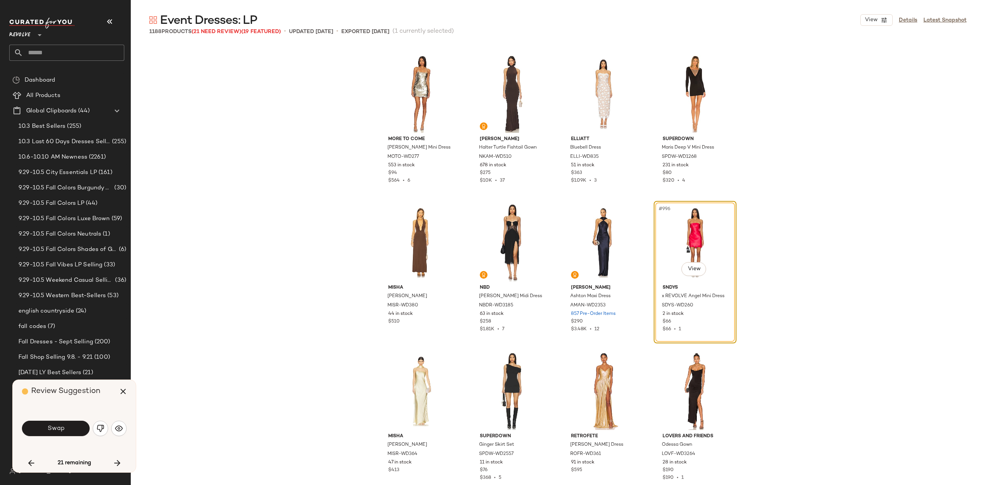
click at [57, 434] on button "Swap" at bounding box center [56, 428] width 68 height 15
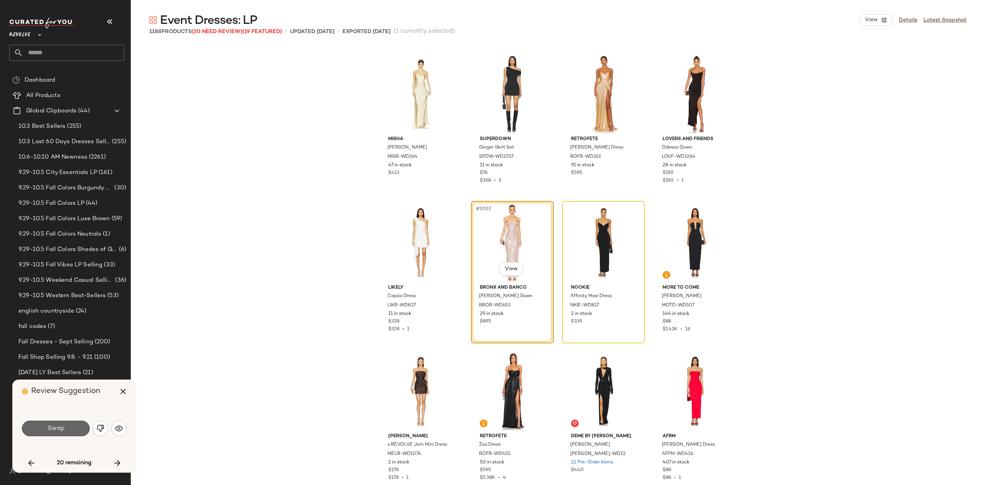
click at [48, 426] on span "Swap" at bounding box center [55, 428] width 17 height 7
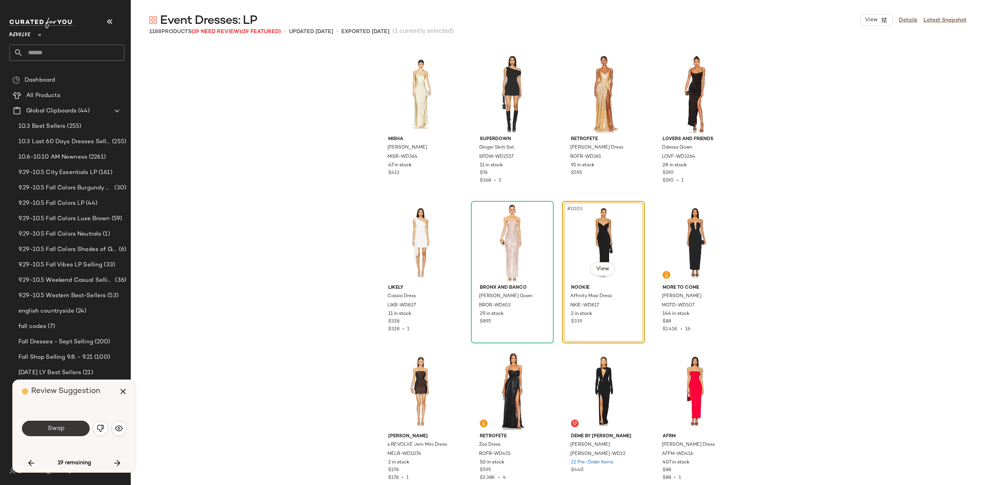
click at [51, 428] on span "Swap" at bounding box center [55, 428] width 17 height 7
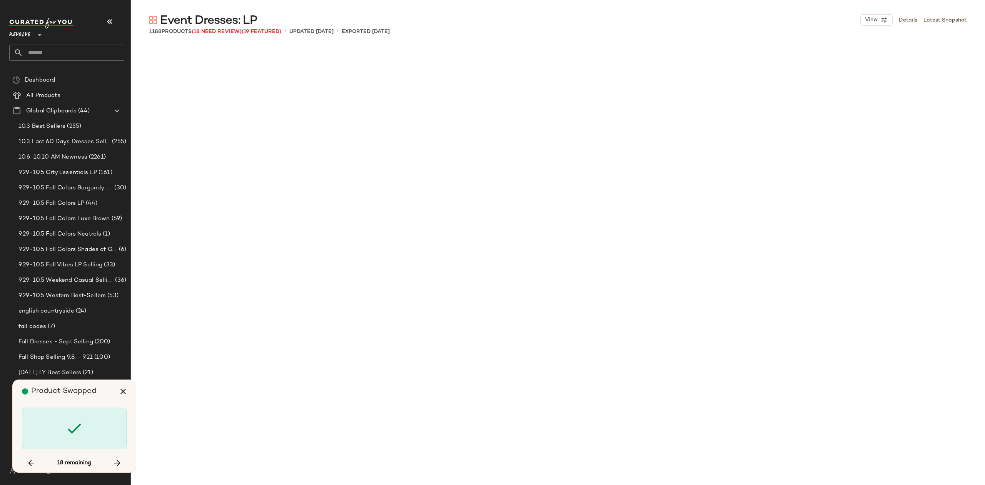
scroll to position [38322, 0]
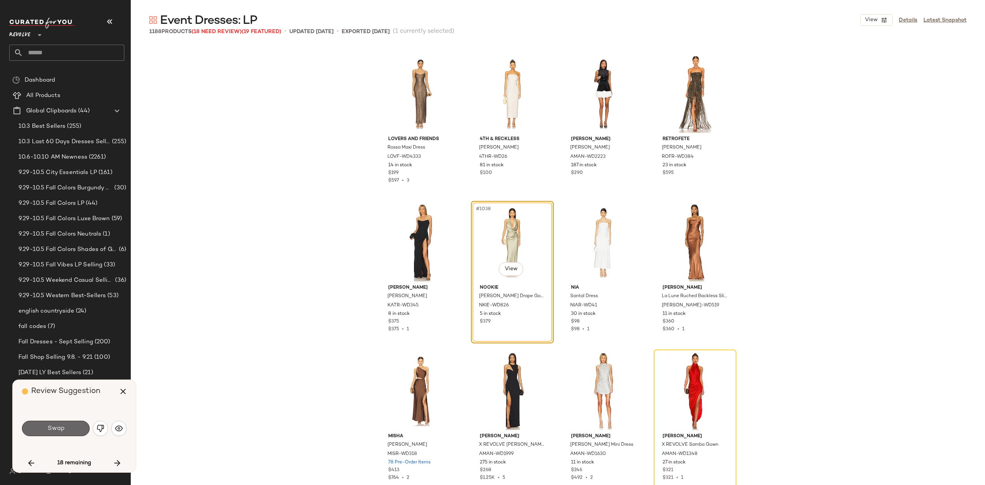
click at [55, 428] on span "Swap" at bounding box center [55, 428] width 17 height 7
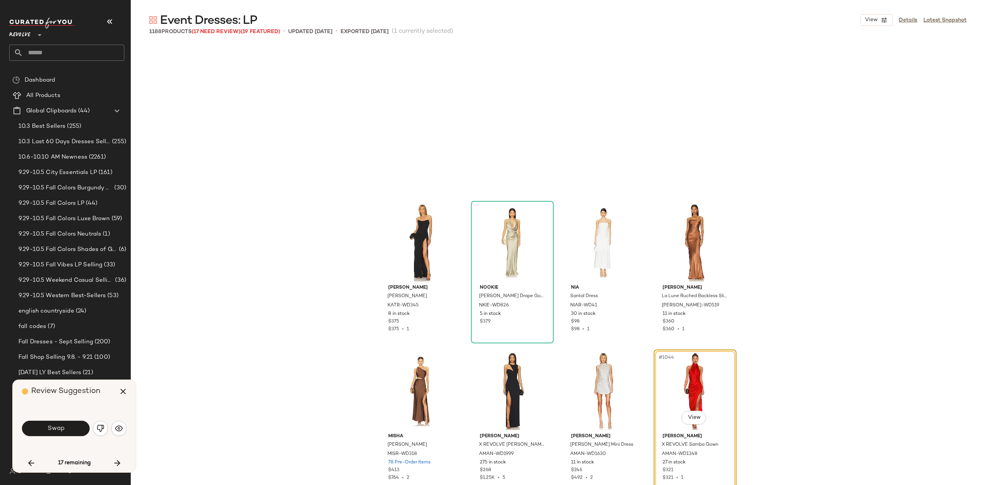
scroll to position [38470, 0]
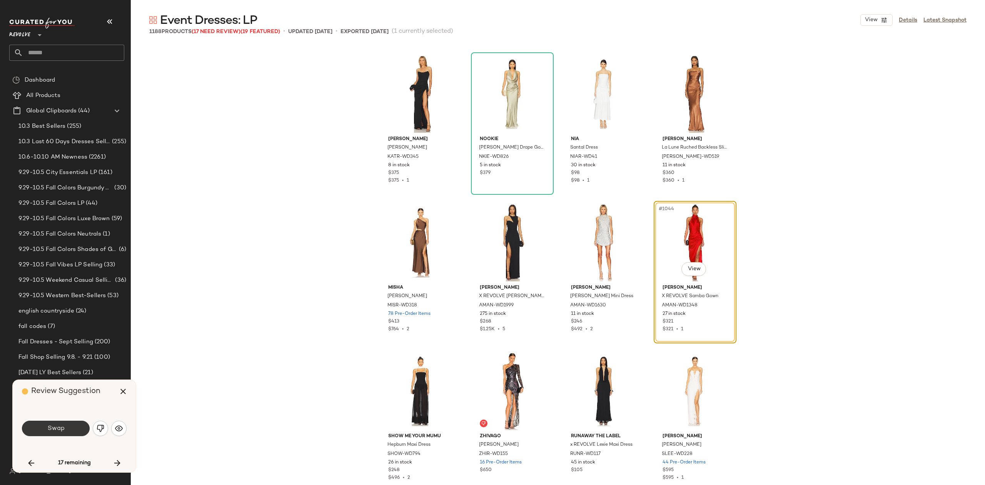
click at [76, 425] on button "Swap" at bounding box center [56, 428] width 68 height 15
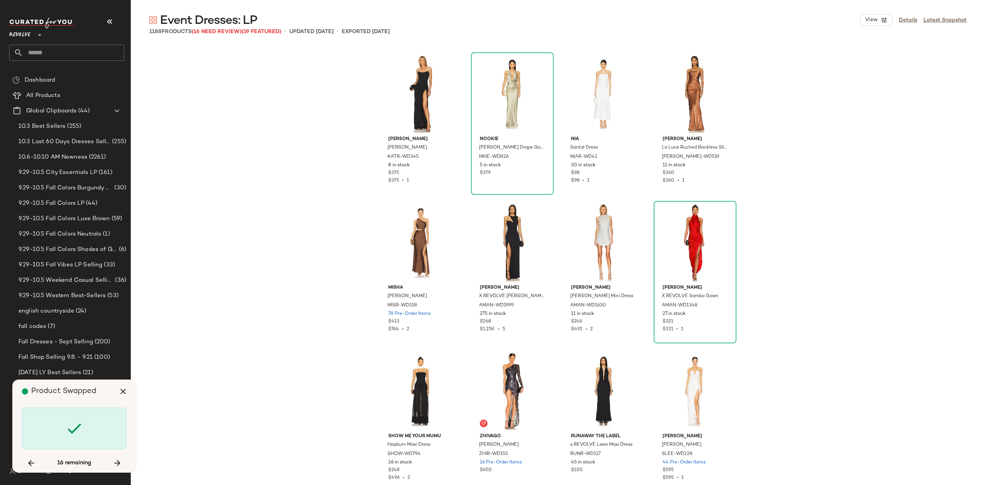
scroll to position [39362, 0]
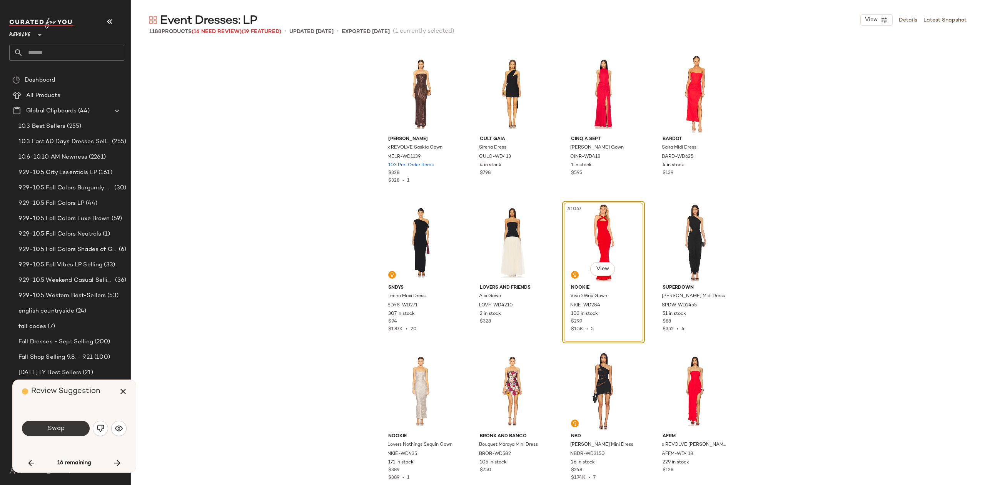
click at [56, 432] on span "Swap" at bounding box center [55, 428] width 17 height 7
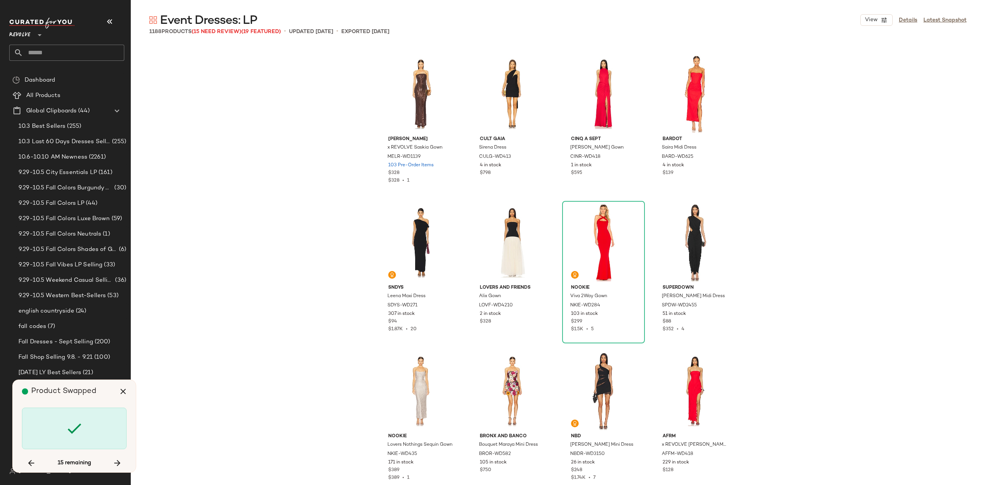
scroll to position [40253, 0]
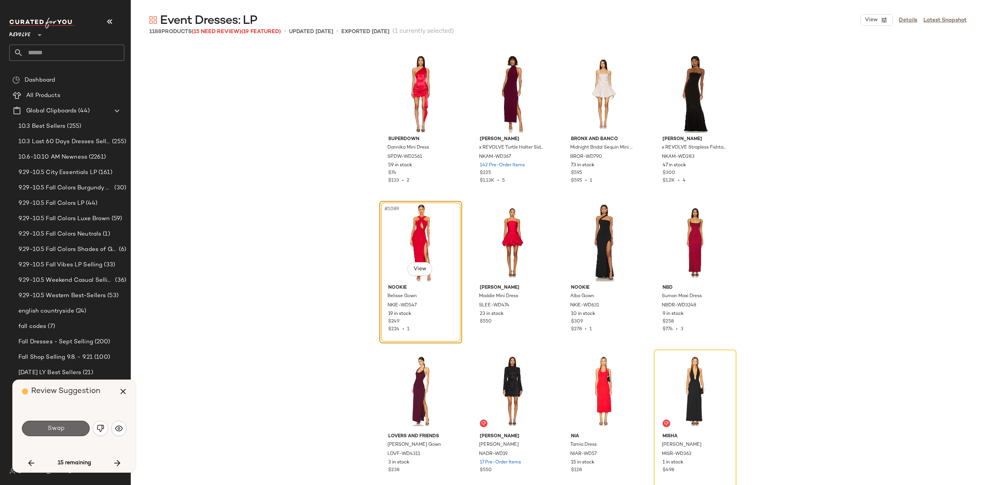
click at [63, 427] on span "Swap" at bounding box center [55, 428] width 17 height 7
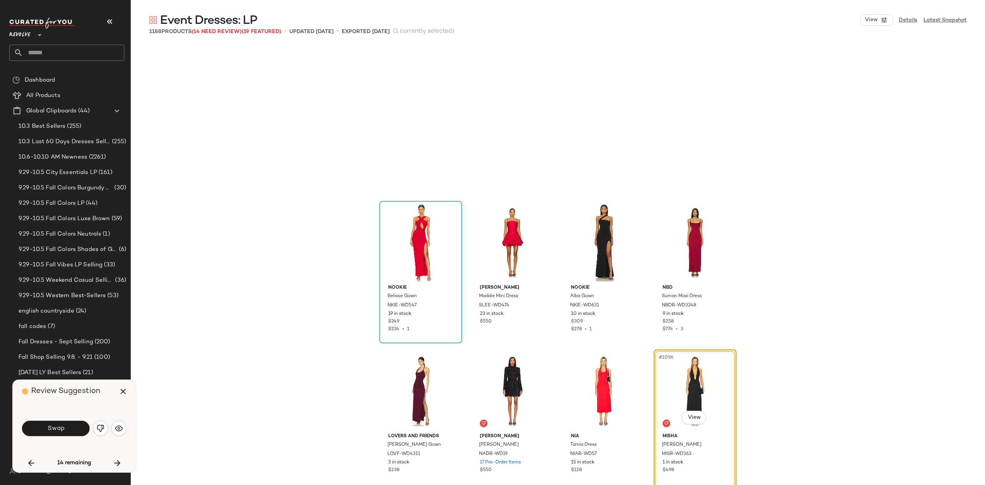
scroll to position [40401, 0]
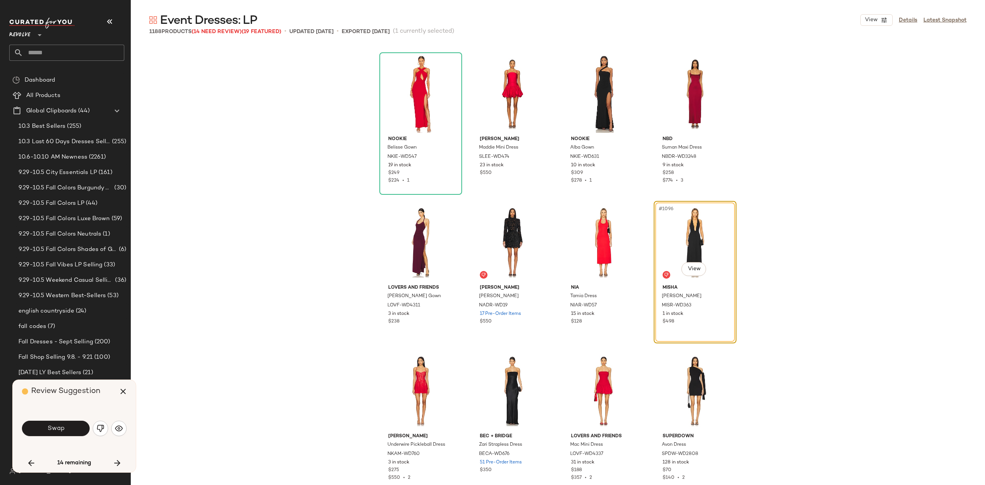
click at [52, 429] on span "Swap" at bounding box center [55, 428] width 17 height 7
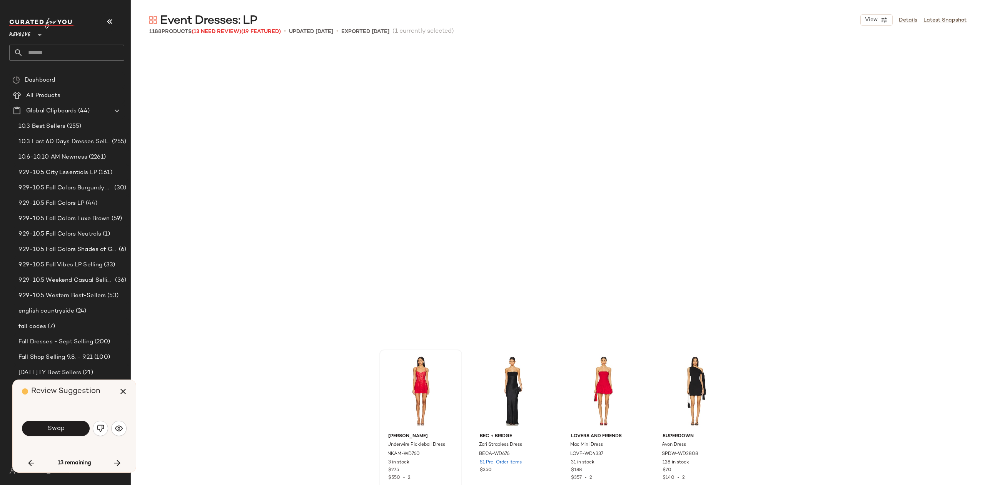
scroll to position [40698, 0]
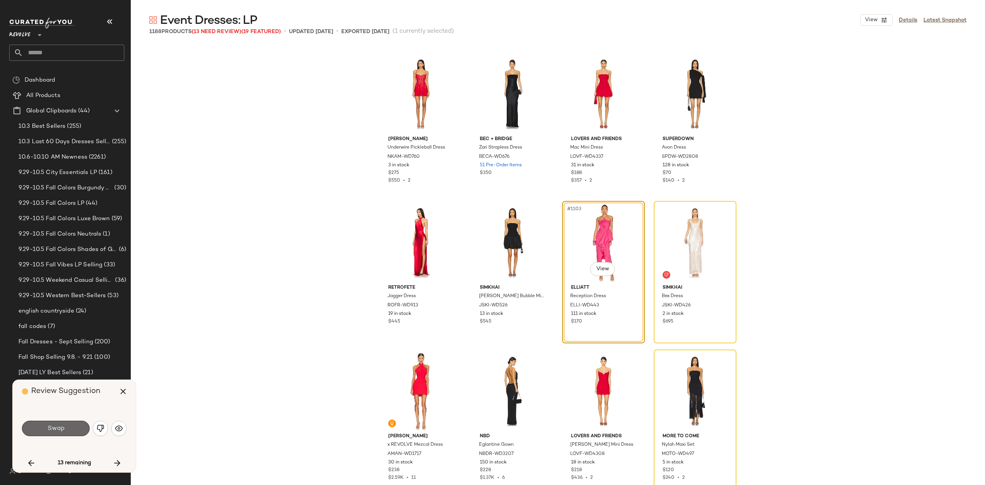
click at [60, 429] on span "Swap" at bounding box center [55, 428] width 17 height 7
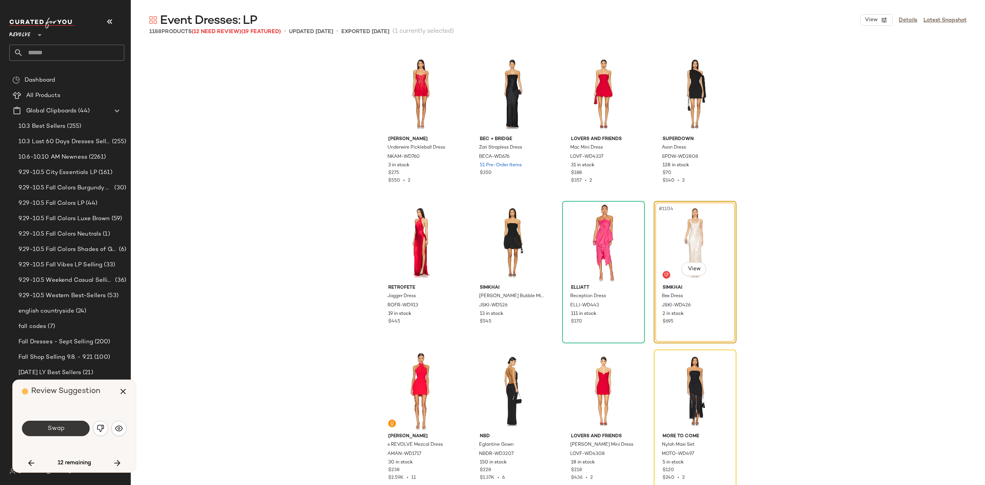
click at [54, 427] on span "Swap" at bounding box center [55, 428] width 17 height 7
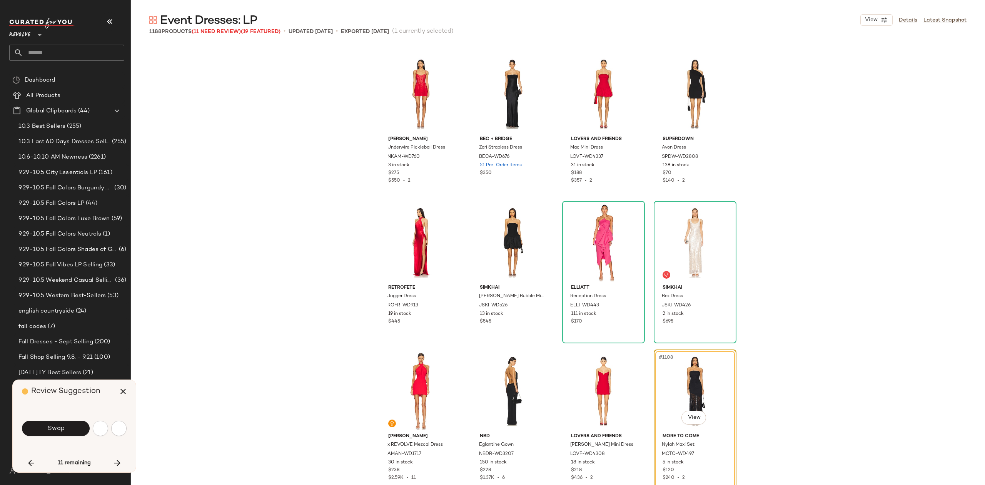
scroll to position [40847, 0]
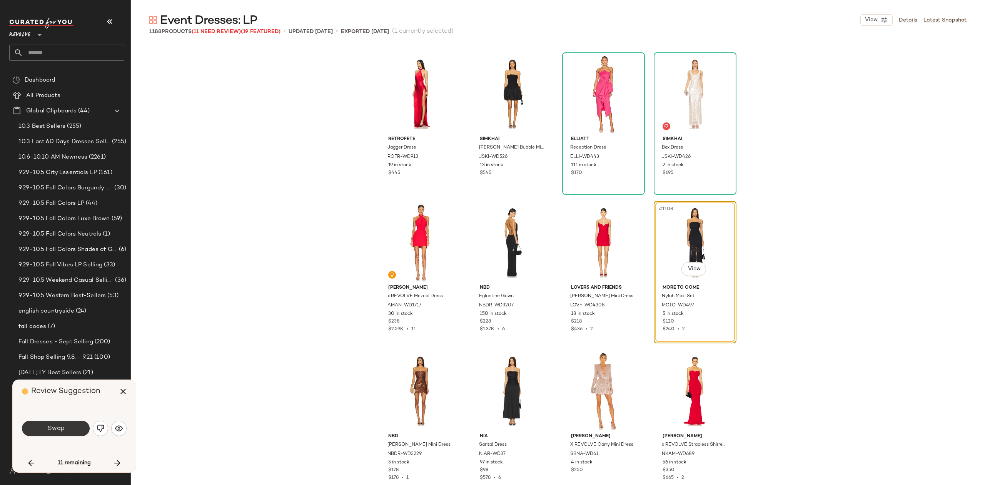
click at [53, 427] on span "Swap" at bounding box center [55, 428] width 17 height 7
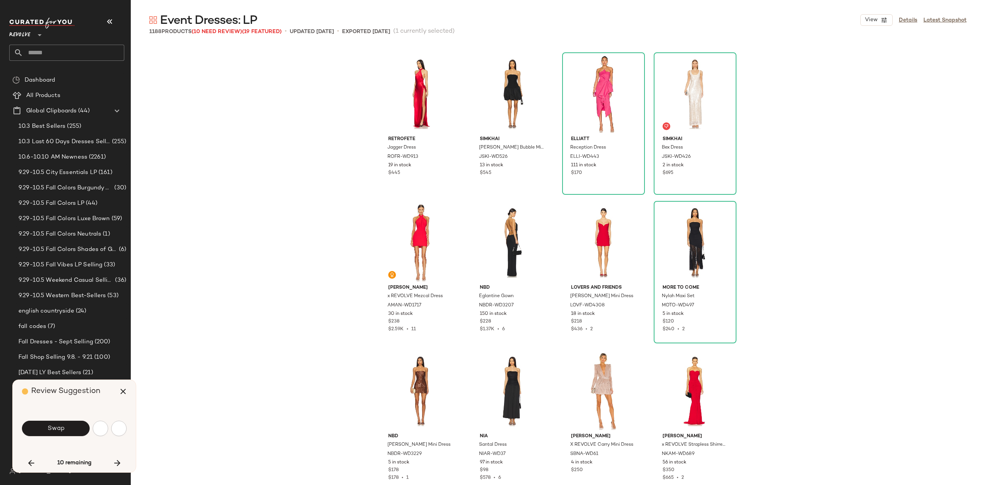
scroll to position [41144, 0]
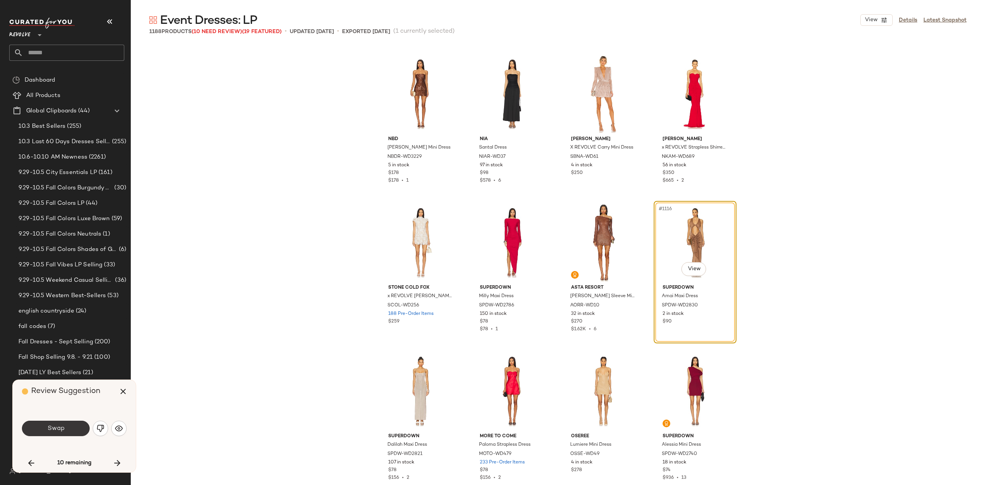
click at [62, 425] on span "Swap" at bounding box center [55, 428] width 17 height 7
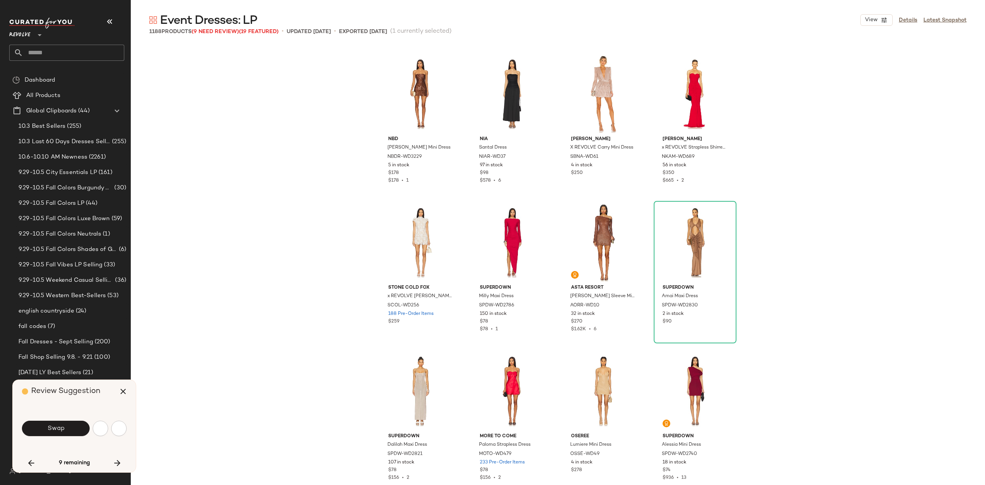
scroll to position [41441, 0]
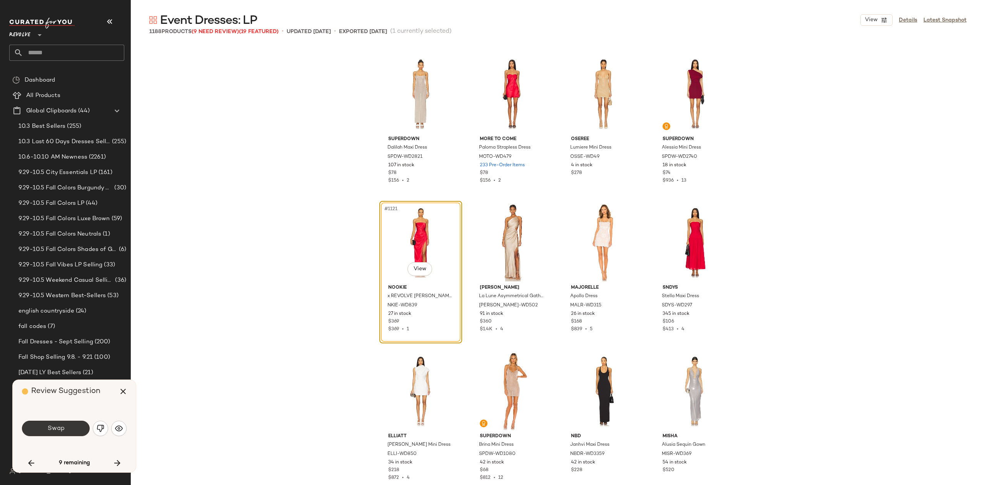
click at [70, 426] on button "Swap" at bounding box center [56, 428] width 68 height 15
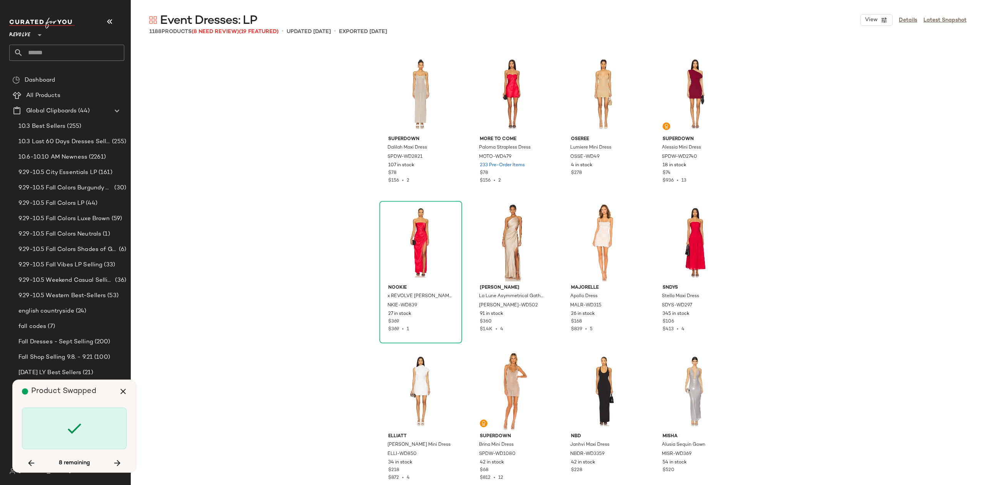
scroll to position [42184, 0]
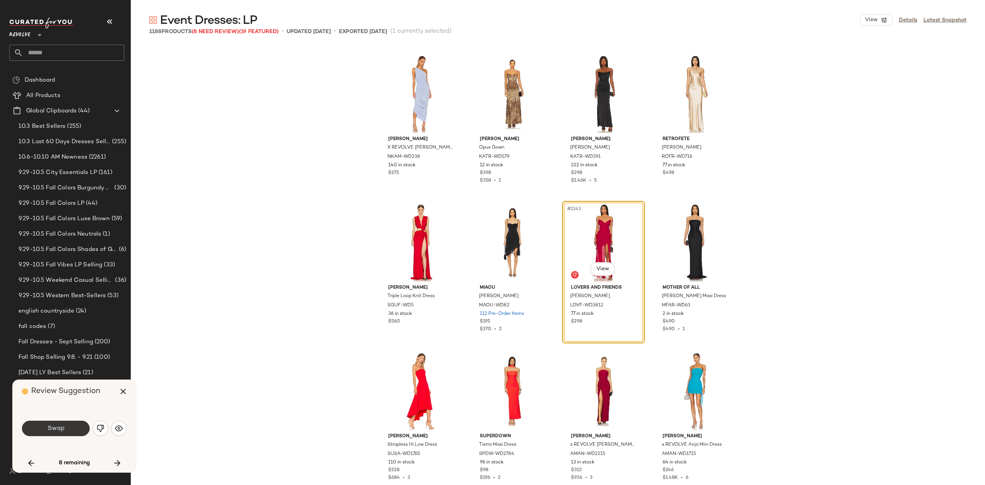
click at [59, 434] on button "Swap" at bounding box center [56, 428] width 68 height 15
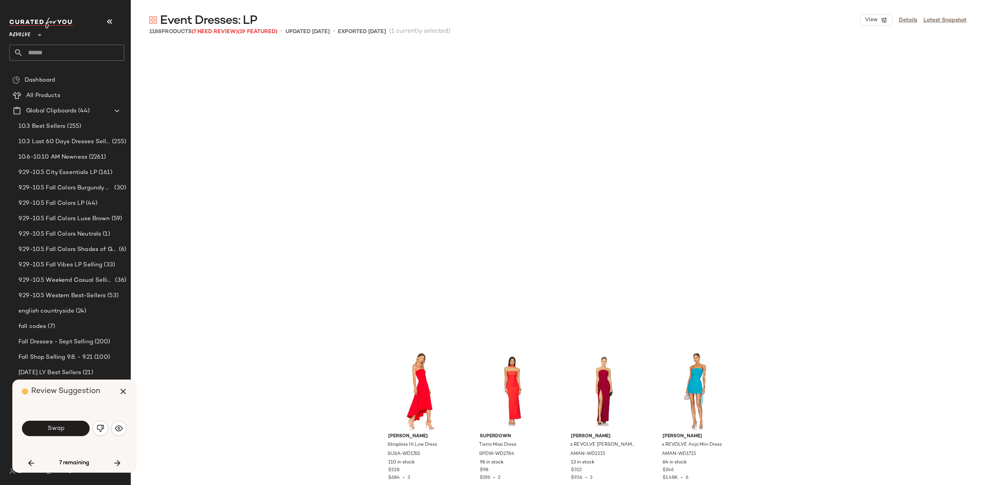
scroll to position [42481, 0]
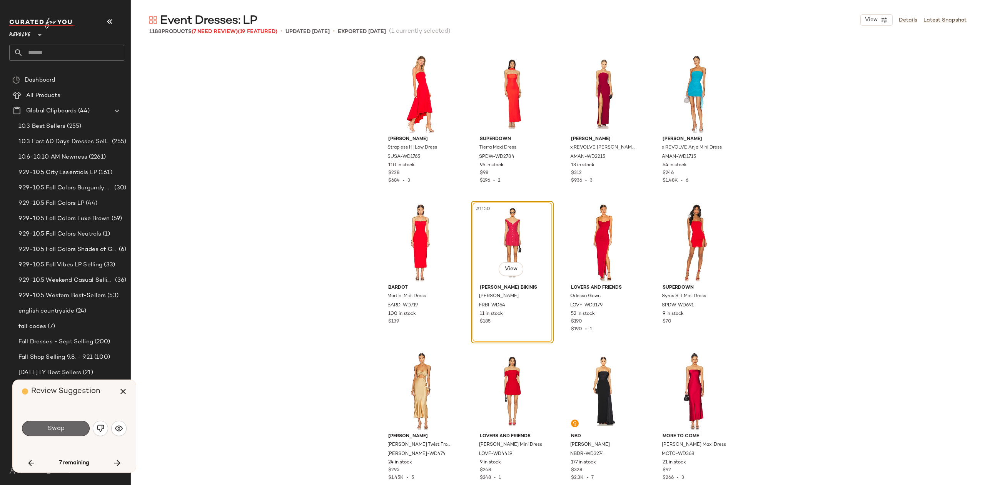
click at [49, 427] on span "Swap" at bounding box center [55, 428] width 17 height 7
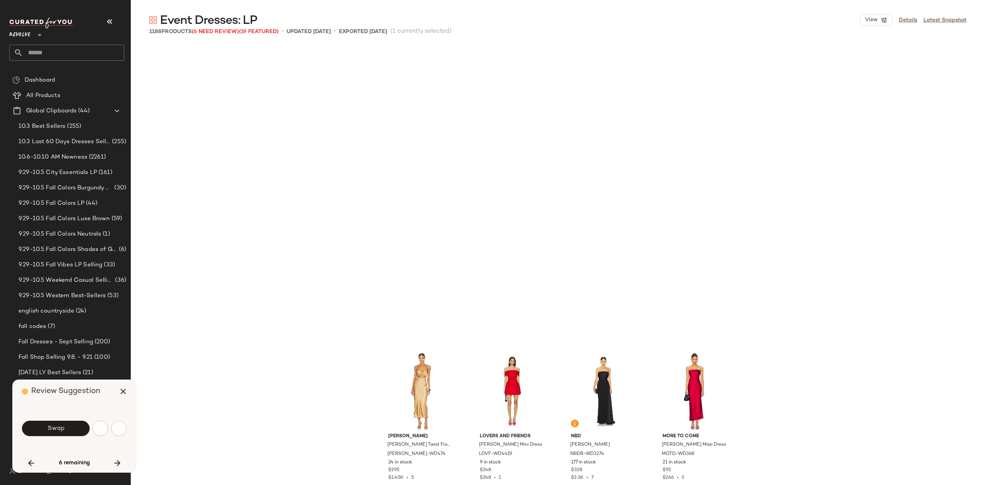
scroll to position [42778, 0]
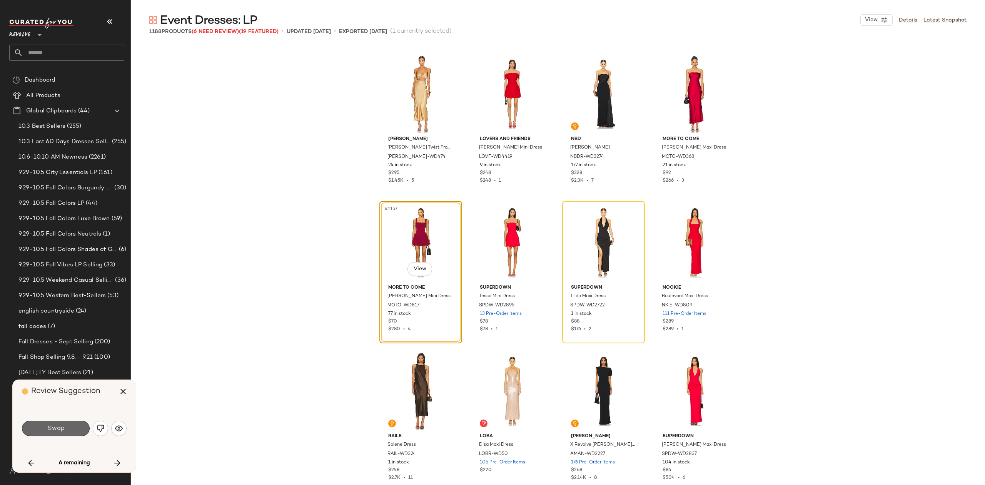
click at [72, 426] on button "Swap" at bounding box center [56, 428] width 68 height 15
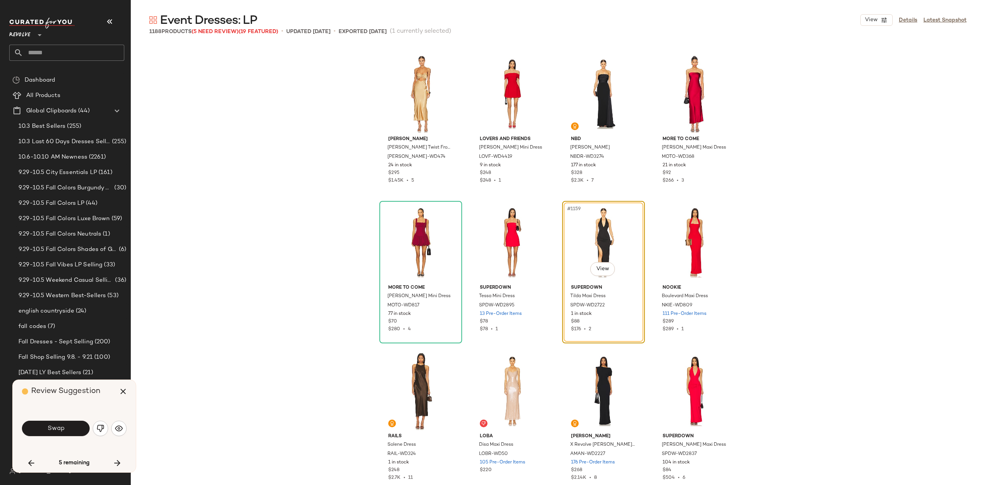
click at [95, 429] on button "button" at bounding box center [100, 428] width 15 height 15
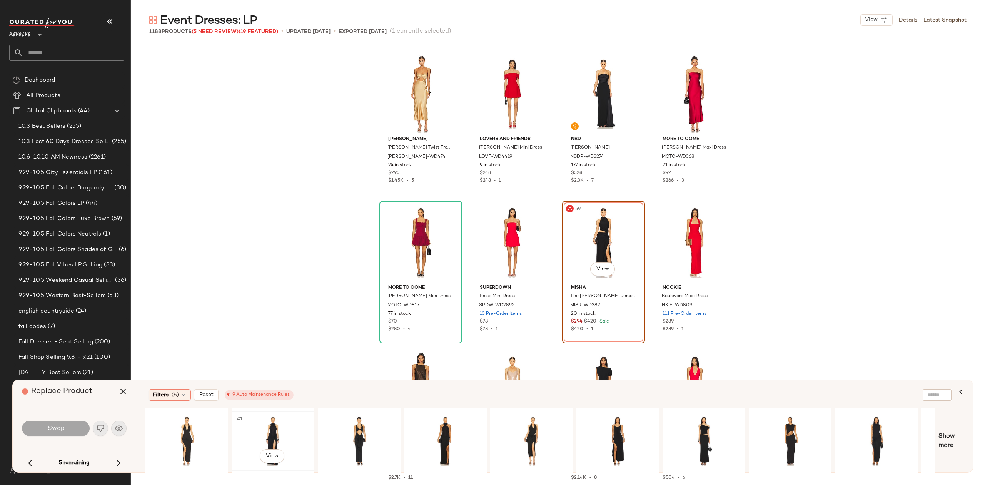
click at [275, 434] on div "#1 View" at bounding box center [272, 441] width 77 height 55
click at [77, 429] on button "Swap" at bounding box center [56, 428] width 68 height 15
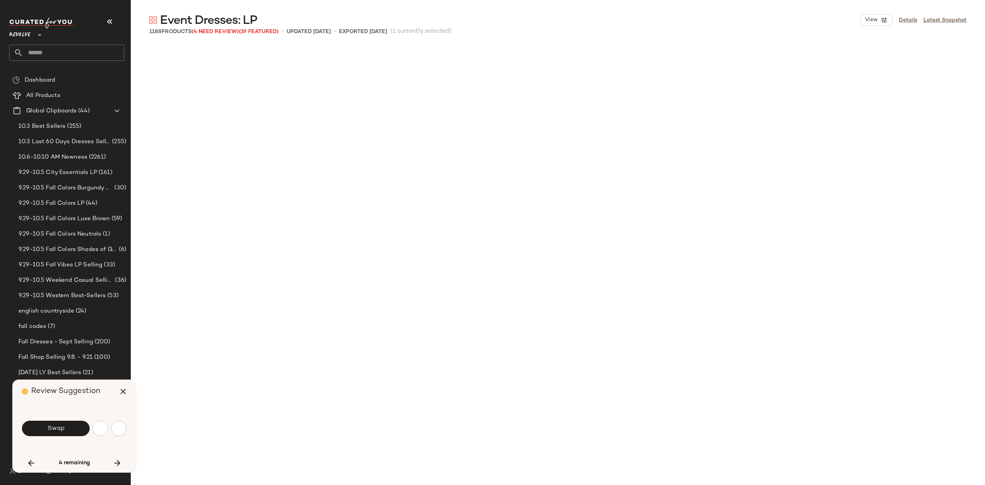
scroll to position [43223, 0]
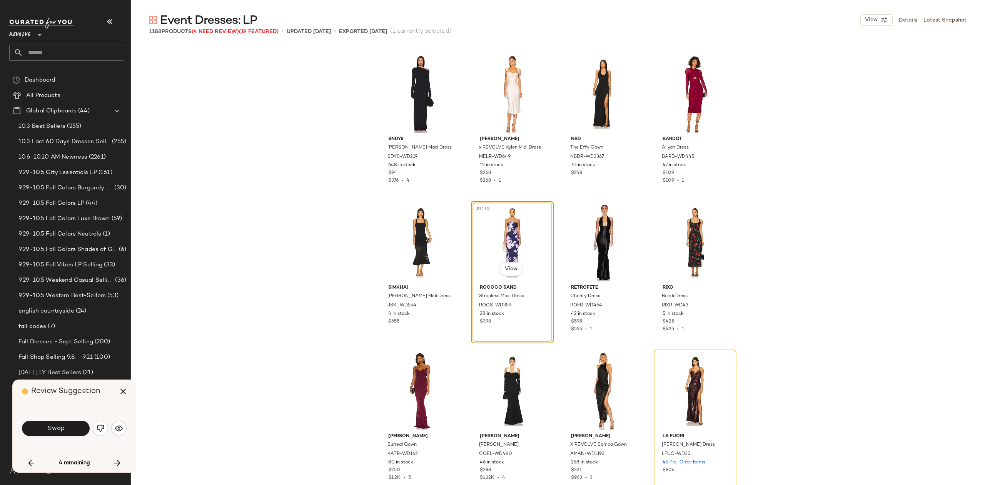
click at [63, 426] on span "Swap" at bounding box center [55, 428] width 17 height 7
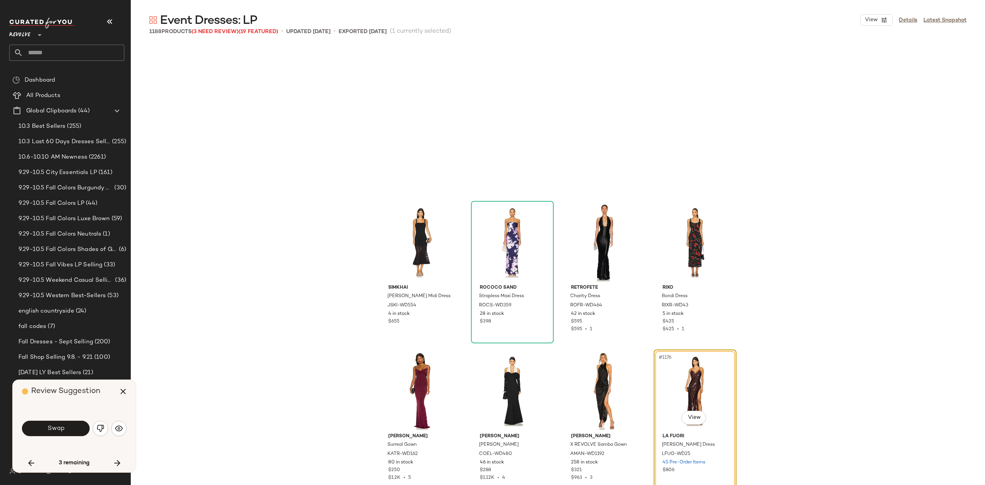
scroll to position [43372, 0]
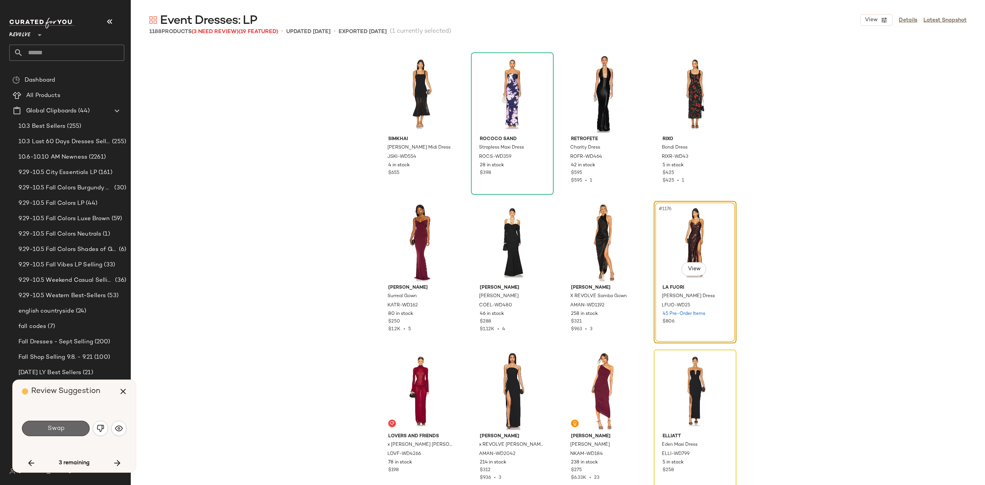
click at [70, 426] on button "Swap" at bounding box center [56, 428] width 68 height 15
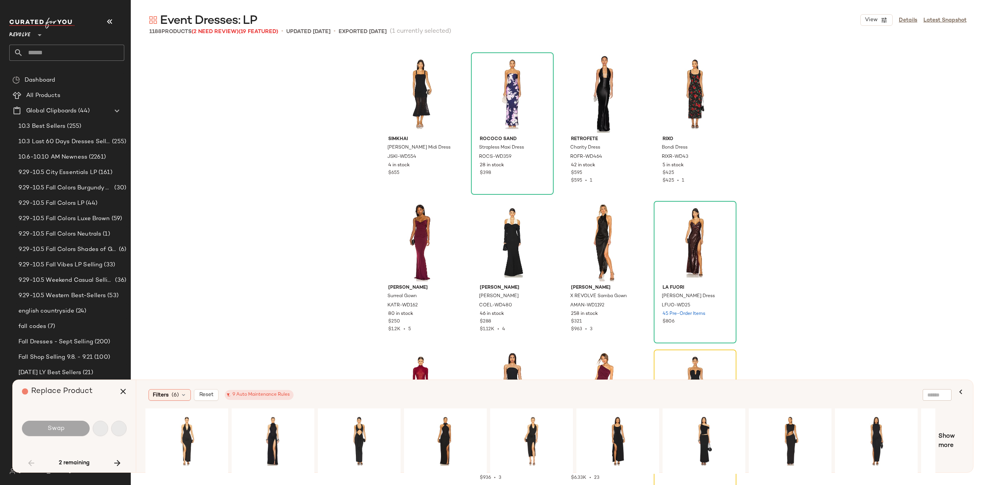
scroll to position [743, 0]
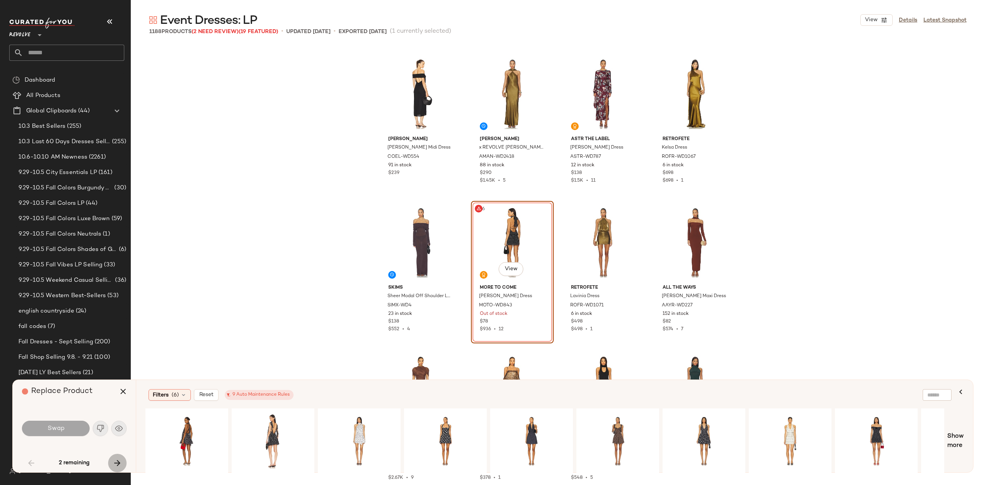
click at [112, 460] on button "button" at bounding box center [117, 463] width 18 height 18
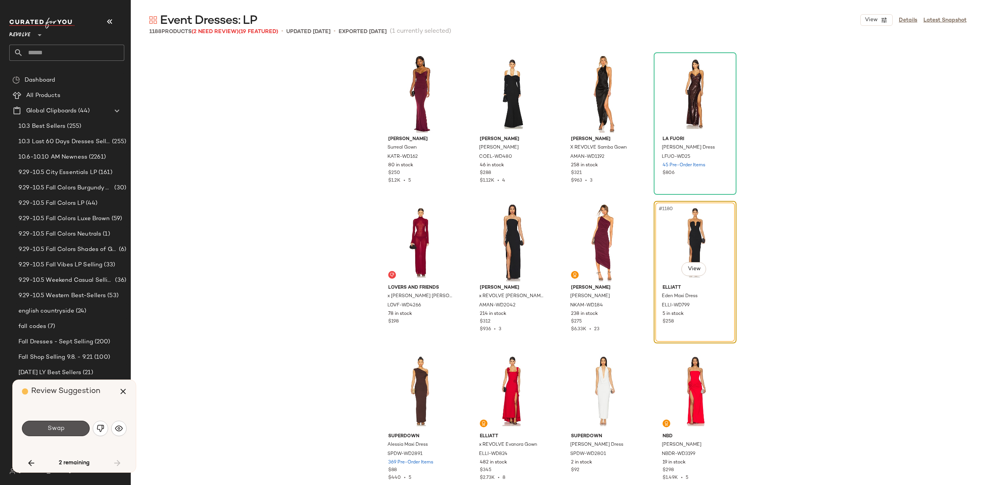
click at [63, 421] on button "Swap" at bounding box center [56, 428] width 68 height 15
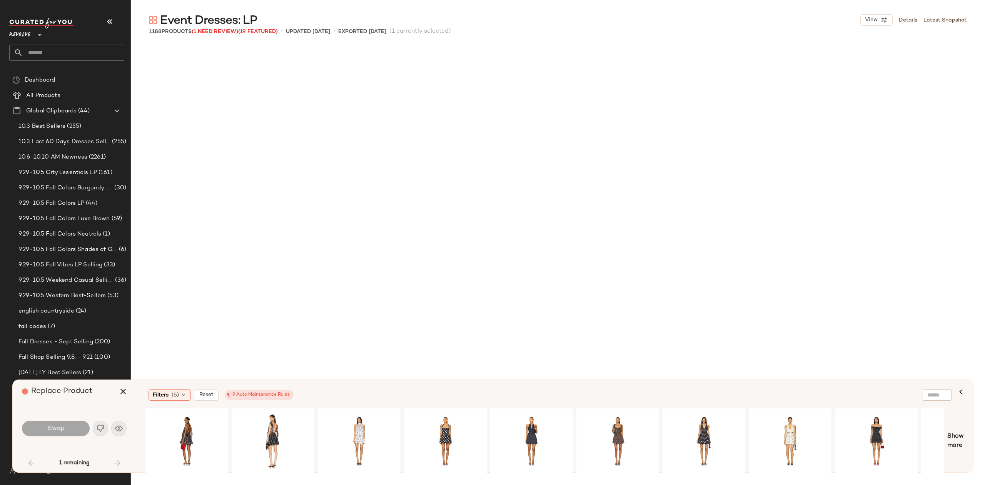
scroll to position [743, 0]
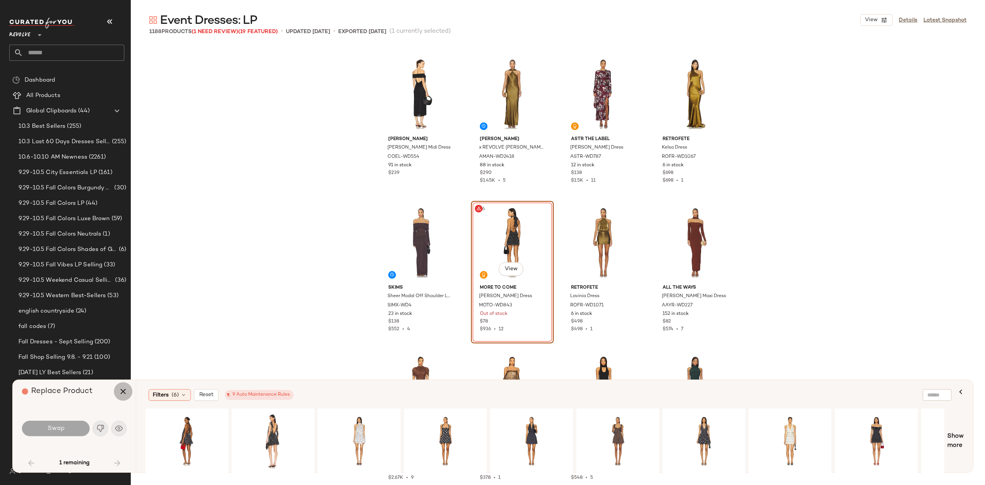
click at [122, 391] on icon "button" at bounding box center [123, 391] width 9 height 9
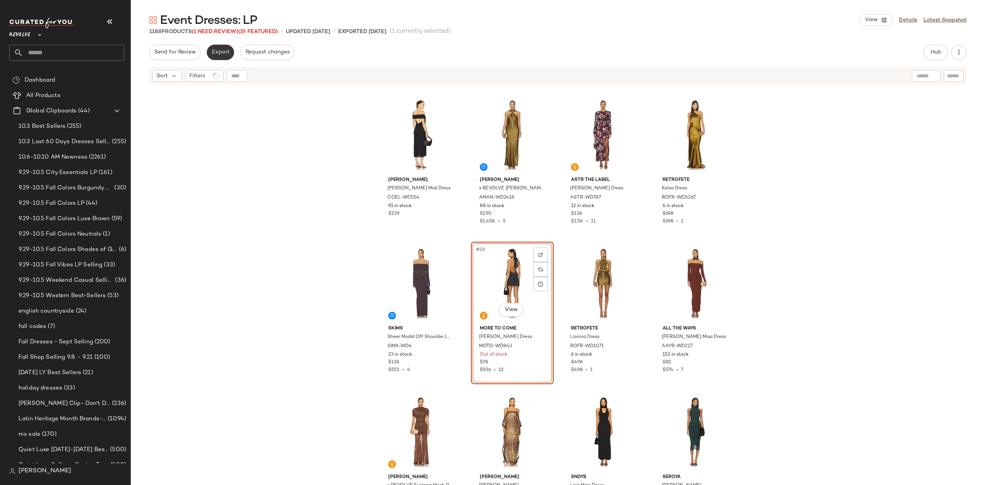
click at [222, 52] on span "Export" at bounding box center [220, 52] width 18 height 6
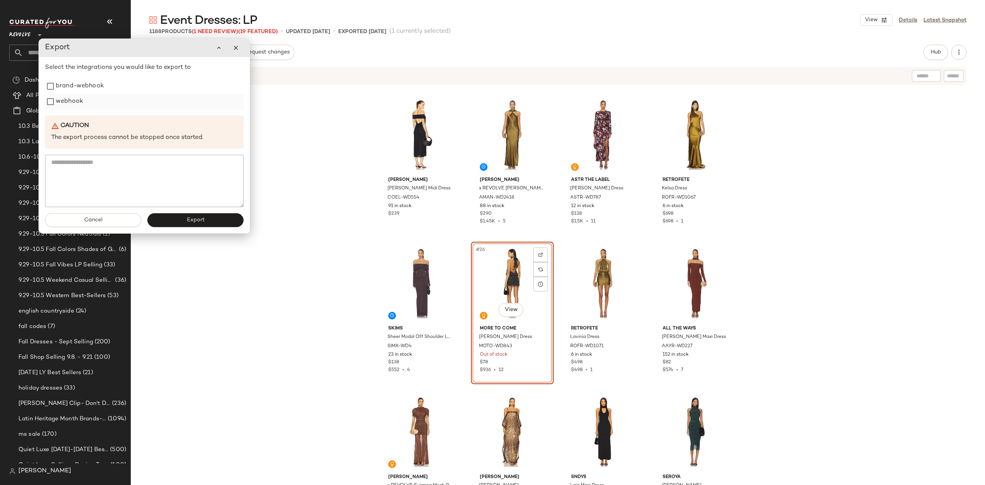
click at [66, 102] on label "webhook" at bounding box center [69, 101] width 27 height 15
click at [195, 219] on span "Export" at bounding box center [195, 220] width 18 height 6
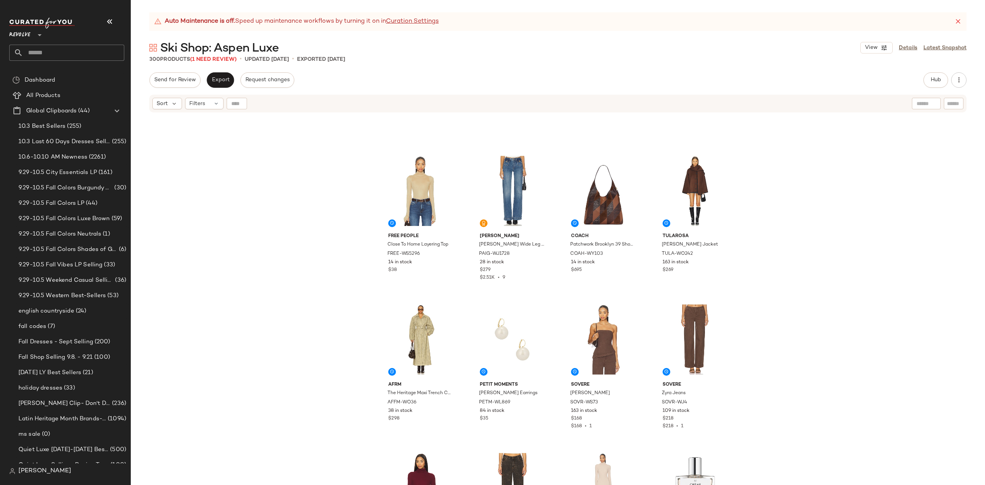
scroll to position [4829, 0]
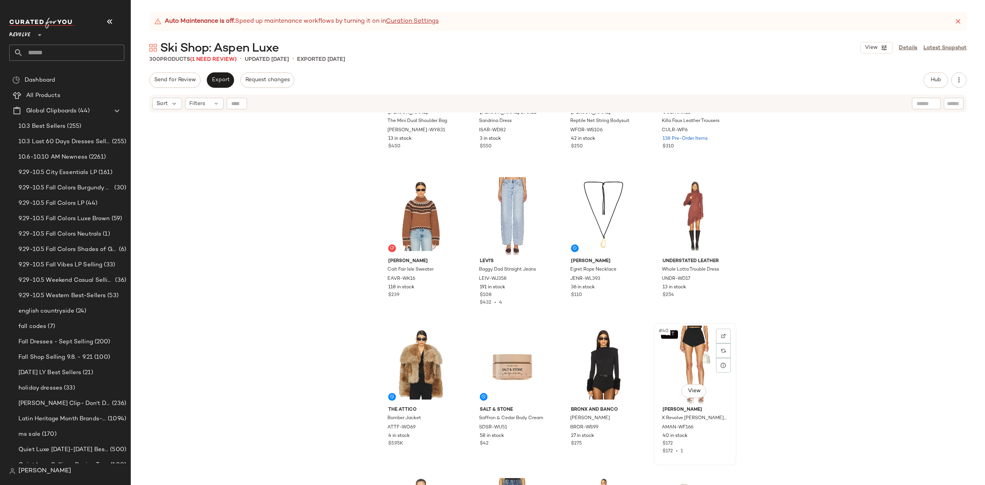
scroll to position [1186, 0]
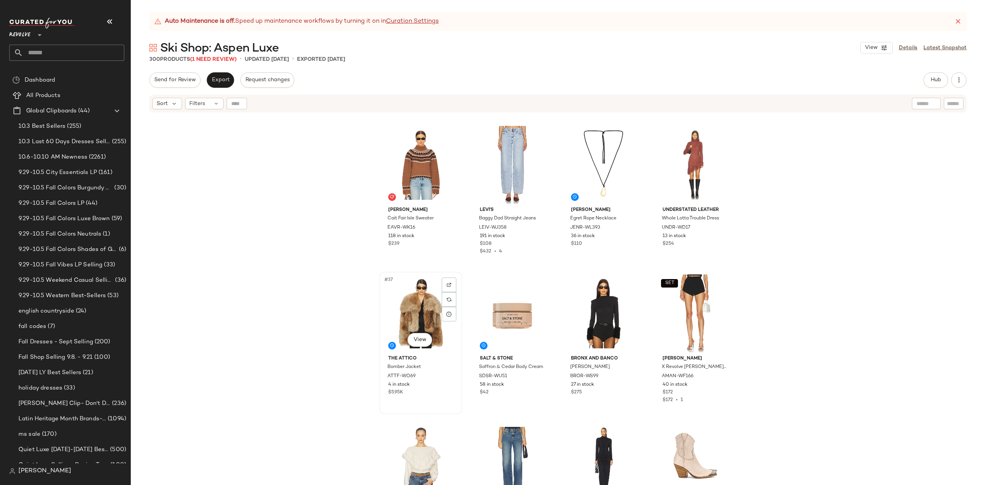
click at [416, 319] on div "#37 View" at bounding box center [420, 313] width 77 height 78
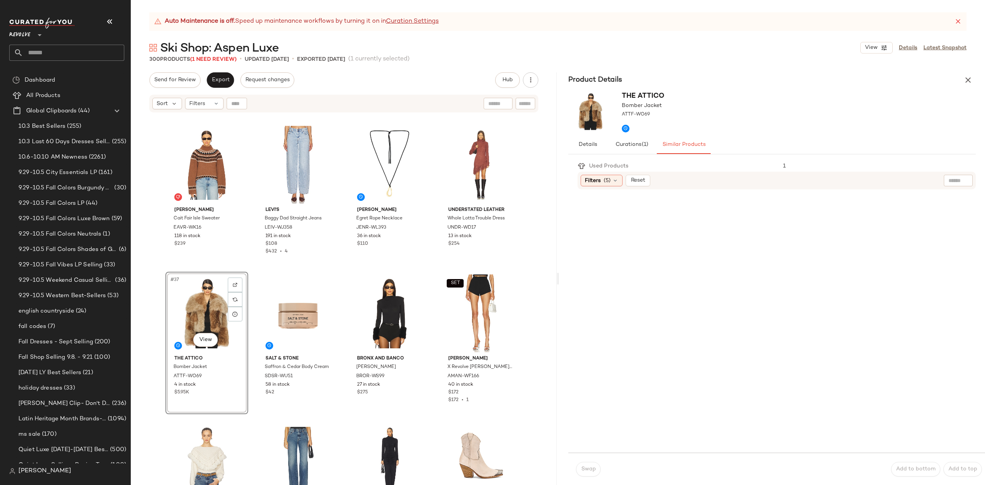
click at [606, 299] on div at bounding box center [779, 321] width 357 height 252
click at [958, 74] on div "Product Details" at bounding box center [772, 79] width 426 height 15
click at [968, 73] on button "button" at bounding box center [967, 79] width 15 height 15
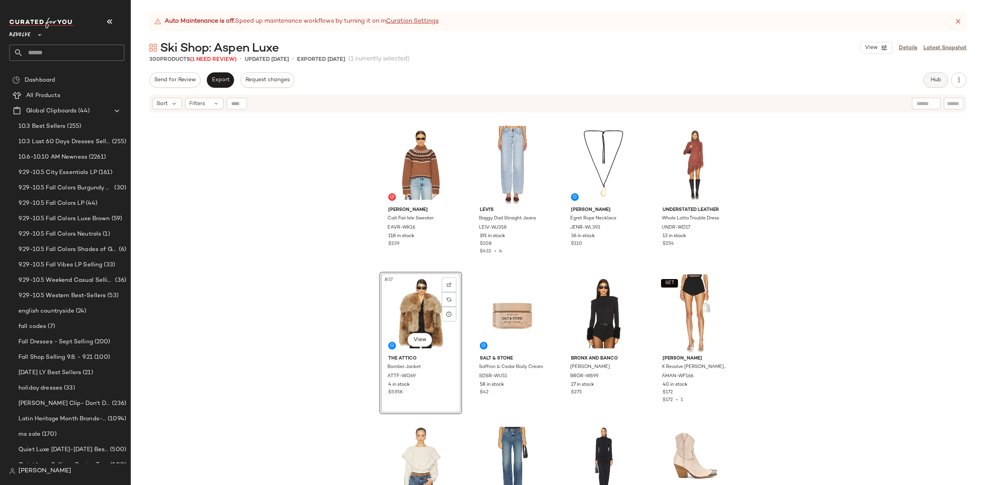
click at [944, 80] on button "Hub" at bounding box center [936, 79] width 25 height 15
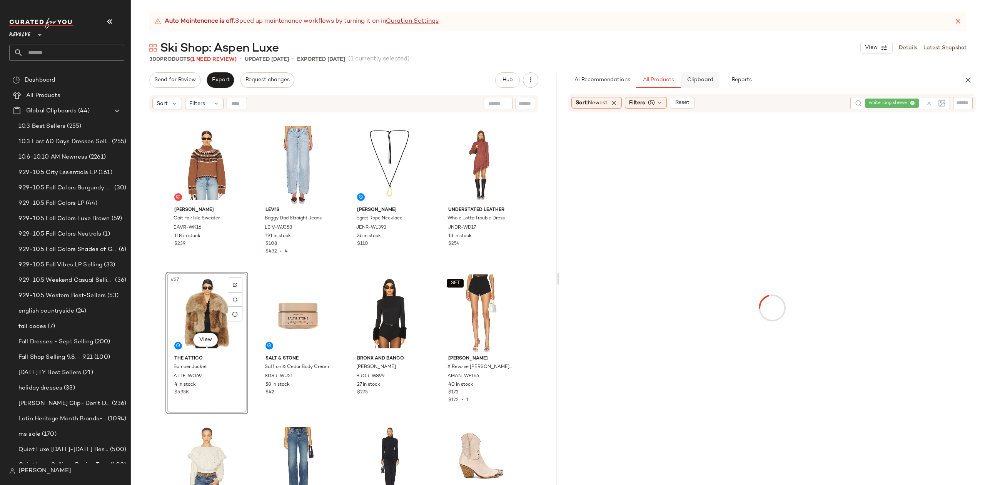
click at [698, 74] on button "Clipboard" at bounding box center [700, 79] width 38 height 15
click at [652, 82] on span "All Products" at bounding box center [659, 80] width 32 height 6
click at [928, 104] on icon at bounding box center [929, 103] width 6 height 6
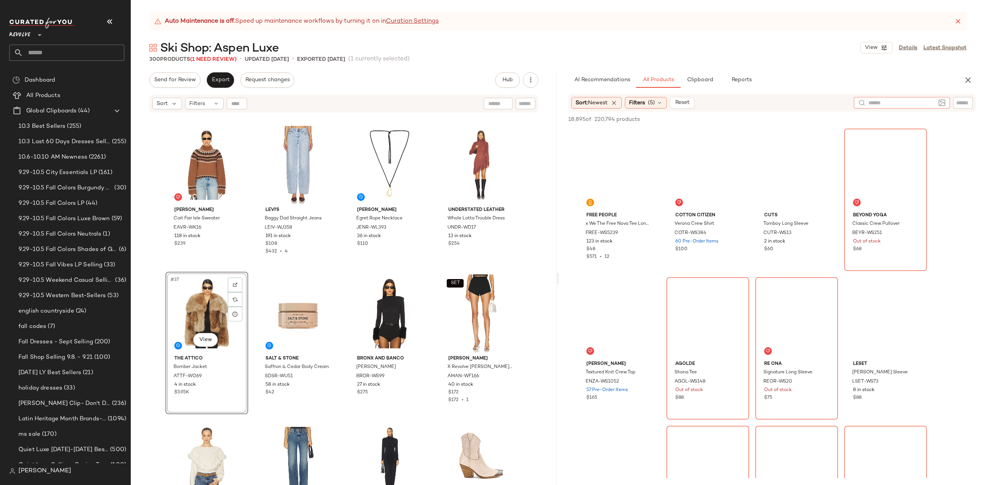
click at [962, 104] on input "text" at bounding box center [962, 103] width 13 height 8
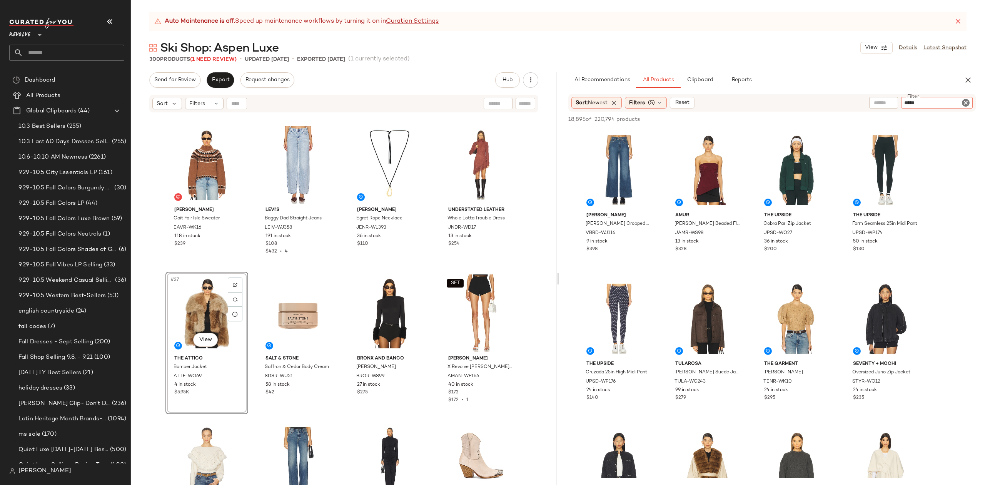
type input "******"
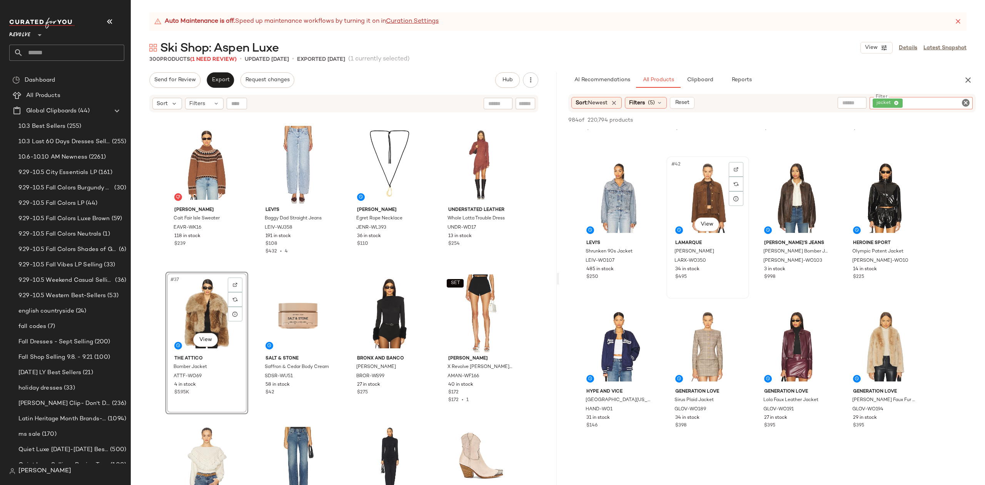
scroll to position [1488, 0]
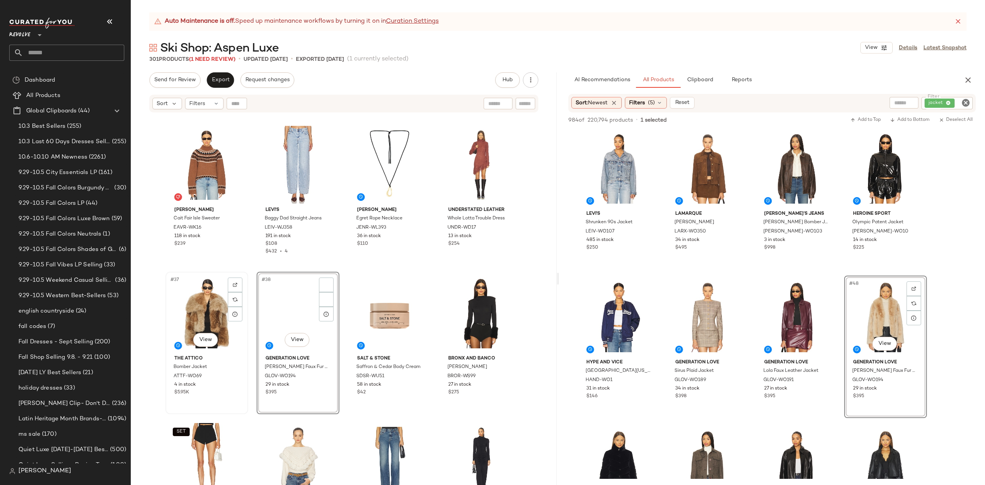
click at [187, 306] on div "#37 View" at bounding box center [206, 313] width 77 height 78
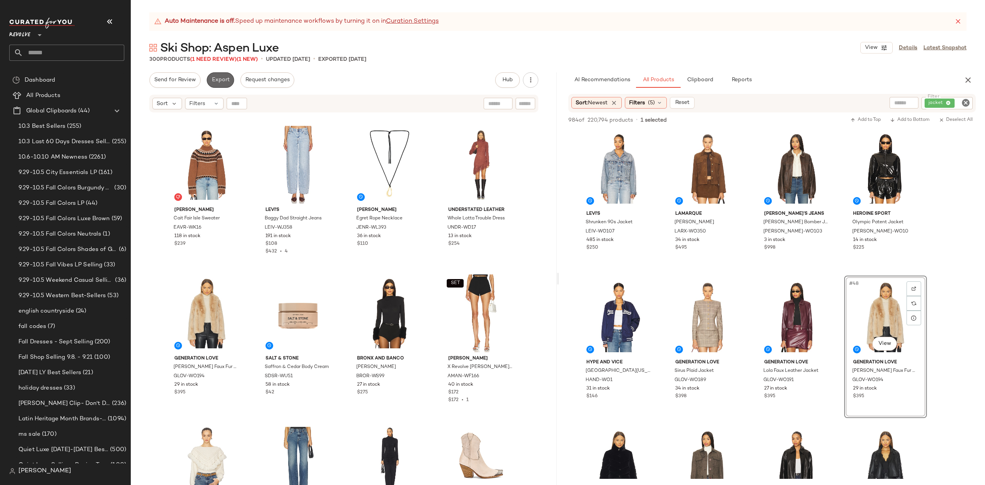
click at [218, 77] on span "Export" at bounding box center [220, 80] width 18 height 6
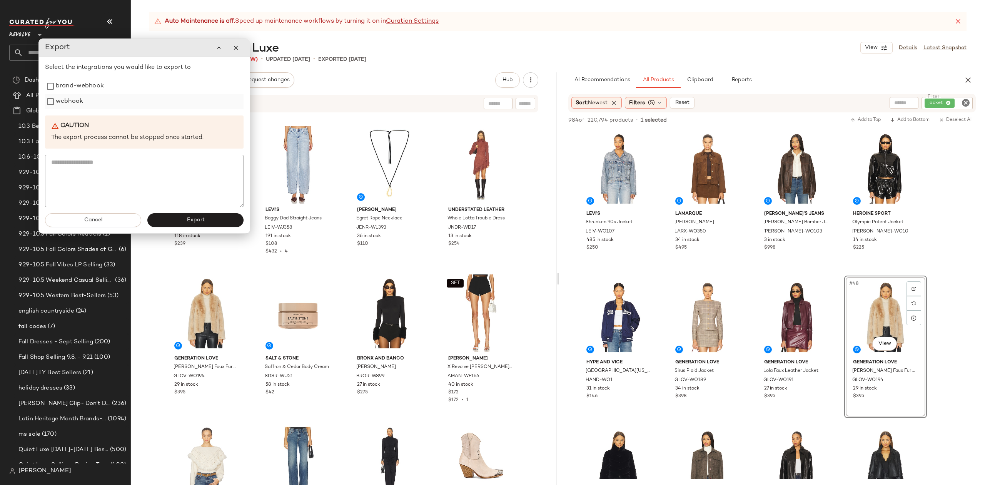
click at [65, 103] on label "webhook" at bounding box center [69, 101] width 27 height 15
click at [186, 222] on span "Export" at bounding box center [195, 220] width 18 height 6
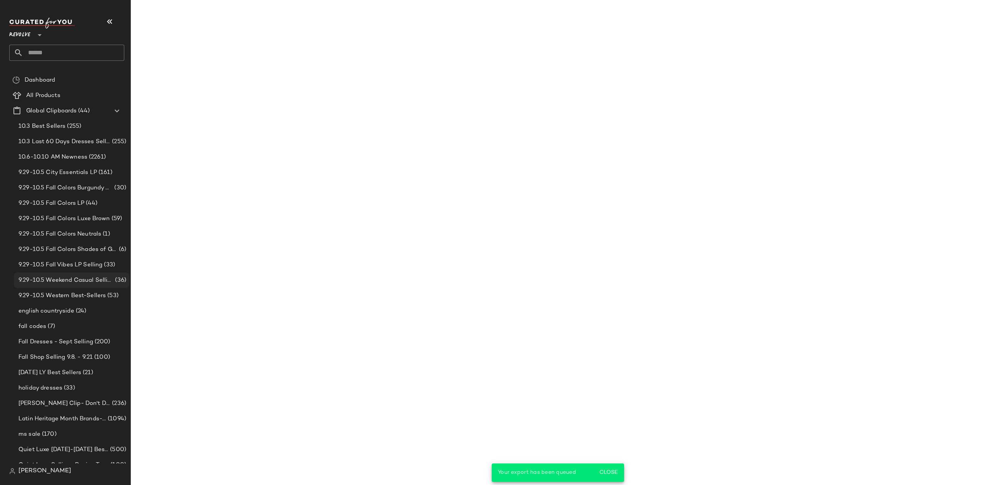
scroll to position [1933, 0]
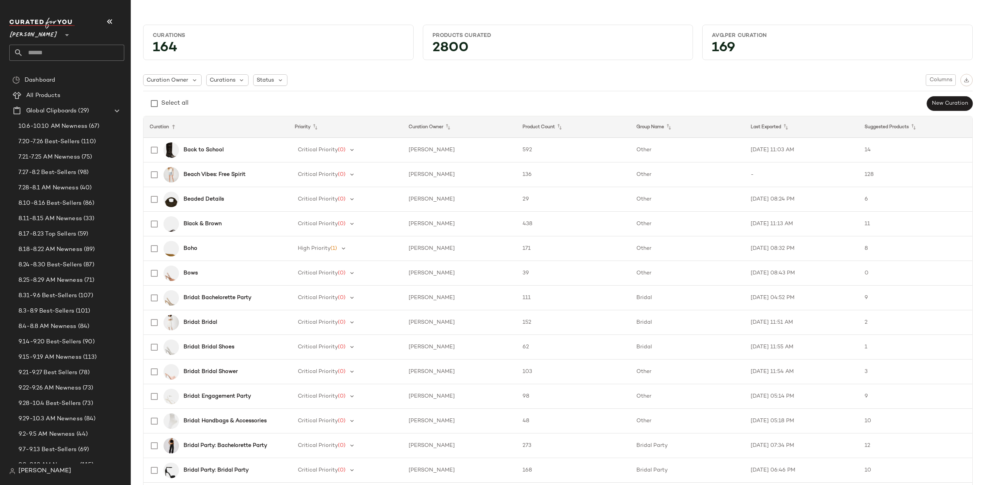
click at [57, 52] on input "text" at bounding box center [73, 53] width 101 height 16
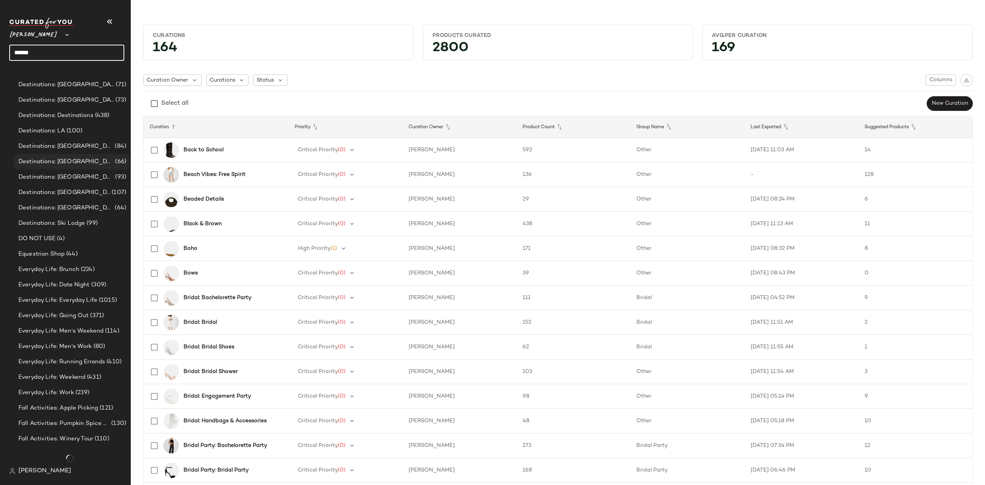
type input "******"
click at [52, 162] on span "Destinations: [GEOGRAPHIC_DATA]" at bounding box center [65, 161] width 95 height 9
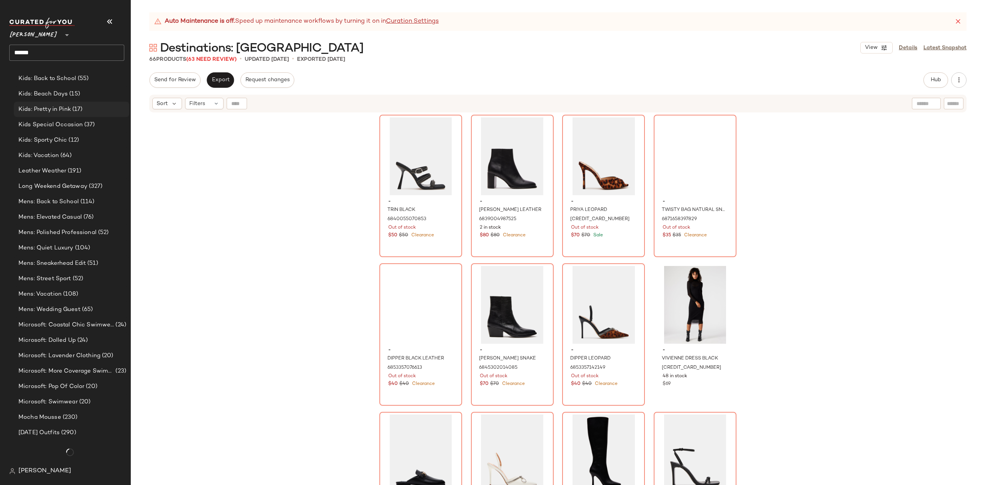
scroll to position [1681, 0]
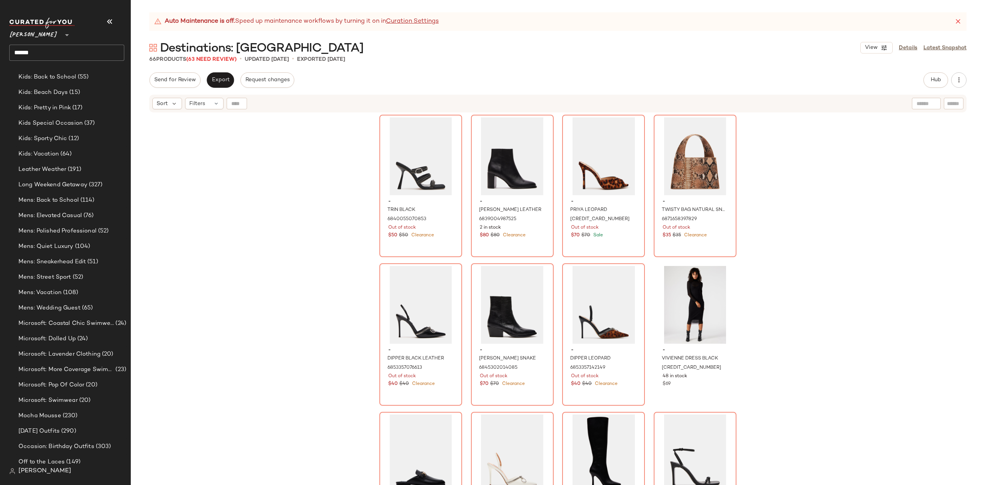
click at [51, 56] on input "******" at bounding box center [66, 53] width 115 height 16
drag, startPoint x: 9, startPoint y: 47, endPoint x: -12, endPoint y: 45, distance: 20.8
click at [0, 45] on html "Steve Madden ** ****** Dashboard All Products Global Clipboards (29) 10.6-10.10…" at bounding box center [492, 242] width 985 height 485
click at [55, 53] on input "text" at bounding box center [73, 53] width 101 height 16
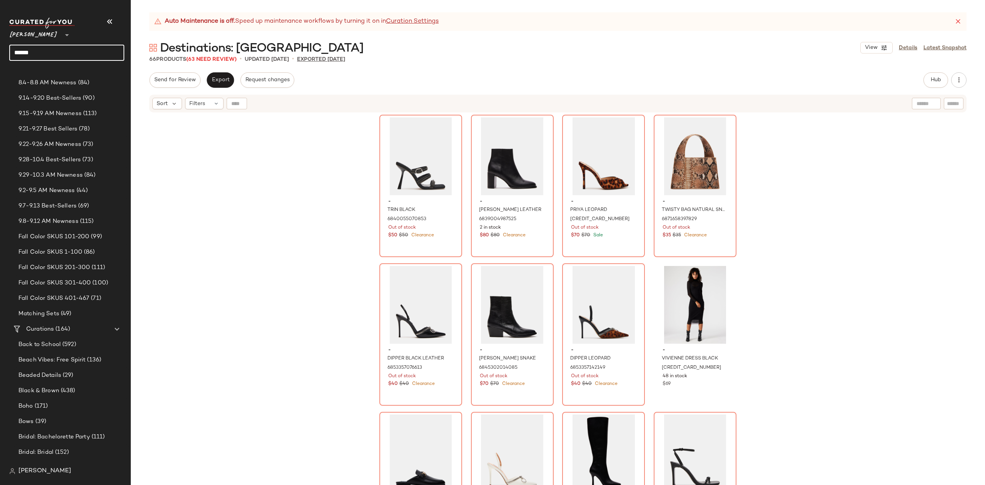
scroll to position [308, 0]
type input "******"
